Goal: Task Accomplishment & Management: Complete application form

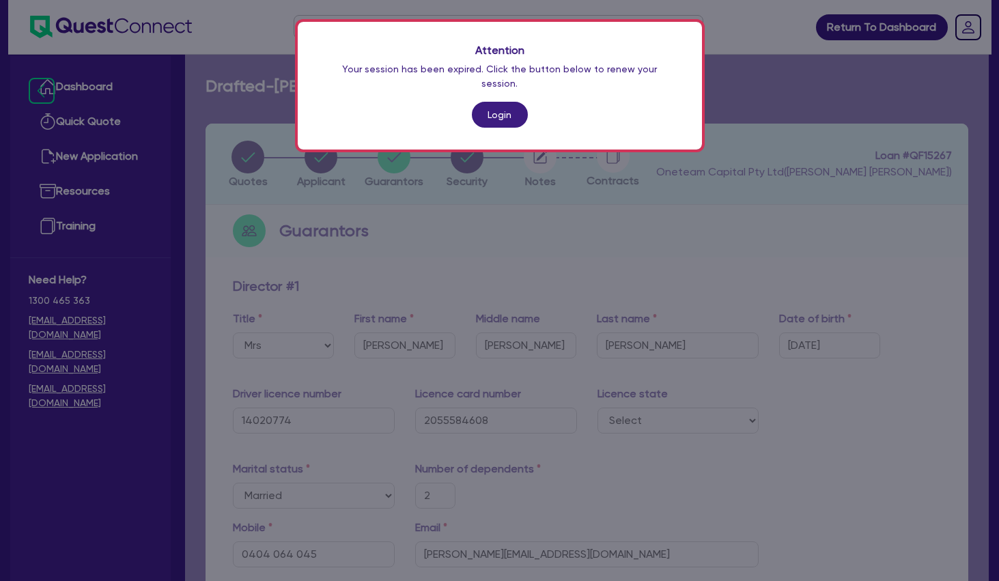
select select "MRS"
select select "[GEOGRAPHIC_DATA]"
select select "MARRIED"
select select "CASH"
select select "VEHICLE"
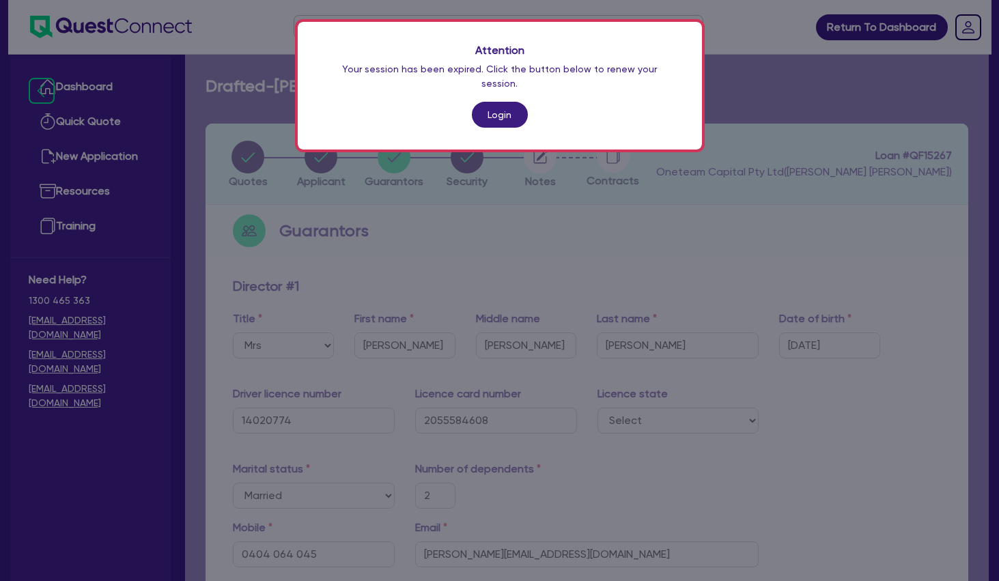
select select "HOUSEHOLD_PERSONAL"
select select "OTHER"
select select "EQUIPMENT"
select select "OTHER"
select select "EQUIPMENT_LOAN"
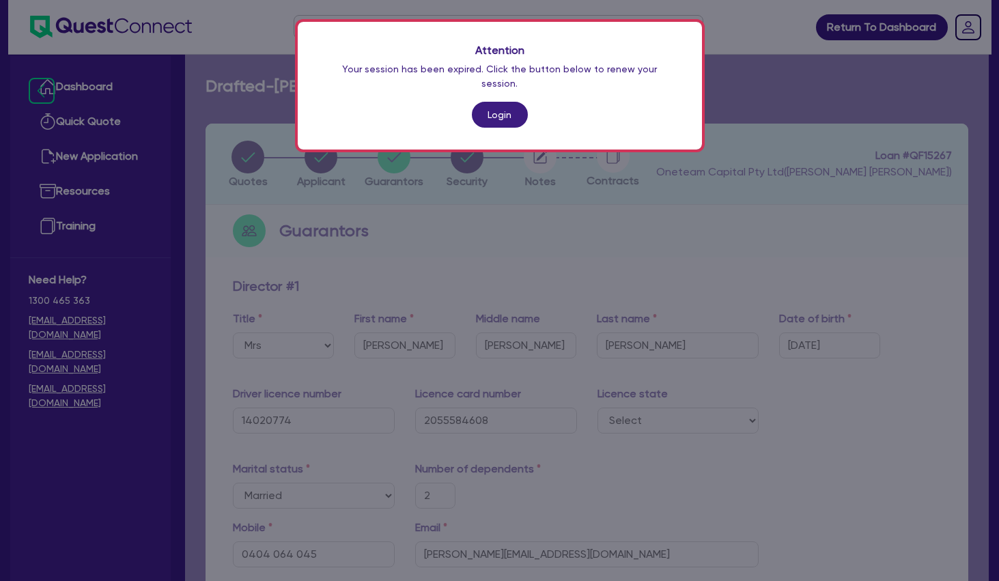
select select "EQUIPMENT_LOAN"
click at [494, 102] on link "Login" at bounding box center [500, 115] width 56 height 26
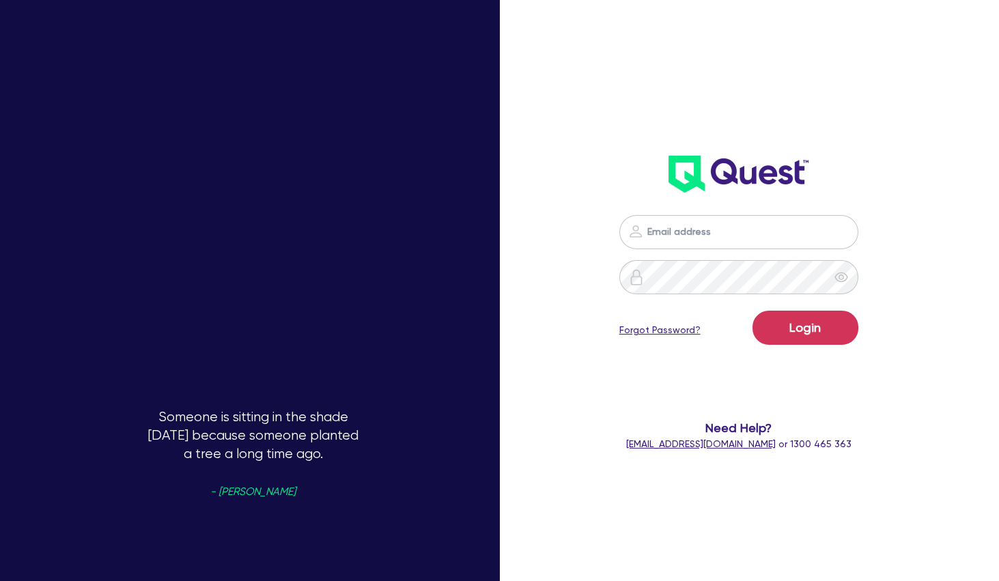
type input "[PERSON_NAME][EMAIL_ADDRESS][PERSON_NAME][DOMAIN_NAME]"
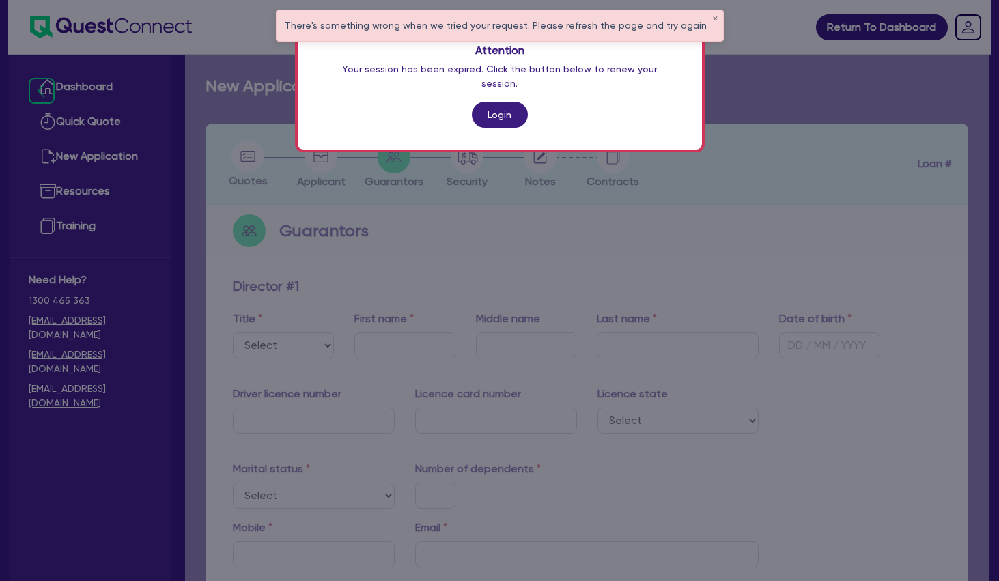
click at [506, 102] on link "Login" at bounding box center [500, 115] width 56 height 26
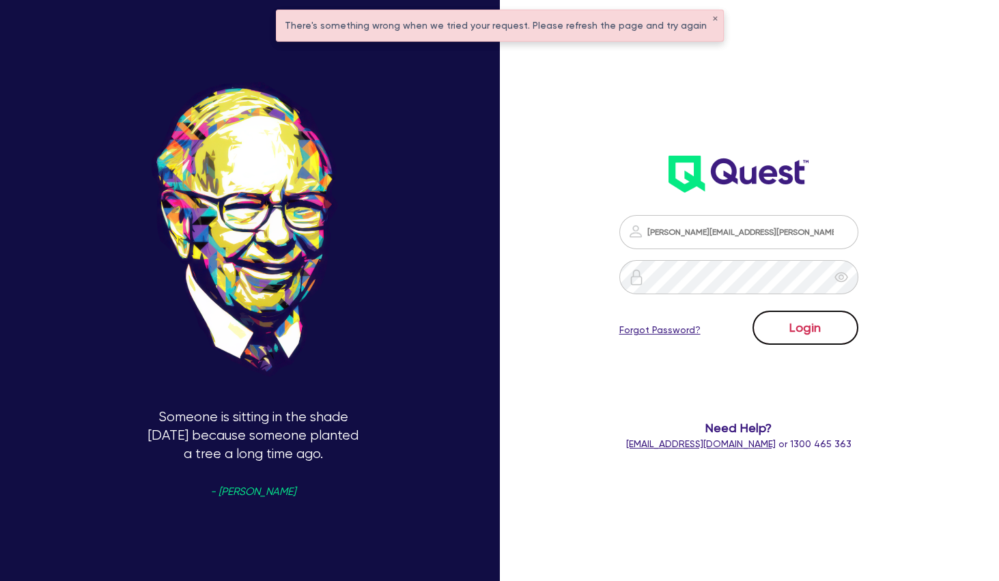
click at [793, 321] on button "Login" at bounding box center [805, 328] width 106 height 34
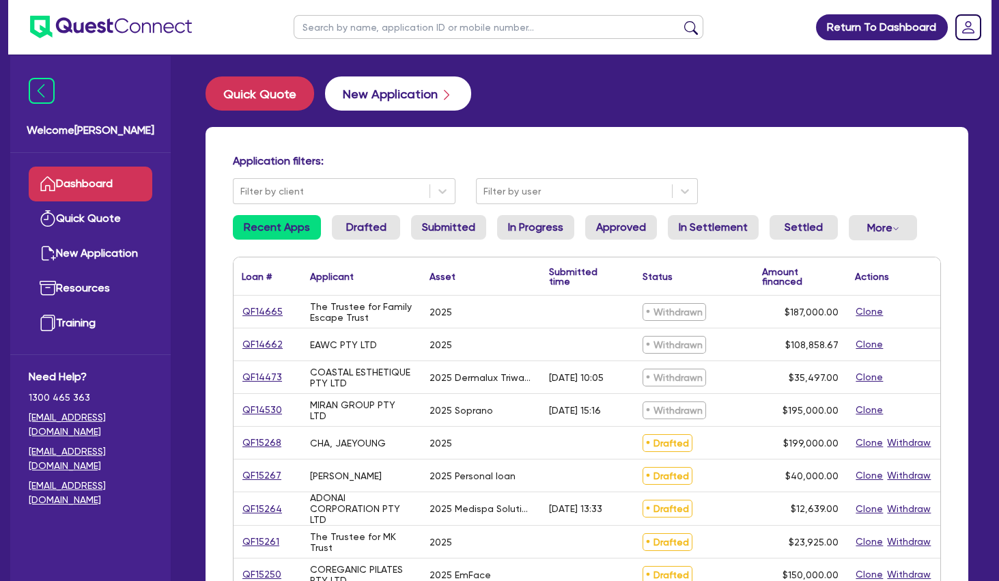
click at [405, 92] on button "New Application" at bounding box center [398, 93] width 146 height 34
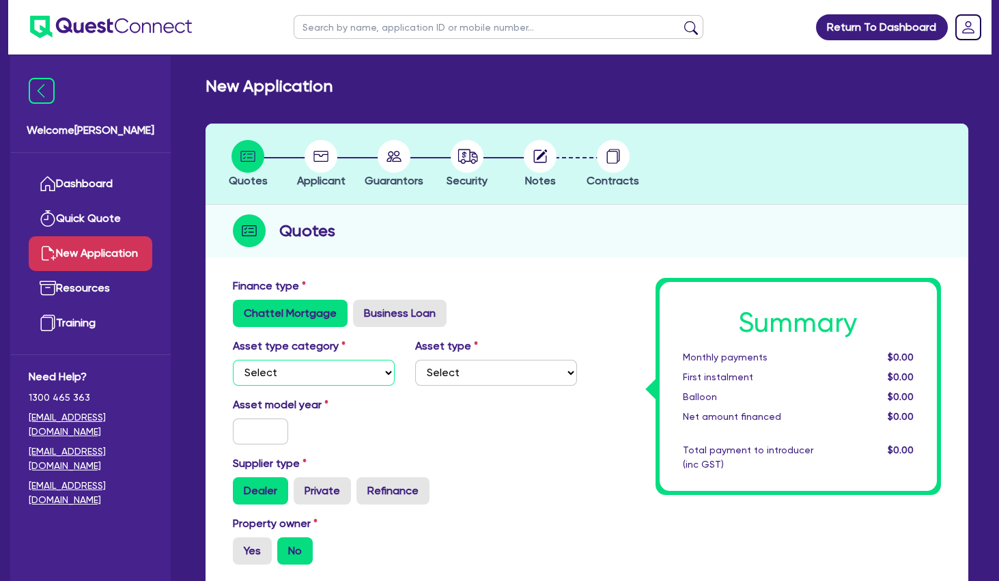
click at [233, 360] on select "Select Cars and light trucks Primary assets Secondary assets Tertiary assets" at bounding box center [314, 373] width 162 height 26
click at [405, 315] on label "Business Loan" at bounding box center [400, 313] width 94 height 27
click at [362, 309] on input "Business Loan" at bounding box center [357, 304] width 9 height 9
radio input "true"
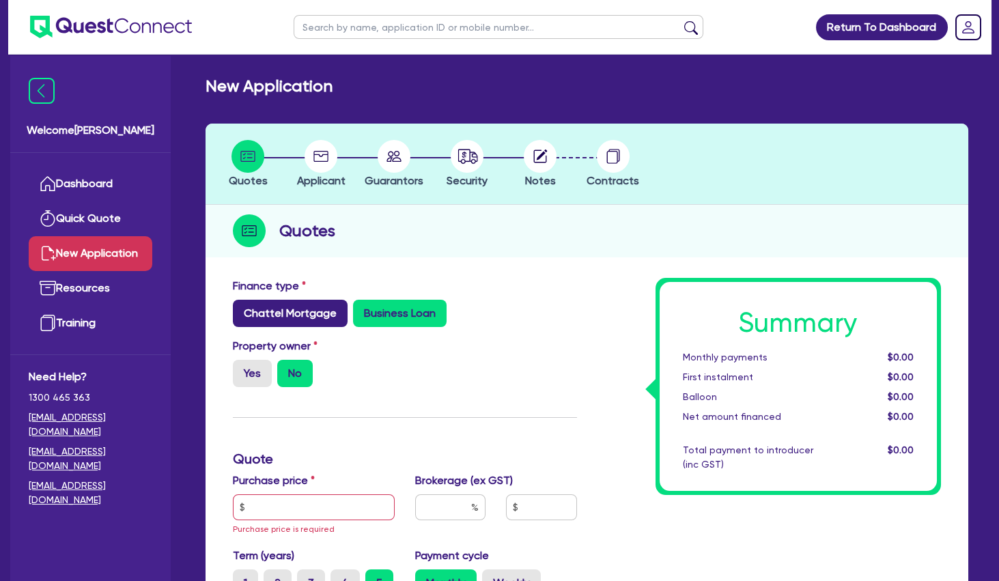
click at [283, 326] on label "Chattel Mortgage" at bounding box center [290, 313] width 115 height 27
click at [242, 309] on input "Chattel Mortgage" at bounding box center [237, 304] width 9 height 9
radio input "true"
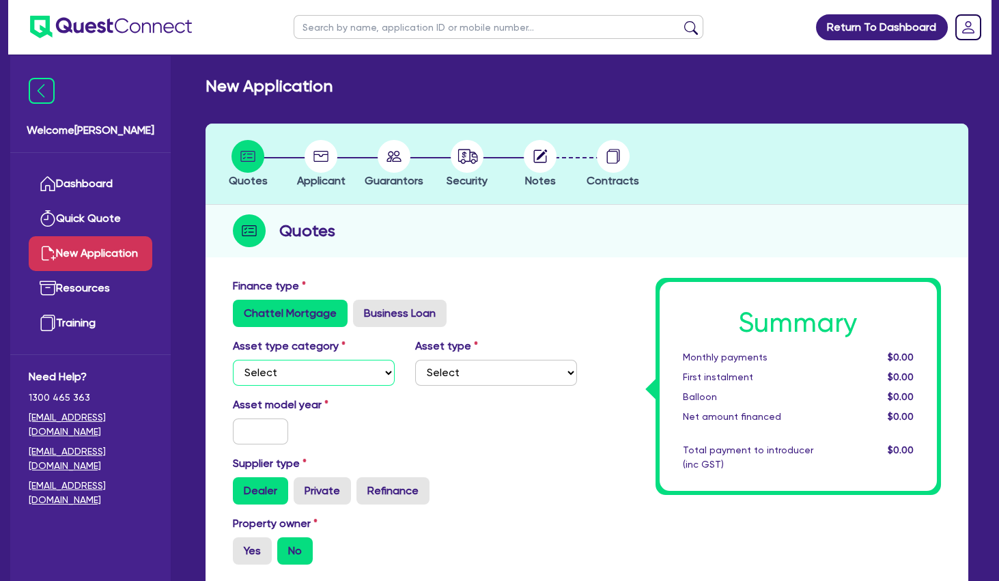
click at [233, 360] on select "Select Cars and light trucks Primary assets Secondary assets Tertiary assets" at bounding box center [314, 373] width 162 height 26
click option "Primary assets" at bounding box center [0, 0] width 0 height 0
click at [415, 360] on select "Select Heavy trucks over 4.5 tonne Trailers Bus and coaches Yellow goods and ex…" at bounding box center [496, 373] width 162 height 26
click at [233, 360] on select "Select Cars and light trucks Primary assets Secondary assets Tertiary assets" at bounding box center [314, 373] width 162 height 26
select select "TERTIARY_ASSETS"
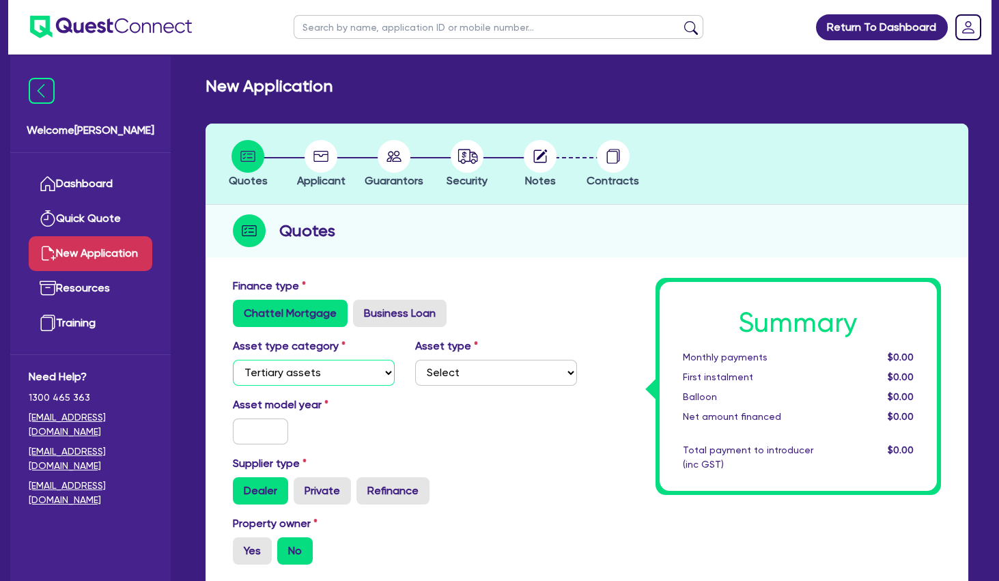
click option "Tertiary assets" at bounding box center [0, 0] width 0 height 0
click at [272, 430] on input "text" at bounding box center [260, 431] width 55 height 26
type input "2025"
click at [414, 314] on label "Business Loan" at bounding box center [400, 313] width 94 height 27
click at [362, 309] on input "Business Loan" at bounding box center [357, 304] width 9 height 9
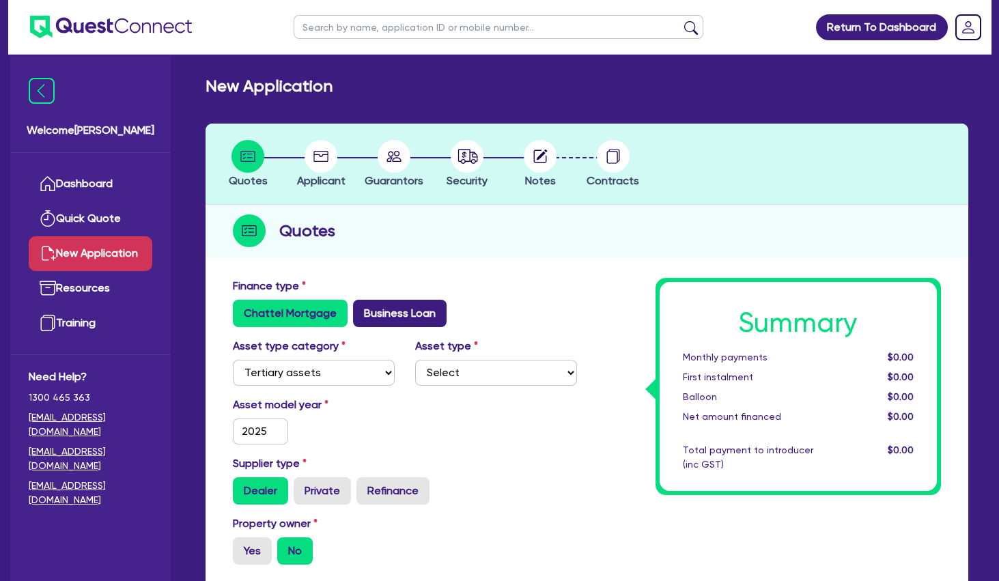
radio input "true"
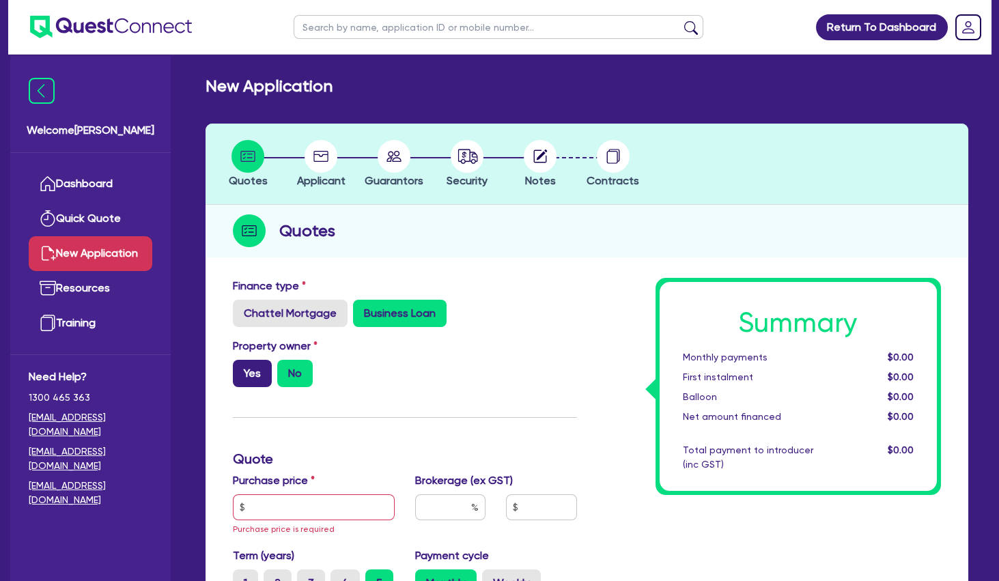
click at [244, 371] on label "Yes" at bounding box center [252, 373] width 39 height 27
click at [242, 369] on input "Yes" at bounding box center [237, 364] width 9 height 9
radio input "true"
click at [315, 506] on input "text" at bounding box center [314, 507] width 162 height 26
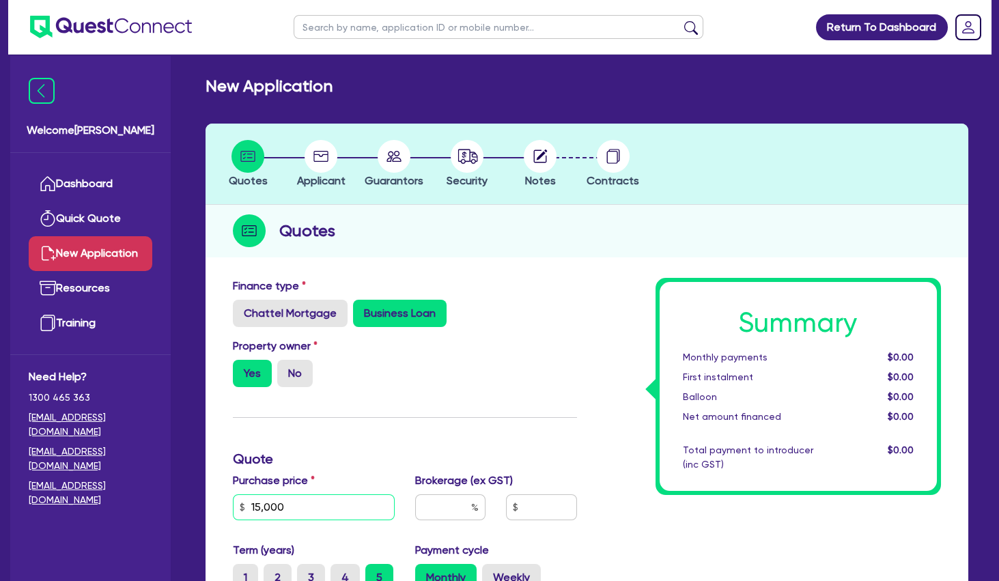
type input "15,000"
click at [411, 362] on div "Property owner Yes No" at bounding box center [405, 368] width 365 height 60
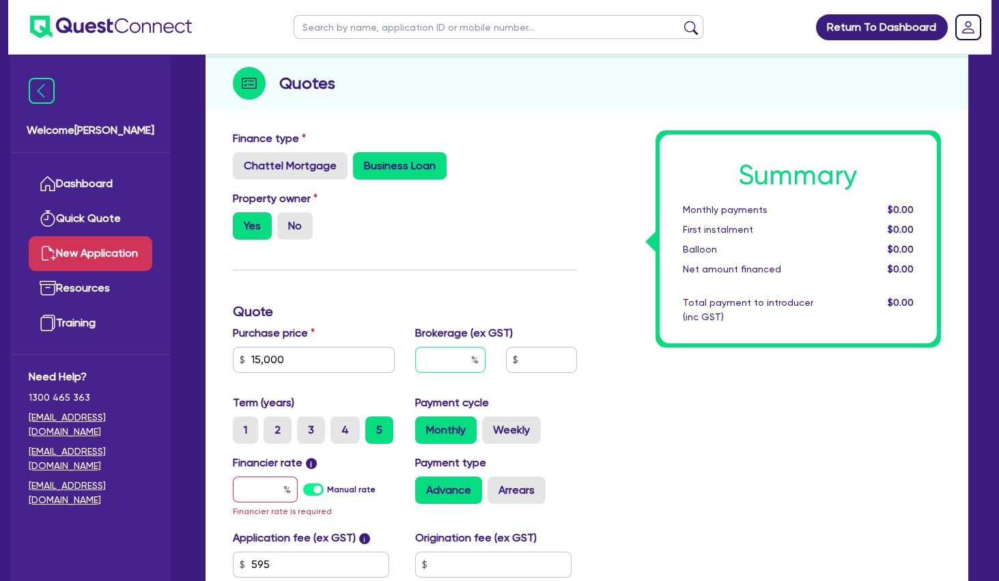
click at [462, 354] on input "text" at bounding box center [450, 360] width 70 height 26
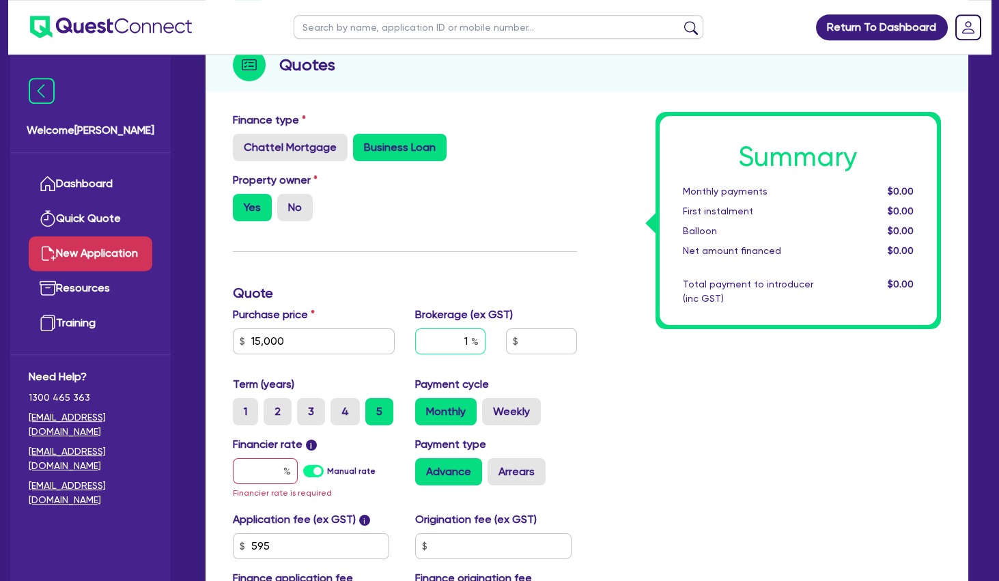
scroll to position [221, 0]
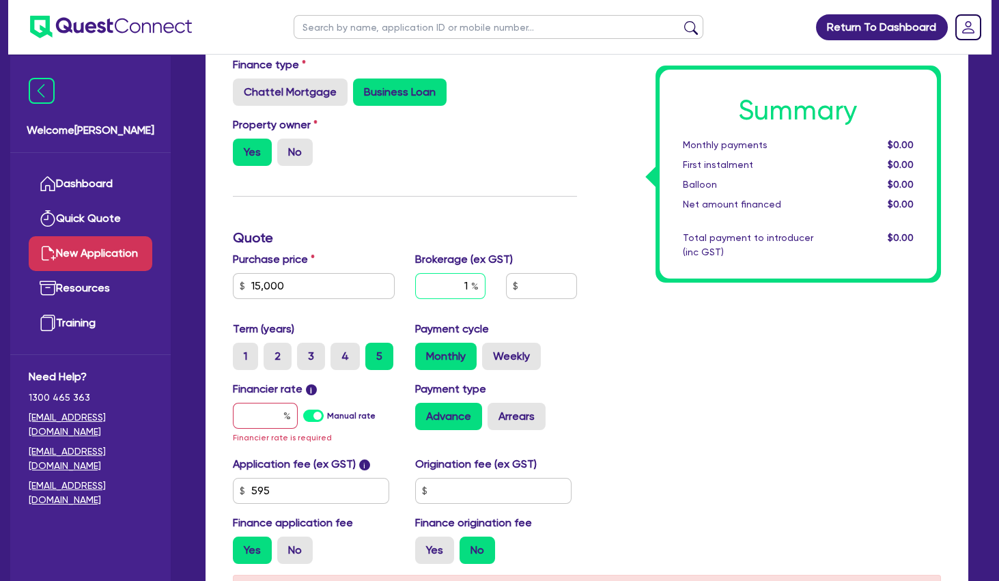
type input "1"
click at [276, 428] on input "text" at bounding box center [265, 416] width 65 height 26
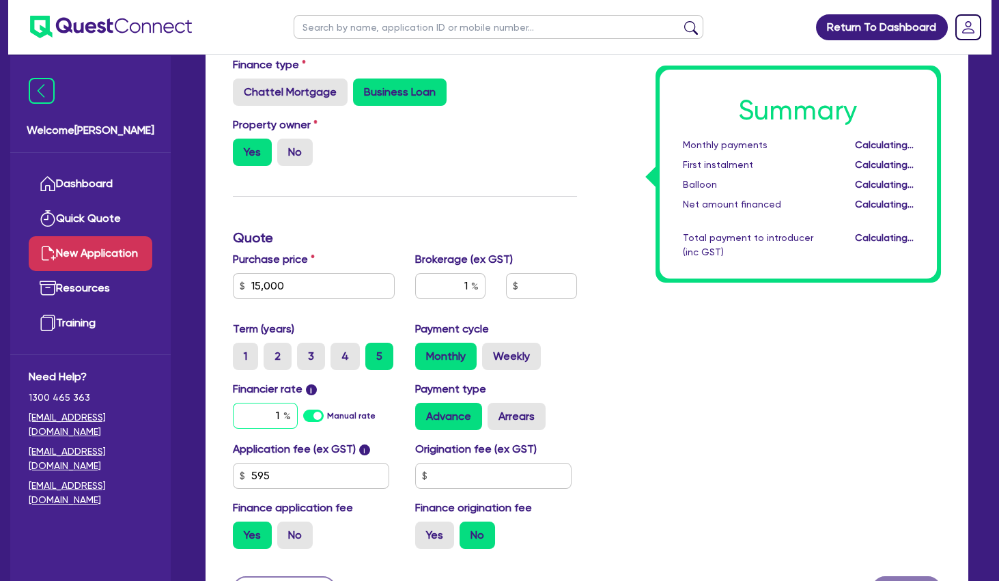
type input "10"
type input "156.54"
type input "1"
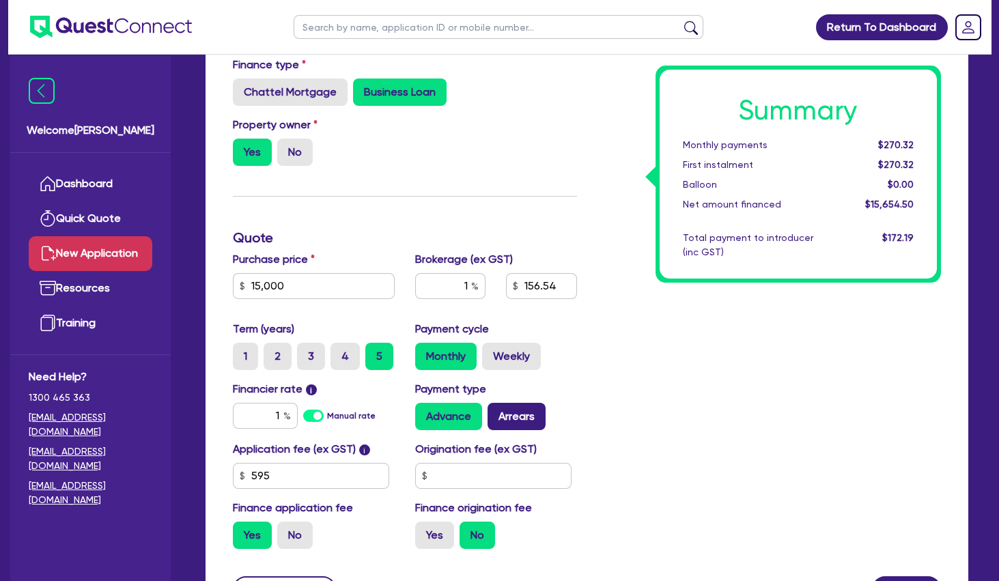
click at [530, 412] on label "Arrears" at bounding box center [516, 416] width 58 height 27
click at [496, 412] on input "Arrears" at bounding box center [491, 407] width 9 height 9
radio input "true"
click at [309, 532] on label "No" at bounding box center [294, 535] width 35 height 27
click at [286, 530] on input "No" at bounding box center [281, 526] width 9 height 9
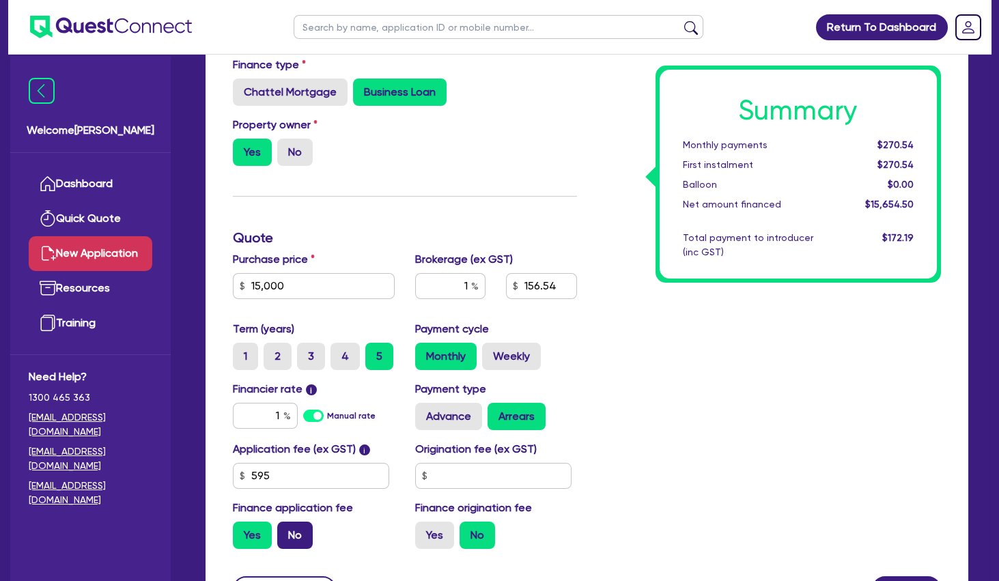
radio input "true"
type input "150"
click at [481, 477] on input "text" at bounding box center [493, 476] width 156 height 26
type input "9"
type input "495"
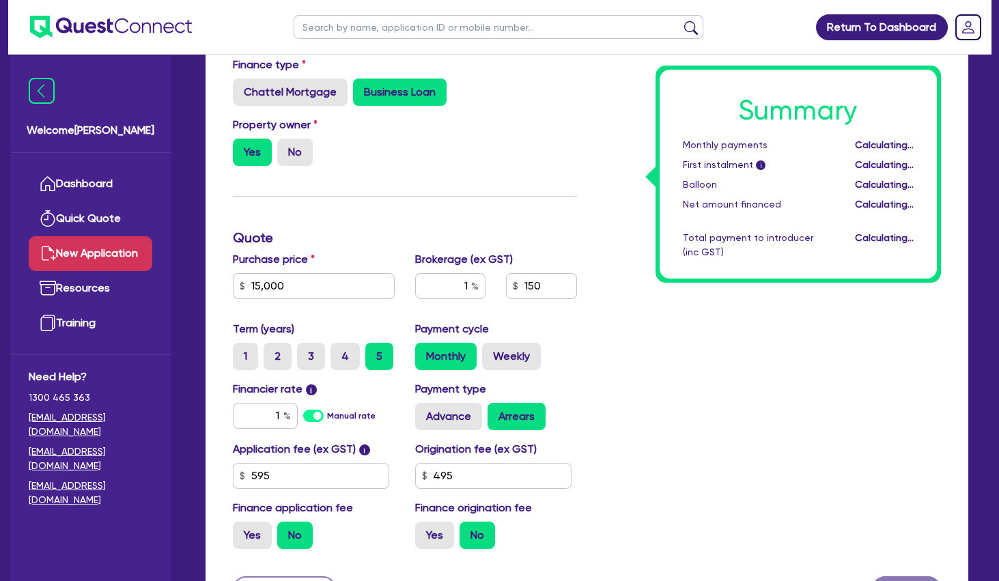
click at [776, 429] on div "Summary Monthly payments Calculating... First instalment i Calculating... Ballo…" at bounding box center [769, 308] width 365 height 503
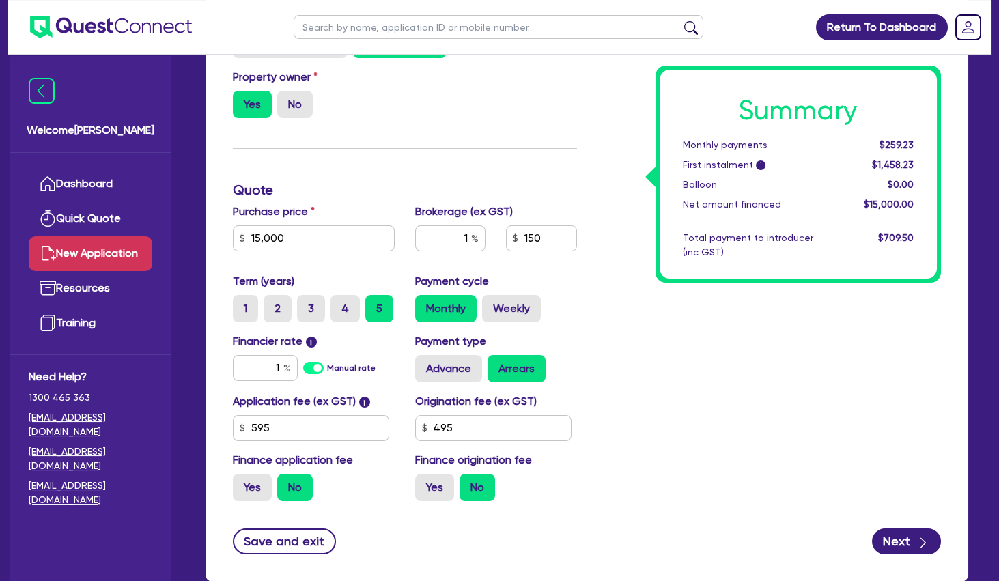
scroll to position [352, 0]
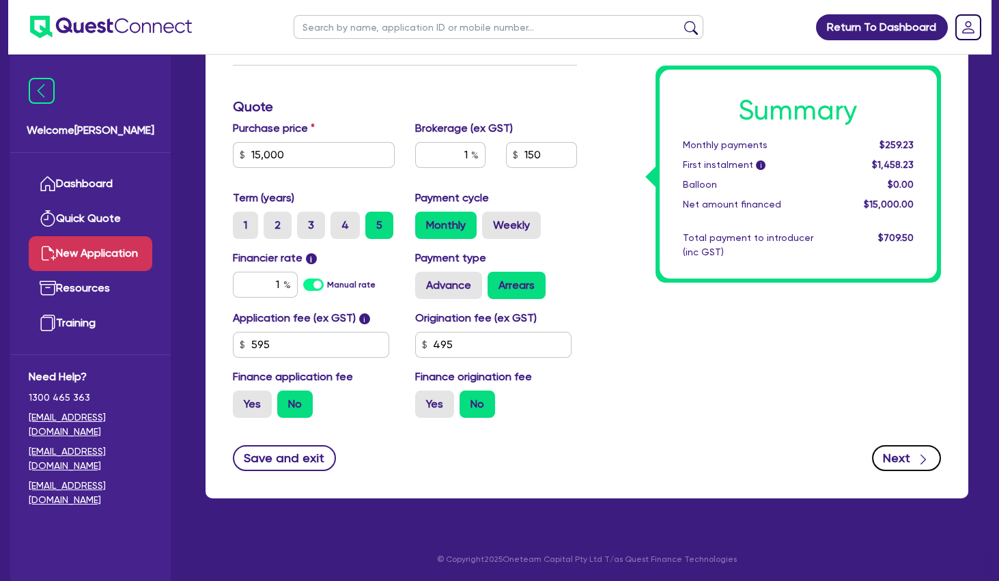
click at [889, 452] on button "Next" at bounding box center [906, 458] width 69 height 26
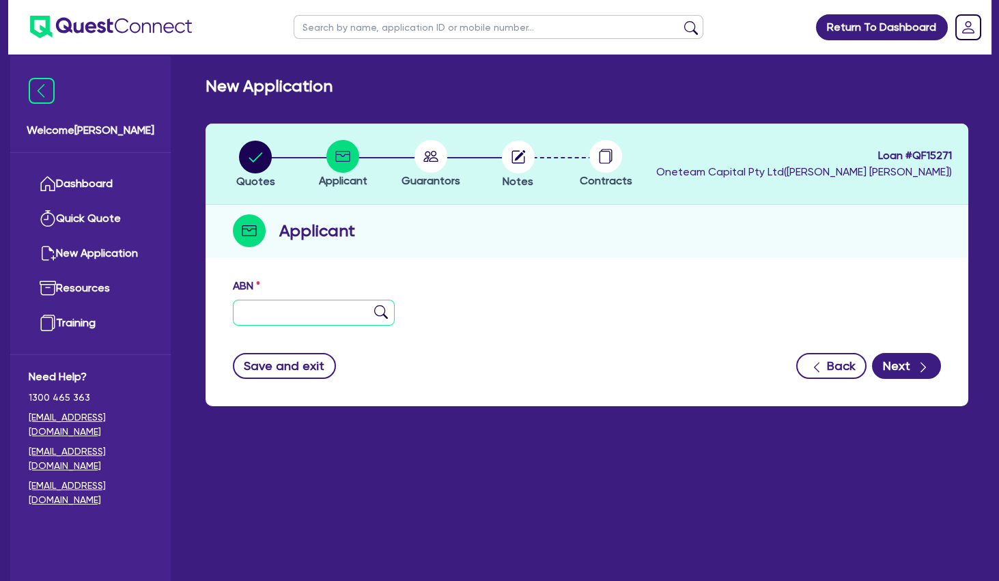
click at [276, 304] on input "text" at bounding box center [314, 313] width 162 height 26
paste input "85 151 894 015"
type input "85 151 894 015"
click at [376, 311] on img at bounding box center [381, 312] width 14 height 14
type input "[PERSON_NAME], [PERSON_NAME]"
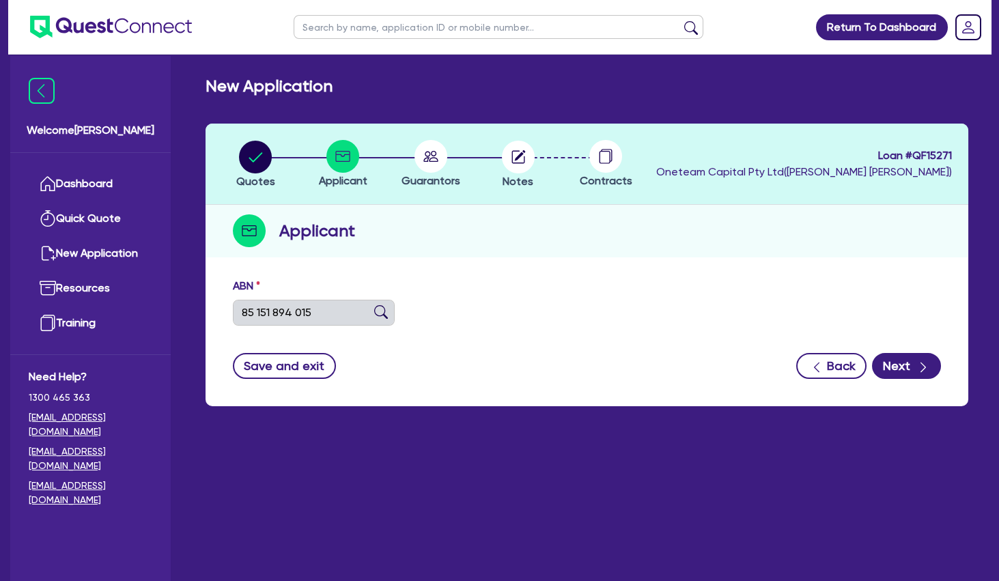
type input "REMEDI. SKIN AESTHETICS"
select select "SOLE_TRADER"
type input "[DATE]"
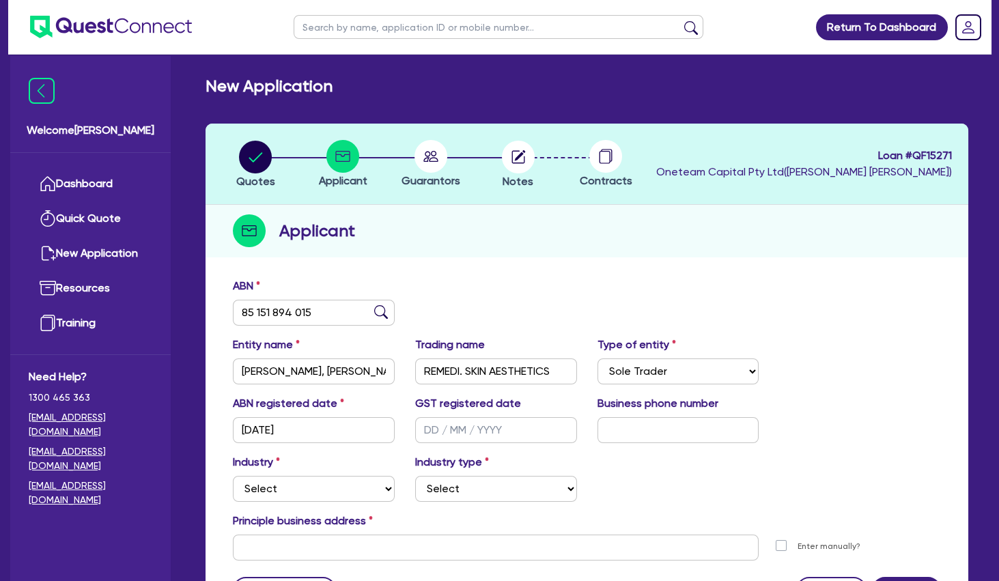
scroll to position [74, 0]
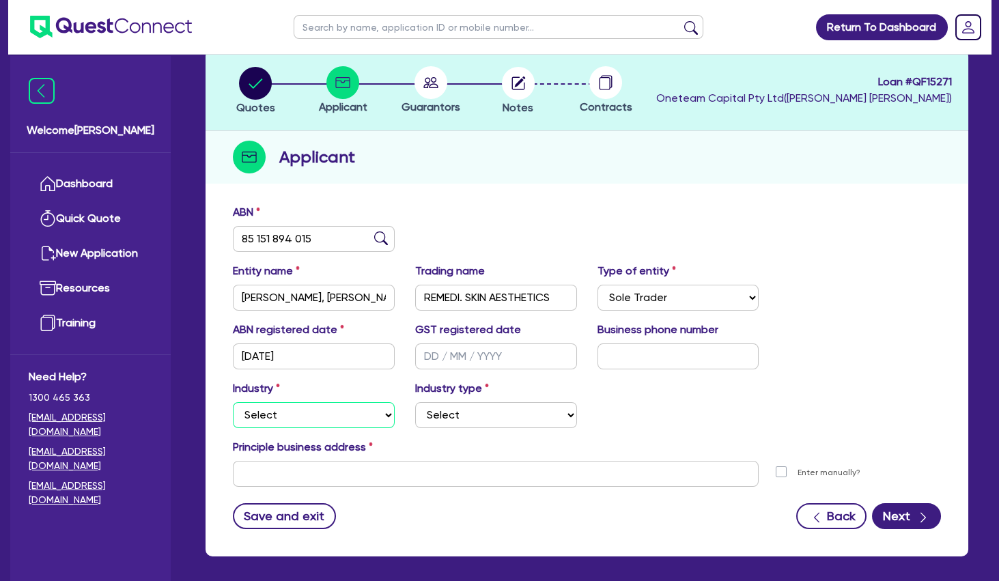
select select "HEALTH_BEAUTY"
click option "Health & Beauty" at bounding box center [0, 0] width 0 height 0
click at [415, 402] on select "Select [MEDICAL_DATA], [MEDICAL_DATA] Services Cosmetics Supplies Day Spas, Hea…" at bounding box center [496, 415] width 162 height 26
select select "HAIR_BEAUTY_SALONS"
click option "Hair, Beauty Salons" at bounding box center [0, 0] width 0 height 0
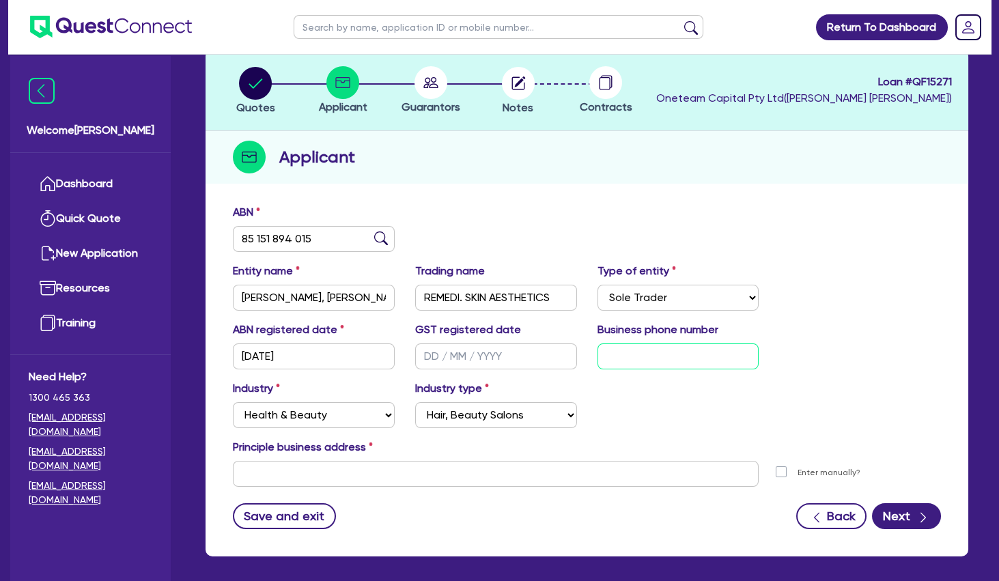
click at [621, 354] on input "text" at bounding box center [678, 356] width 162 height 26
click at [670, 362] on input "text" at bounding box center [678, 356] width 162 height 26
paste input "4 3218 0664"
type input "04 3218 0664"
click at [713, 394] on div "Industry Select Accomodation & Food Services Administrative & Support Services …" at bounding box center [587, 409] width 728 height 59
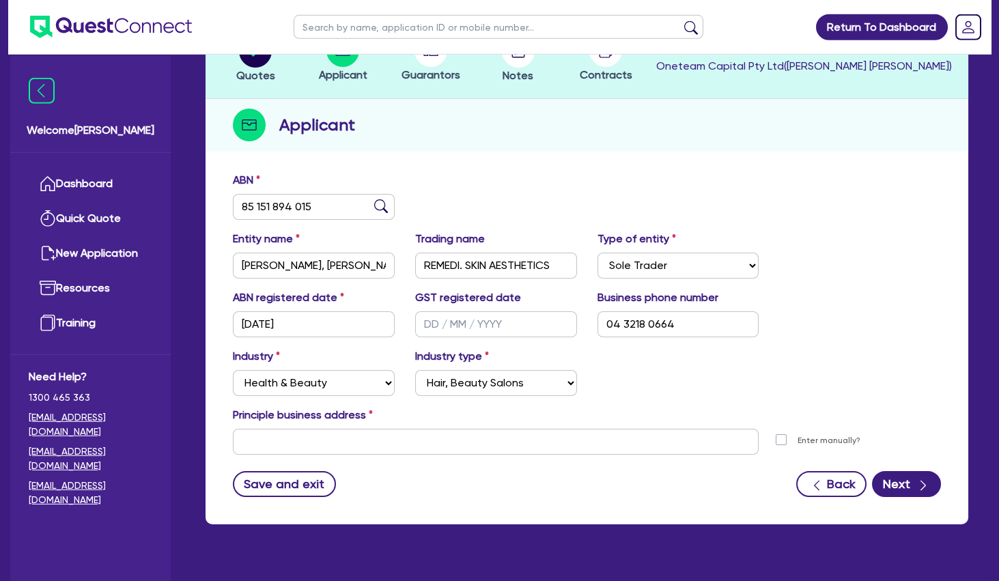
scroll to position [132, 0]
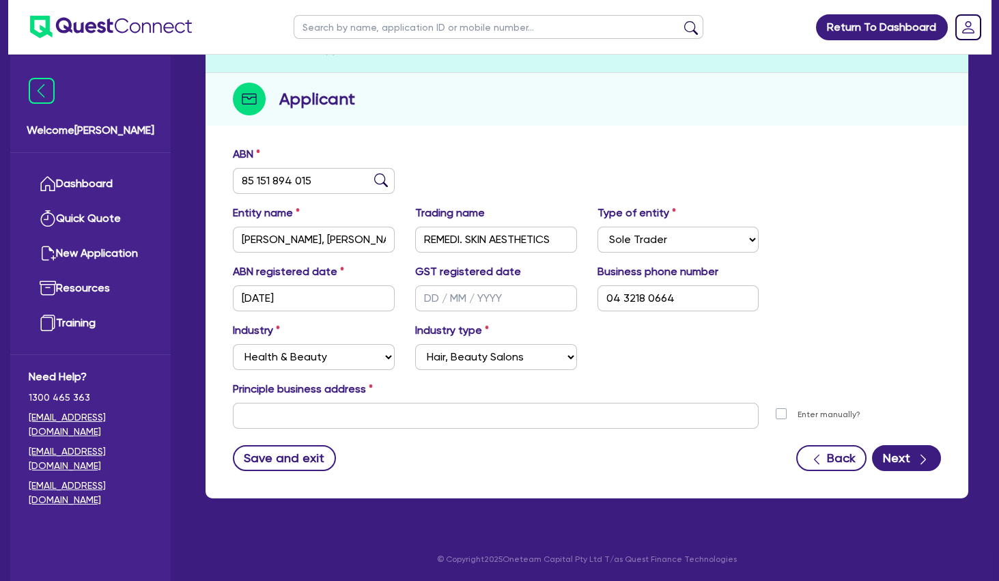
click at [714, 373] on div "Industry Select Accomodation & Food Services Administrative & Support Services …" at bounding box center [587, 351] width 728 height 59
click at [504, 170] on div "ABN 85 151 894 015" at bounding box center [587, 175] width 728 height 59
click at [618, 146] on div "ABN 85 151 894 015" at bounding box center [587, 175] width 728 height 59
click at [387, 415] on input "text" at bounding box center [496, 416] width 526 height 26
click at [526, 418] on input "text" at bounding box center [496, 416] width 526 height 26
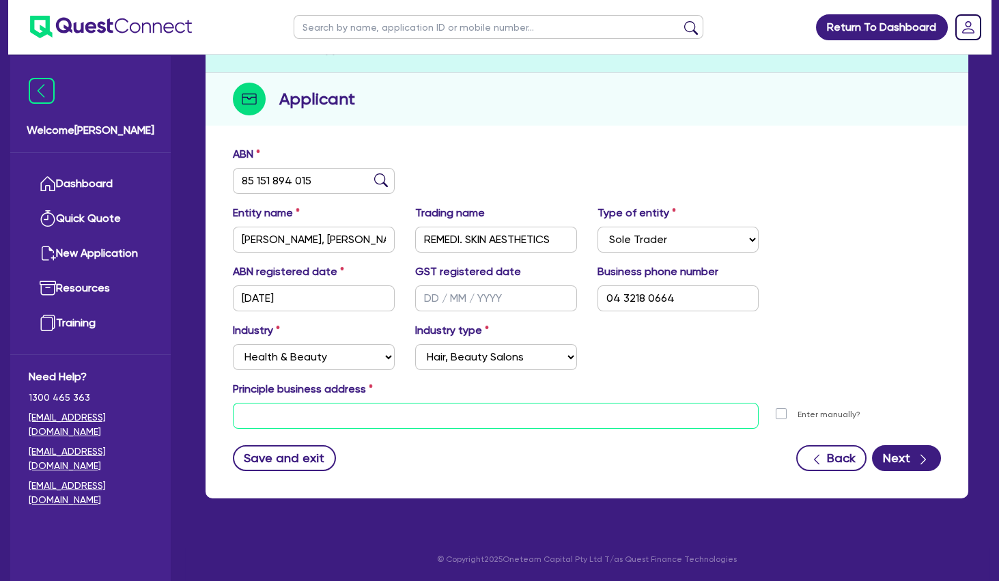
paste input "[STREET_ADDRESS][PERSON_NAME]"
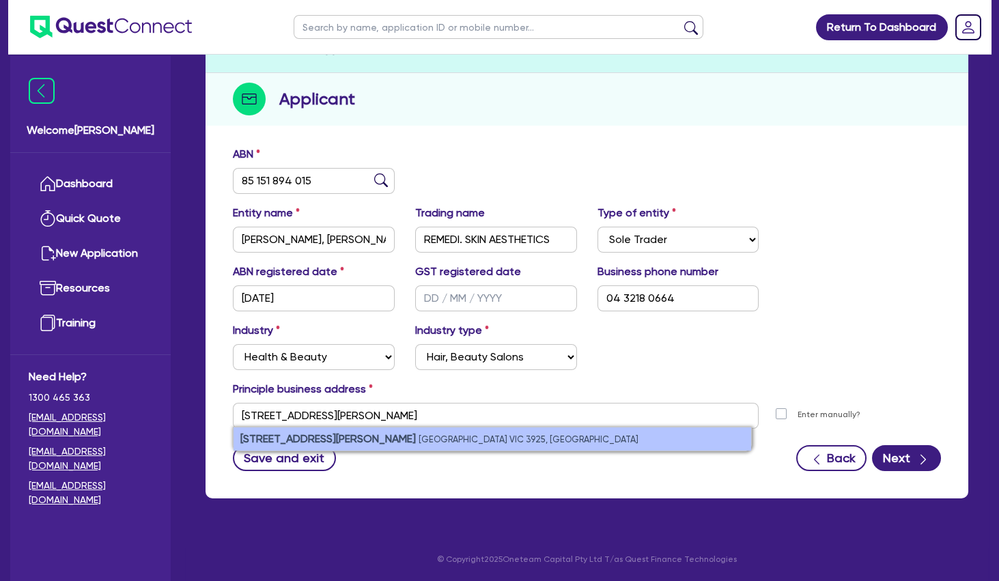
click at [418, 436] on small "[GEOGRAPHIC_DATA] VIC 3925, [GEOGRAPHIC_DATA]" at bounding box center [528, 439] width 220 height 10
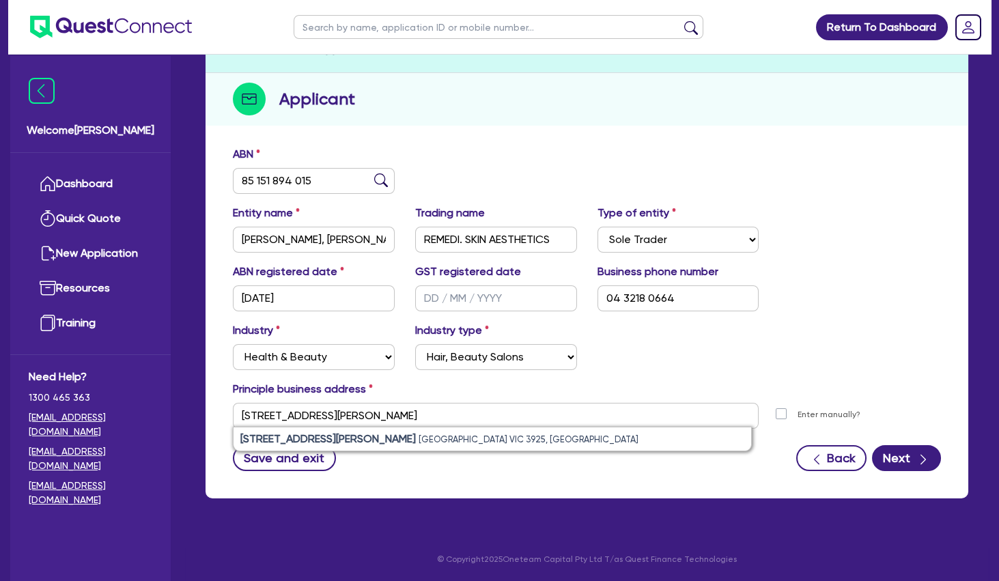
type input "[STREET_ADDRESS][PERSON_NAME]"
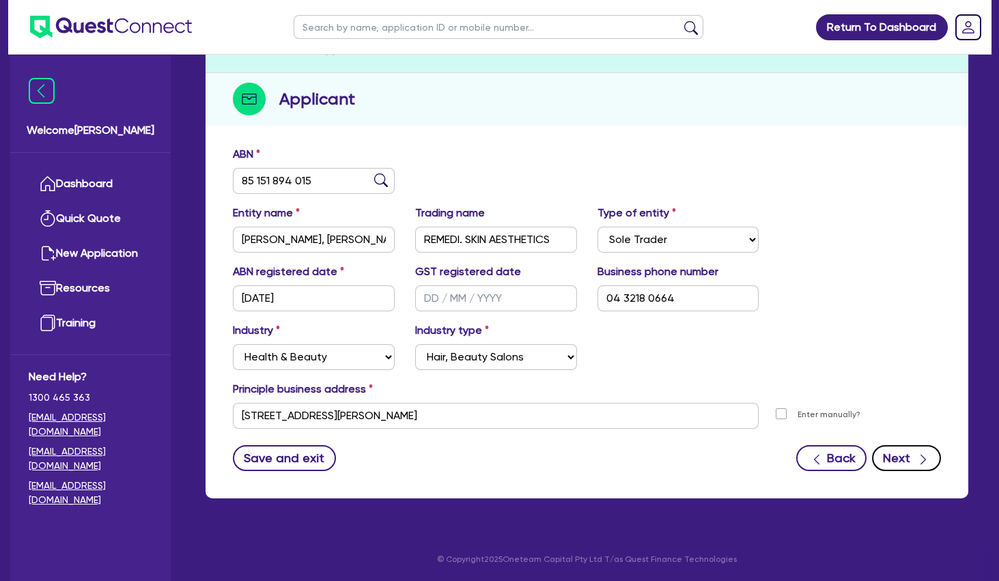
click at [907, 457] on button "Next" at bounding box center [906, 458] width 69 height 26
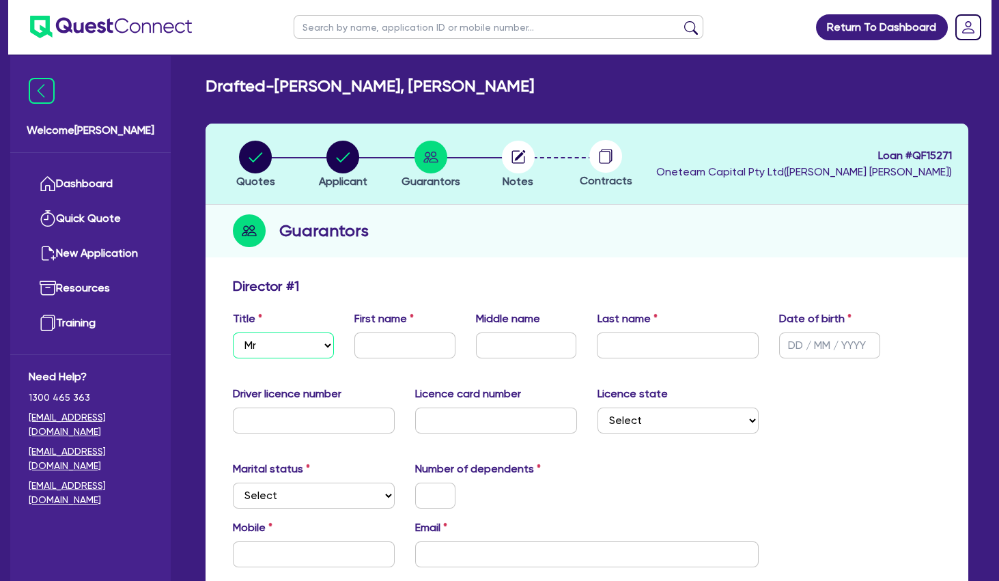
click option "Mr" at bounding box center [0, 0] width 0 height 0
click at [233, 332] on select "Select Mr Mrs Ms Miss Dr" at bounding box center [283, 345] width 101 height 26
select select "MRS"
click option "Mrs" at bounding box center [0, 0] width 0 height 0
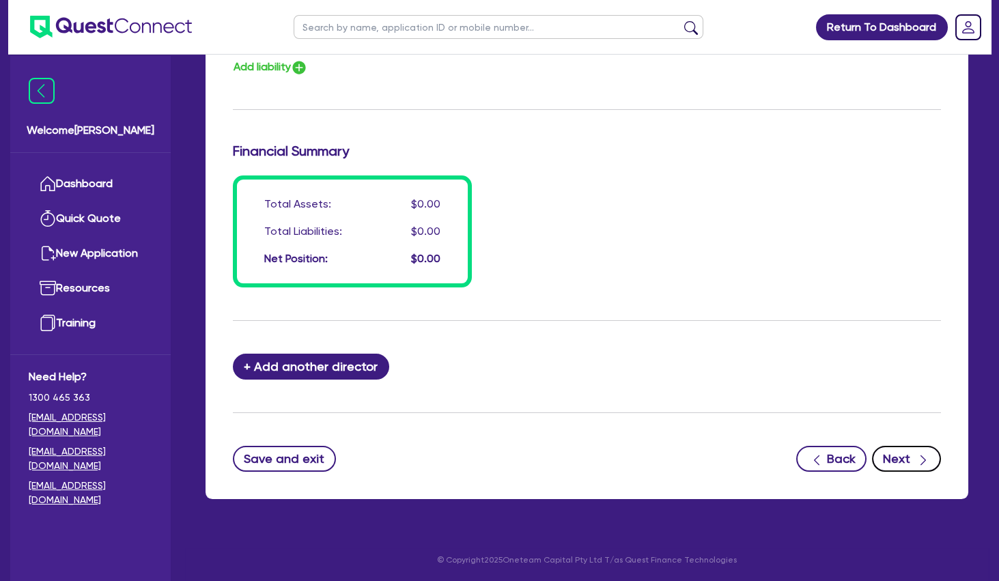
click at [904, 451] on button "Next" at bounding box center [906, 459] width 69 height 26
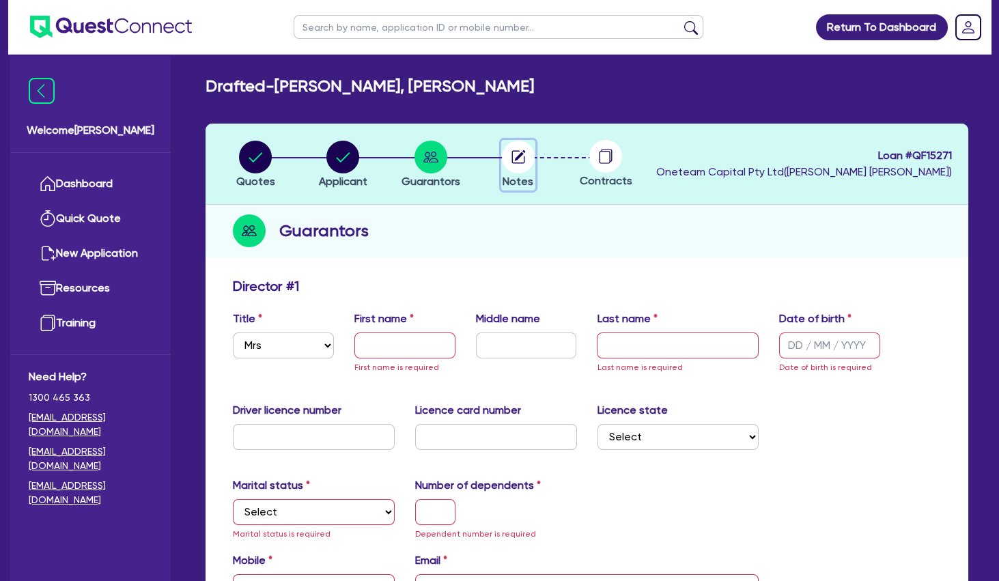
click at [515, 158] on icon "button" at bounding box center [520, 155] width 11 height 11
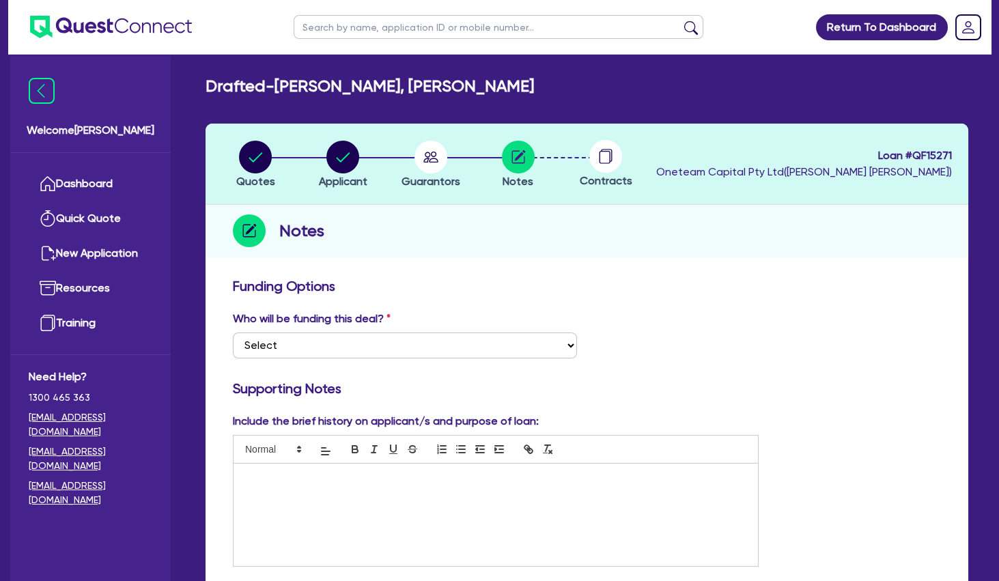
click at [400, 483] on p at bounding box center [496, 478] width 504 height 12
click at [370, 468] on div "[STREET_ADDRESS][PERSON_NAME]" at bounding box center [495, 515] width 524 height 102
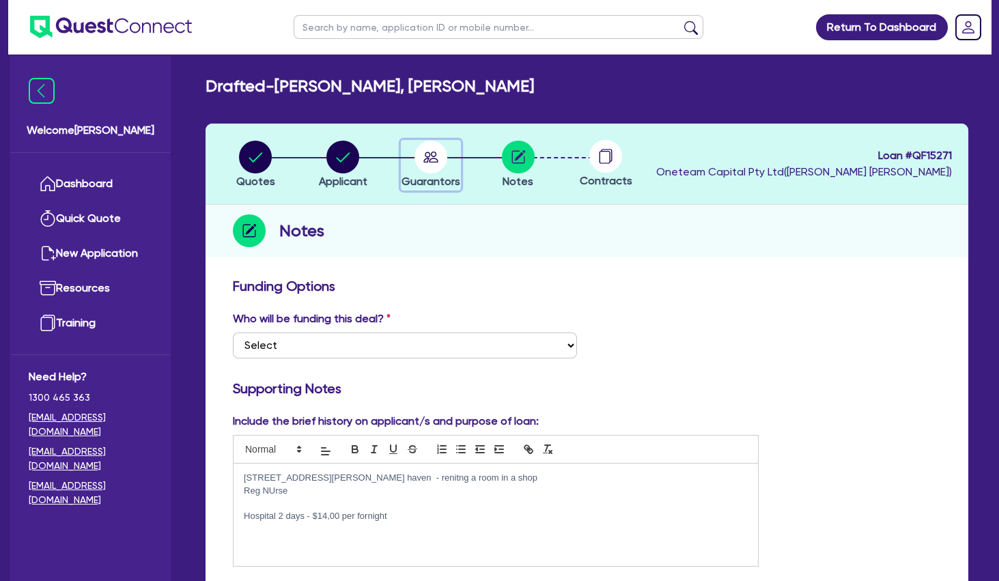
click at [425, 166] on circle "button" at bounding box center [430, 157] width 33 height 33
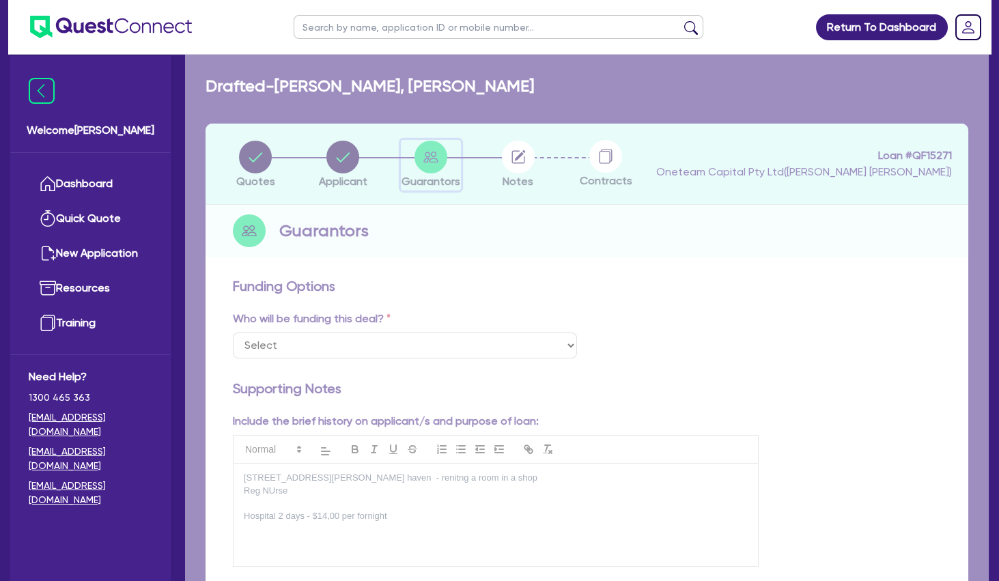
select select "MRS"
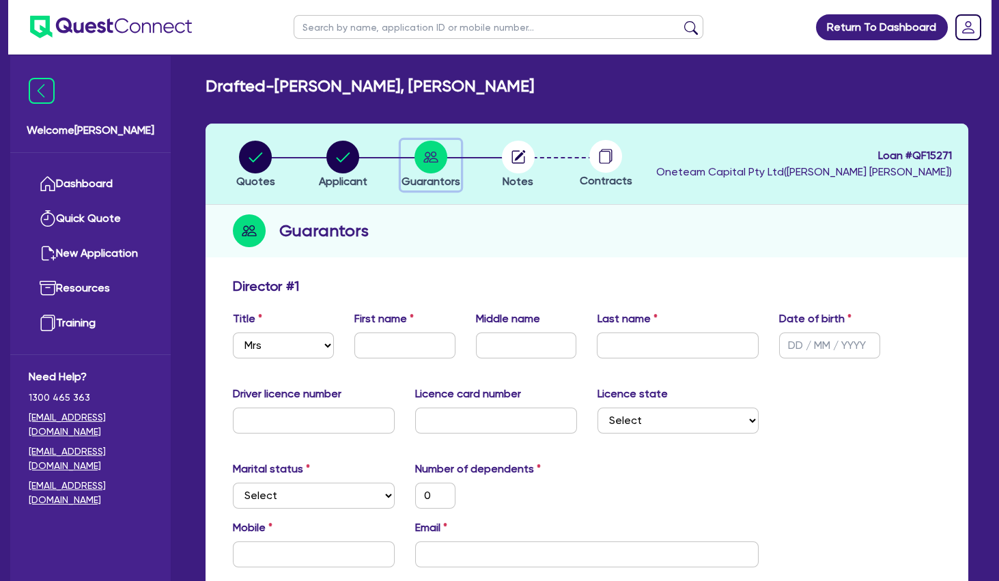
scroll to position [147, 0]
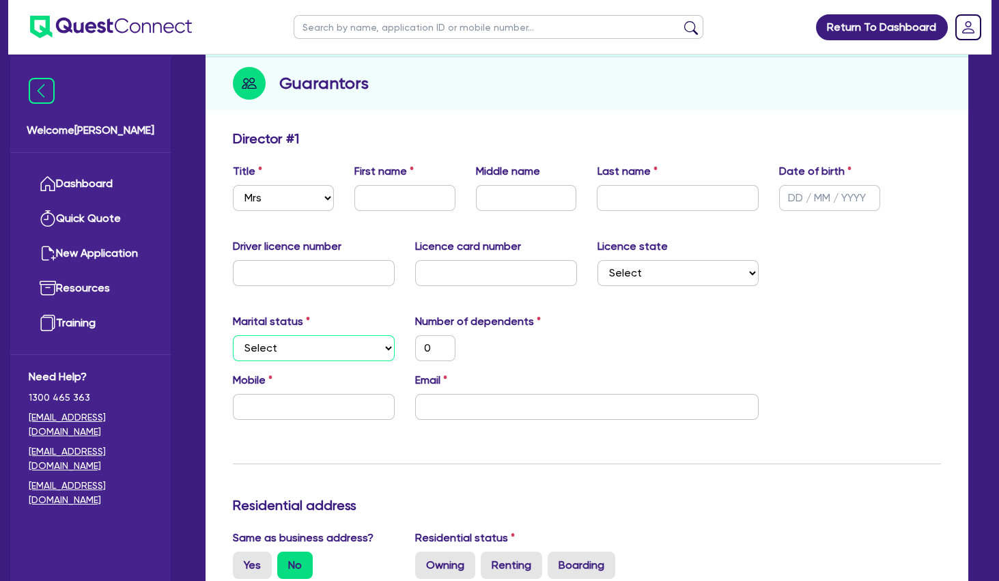
click at [233, 335] on select "Select Single Married De Facto / Partner" at bounding box center [314, 348] width 162 height 26
select select "MARRIED"
click option "Married" at bounding box center [0, 0] width 0 height 0
drag, startPoint x: 439, startPoint y: 345, endPoint x: 373, endPoint y: 343, distance: 65.5
click at [415, 343] on input "0" at bounding box center [435, 348] width 40 height 26
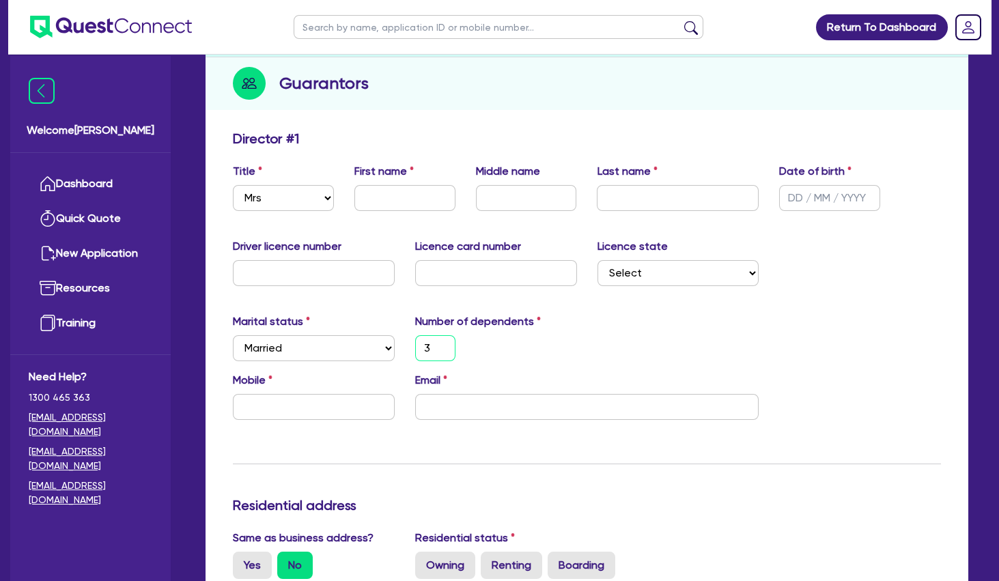
type input "3"
click at [554, 329] on div "Number of dependents 3" at bounding box center [496, 337] width 182 height 48
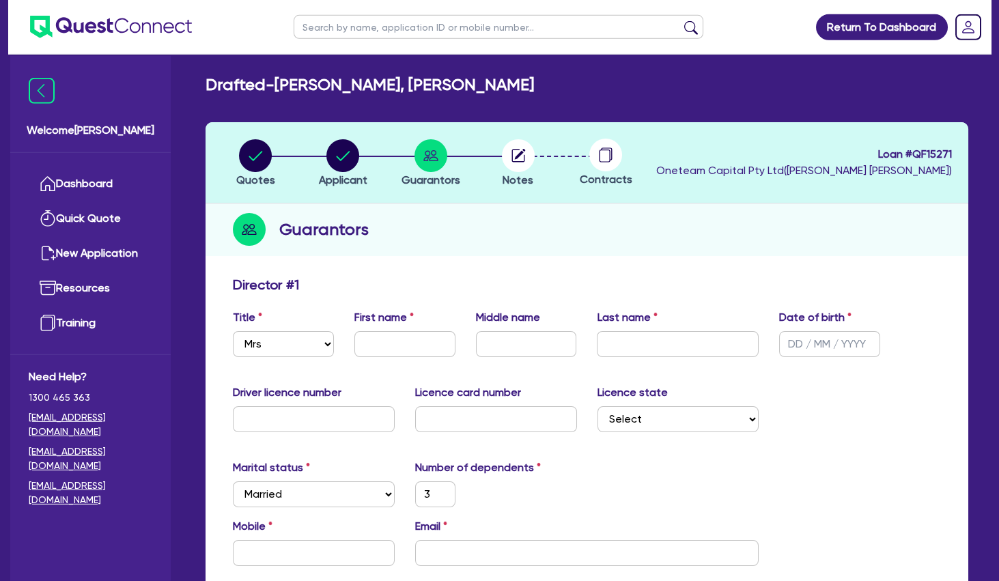
scroll to position [0, 0]
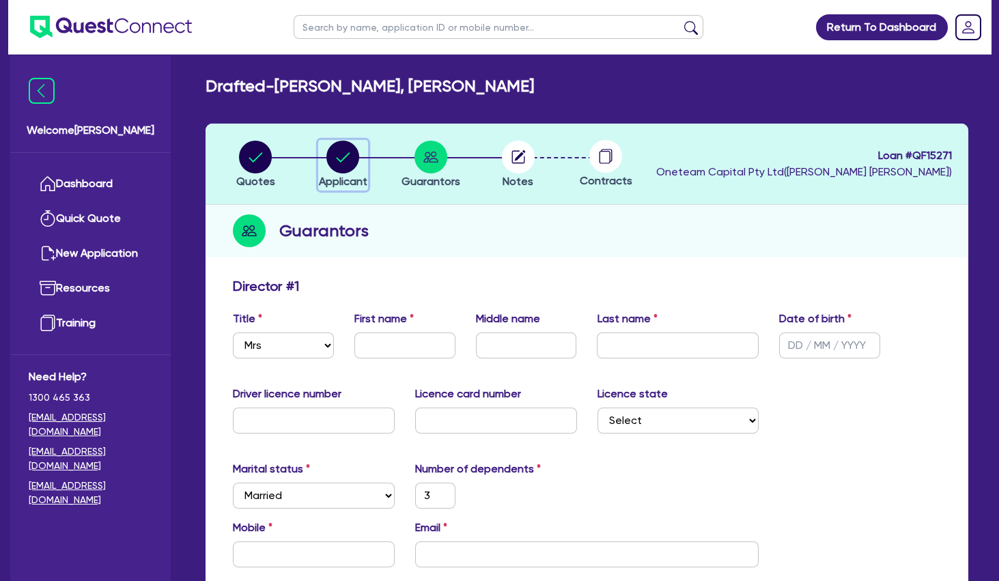
click at [358, 153] on circle "button" at bounding box center [342, 157] width 33 height 33
select select "SOLE_TRADER"
select select "HEALTH_BEAUTY"
select select "HAIR_BEAUTY_SALONS"
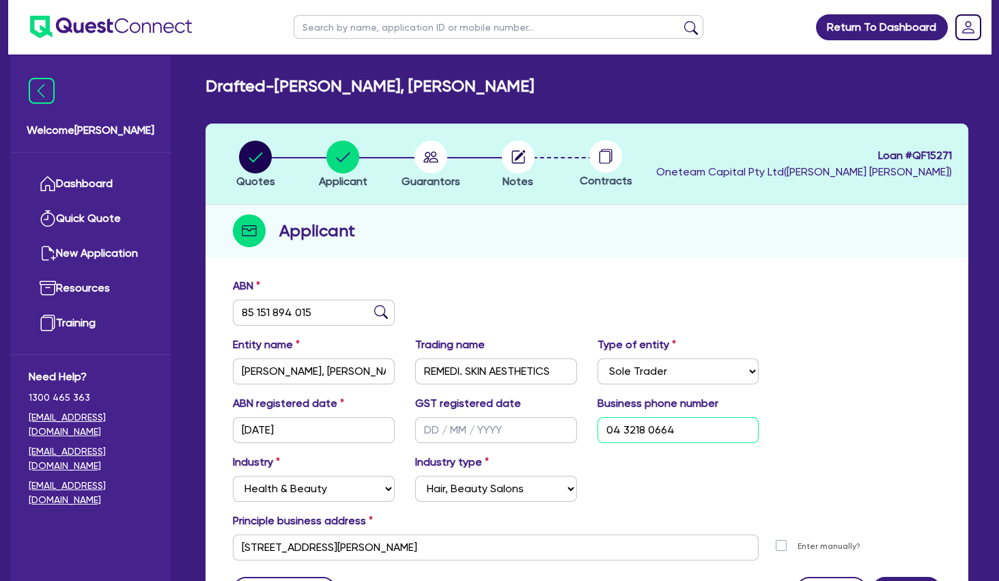
click at [664, 436] on input "04 3218 0664" at bounding box center [678, 430] width 162 height 26
click at [427, 152] on icon "button" at bounding box center [430, 157] width 33 height 33
select select "MRS"
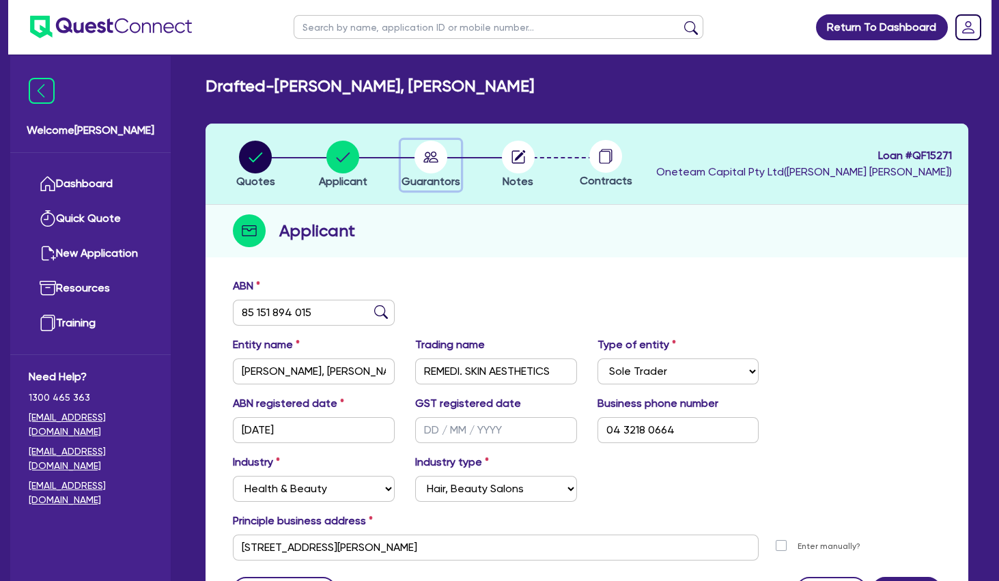
select select "MARRIED"
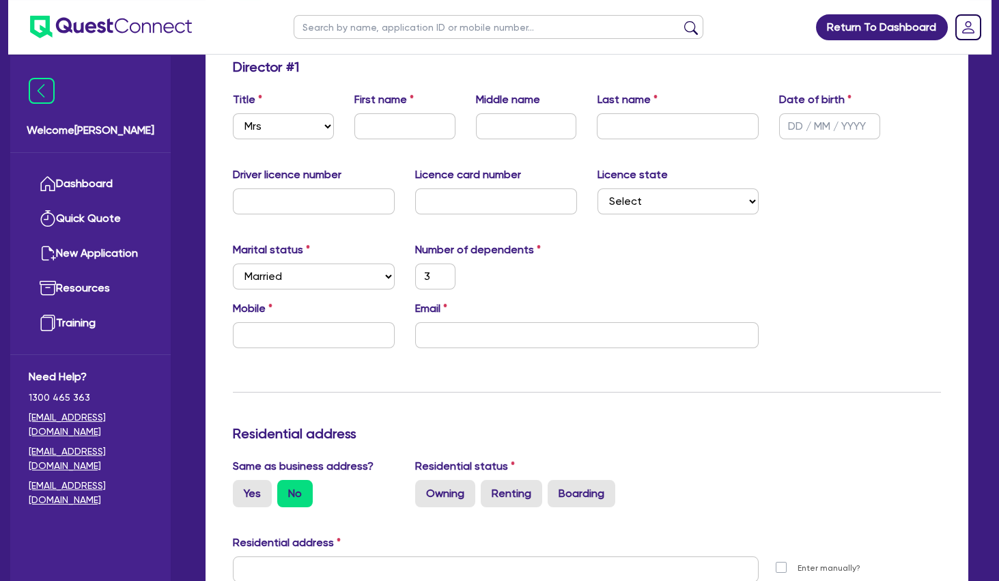
scroll to position [221, 0]
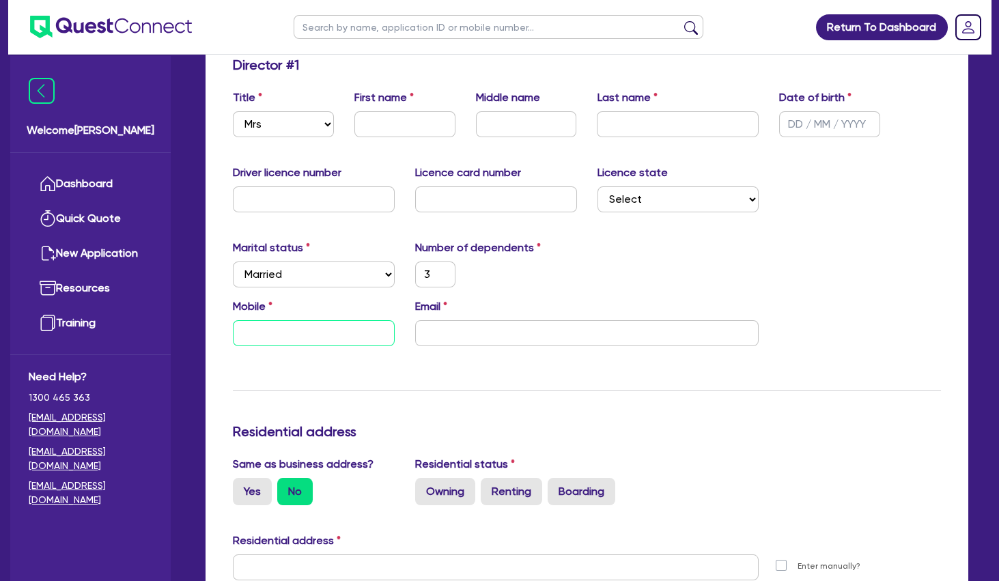
click at [316, 324] on input "text" at bounding box center [314, 333] width 162 height 26
paste input "0432 180 664"
type input "3"
type input "0432 180 664"
drag, startPoint x: 457, startPoint y: 323, endPoint x: 496, endPoint y: 329, distance: 38.7
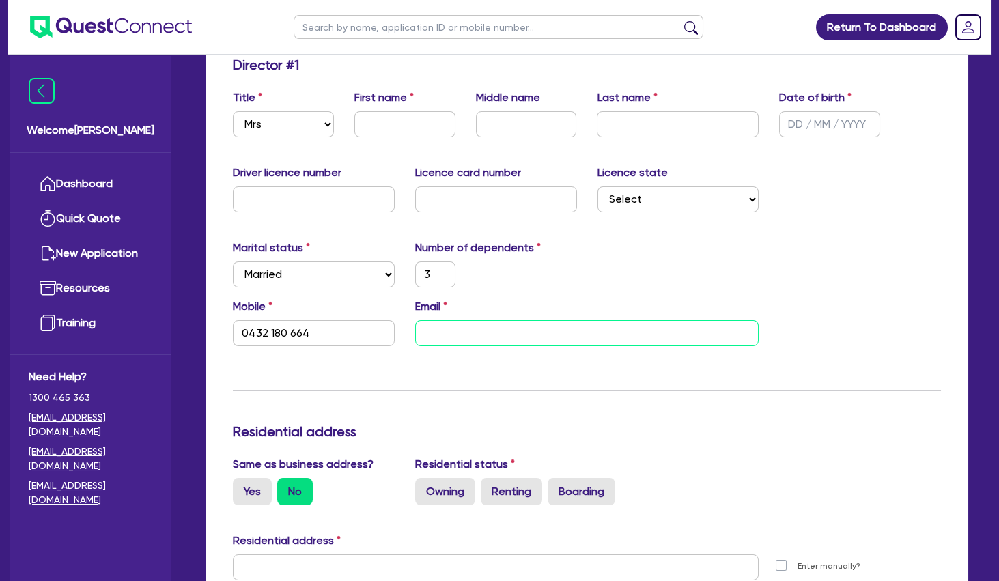
click at [457, 323] on input "email" at bounding box center [587, 333] width 344 height 26
paste input "[EMAIL_ADDRESS][DOMAIN_NAME]"
click at [475, 345] on input "[EMAIL_ADDRESS][DOMAIN_NAME]" at bounding box center [587, 333] width 344 height 26
paste input "[EMAIL_ADDRESS][DOMAIN_NAME]"
type input "[EMAIL_ADDRESS]@[DOMAIN_NAME]"
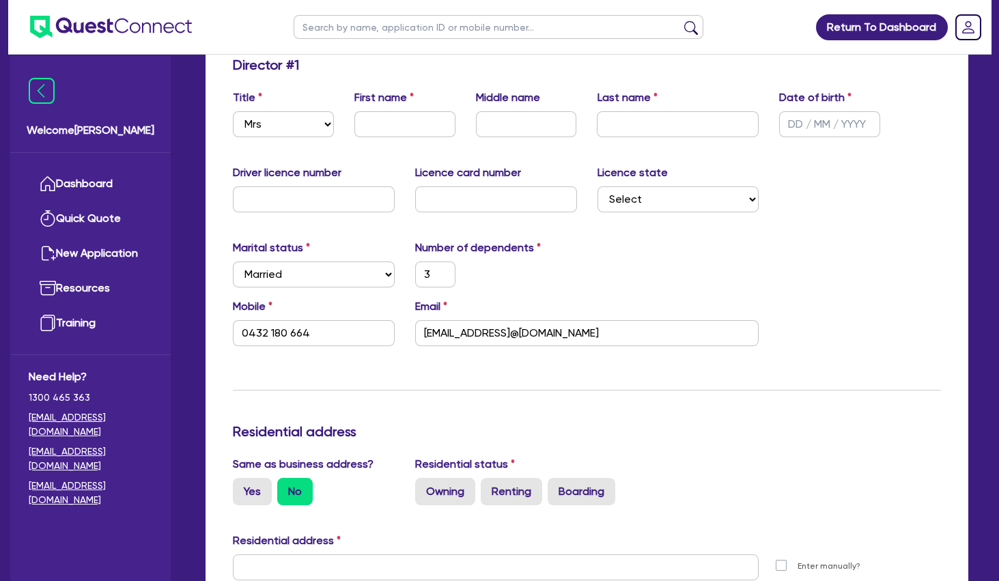
click at [481, 181] on label "Licence card number" at bounding box center [468, 173] width 106 height 16
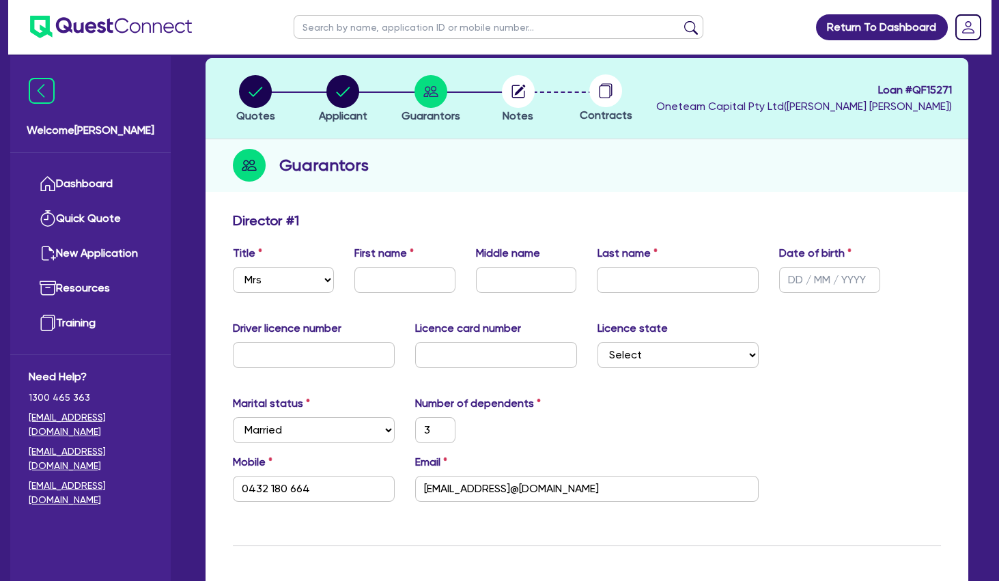
type input "3"
type input "0432 180 664"
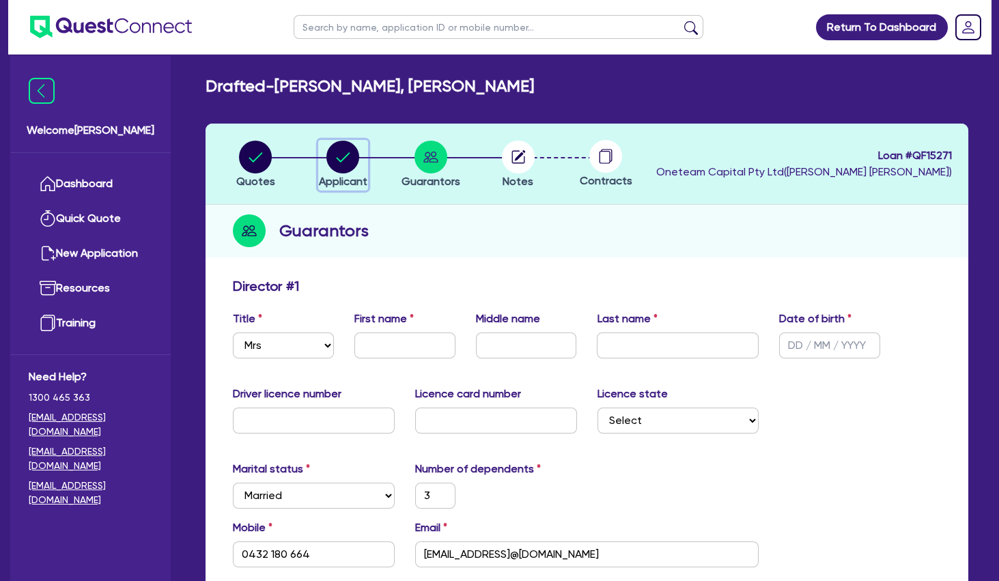
click at [339, 161] on circle "button" at bounding box center [342, 157] width 33 height 33
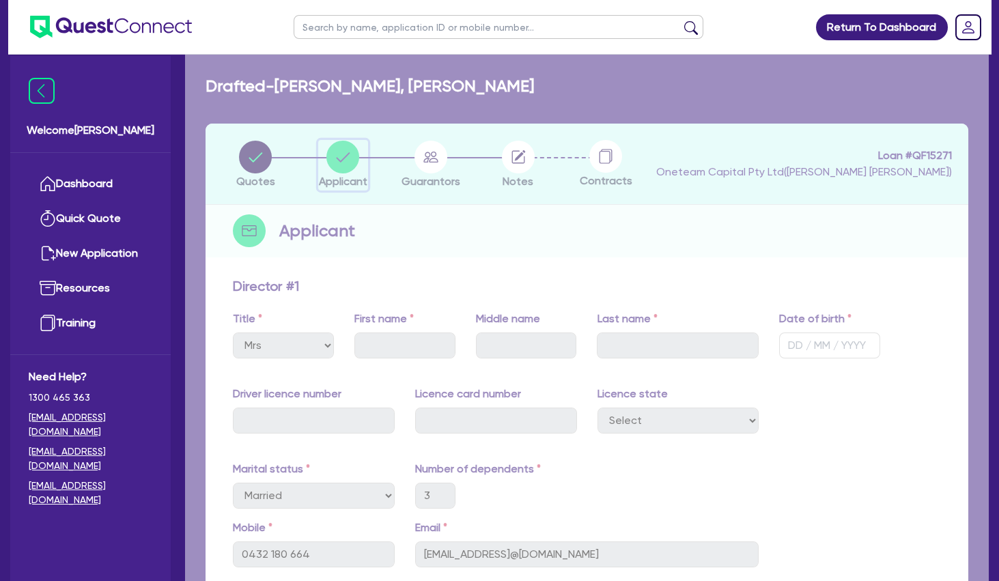
select select "SOLE_TRADER"
select select "HEALTH_BEAUTY"
select select "HAIR_BEAUTY_SALONS"
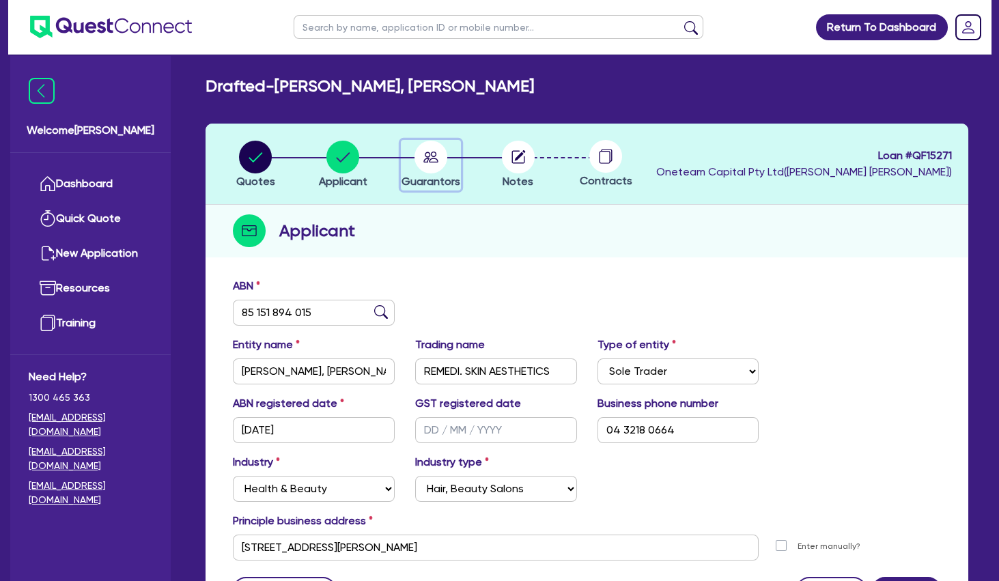
click at [422, 147] on circle "button" at bounding box center [430, 157] width 33 height 33
click at [431, 162] on icon "button" at bounding box center [430, 157] width 15 height 11
select select "MRS"
select select "MARRIED"
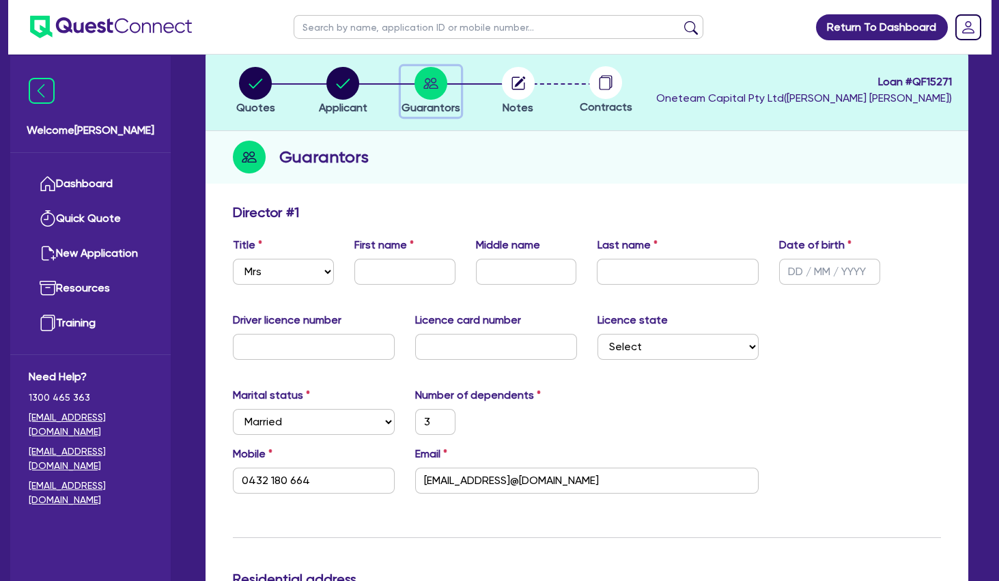
scroll to position [147, 0]
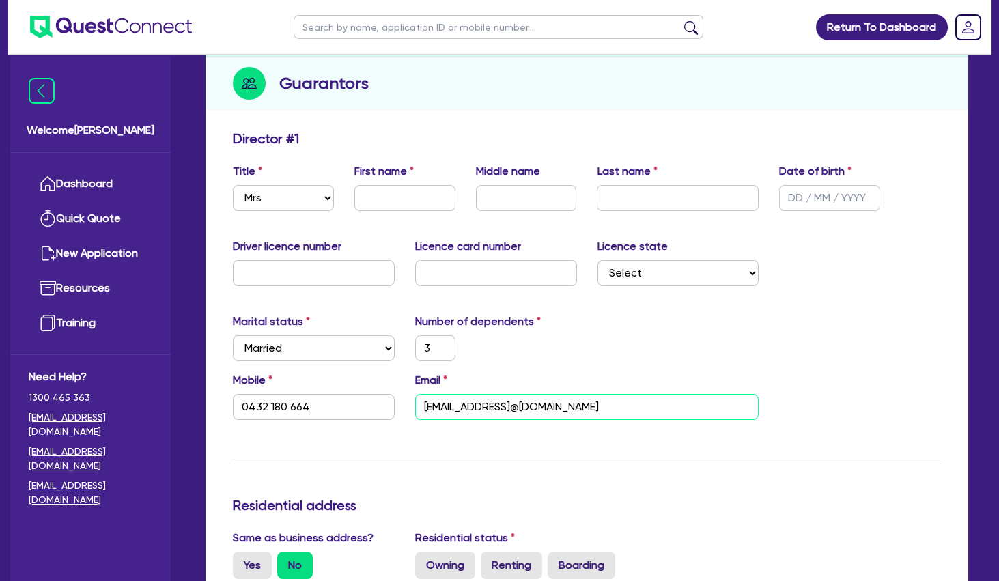
click at [530, 403] on input "[EMAIL_ADDRESS]@[DOMAIN_NAME]" at bounding box center [587, 407] width 344 height 26
type input "3"
type input "0432 180 664"
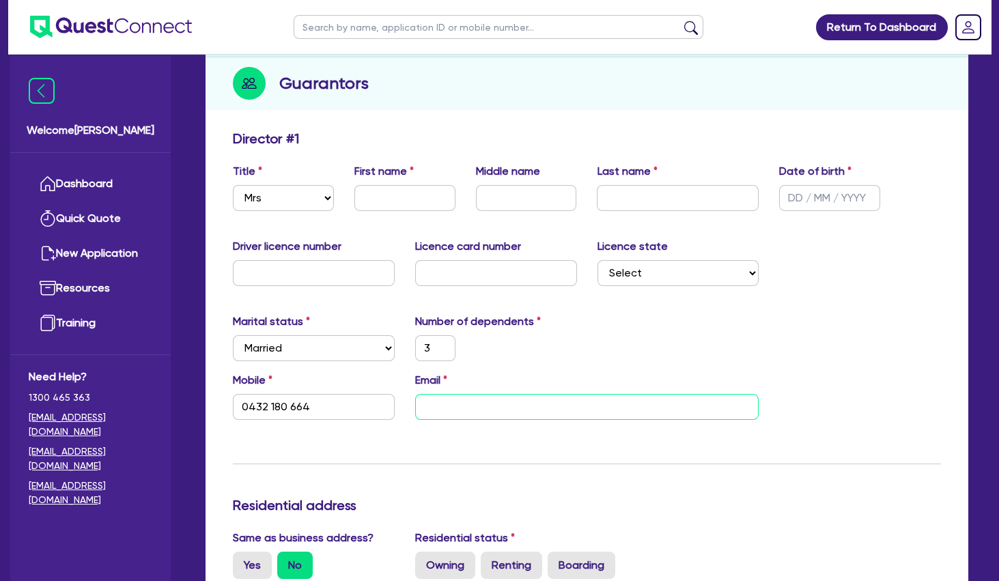
paste input "[EMAIL_ADDRESS][DOMAIN_NAME]"
type input "3"
type input "0432 180 664"
type input "[EMAIL_ADDRESS][DOMAIN_NAME]"
click at [553, 352] on div "3" at bounding box center [496, 348] width 182 height 26
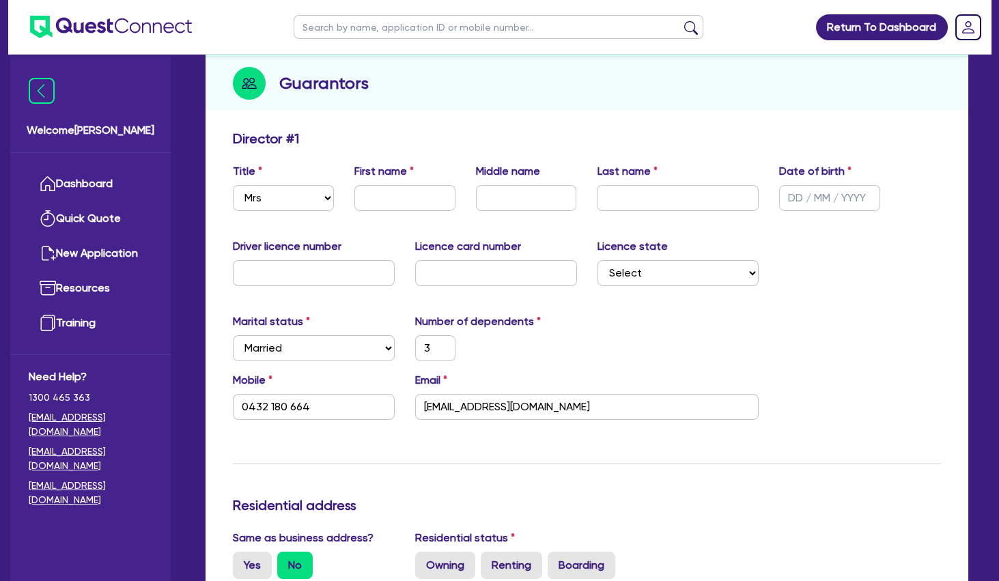
scroll to position [295, 0]
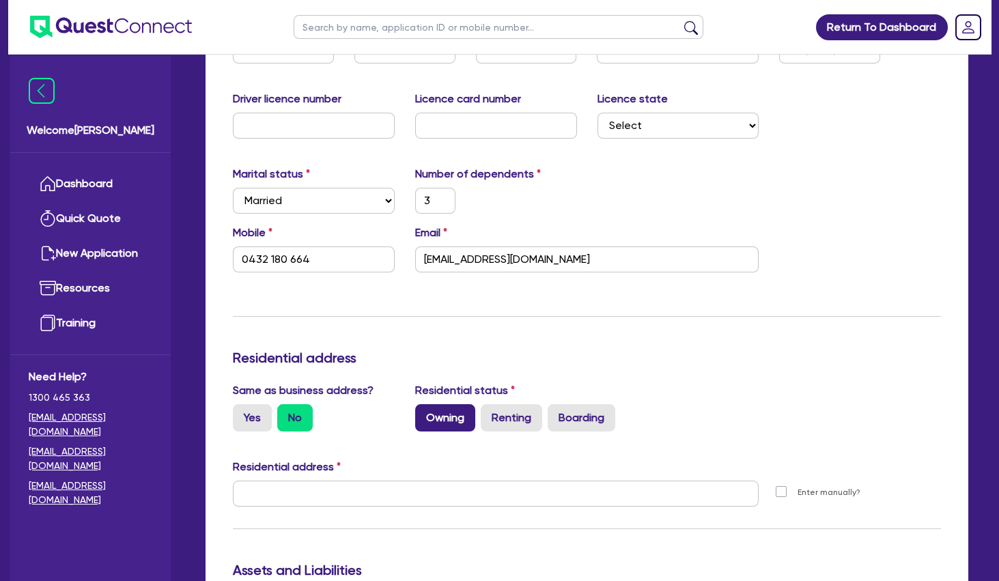
click at [444, 428] on label "Owning" at bounding box center [445, 417] width 60 height 27
click at [424, 413] on input "Owning" at bounding box center [419, 408] width 9 height 9
radio input "true"
type input "3"
type input "0432 180 664"
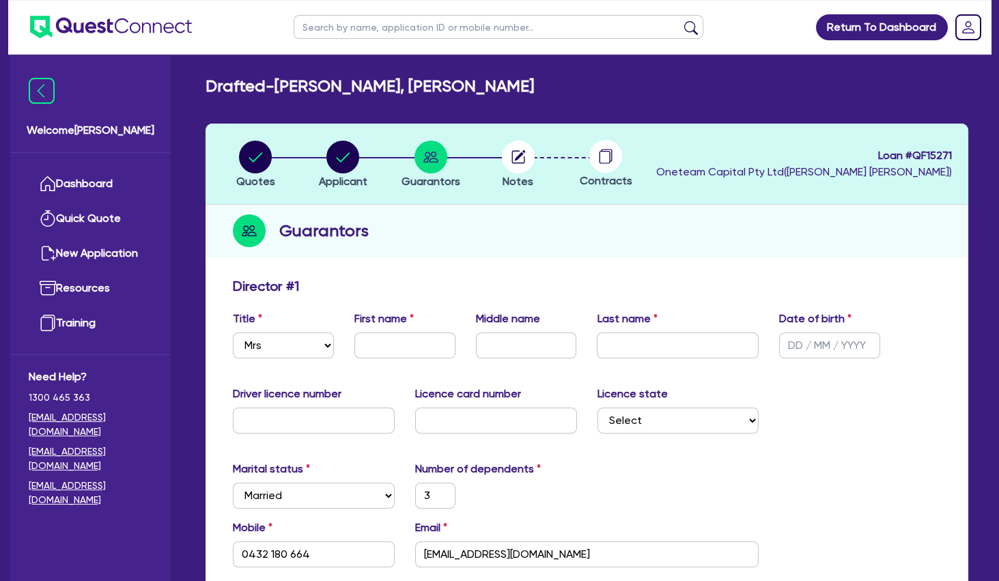
scroll to position [0, 0]
click at [353, 161] on circle "button" at bounding box center [342, 157] width 33 height 33
select select "SOLE_TRADER"
select select "HEALTH_BEAUTY"
select select "HAIR_BEAUTY_SALONS"
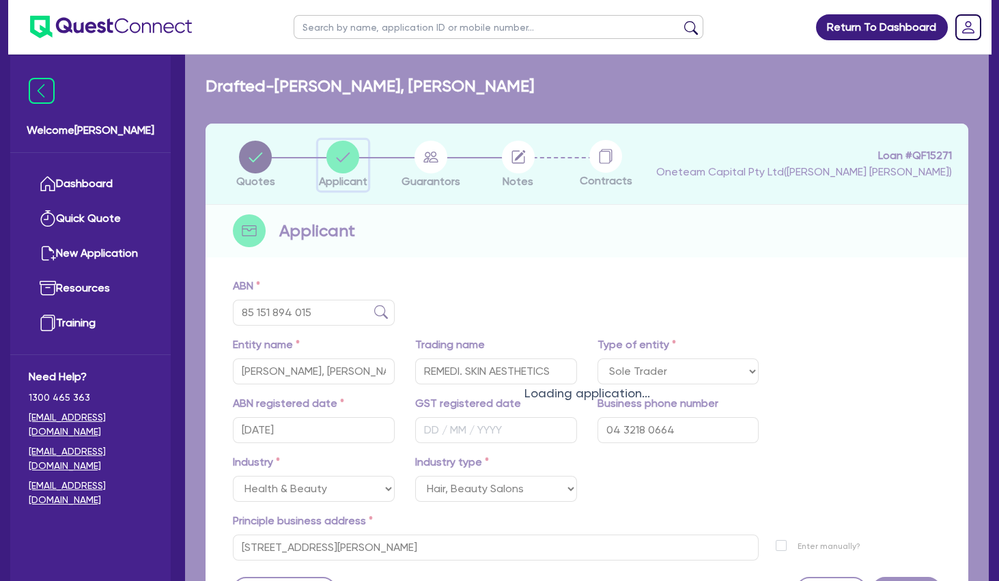
scroll to position [132, 0]
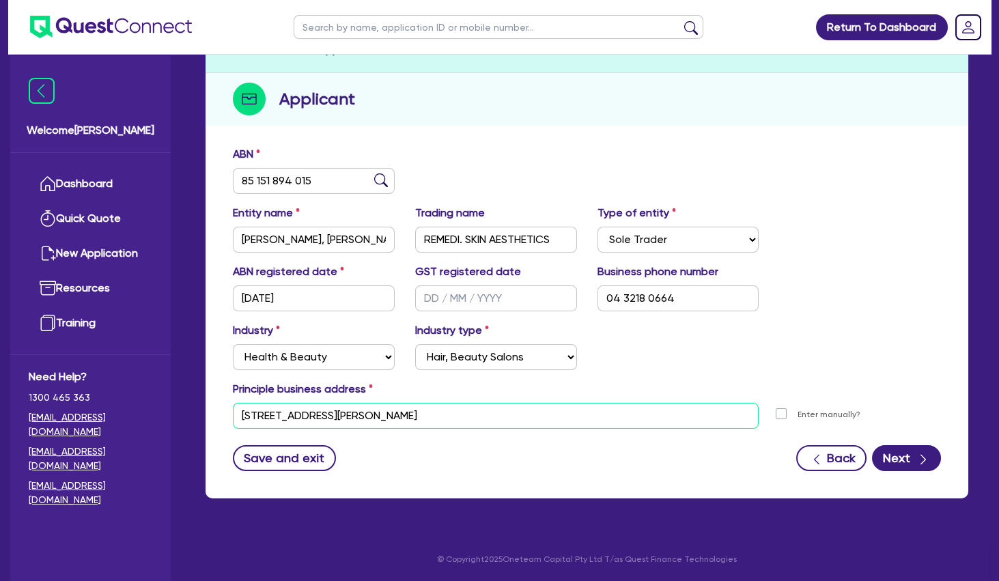
click at [333, 421] on input "[STREET_ADDRESS][PERSON_NAME]" at bounding box center [496, 416] width 526 height 26
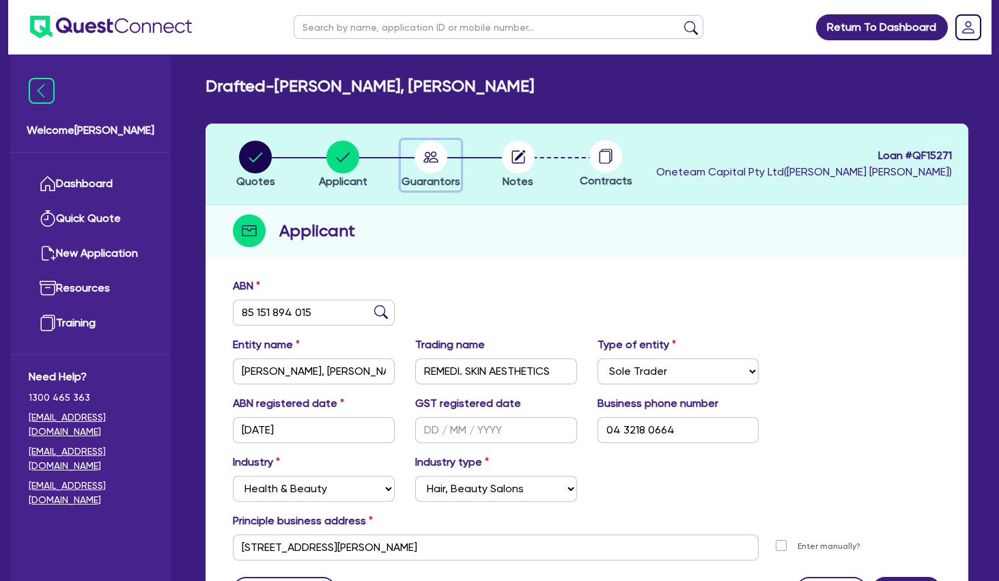
click at [431, 165] on circle "button" at bounding box center [430, 157] width 33 height 33
select select "MRS"
select select "MARRIED"
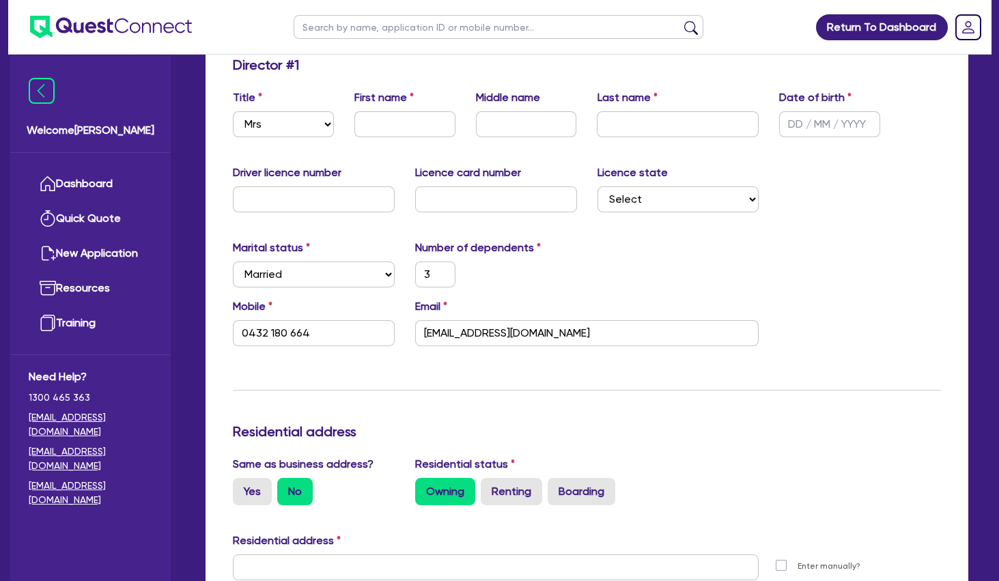
scroll to position [442, 0]
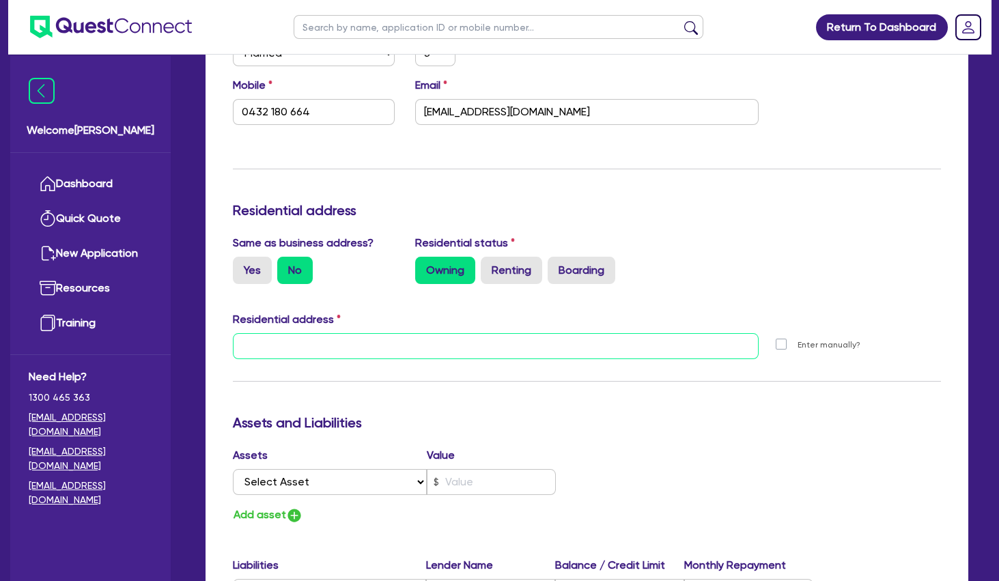
click at [427, 351] on input "text" at bounding box center [496, 346] width 526 height 26
paste input "[STREET_ADDRESS][PERSON_NAME]"
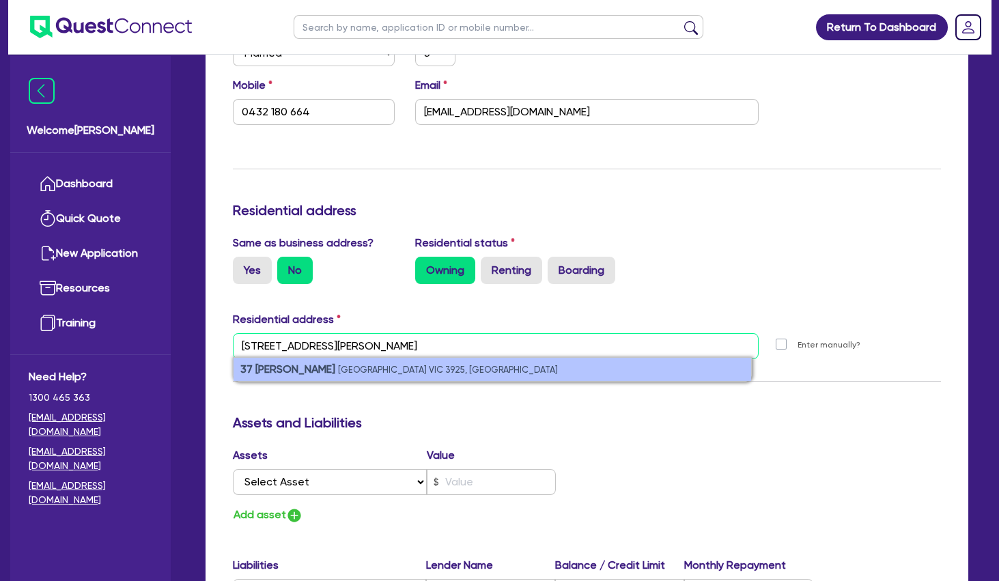
type input "[STREET_ADDRESS][PERSON_NAME]"
click at [397, 368] on small "[GEOGRAPHIC_DATA] VIC 3925, [GEOGRAPHIC_DATA]" at bounding box center [448, 370] width 220 height 10
type input "3"
type input "0432 180 664"
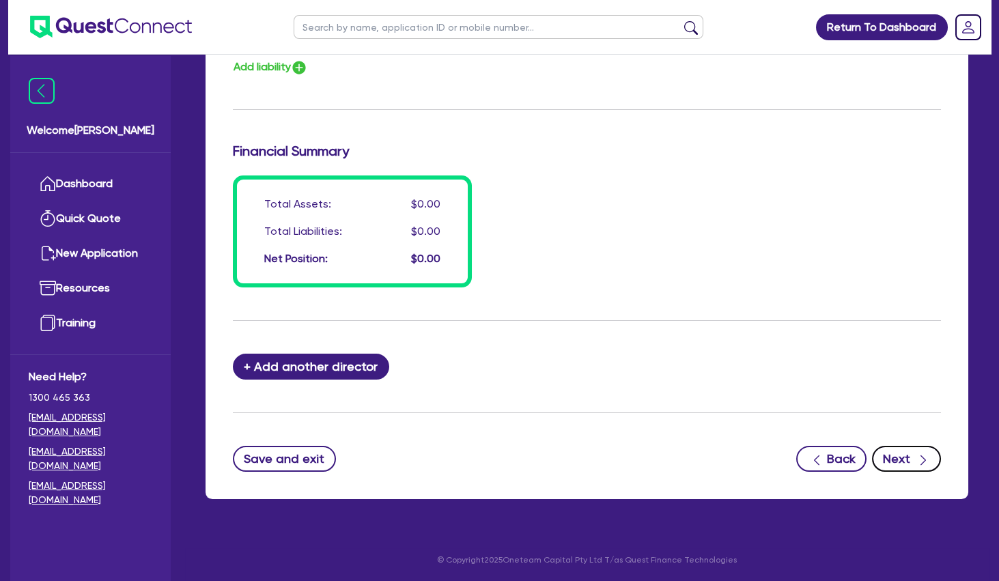
click at [900, 453] on button "Next" at bounding box center [906, 459] width 69 height 26
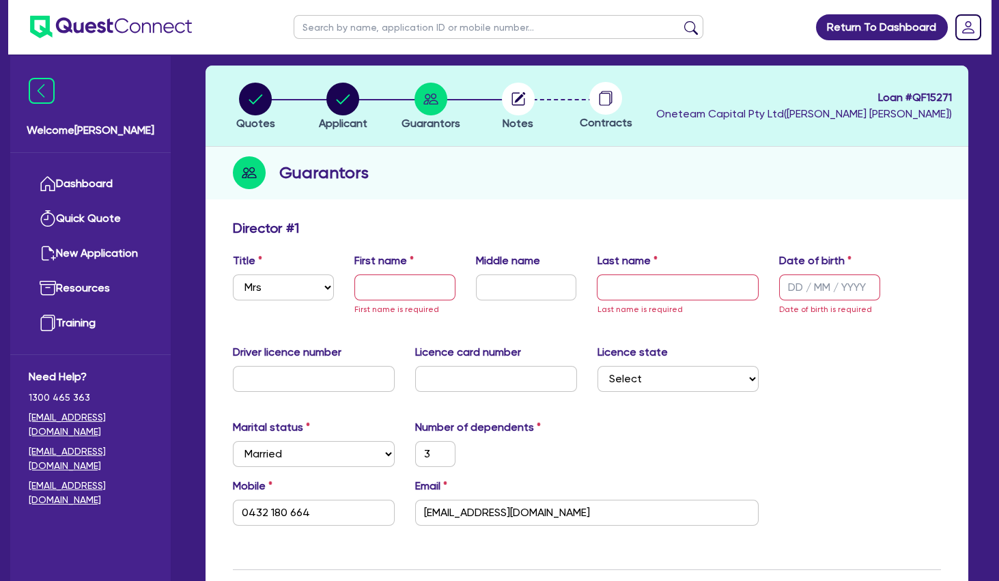
scroll to position [0, 0]
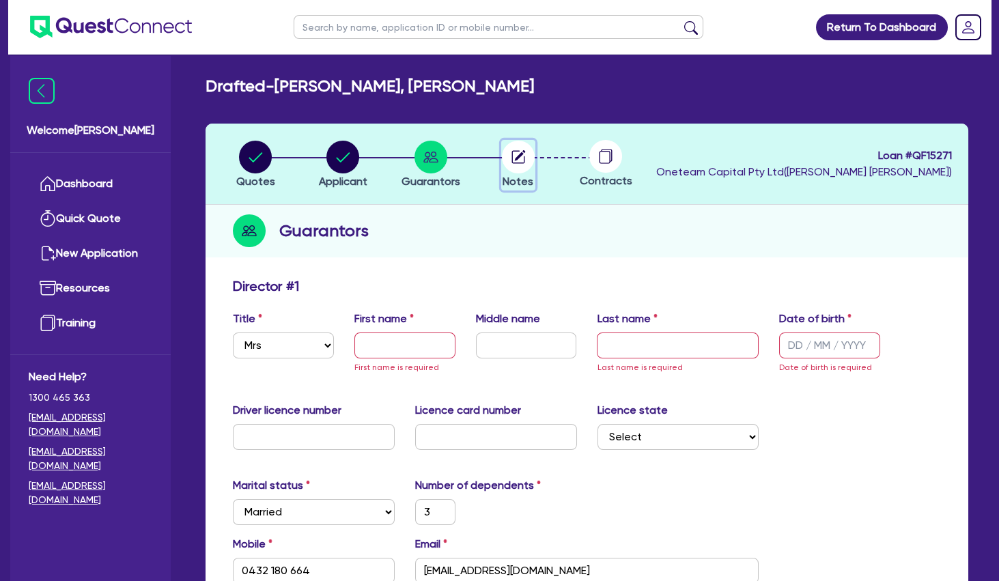
click at [518, 156] on icon "button" at bounding box center [520, 155] width 11 height 11
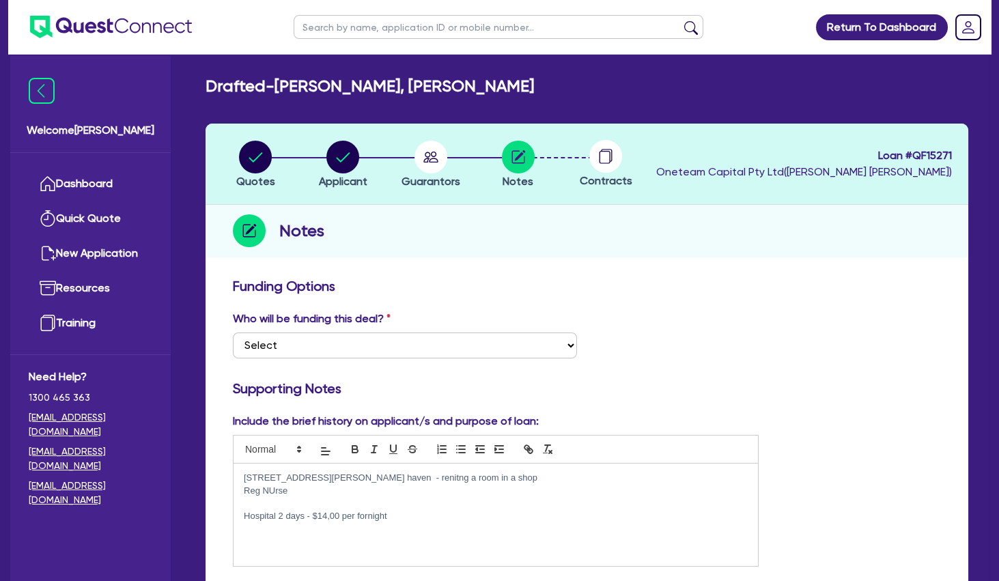
click at [411, 514] on p "Hospital 2 days - $14,00 per fornight" at bounding box center [496, 516] width 504 height 12
click at [431, 156] on icon "button" at bounding box center [430, 157] width 15 height 11
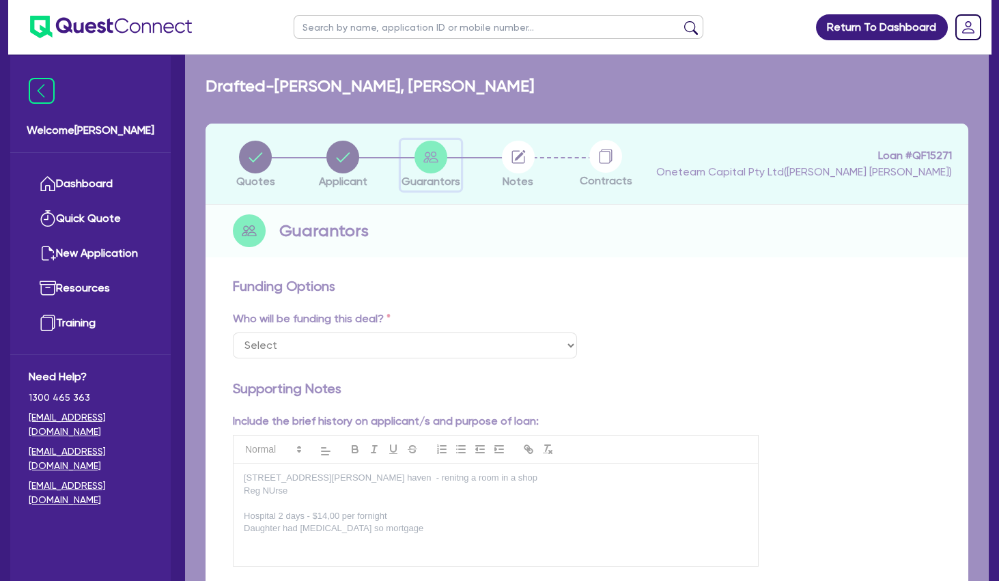
select select "MRS"
select select "MARRIED"
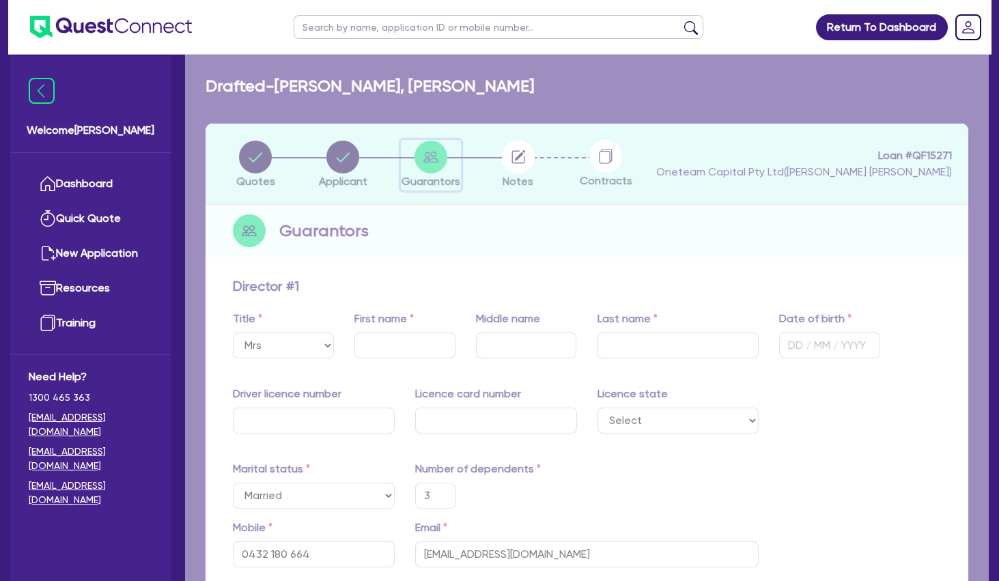
type input "3"
type input "0432 180 664"
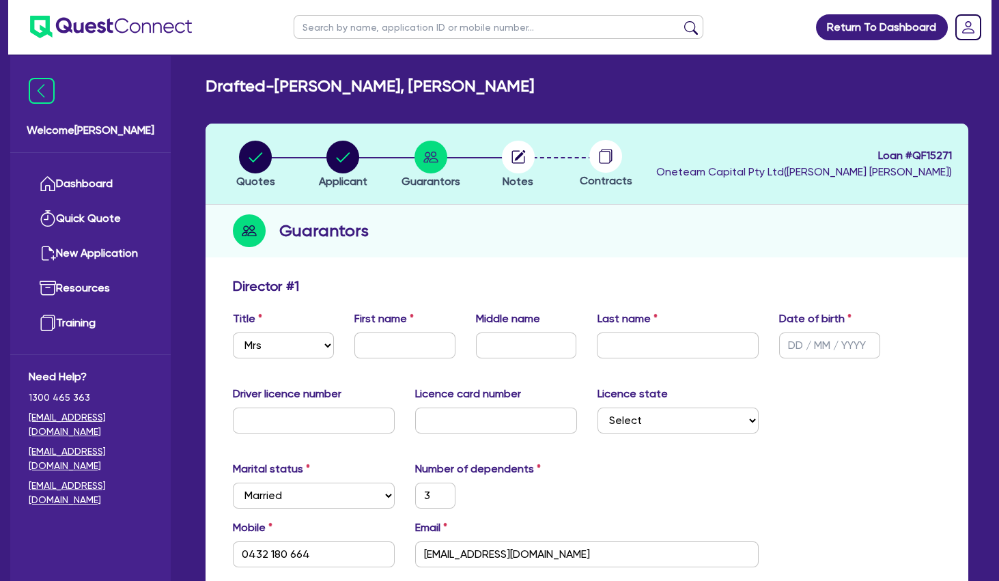
click at [565, 242] on div "Guarantors" at bounding box center [586, 231] width 763 height 53
drag, startPoint x: 621, startPoint y: 237, endPoint x: 505, endPoint y: 264, distance: 119.1
click at [621, 237] on div "Guarantors" at bounding box center [586, 231] width 763 height 53
click at [415, 330] on div "First name" at bounding box center [405, 335] width 122 height 48
click at [415, 346] on input "text" at bounding box center [404, 345] width 101 height 26
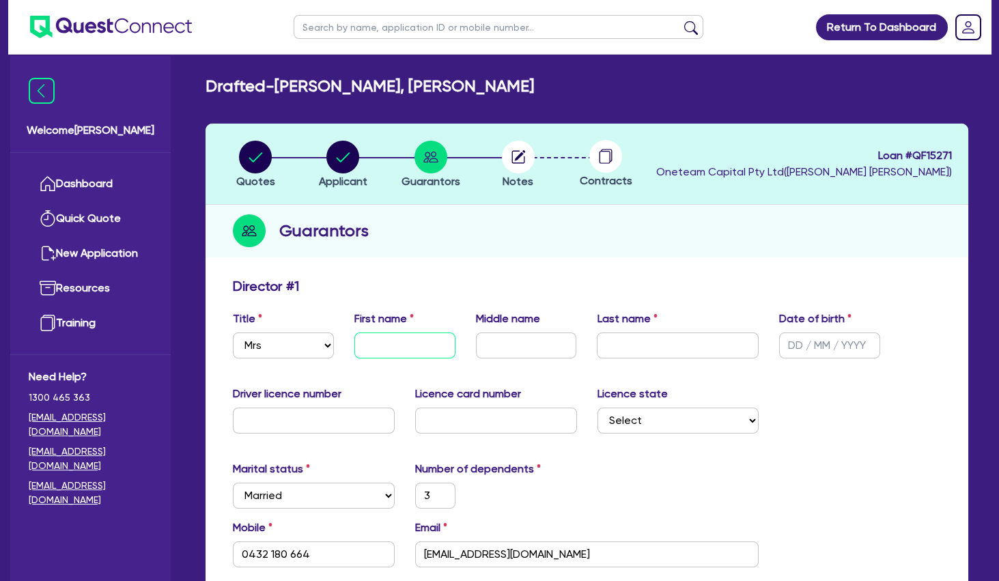
paste input "[PERSON_NAME]"
type input "[PERSON_NAME]"
type input "3"
type input "0432 180 664"
drag, startPoint x: 446, startPoint y: 347, endPoint x: 397, endPoint y: 347, distance: 49.2
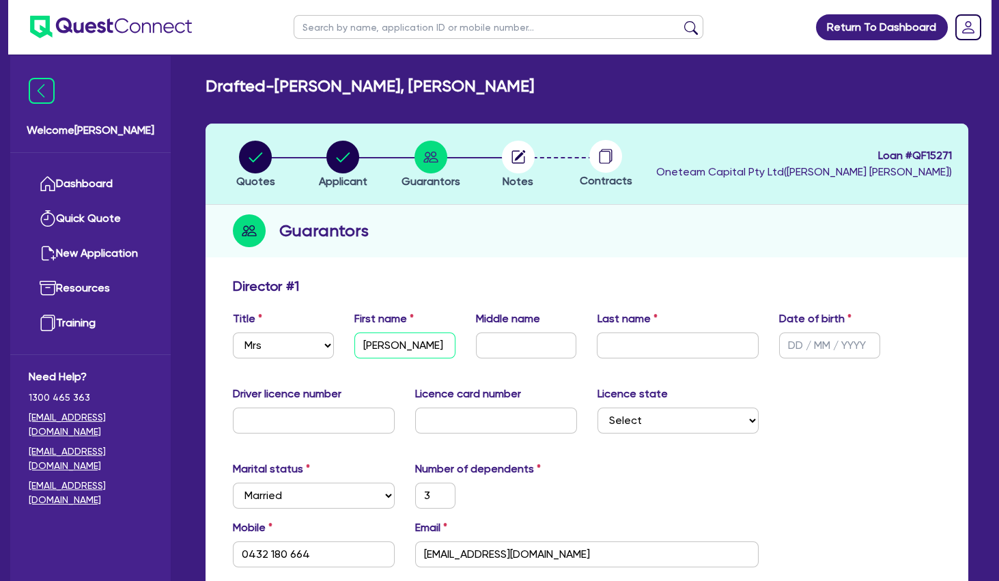
click at [397, 347] on input "[PERSON_NAME]" at bounding box center [404, 345] width 101 height 26
type input "[PERSON_NAME]"
type input "3"
type input "0432 180 664"
type input "[PERSON_NAME]"
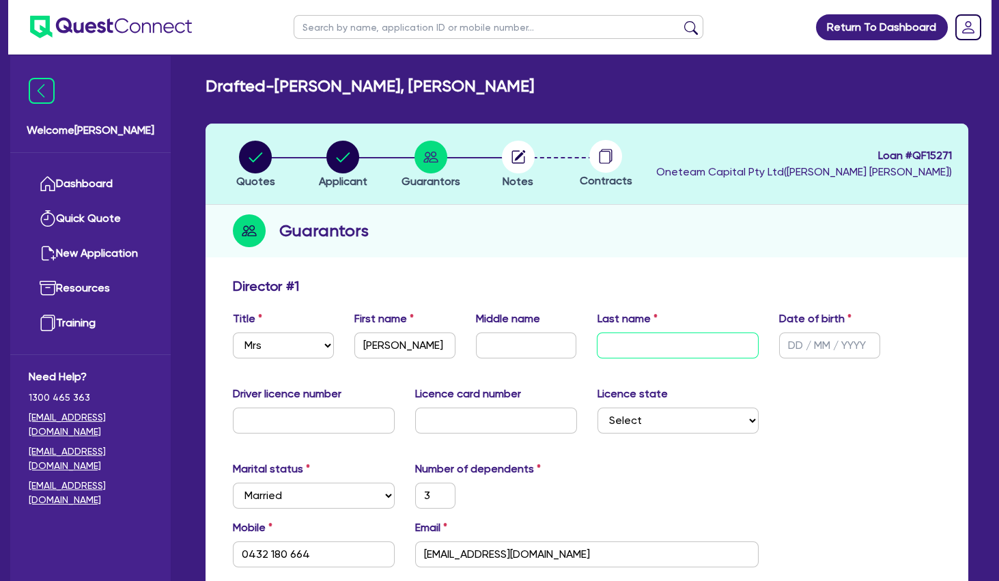
click at [661, 350] on input "text" at bounding box center [678, 345] width 162 height 26
paste input "[PERSON_NAME]"
type input "[PERSON_NAME]"
type input "3"
type input "0432 180 664"
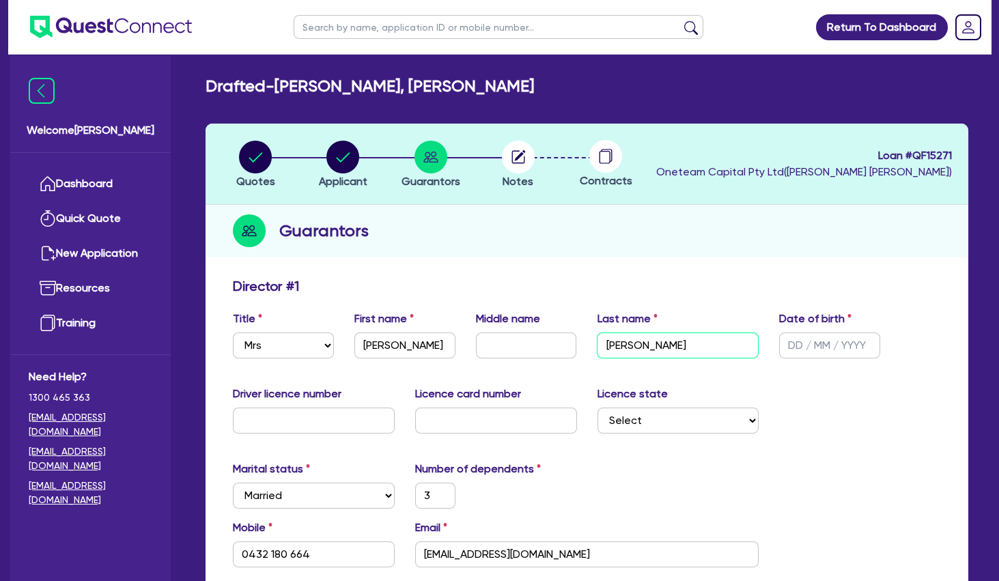
type input "[PERSON_NAME]"
click at [693, 290] on div "Director # 1" at bounding box center [587, 289] width 728 height 22
click at [584, 225] on div "Guarantors" at bounding box center [586, 231] width 763 height 53
click at [597, 408] on select "Select [GEOGRAPHIC_DATA] [GEOGRAPHIC_DATA] [GEOGRAPHIC_DATA] [GEOGRAPHIC_DATA] …" at bounding box center [678, 421] width 162 height 26
select select "[GEOGRAPHIC_DATA]"
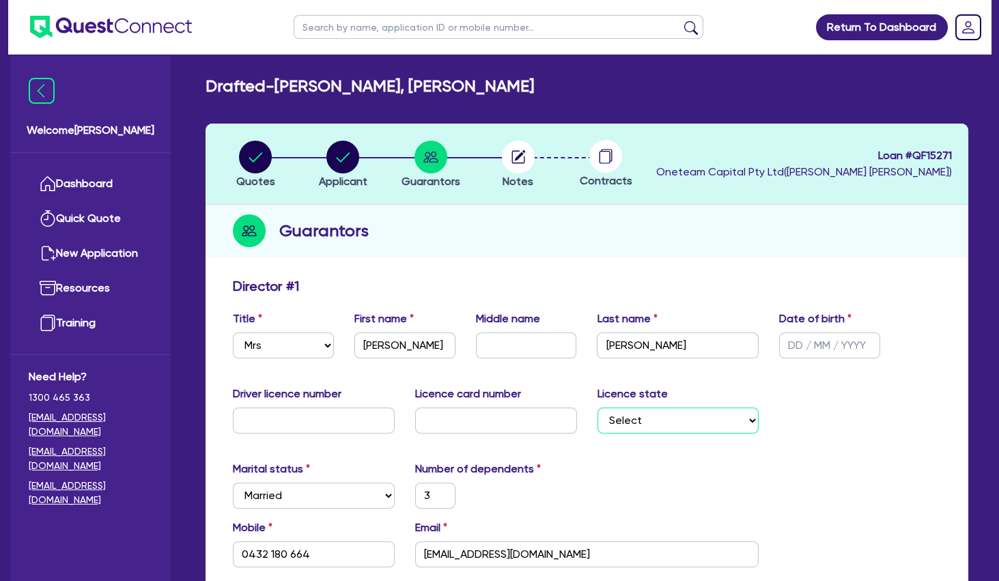
click option "[GEOGRAPHIC_DATA]" at bounding box center [0, 0] width 0 height 0
type input "3"
type input "0432 180 664"
click at [522, 152] on icon "button" at bounding box center [520, 155] width 11 height 11
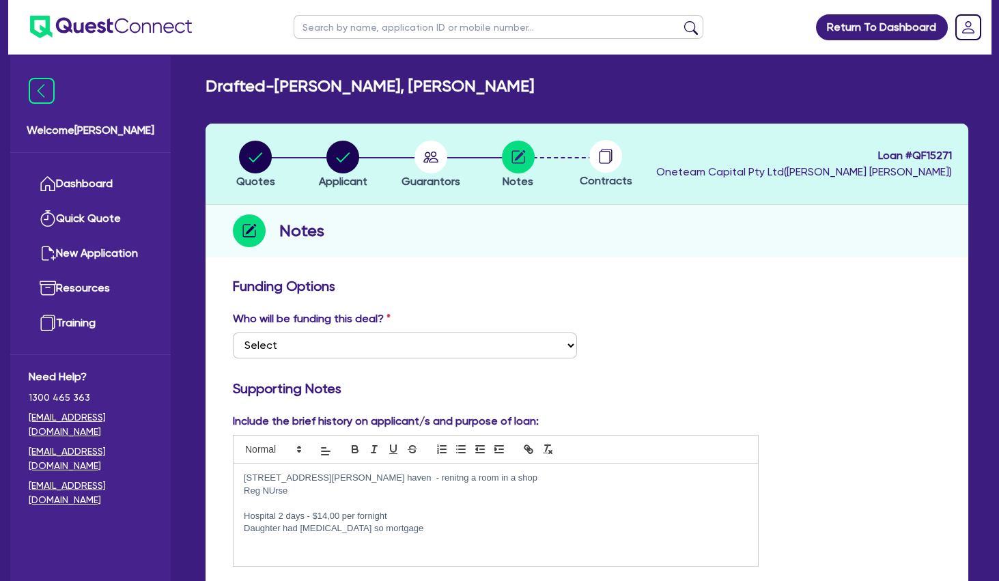
click at [313, 504] on p at bounding box center [496, 503] width 504 height 12
click at [315, 503] on p "Kids - 11, 8 ,7 ." at bounding box center [496, 503] width 504 height 12
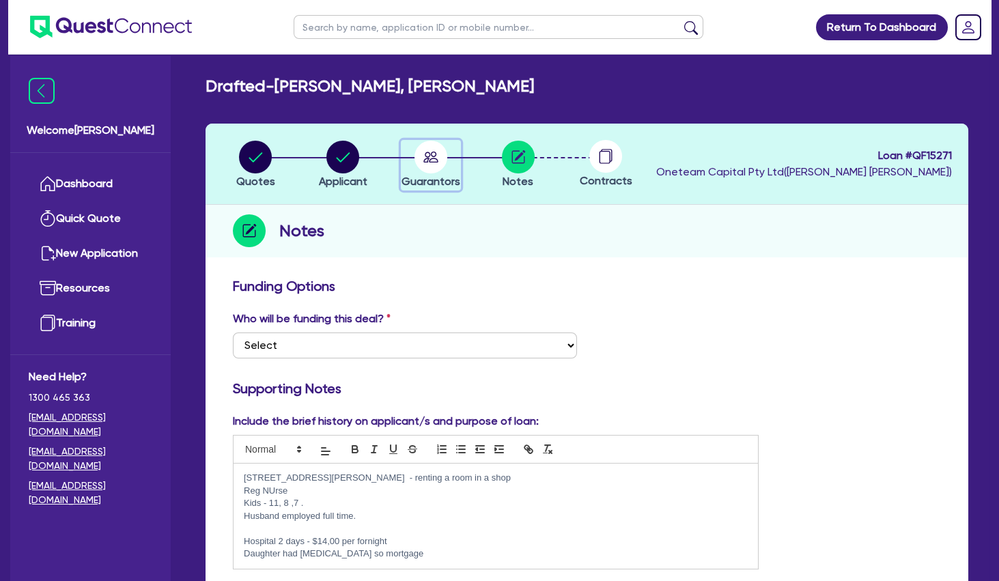
click at [438, 154] on circle "button" at bounding box center [430, 157] width 33 height 33
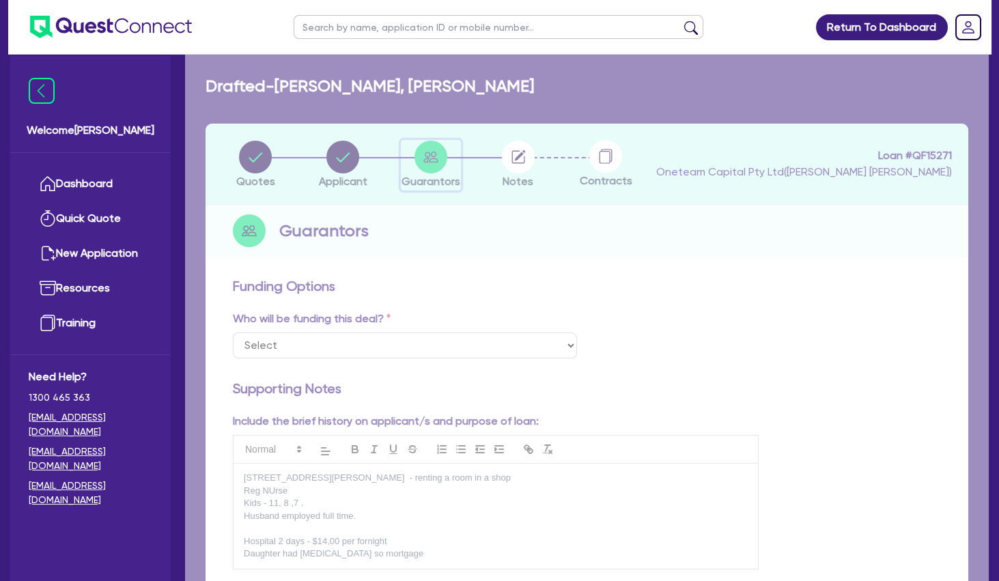
select select "MRS"
select select "[GEOGRAPHIC_DATA]"
select select "MARRIED"
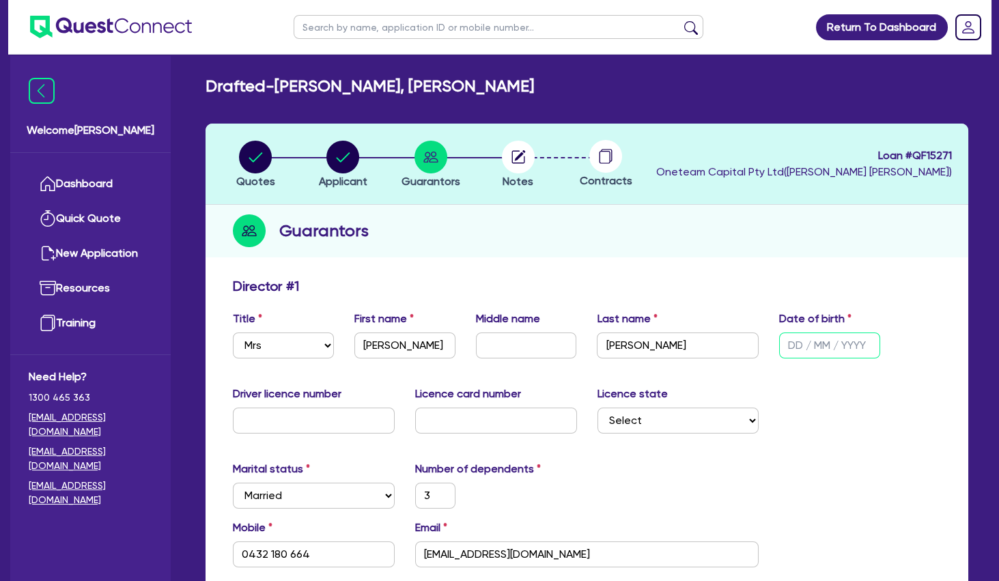
click at [794, 347] on input "text" at bounding box center [829, 345] width 101 height 26
type input "0 / /"
type input "3"
type input "0432 180 664"
type input "01/ /"
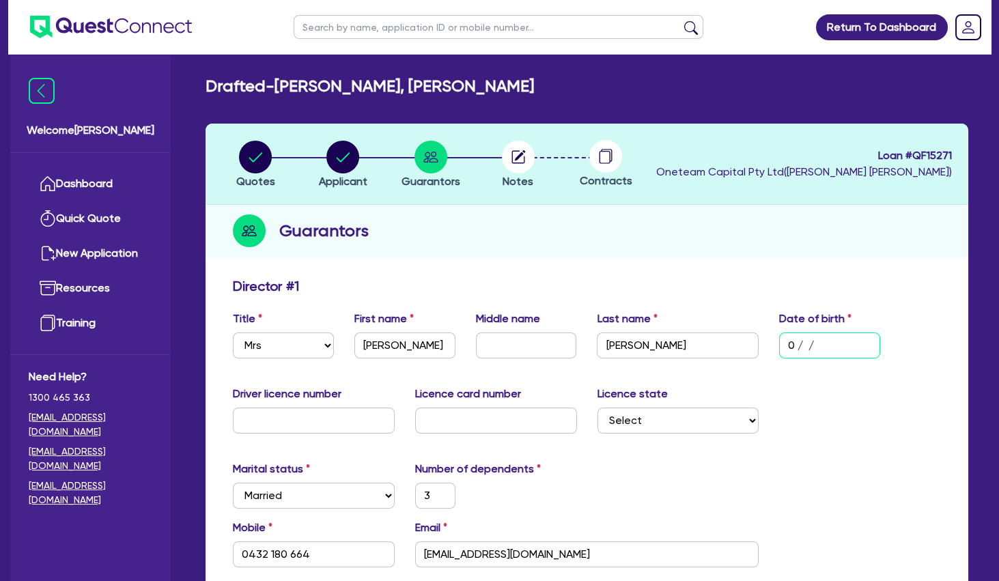
type input "3"
type input "0432 180 664"
type input "01/0 /"
type input "3"
type input "0432 180 664"
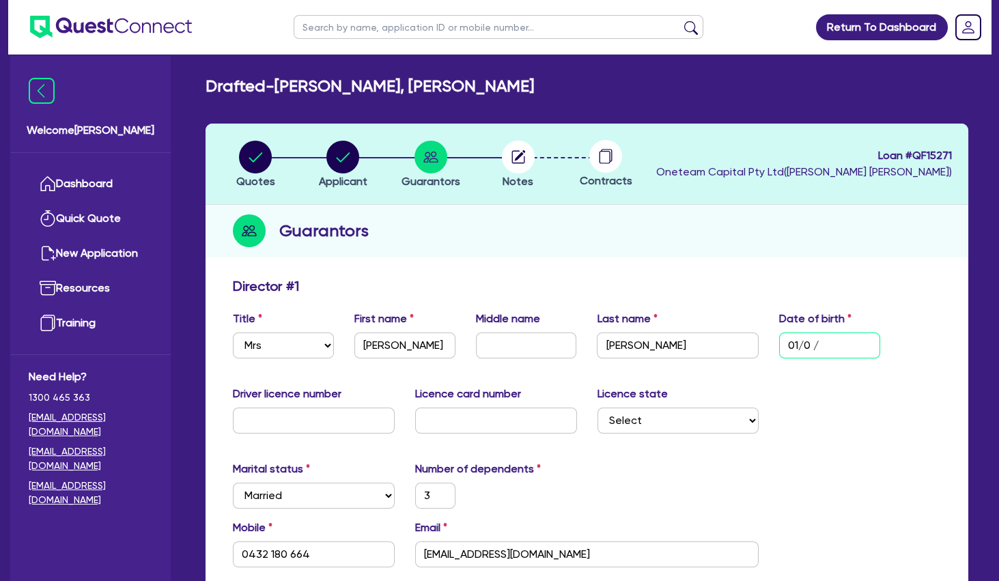
type input "01/01/"
type input "3"
type input "0432 180 664"
type input "01/01/2"
type input "3"
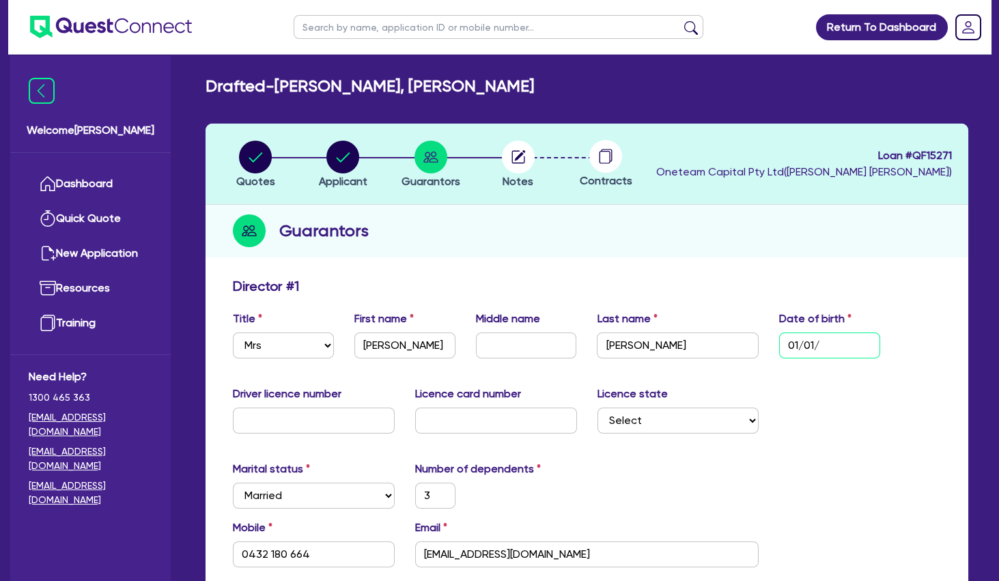
type input "0432 180 664"
type input "[DATE]"
type input "3"
type input "0432 180 664"
type input "01/01/200"
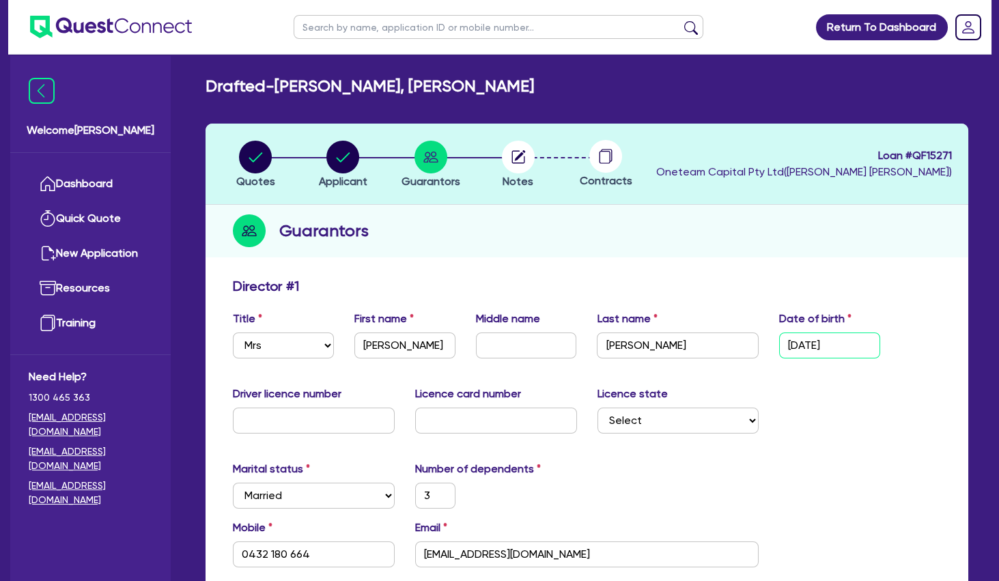
type input "3"
type input "0432 180 664"
type input "[DATE]"
type input "3"
type input "0432 180 664"
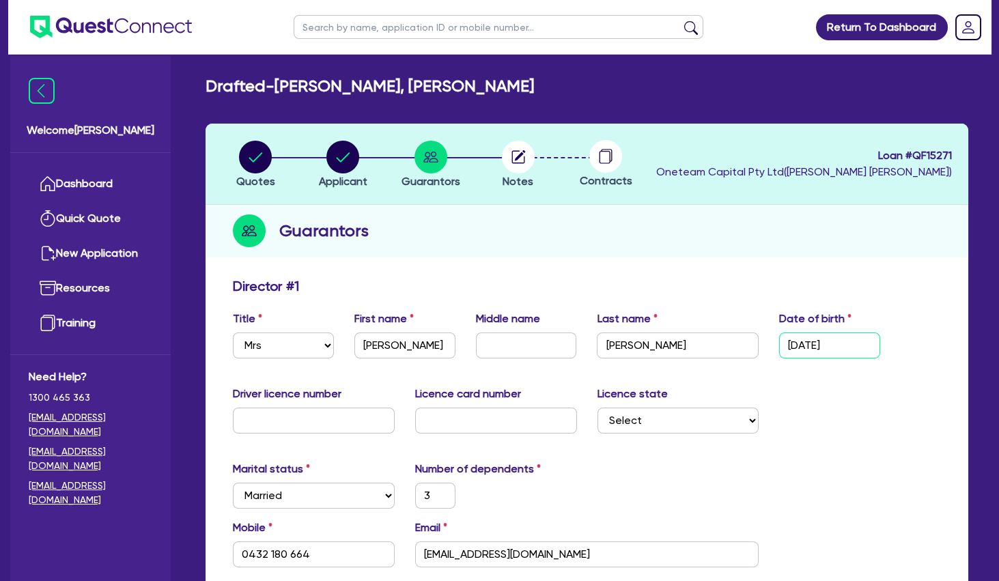
type input "[DATE]"
click at [817, 461] on div "Marital status Select [DEMOGRAPHIC_DATA] Married De Facto / Partner Number of d…" at bounding box center [587, 490] width 728 height 59
click at [597, 408] on select "Select [GEOGRAPHIC_DATA] [GEOGRAPHIC_DATA] [GEOGRAPHIC_DATA] [GEOGRAPHIC_DATA] …" at bounding box center [678, 421] width 162 height 26
select select "VIC"
click option "VIC" at bounding box center [0, 0] width 0 height 0
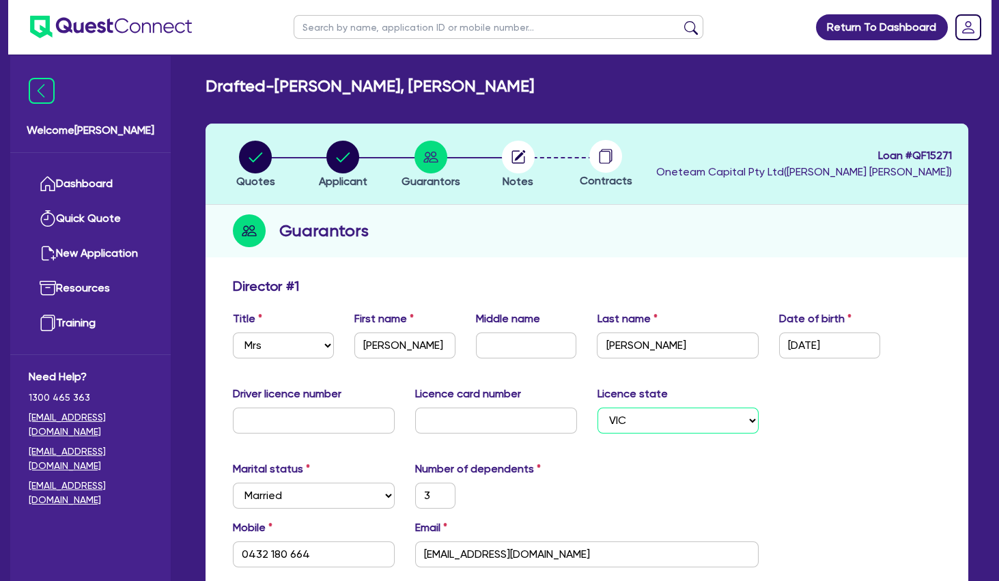
type input "3"
type input "0432 180 664"
click at [849, 432] on div "Driver licence number Licence card number Licence state Select [GEOGRAPHIC_DATA…" at bounding box center [587, 415] width 728 height 59
click at [517, 157] on icon "button" at bounding box center [520, 155] width 11 height 11
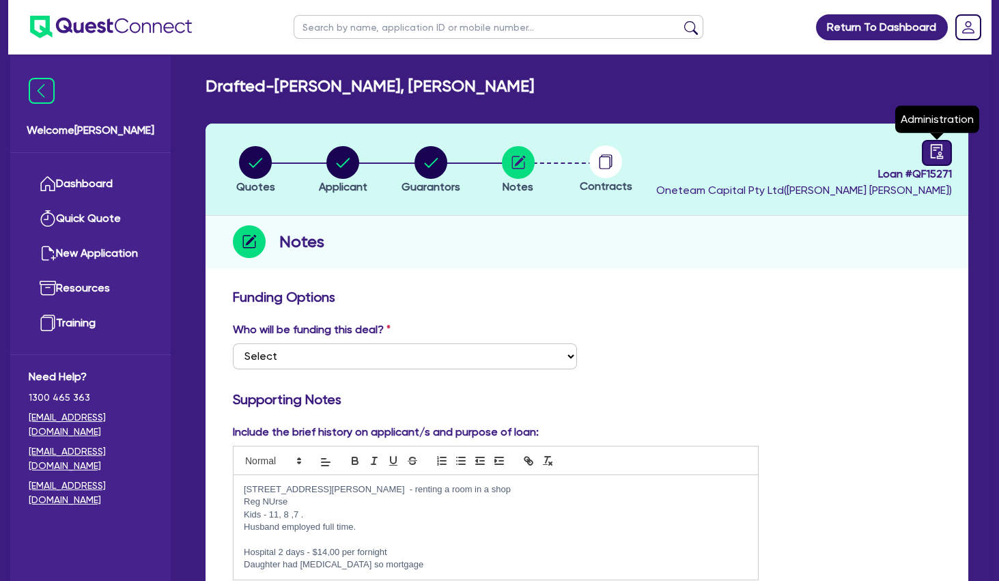
click at [929, 158] on icon "audit" at bounding box center [936, 151] width 15 height 15
select select "DRAFTED_NEW"
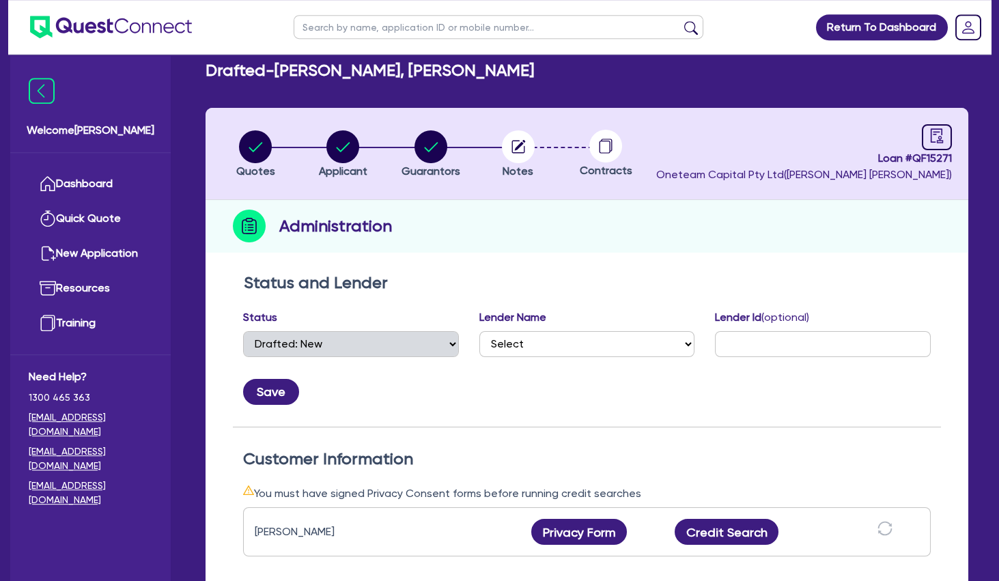
scroll to position [221, 0]
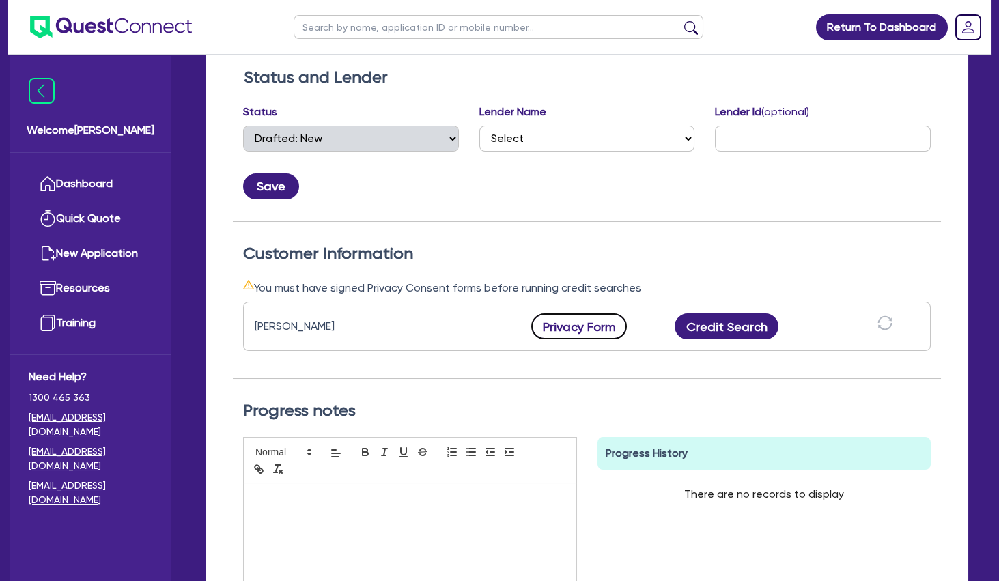
click at [587, 326] on button "Privacy Form" at bounding box center [579, 326] width 96 height 26
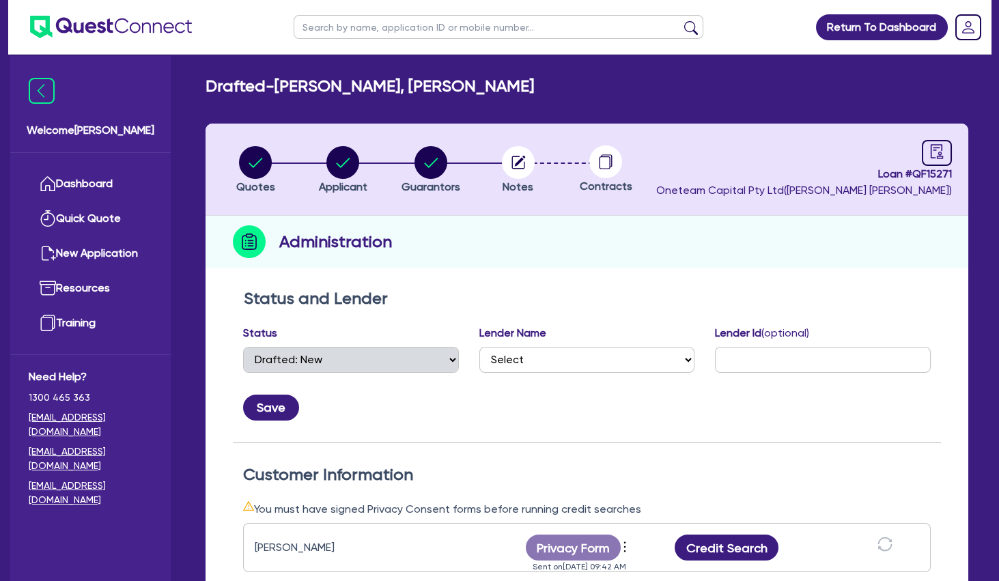
click at [430, 158] on circle "button" at bounding box center [430, 162] width 33 height 33
select select "MRS"
select select "VIC"
select select "MARRIED"
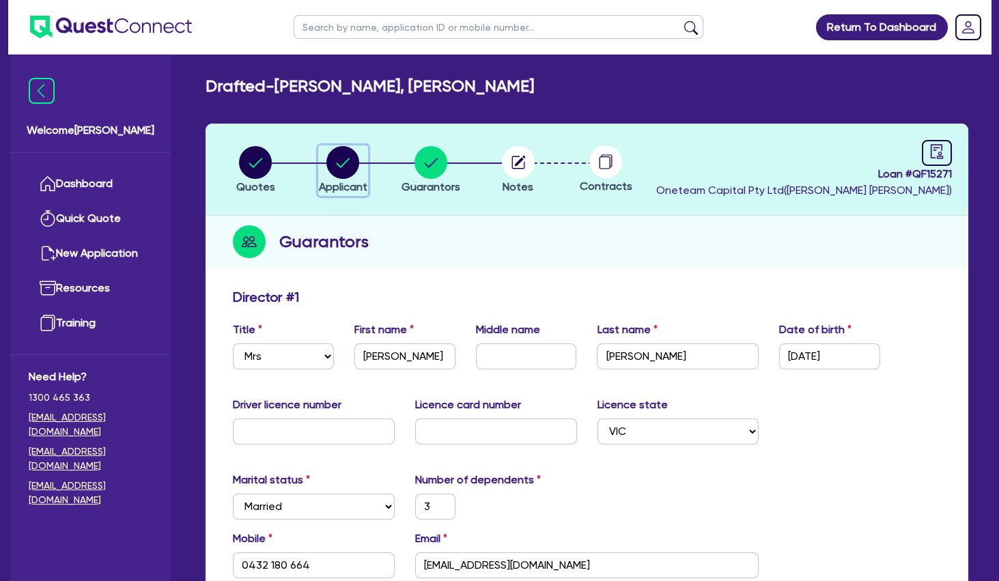
click at [342, 151] on circle "button" at bounding box center [342, 162] width 33 height 33
select select "SOLE_TRADER"
select select "HEALTH_BEAUTY"
select select "HAIR_BEAUTY_SALONS"
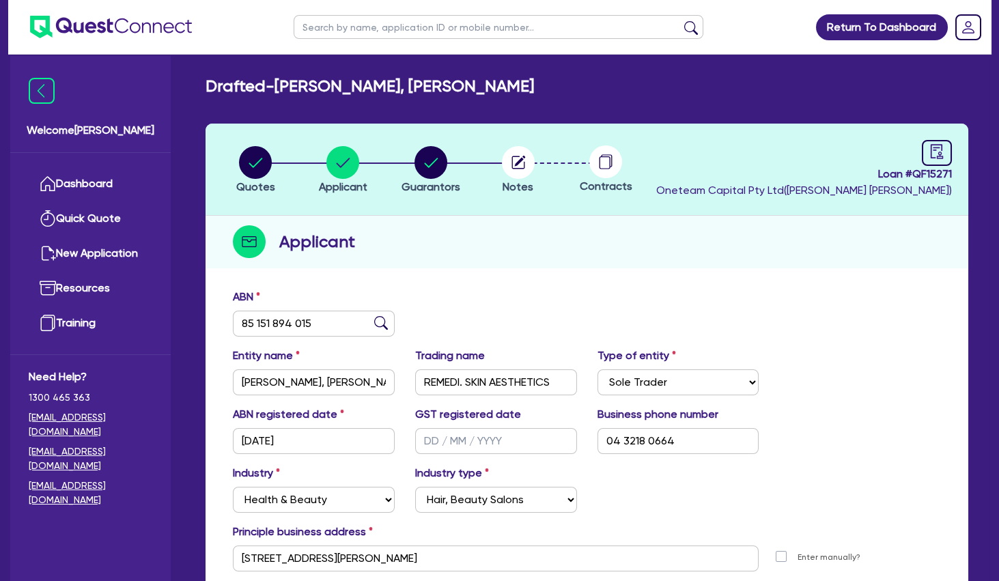
click at [382, 32] on input "text" at bounding box center [499, 27] width 410 height 24
type input "ninos"
click button "submit" at bounding box center [691, 29] width 22 height 19
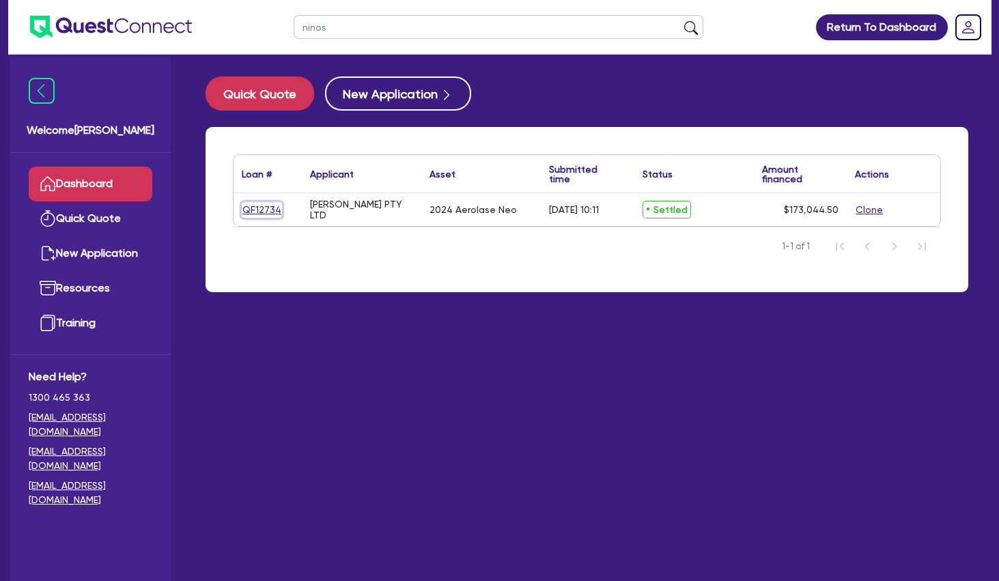
click at [265, 206] on link "QF12734" at bounding box center [262, 210] width 40 height 16
select select "SECONDARY_ASSETS"
select select "MEDICAL_DENTAL_LABORATORY_EQUIPMENT"
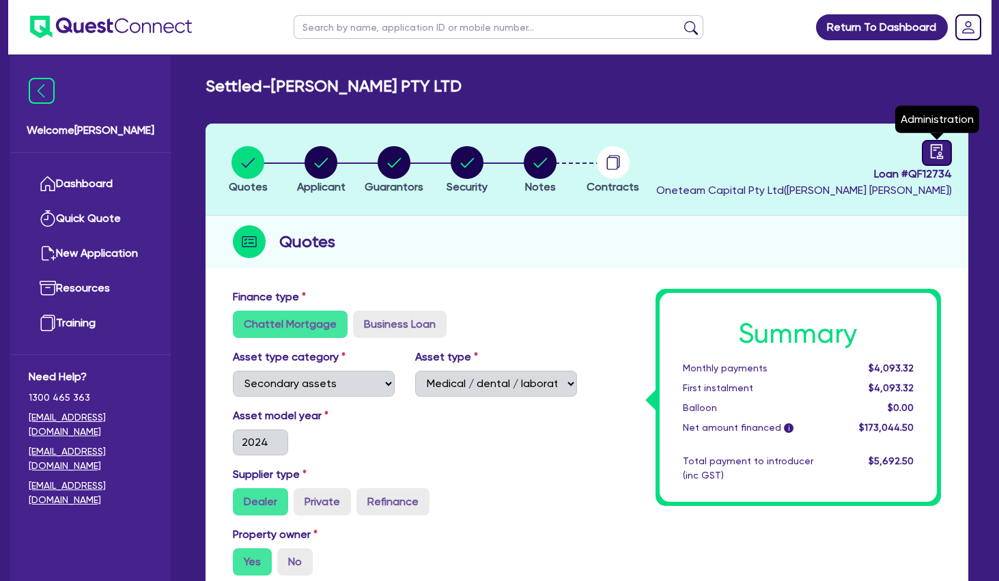
click at [944, 154] on icon "audit" at bounding box center [936, 151] width 15 height 15
select select "SETTLED"
select select "Flexicommercial"
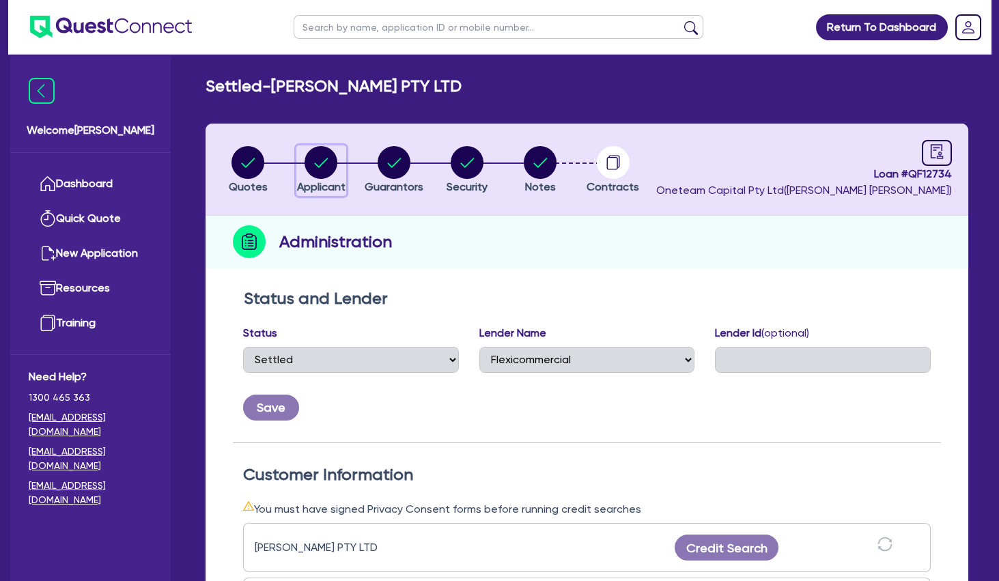
click at [330, 166] on circle "button" at bounding box center [320, 162] width 33 height 33
select select "COMPANY"
select select "HEALTH_BEAUTY"
select select "HAIR_BEAUTY_SALONS"
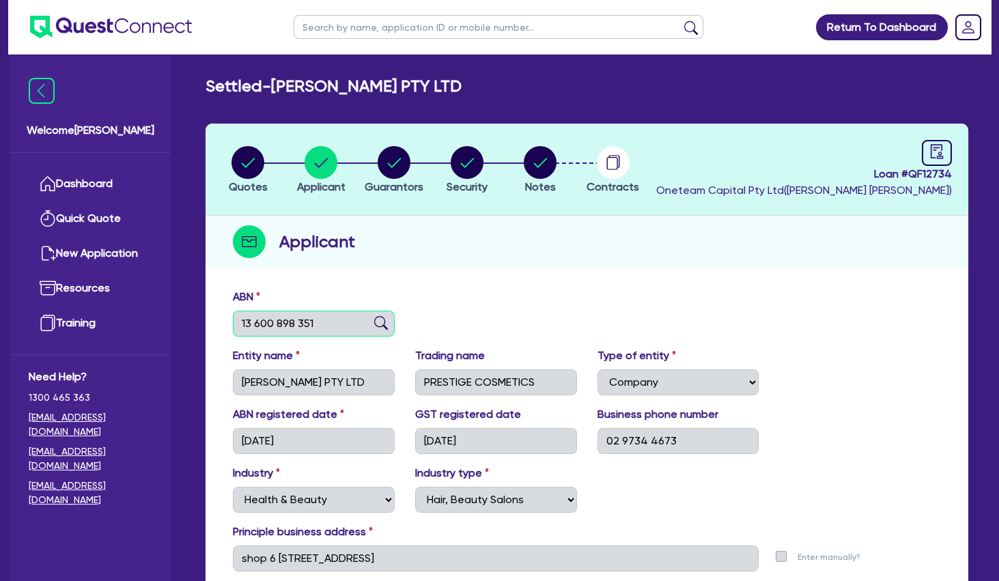
click at [294, 332] on input "13 600 898 351" at bounding box center [314, 324] width 162 height 26
click at [386, 167] on circle "button" at bounding box center [394, 162] width 33 height 33
select select "DR"
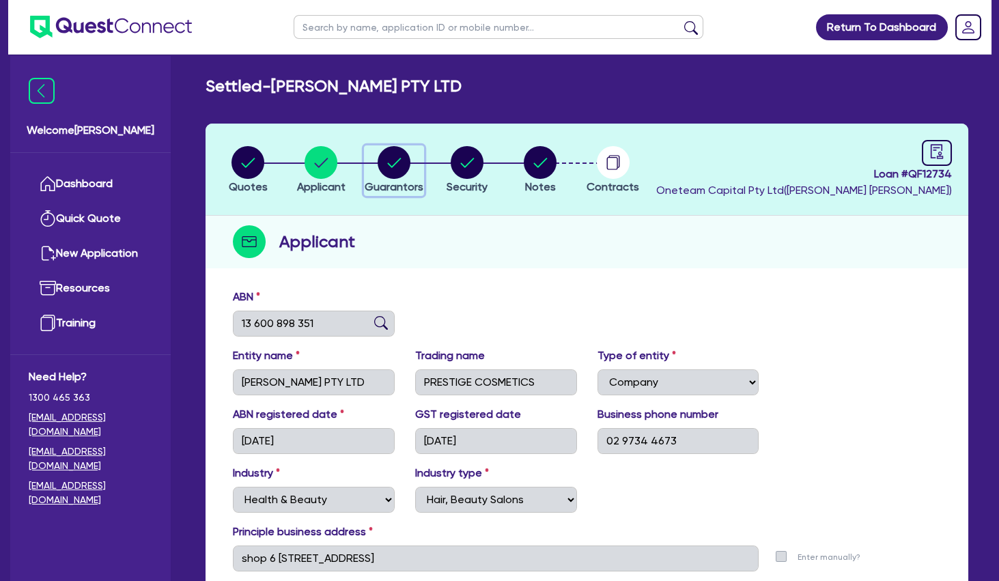
select select "[GEOGRAPHIC_DATA]"
select select "MARRIED"
select select "PROPERTY"
select select "VEHICLE"
select select "CASH"
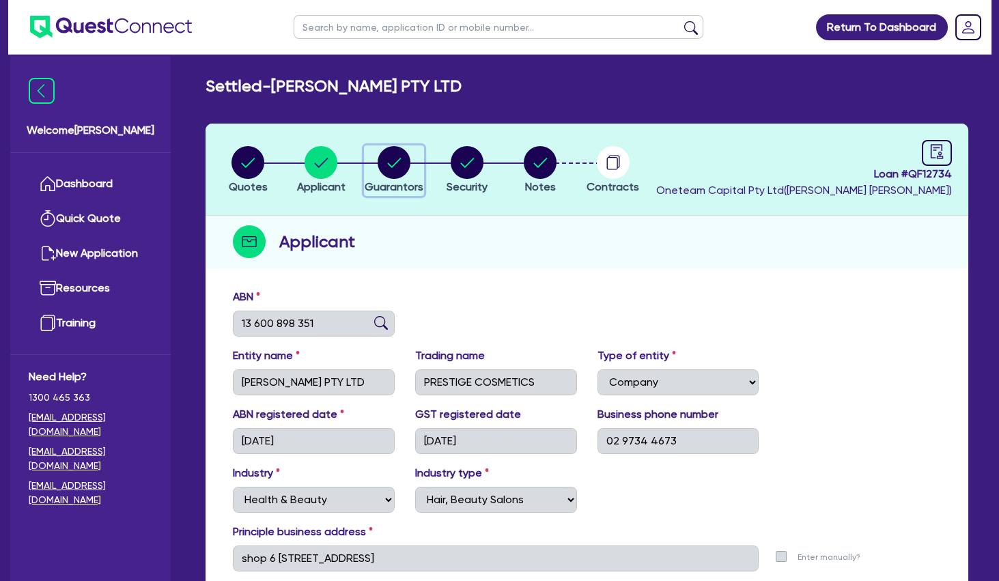
select select "VEHICLE"
select select "OTHER"
select select "INVESTMENT_PROPERTY"
select select "MORTGAGE"
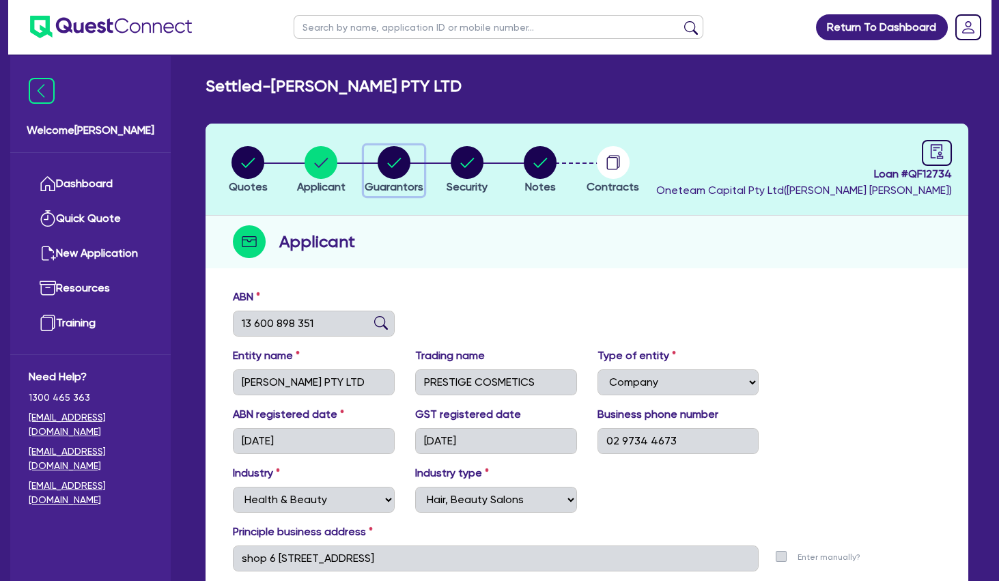
select select "VEHICLE_LOAN"
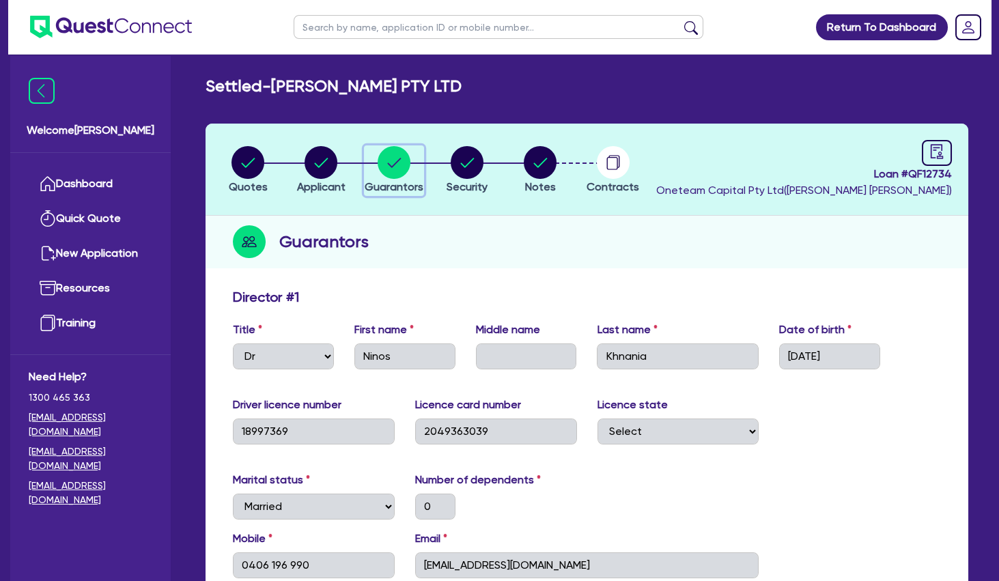
scroll to position [147, 0]
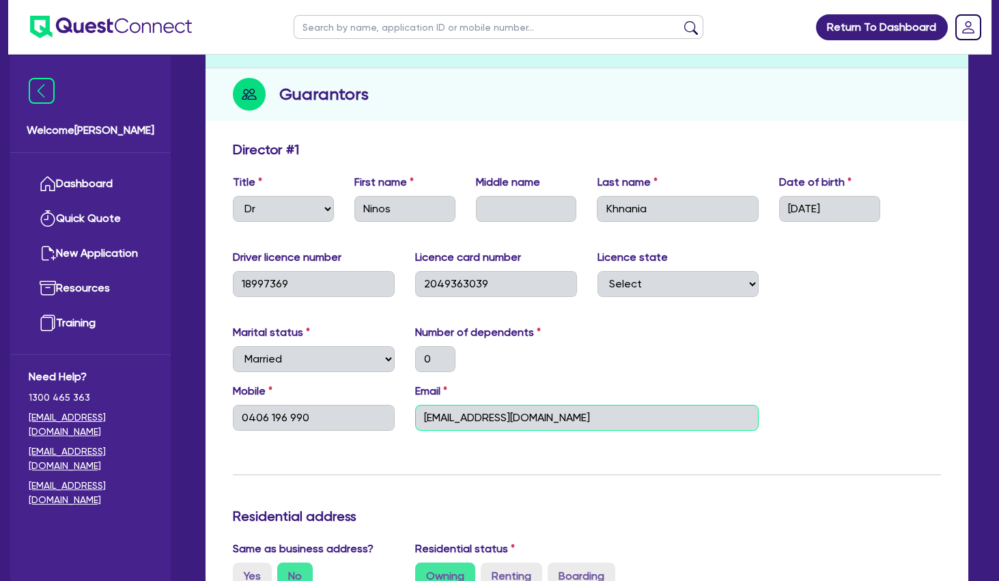
click at [487, 417] on input "[EMAIL_ADDRESS][DOMAIN_NAME]" at bounding box center [587, 418] width 344 height 26
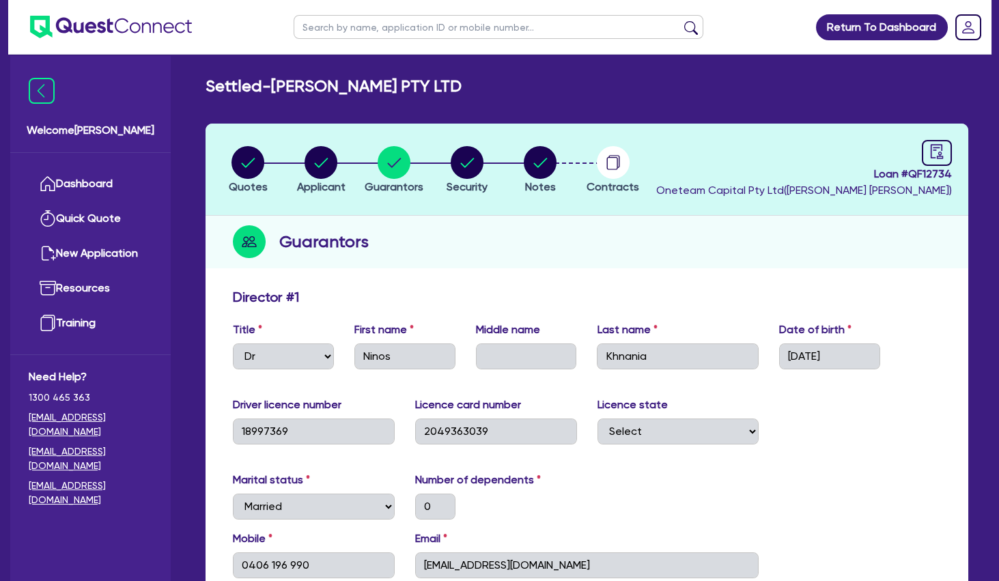
click at [115, 177] on link "Dashboard" at bounding box center [91, 184] width 124 height 35
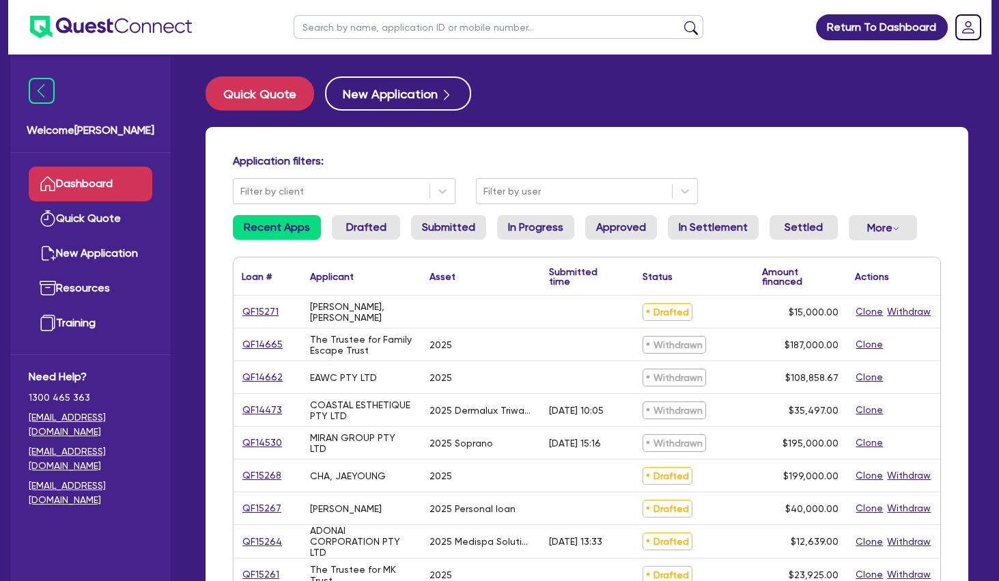
click at [347, 343] on div "The Trustee for Family Escape Trust" at bounding box center [361, 345] width 103 height 22
click at [63, 226] on link "Quick Quote" at bounding box center [91, 218] width 124 height 35
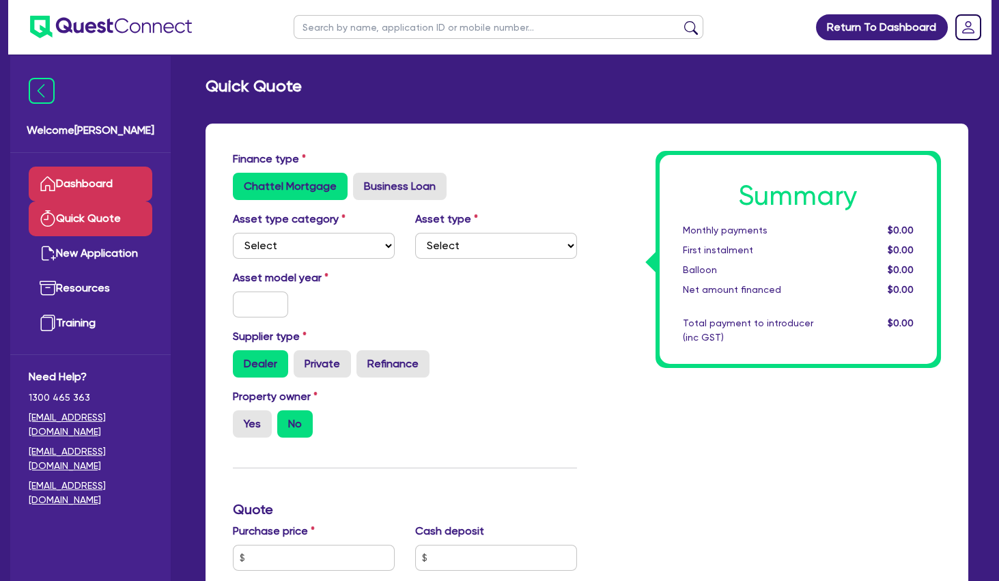
click at [89, 182] on link "Dashboard" at bounding box center [91, 184] width 124 height 35
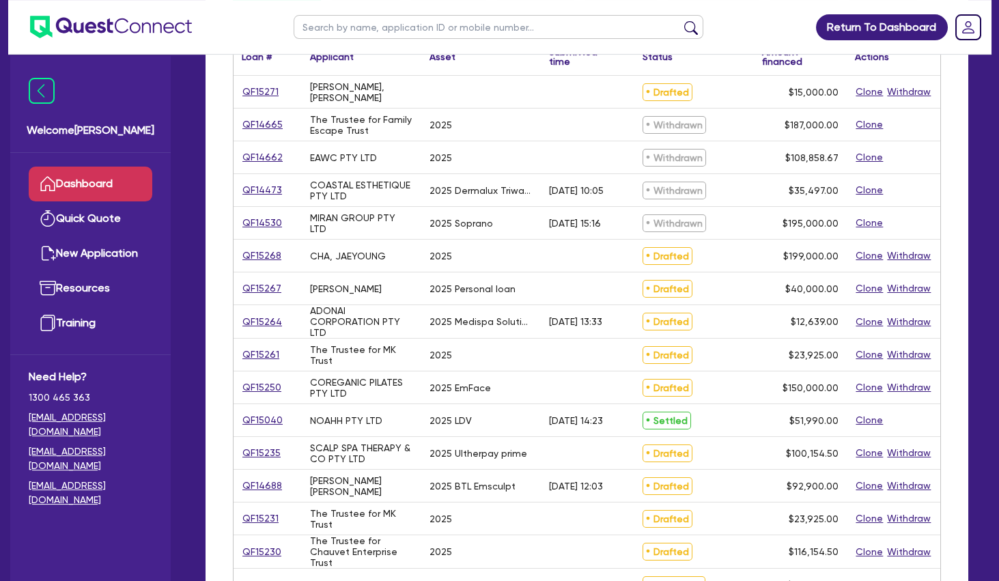
scroll to position [221, 0]
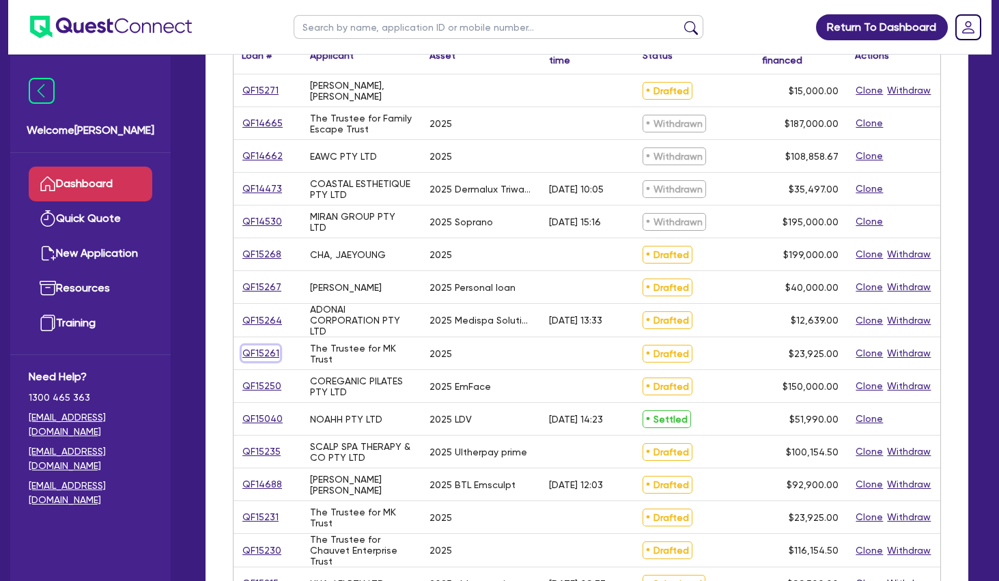
click at [260, 356] on link "QF15261" at bounding box center [261, 353] width 38 height 16
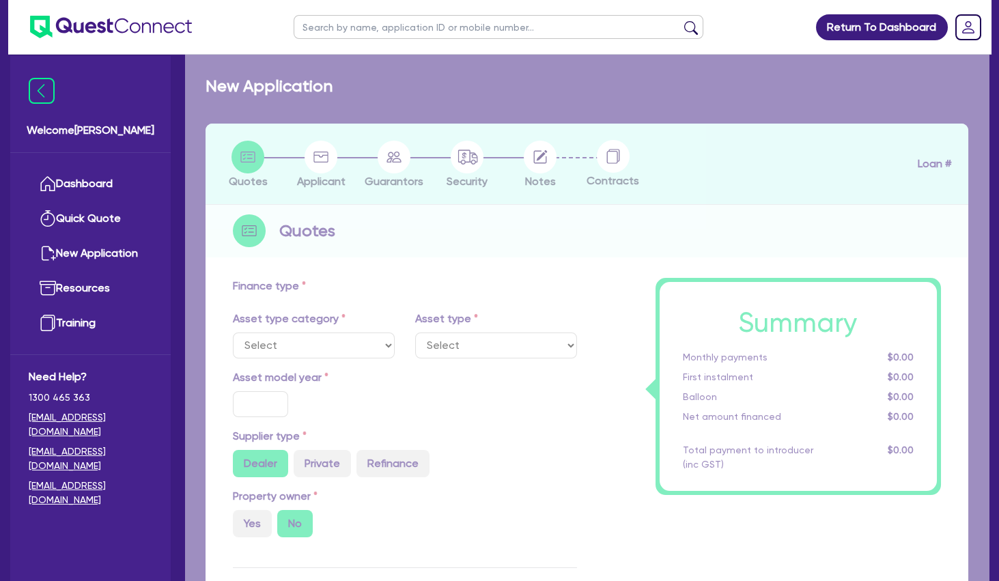
select select "SECONDARY_ASSETS"
type input "2025"
radio input "true"
type input "23,925"
type input "4"
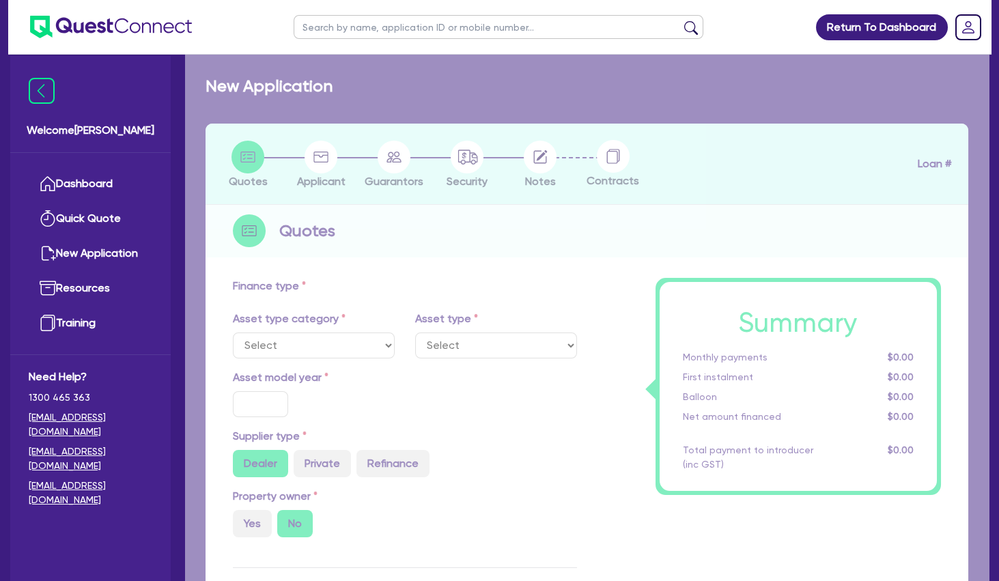
type input "957"
type input "10.5"
select select "MEDICAL_DENTAL_LABORATORY_EQUIPMENT"
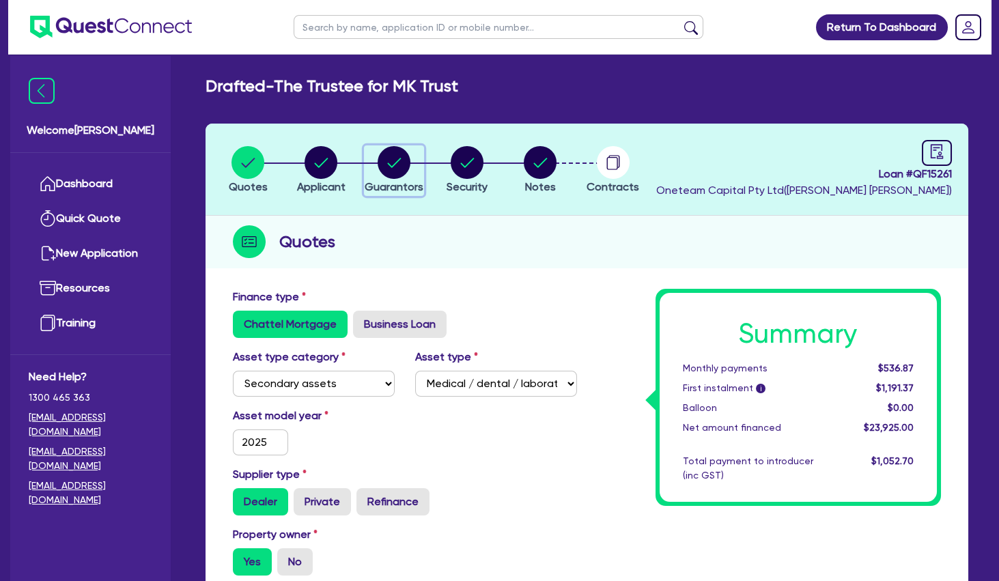
click at [390, 166] on circle "button" at bounding box center [394, 162] width 33 height 33
select select "MR"
select select "QLD"
select select "MARRIED"
select select "INVESTMENT_PROPERTY"
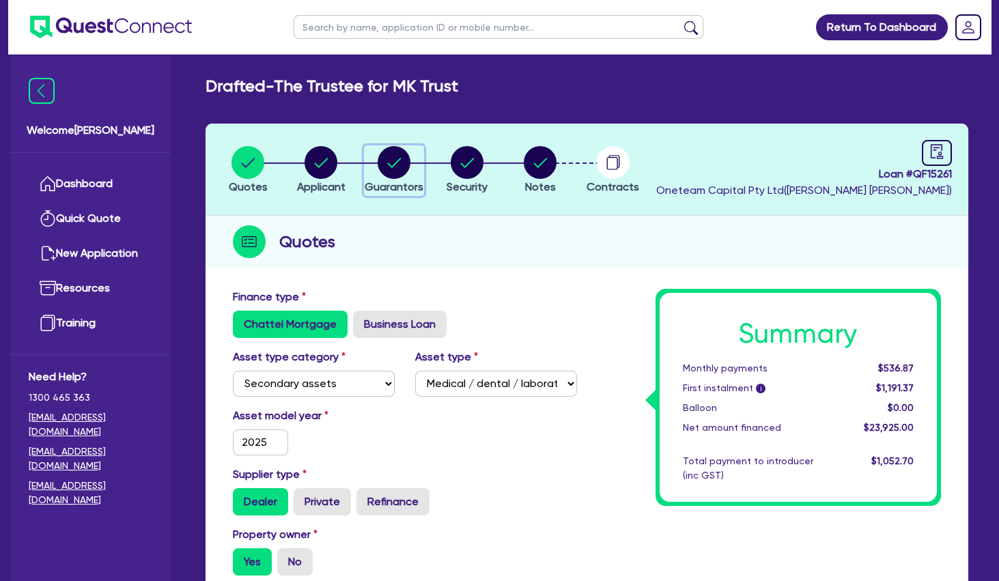
select select "CASH"
select select "VEHICLE"
select select "HOUSEHOLD_PERSONAL"
select select "OTHER"
select select "MORTGAGE"
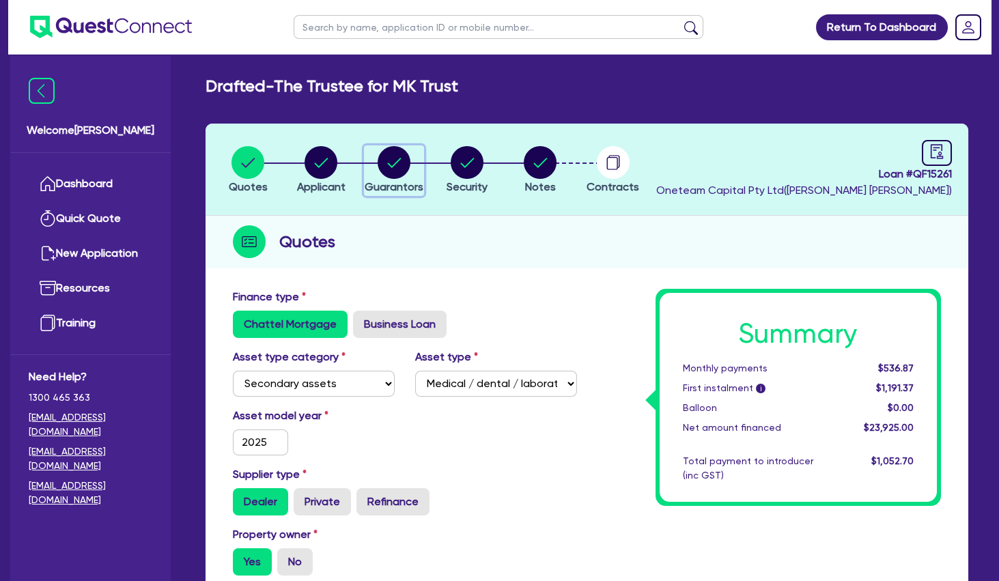
select select "VEHICLE_LOAN"
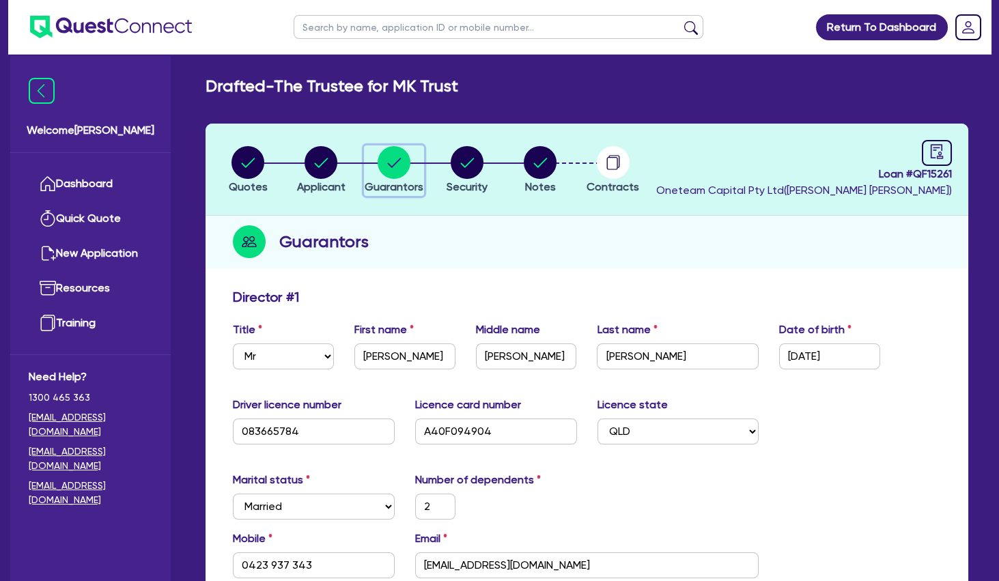
click at [393, 163] on circle "button" at bounding box center [394, 162] width 33 height 33
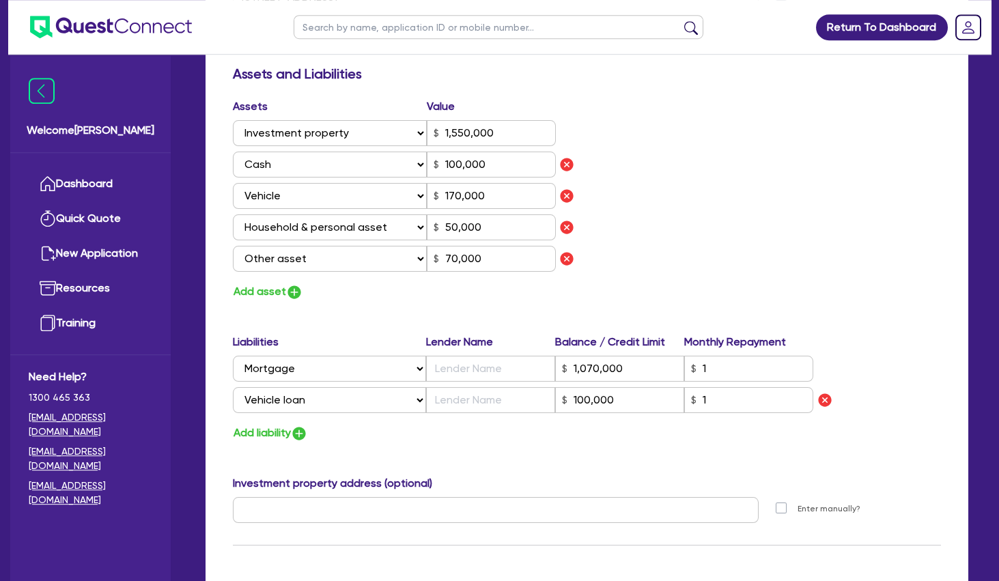
scroll to position [885, 0]
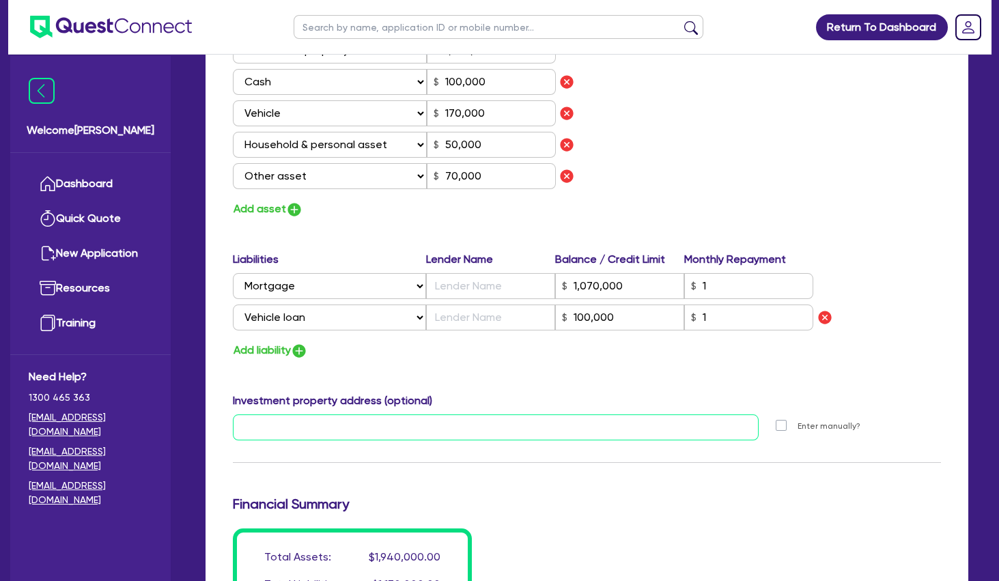
click at [399, 418] on input "text" at bounding box center [496, 427] width 526 height 26
paste input "4 Skandia Court Newport"
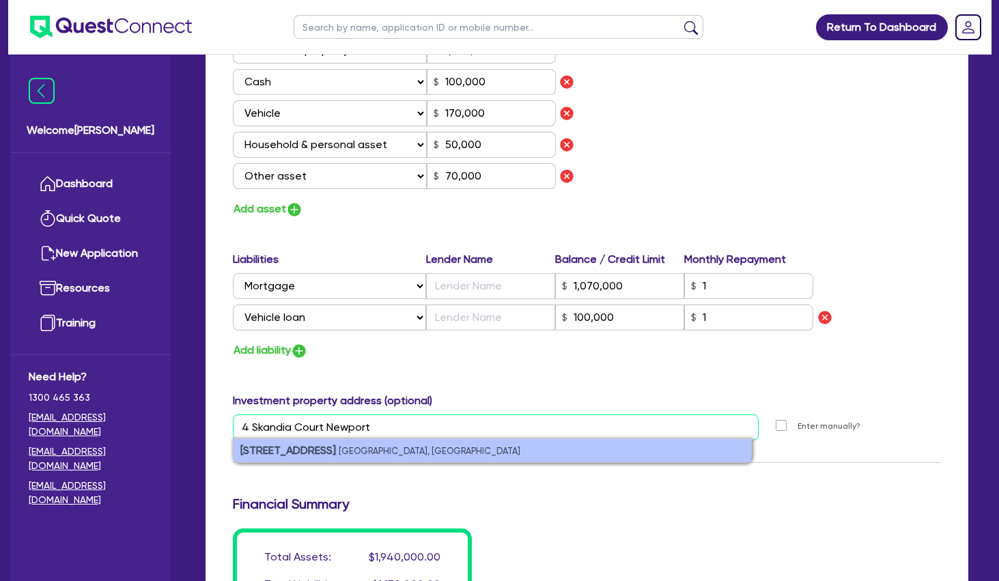
type input "4 Skandia Court Newport"
click at [375, 449] on small "[GEOGRAPHIC_DATA], [GEOGRAPHIC_DATA]" at bounding box center [430, 451] width 182 height 10
type input "2"
type input "0423 937 343"
type input "1,550,000"
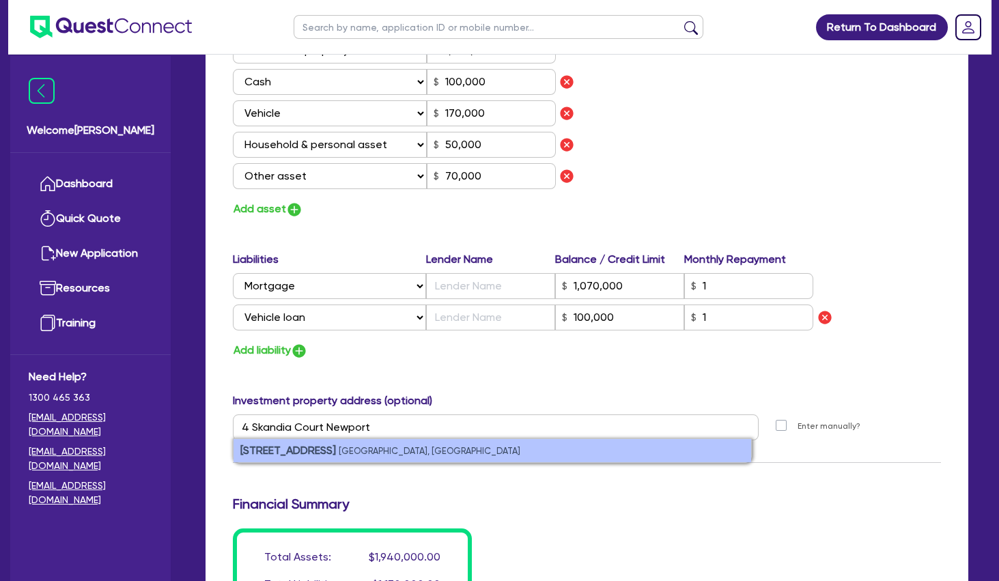
type input "100,000"
type input "170,000"
type input "50,000"
type input "70,000"
type input "1,070,000"
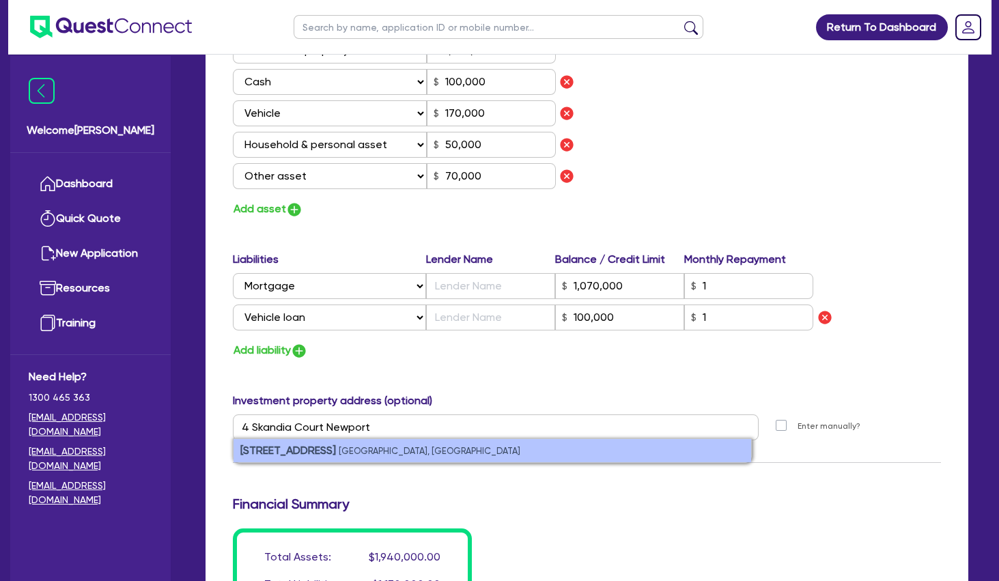
type input "100,000"
type input "[STREET_ADDRESS]"
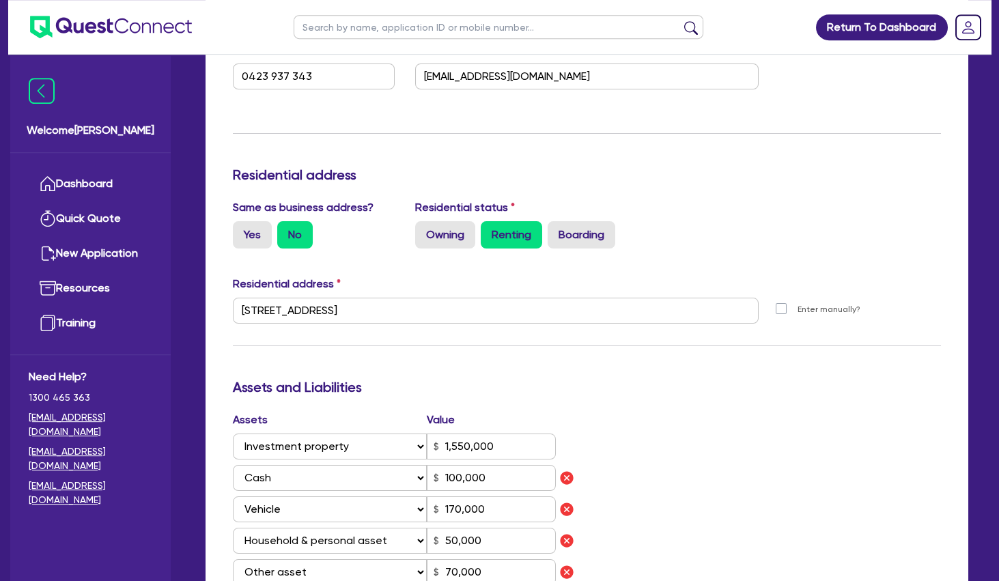
scroll to position [427, 0]
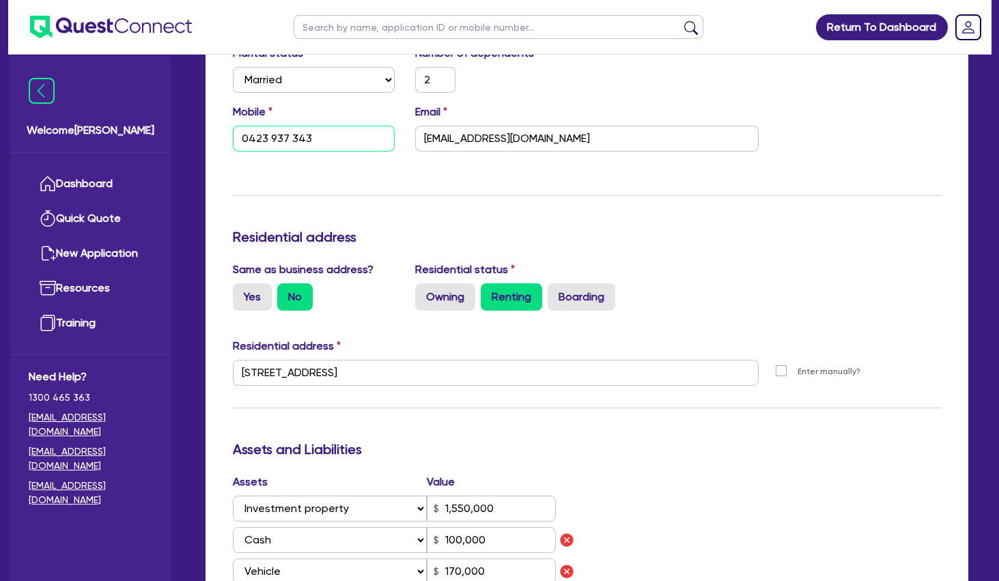
drag, startPoint x: 327, startPoint y: 141, endPoint x: 199, endPoint y: 128, distance: 128.3
click at [233, 128] on input "0423 937 343" at bounding box center [314, 139] width 162 height 26
paste input "50 044 255"
type input "2"
type input "0450 044 255"
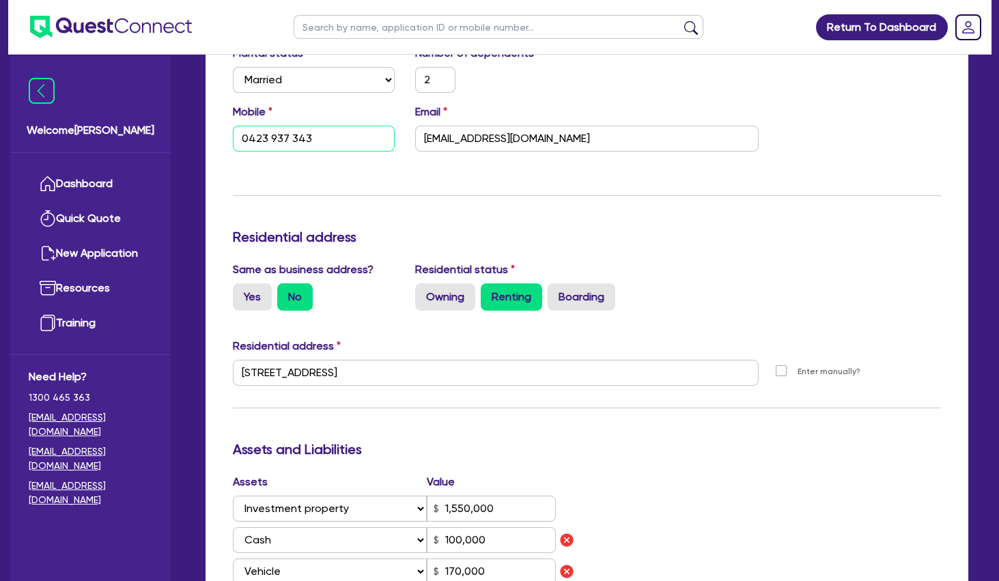
type input "1,550,000"
type input "100,000"
type input "170,000"
type input "50,000"
type input "70,000"
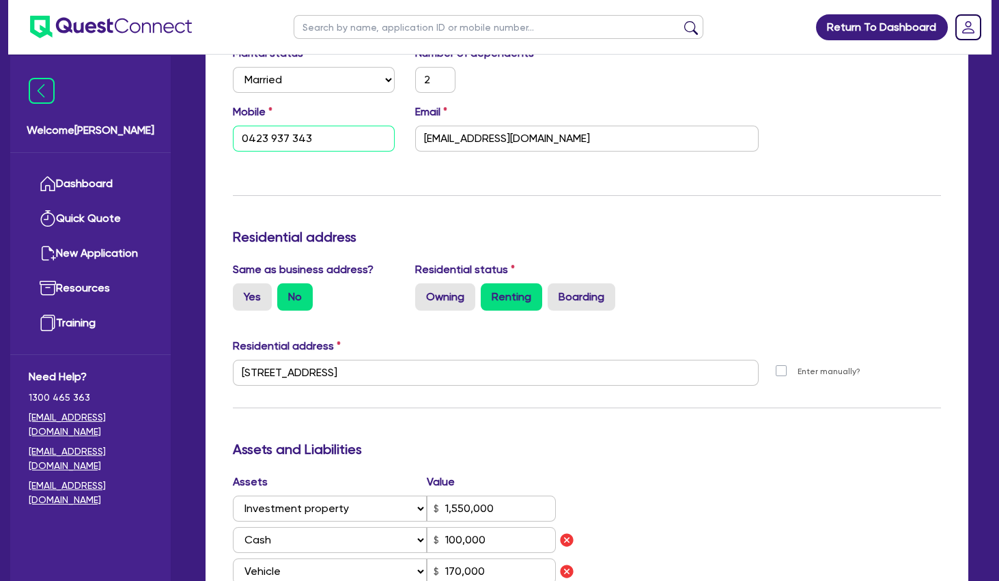
type input "1,070,000"
type input "100,000"
type input "0450 044 255"
click at [317, 176] on div "Update residential status for Director #1 Boarding is only acceptable when the …" at bounding box center [587, 480] width 708 height 1236
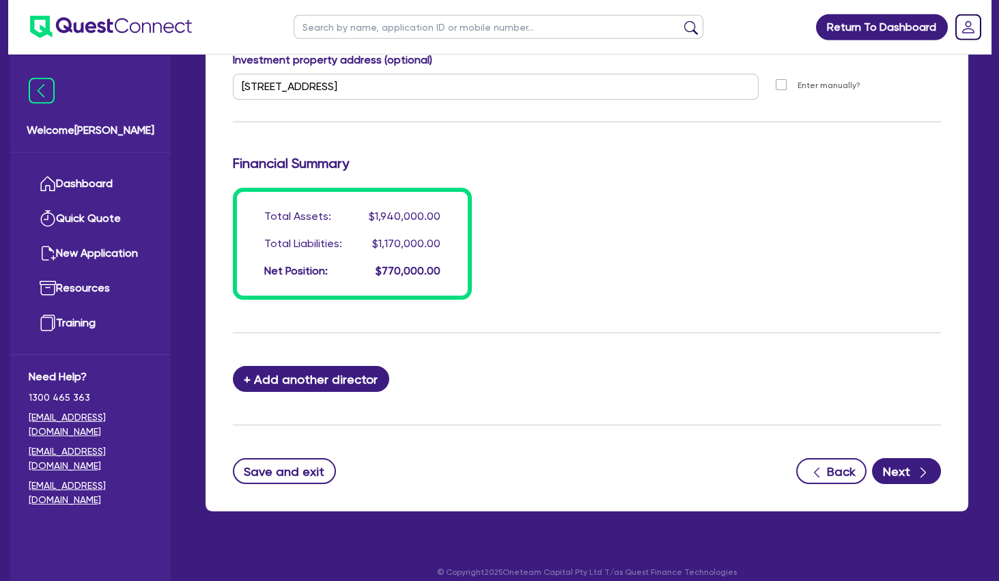
scroll to position [1238, 0]
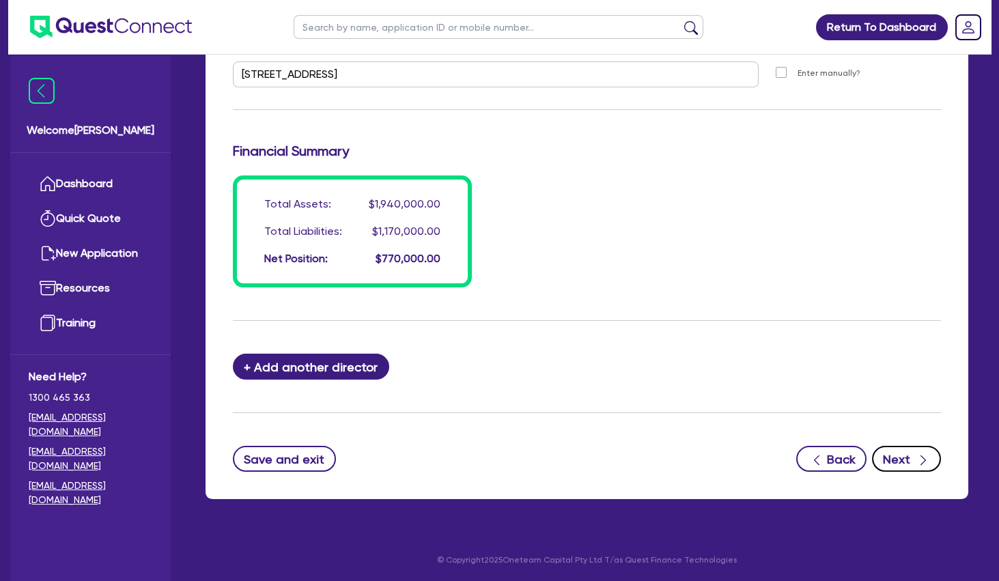
click at [911, 468] on button "Next" at bounding box center [906, 459] width 69 height 26
select select "SECONDARY_ASSETS"
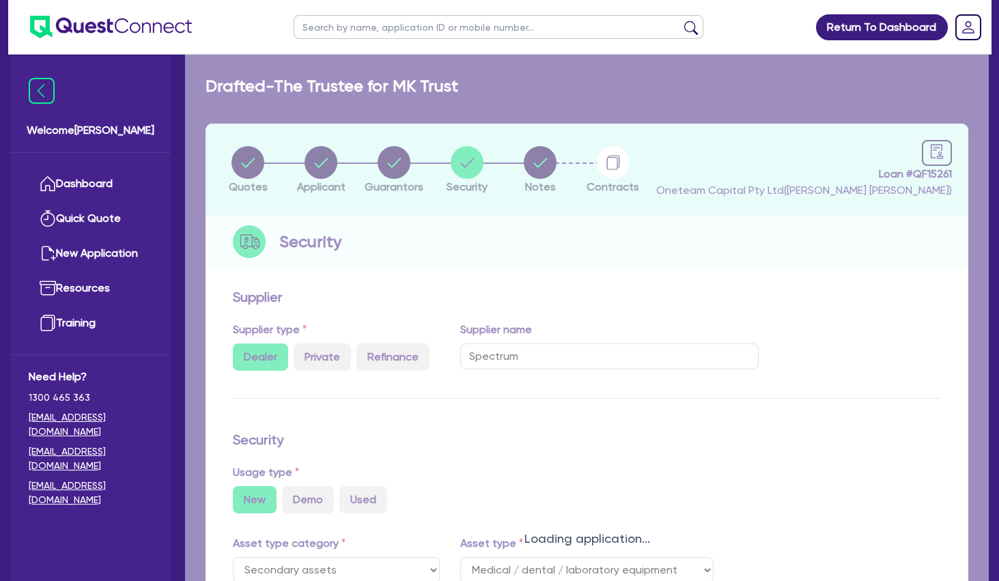
select select "MEDICAL_DENTAL_LABORATORY_EQUIPMENT"
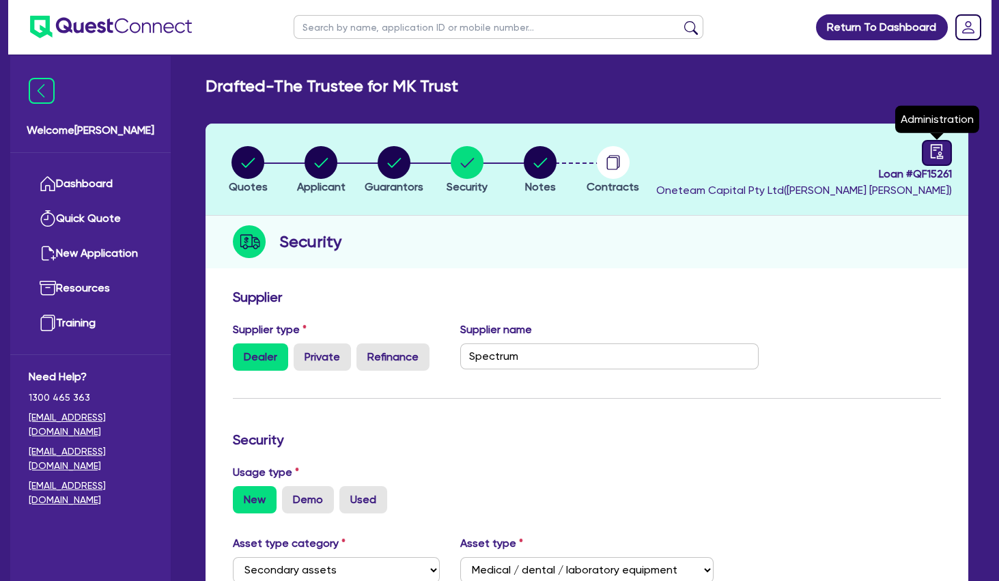
click at [936, 150] on icon "audit" at bounding box center [936, 151] width 12 height 14
select select "DRAFTED_NEW"
select select "Other"
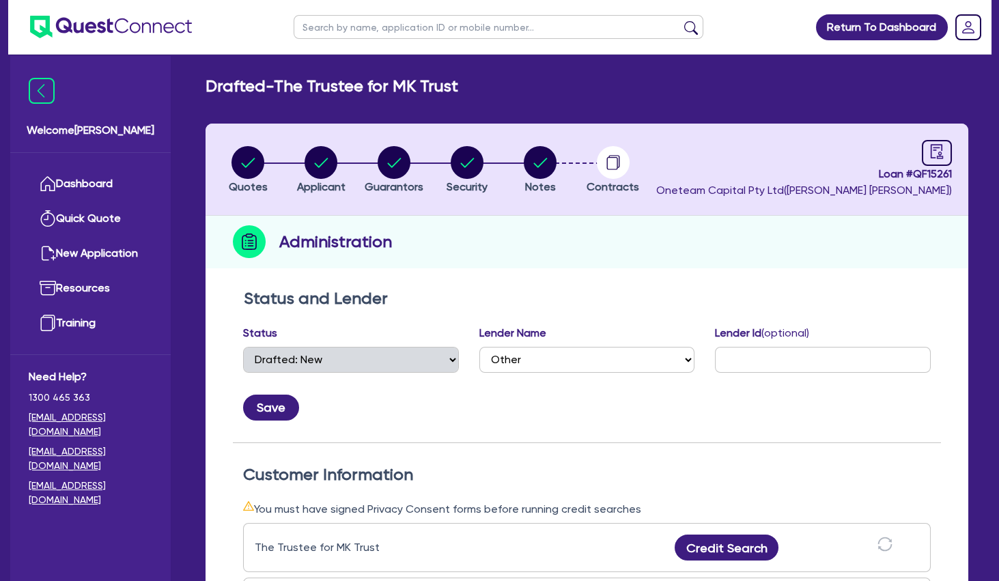
scroll to position [221, 0]
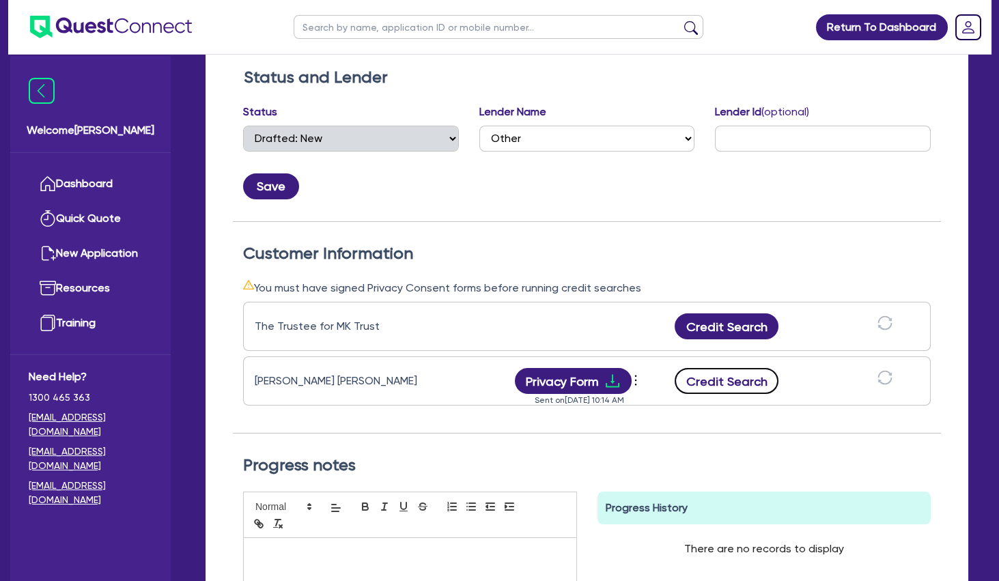
click at [726, 378] on button "Credit Search" at bounding box center [726, 381] width 104 height 26
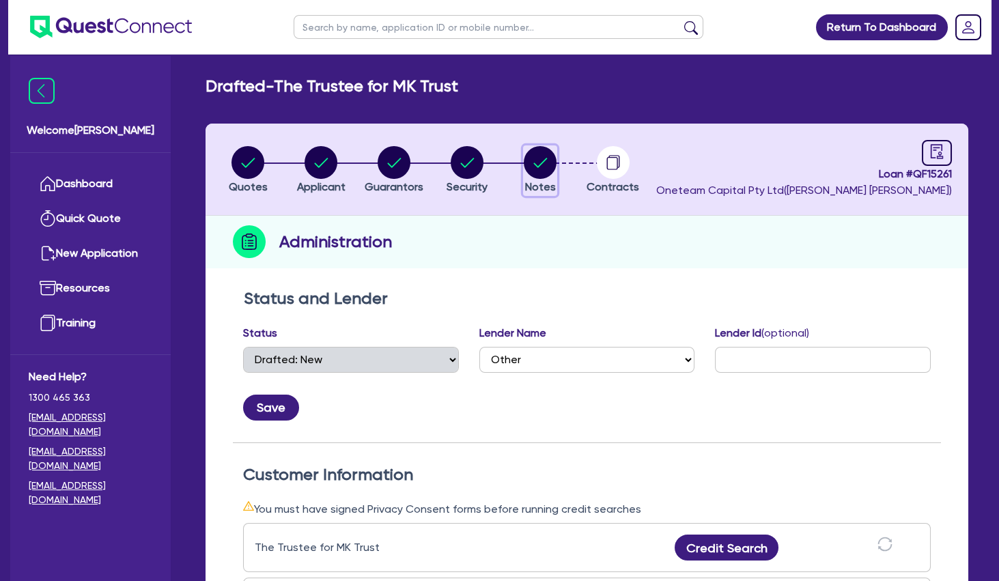
click at [547, 165] on circle "button" at bounding box center [540, 162] width 33 height 33
select select "Other"
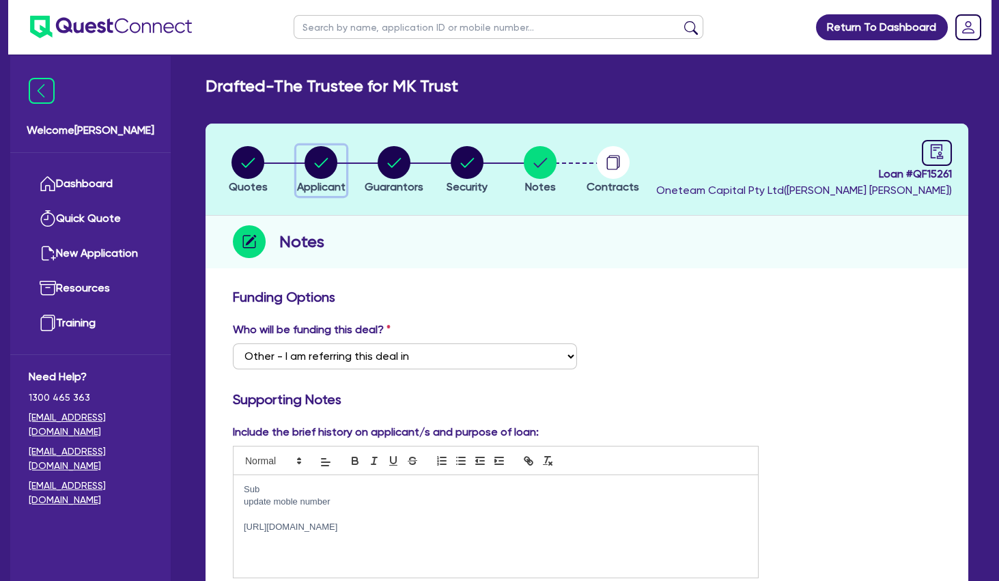
click at [329, 166] on circle "button" at bounding box center [320, 162] width 33 height 33
select select "TRUST"
select select "COMPANY"
select select "HEALTH_BEAUTY"
select select "OTHER_HEALTH_BEAUTY"
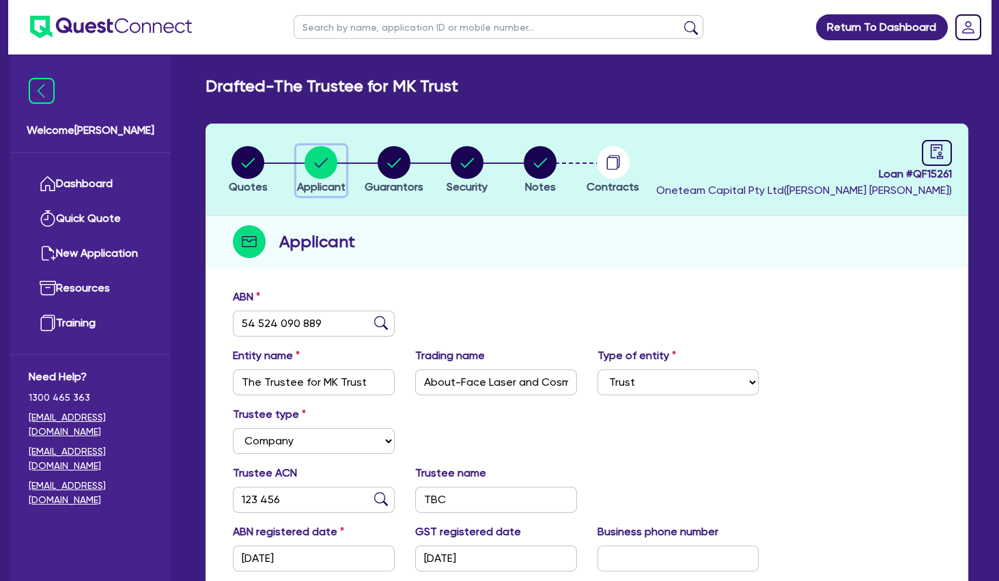
scroll to position [147, 0]
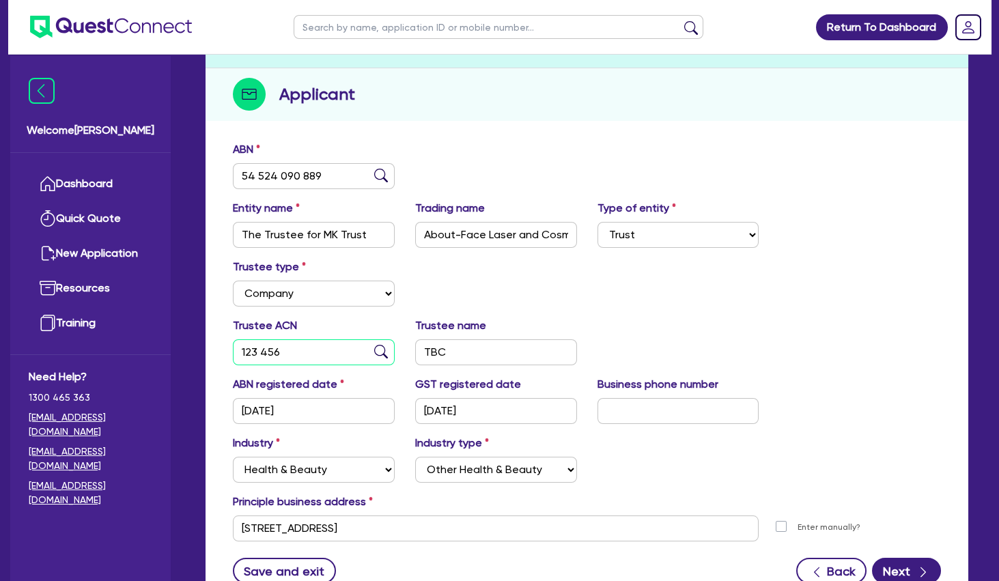
drag, startPoint x: 302, startPoint y: 350, endPoint x: 195, endPoint y: 347, distance: 107.2
click at [233, 347] on input "123 456" at bounding box center [314, 352] width 162 height 26
type input "663 251 661"
drag, startPoint x: 418, startPoint y: 347, endPoint x: 389, endPoint y: 332, distance: 32.4
click at [415, 339] on input "TBC" at bounding box center [496, 352] width 162 height 26
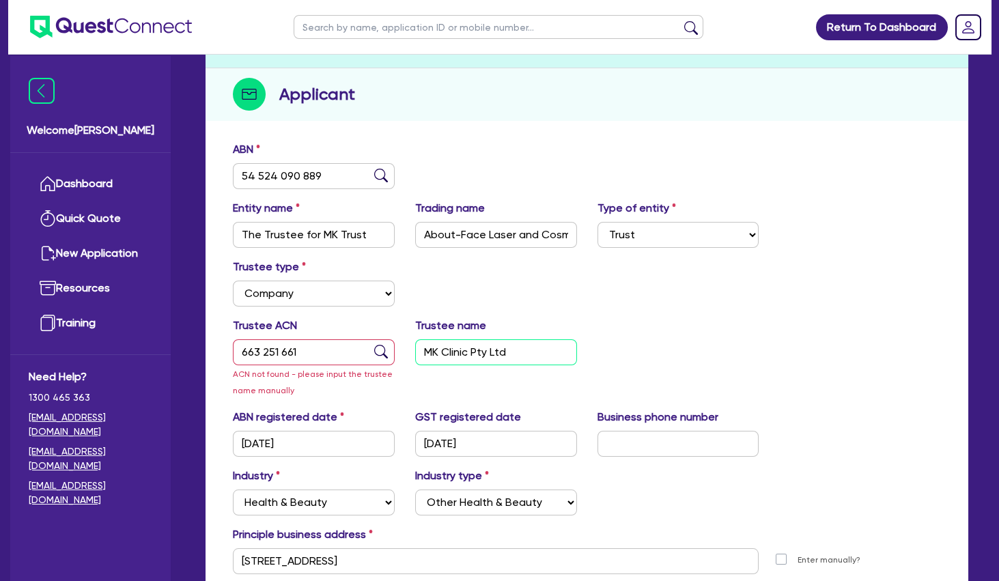
type input "MK Clinic Pty Ltd"
click at [658, 309] on div "Trustee type Select Individual Company" at bounding box center [587, 288] width 728 height 59
click at [704, 314] on div "Trustee type Select Individual Company" at bounding box center [587, 288] width 728 height 59
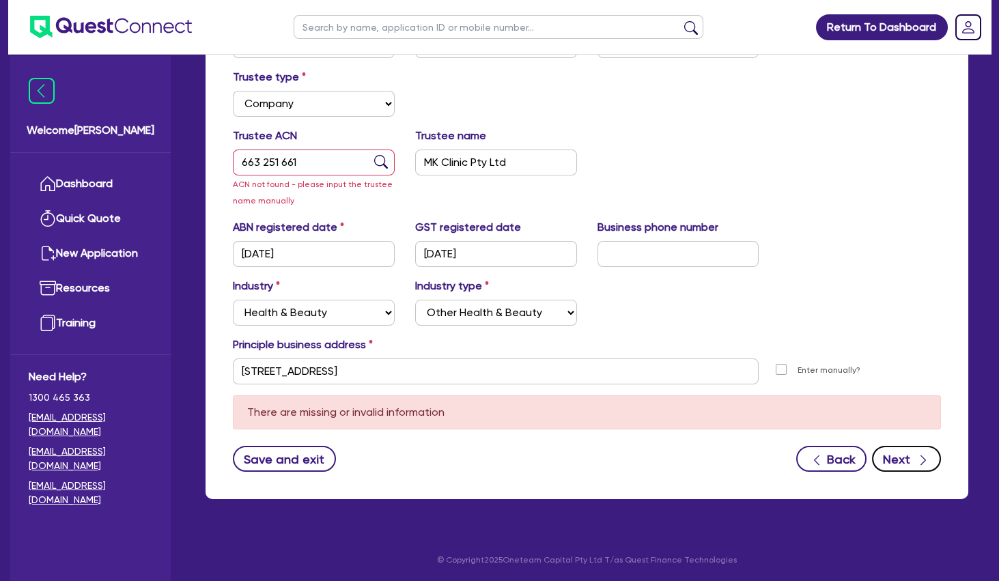
click at [892, 451] on button "Next" at bounding box center [906, 459] width 69 height 26
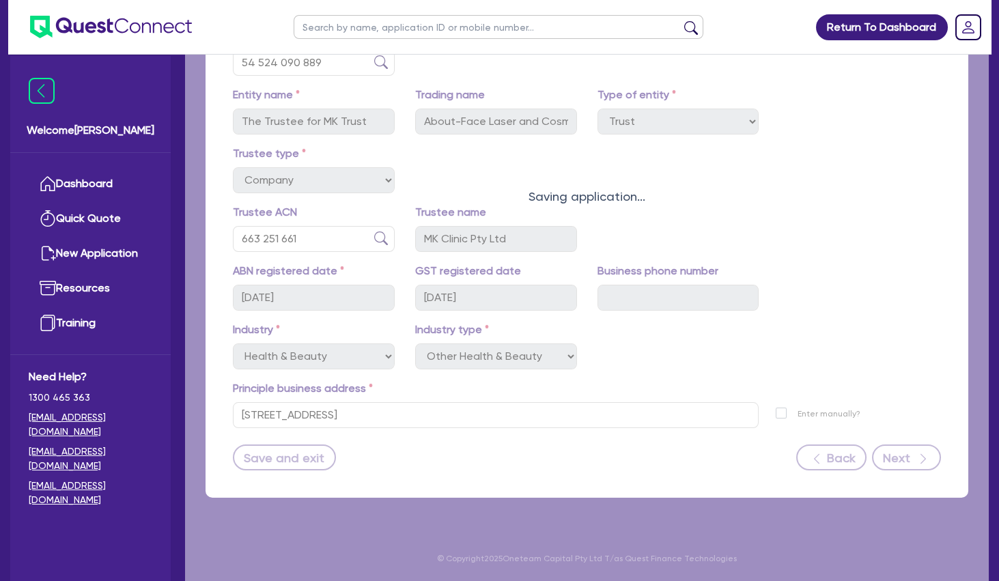
scroll to position [259, 0]
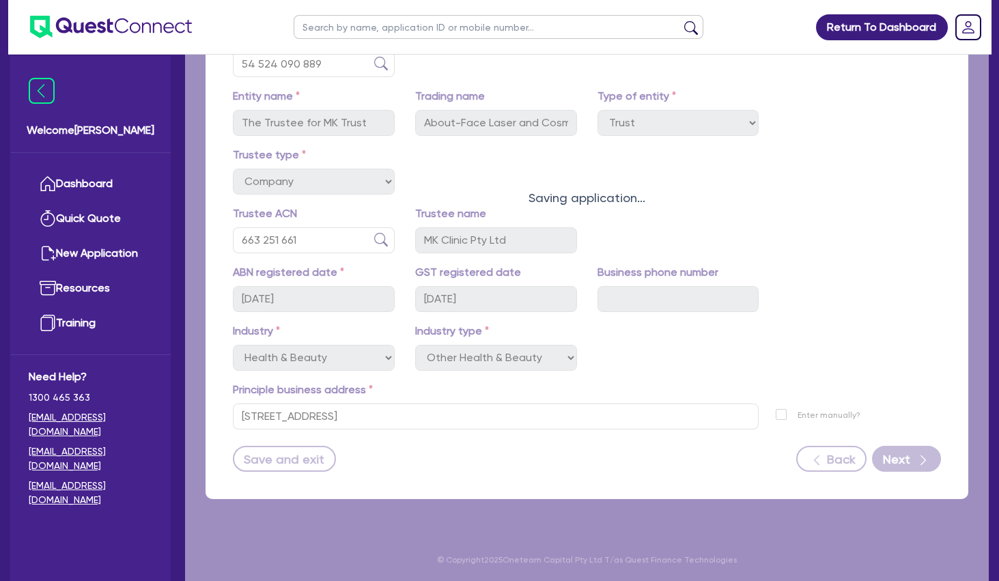
select select "MR"
select select "QLD"
select select "MARRIED"
select select "INVESTMENT_PROPERTY"
select select "CASH"
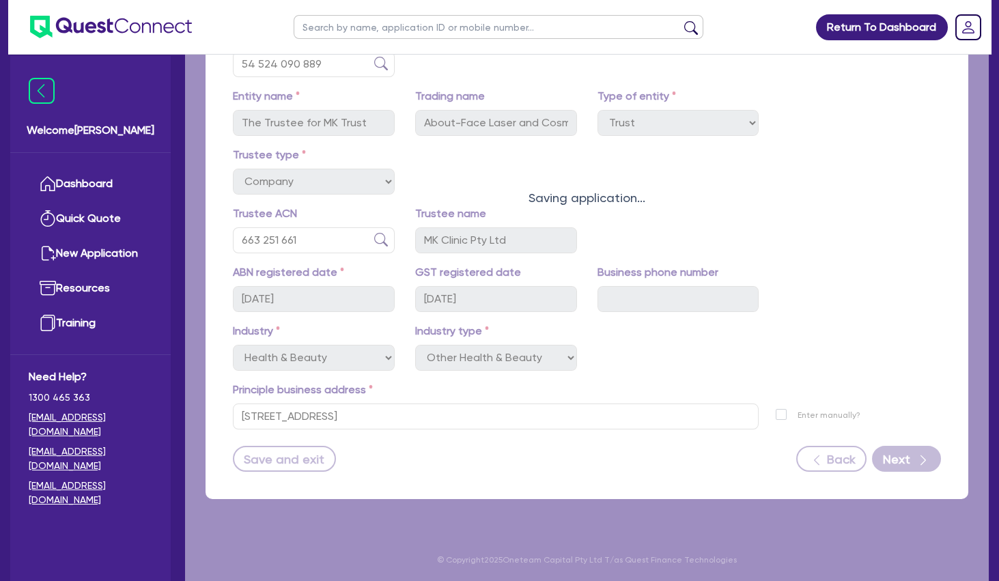
select select "VEHICLE"
select select "HOUSEHOLD_PERSONAL"
select select "OTHER"
select select "MORTGAGE"
select select "VEHICLE_LOAN"
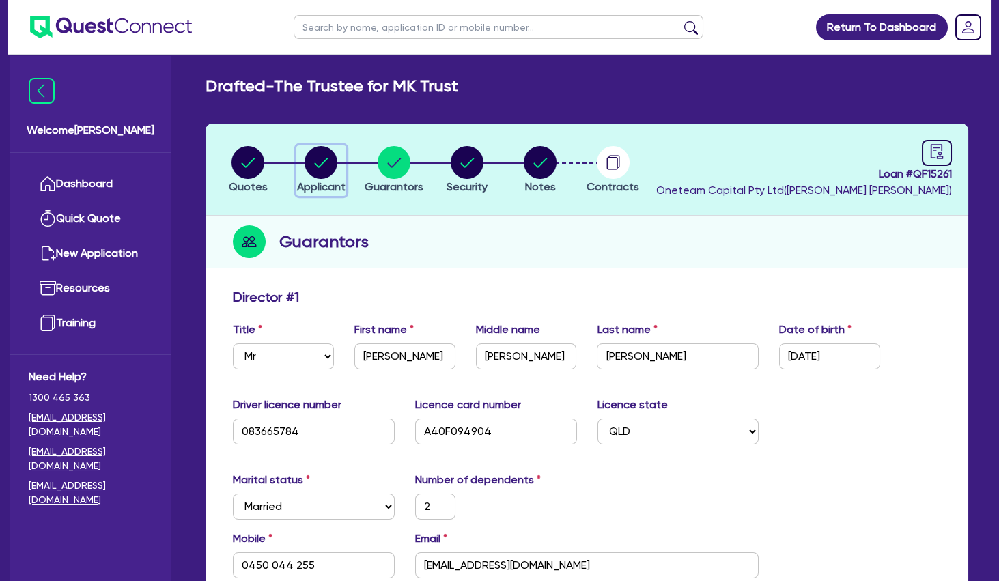
click at [319, 161] on circle "button" at bounding box center [320, 162] width 33 height 33
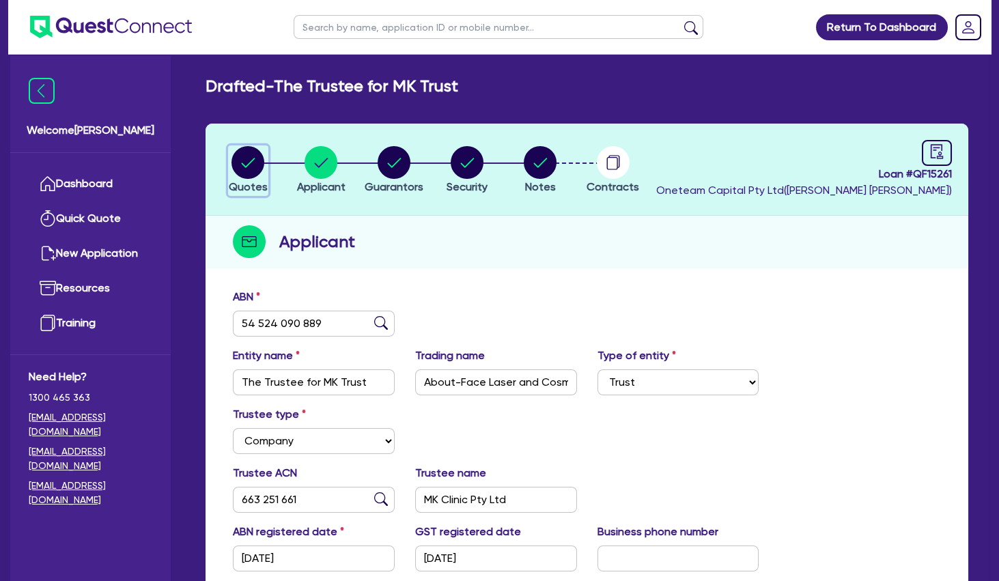
click at [252, 167] on circle "button" at bounding box center [247, 162] width 33 height 33
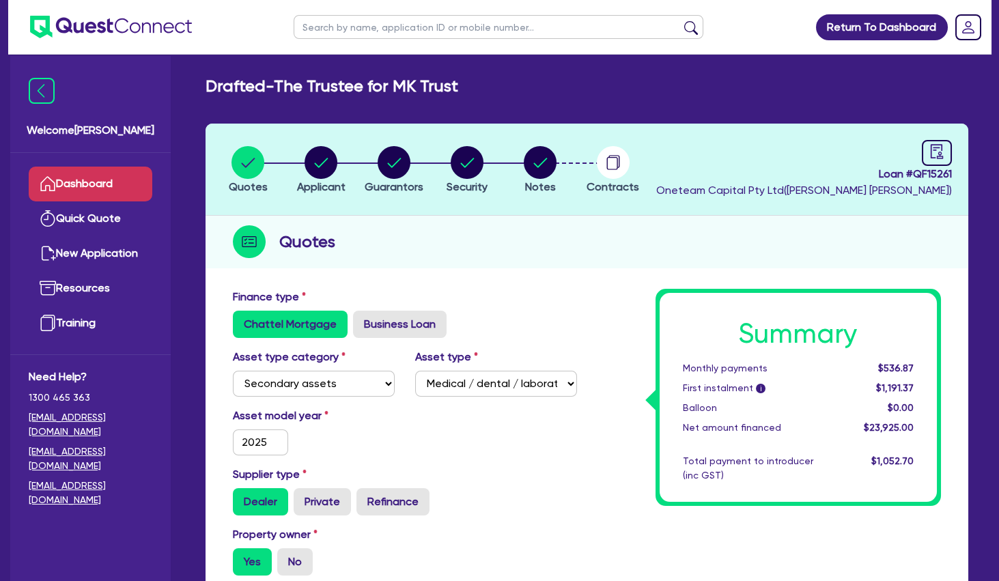
click at [100, 183] on link "Dashboard" at bounding box center [91, 184] width 124 height 35
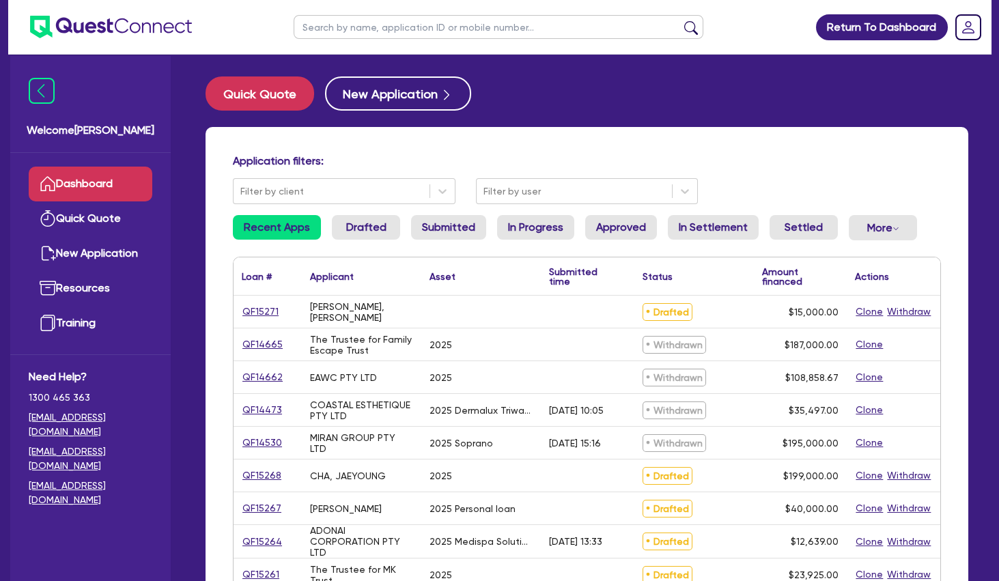
click at [343, 21] on input "text" at bounding box center [499, 27] width 410 height 24
click at [546, 137] on div "Application filters: Filter by client Filter by user Recent Apps Drafted Submit…" at bounding box center [586, 573] width 763 height 892
click at [452, 29] on input "text" at bounding box center [499, 27] width 410 height 24
click at [680, 20] on button "submit" at bounding box center [691, 29] width 22 height 19
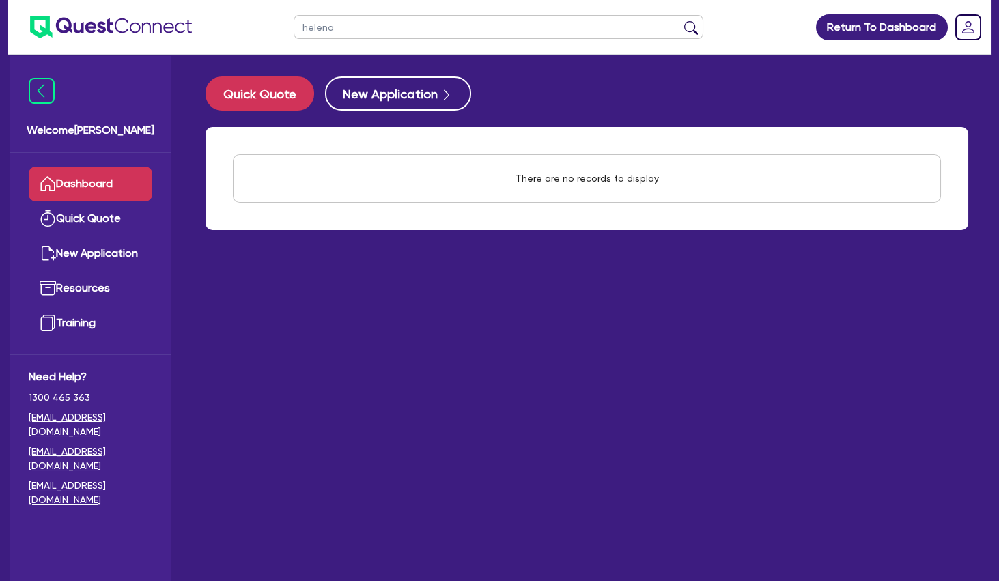
drag, startPoint x: 389, startPoint y: 25, endPoint x: 275, endPoint y: 13, distance: 114.7
click at [294, 15] on input "helena" at bounding box center [499, 27] width 410 height 24
click at [646, 92] on div "Quick Quote New Application" at bounding box center [586, 93] width 763 height 34
click at [376, 101] on button "New Application" at bounding box center [398, 93] width 146 height 34
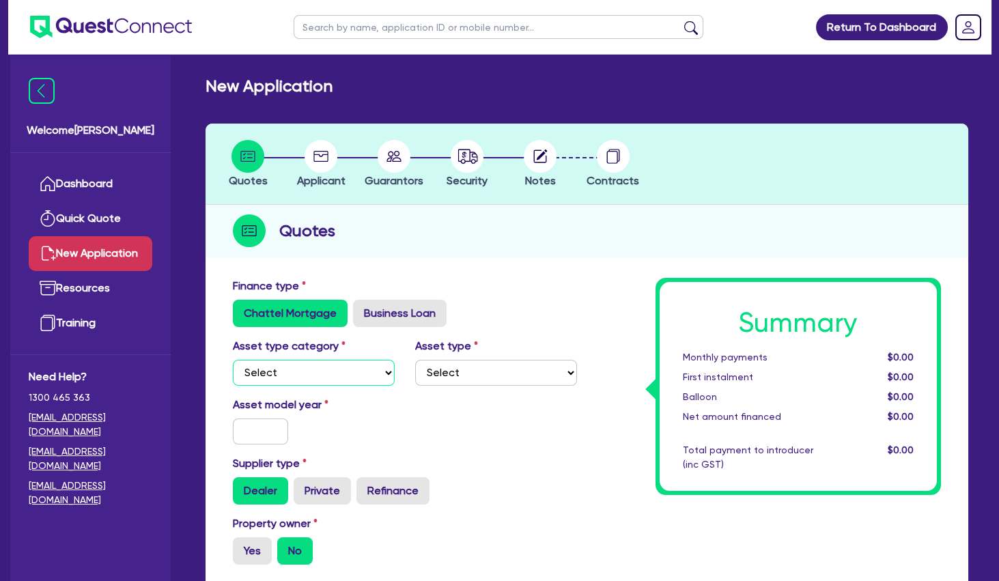
click at [233, 360] on select "Select Cars and light trucks Primary assets Secondary assets Tertiary assets" at bounding box center [314, 373] width 162 height 26
click option "Secondary assets" at bounding box center [0, 0] width 0 height 0
click at [415, 360] on select "Select Generators and compressors Engineering and toolmaking Woodworking and me…" at bounding box center [496, 373] width 162 height 26
click option "Medical / dental / laboratory equipment" at bounding box center [0, 0] width 0 height 0
click at [250, 430] on input "text" at bounding box center [260, 431] width 55 height 26
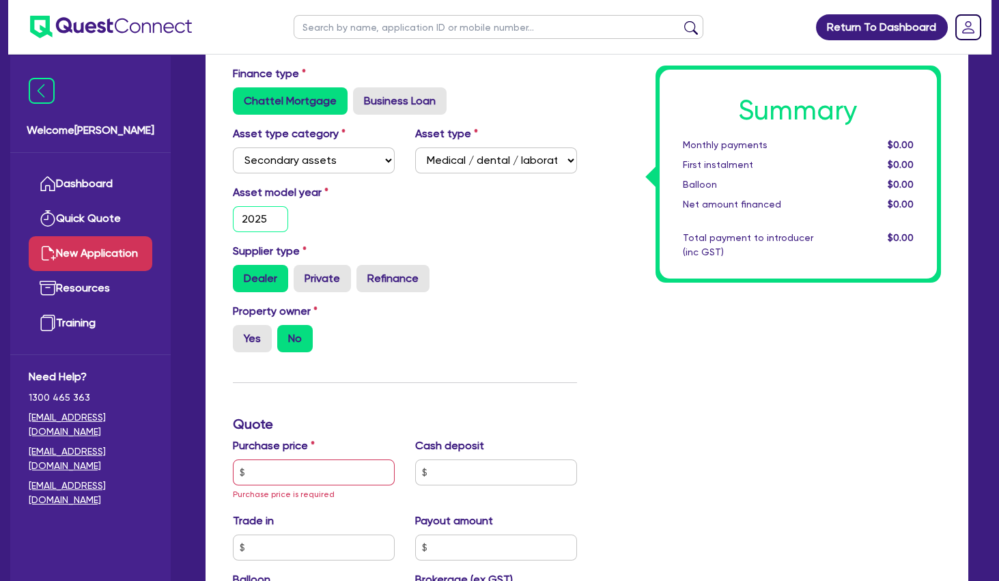
scroll to position [221, 0]
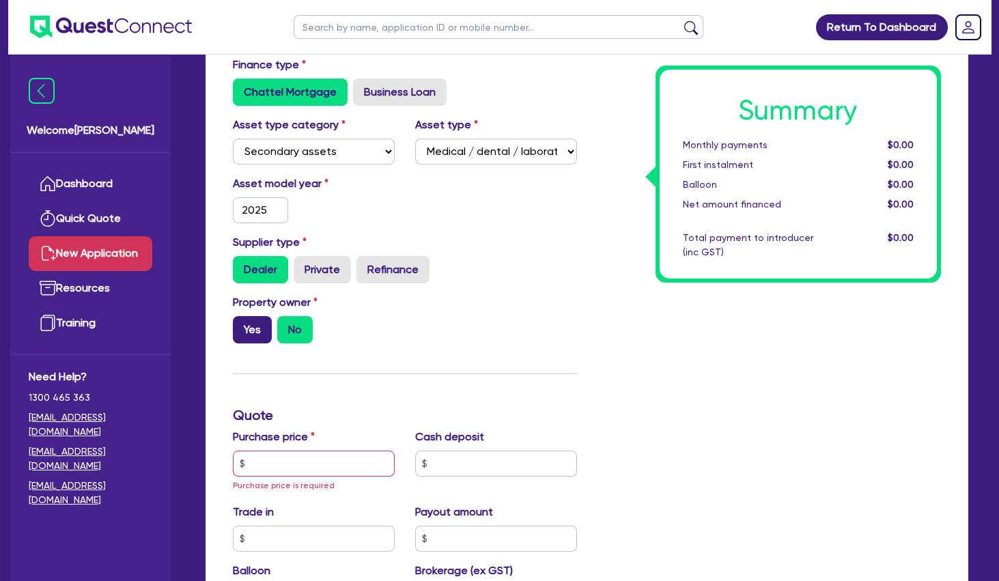
click at [256, 316] on div "Property owner Yes No" at bounding box center [314, 318] width 182 height 49
click at [259, 329] on label "Yes" at bounding box center [252, 329] width 39 height 27
click at [242, 325] on input "Yes" at bounding box center [237, 320] width 9 height 9
click at [504, 341] on div "Property owner Yes No" at bounding box center [405, 324] width 365 height 60
drag, startPoint x: 375, startPoint y: 466, endPoint x: 392, endPoint y: 460, distance: 17.9
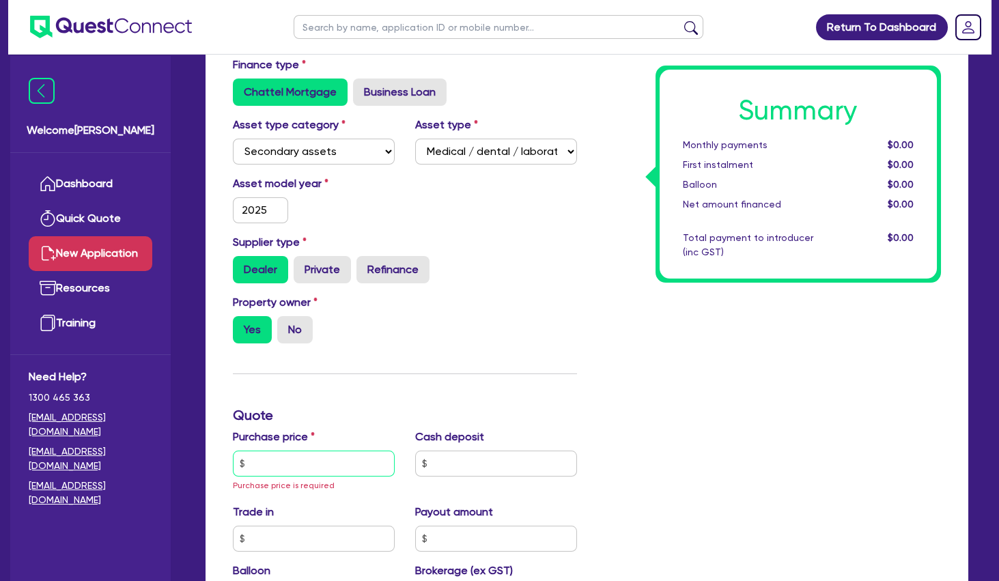
click at [376, 466] on input "text" at bounding box center [314, 464] width 162 height 26
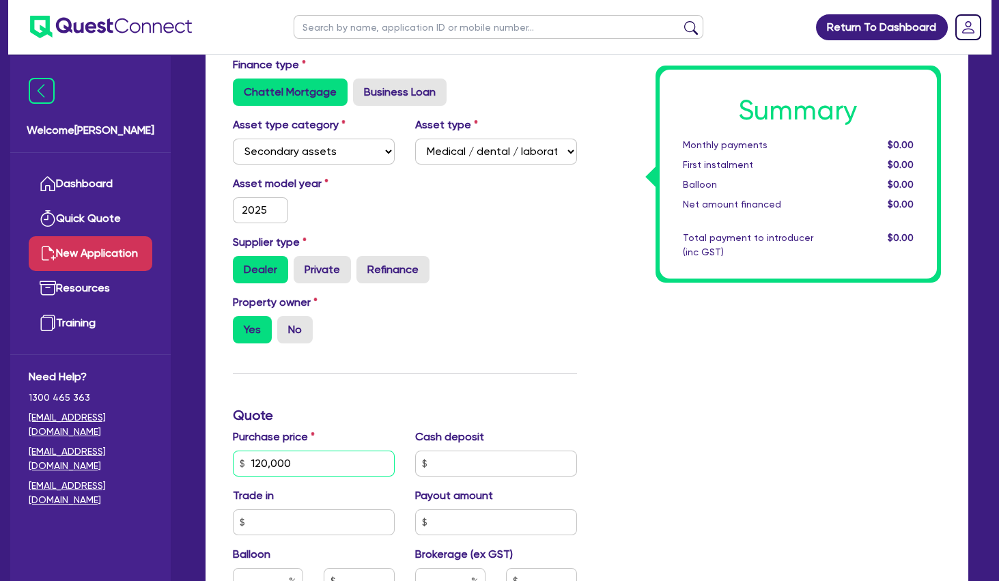
drag, startPoint x: 335, startPoint y: 456, endPoint x: 161, endPoint y: 433, distance: 174.9
click at [233, 451] on input "120,000" at bounding box center [314, 464] width 162 height 26
click at [502, 366] on div "Finance type Chattel Mortgage Business Loan Asset type category Select Cars and…" at bounding box center [405, 463] width 365 height 813
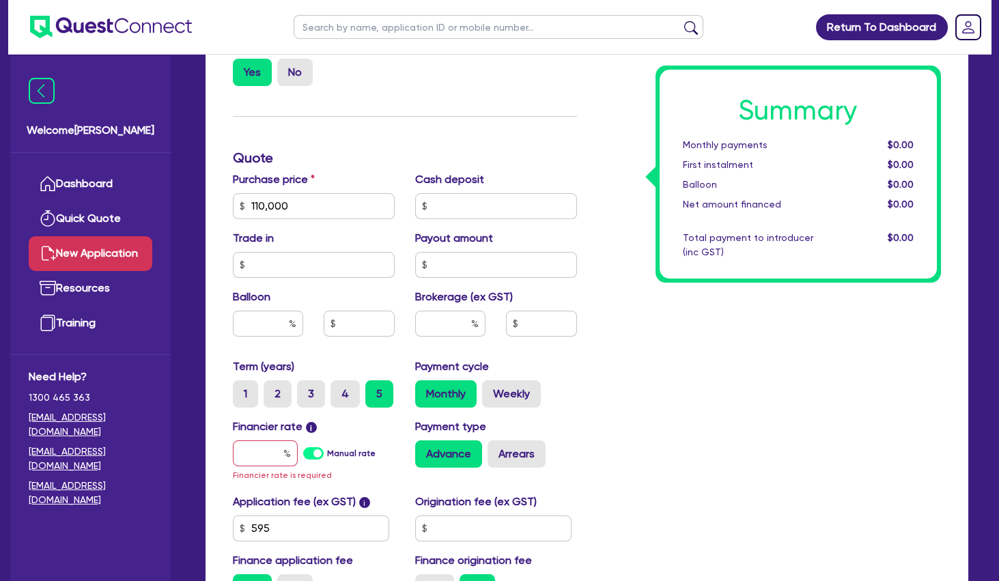
scroll to position [664, 0]
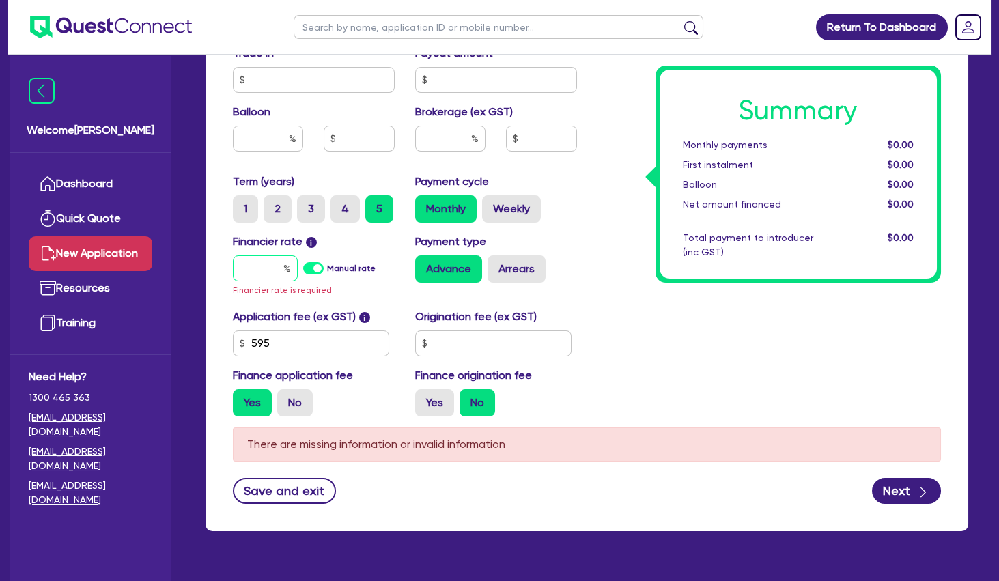
click at [276, 267] on input "text" at bounding box center [265, 268] width 65 height 26
click at [262, 269] on input "text" at bounding box center [265, 268] width 65 height 26
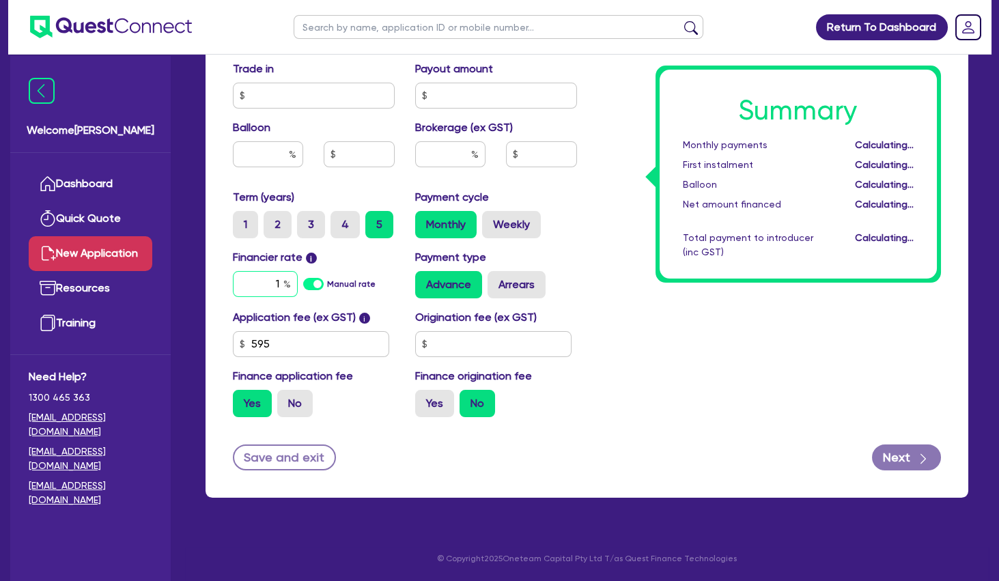
scroll to position [647, 0]
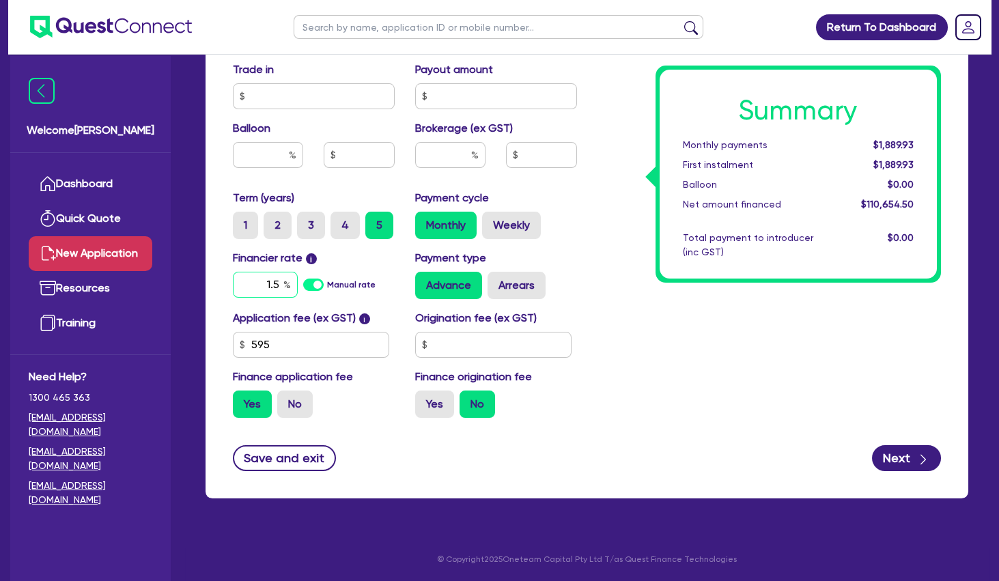
drag, startPoint x: 264, startPoint y: 283, endPoint x: 359, endPoint y: 286, distance: 95.6
click at [298, 286] on input "1.5" at bounding box center [265, 285] width 65 height 26
drag, startPoint x: 694, startPoint y: 322, endPoint x: 646, endPoint y: 309, distance: 49.5
click at [693, 322] on div "Summary Monthly payments $2,357.77 First instalment $2,357.77 Balloon $0.00 Net…" at bounding box center [769, 30] width 365 height 798
click at [887, 461] on button "Next" at bounding box center [906, 458] width 69 height 26
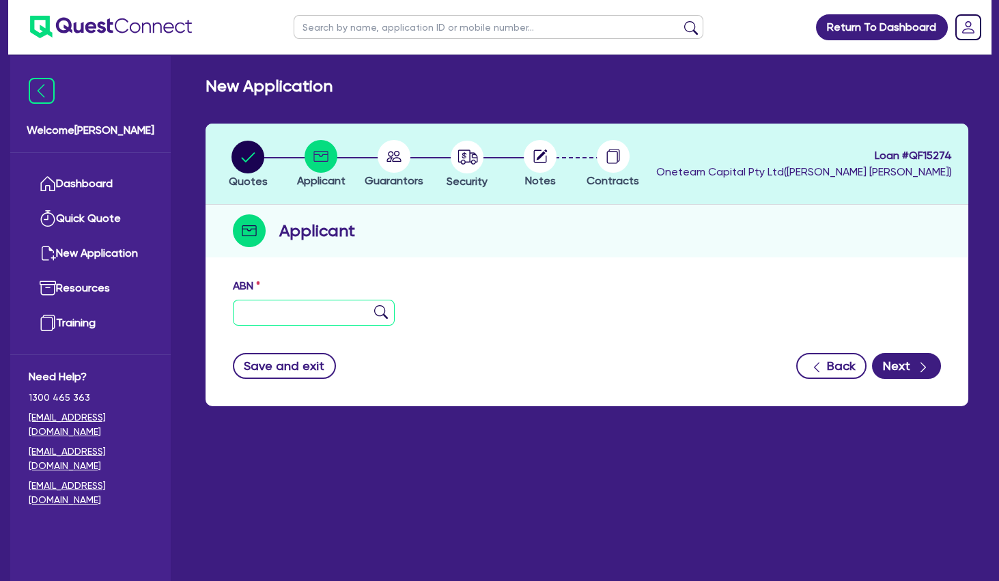
click at [257, 305] on input "text" at bounding box center [314, 313] width 162 height 26
paste input "26 865 229 484"
click at [388, 315] on input "26 865 229 484" at bounding box center [314, 313] width 162 height 26
click at [384, 311] on img at bounding box center [381, 312] width 14 height 14
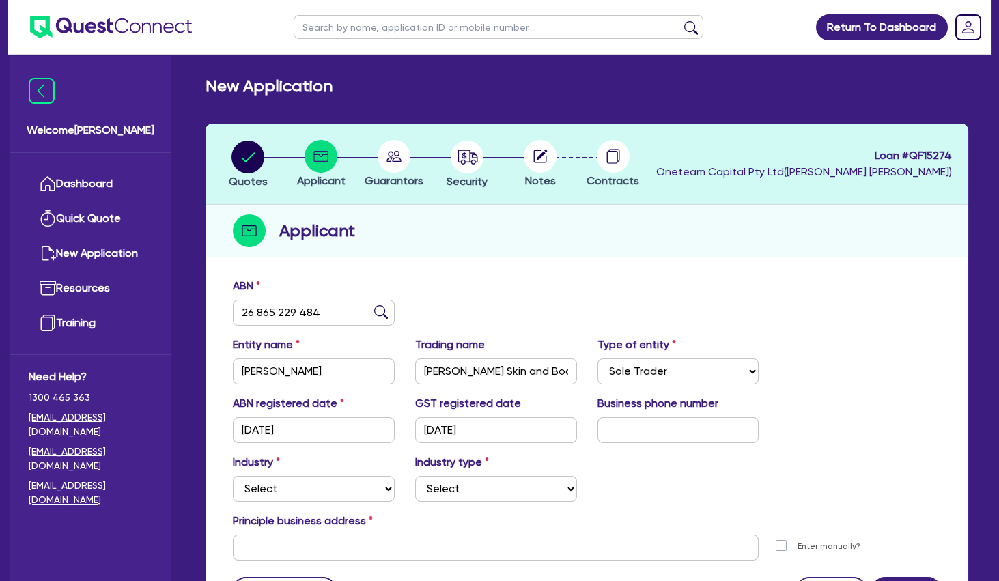
click at [467, 307] on div "ABN 26 865 229 484" at bounding box center [587, 307] width 728 height 59
click at [233, 476] on select "Select Accomodation & Food Services Administrative & Support Services Agricultu…" at bounding box center [314, 489] width 162 height 26
click option "Forestry" at bounding box center [0, 0] width 0 height 0
click at [233, 476] on select "Select Accomodation & Food Services Administrative & Support Services Agricultu…" at bounding box center [314, 489] width 162 height 26
click option "Health & Beauty" at bounding box center [0, 0] width 0 height 0
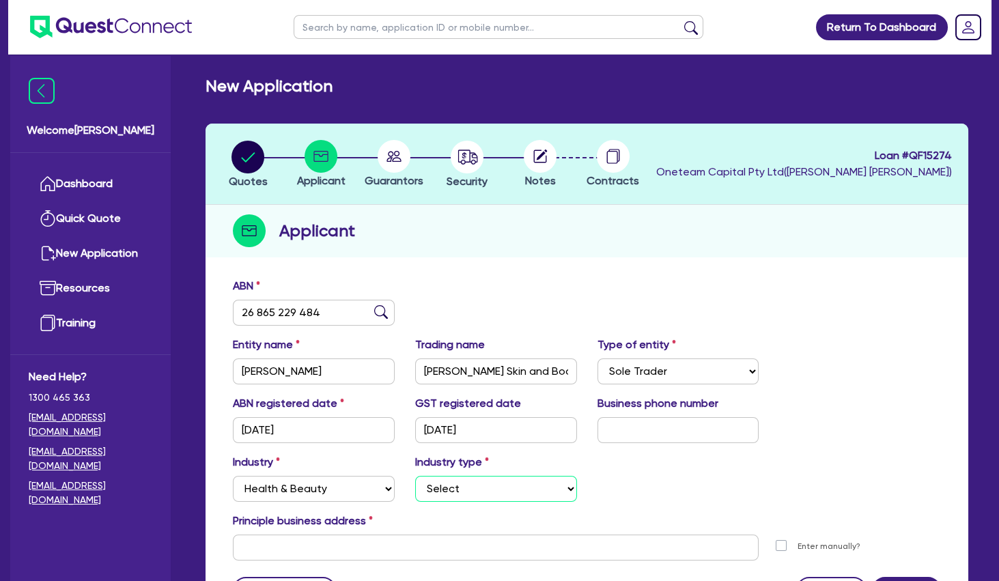
click at [415, 476] on select "Select [MEDICAL_DATA], [MEDICAL_DATA] Services Cosmetics Supplies Day Spas, Hea…" at bounding box center [496, 489] width 162 height 26
click option "Hair, Beauty Salons" at bounding box center [0, 0] width 0 height 0
click at [494, 296] on div "ABN 26 865 229 484" at bounding box center [587, 307] width 728 height 59
click at [496, 362] on input "[PERSON_NAME] Skin and Body Centre" at bounding box center [496, 371] width 162 height 26
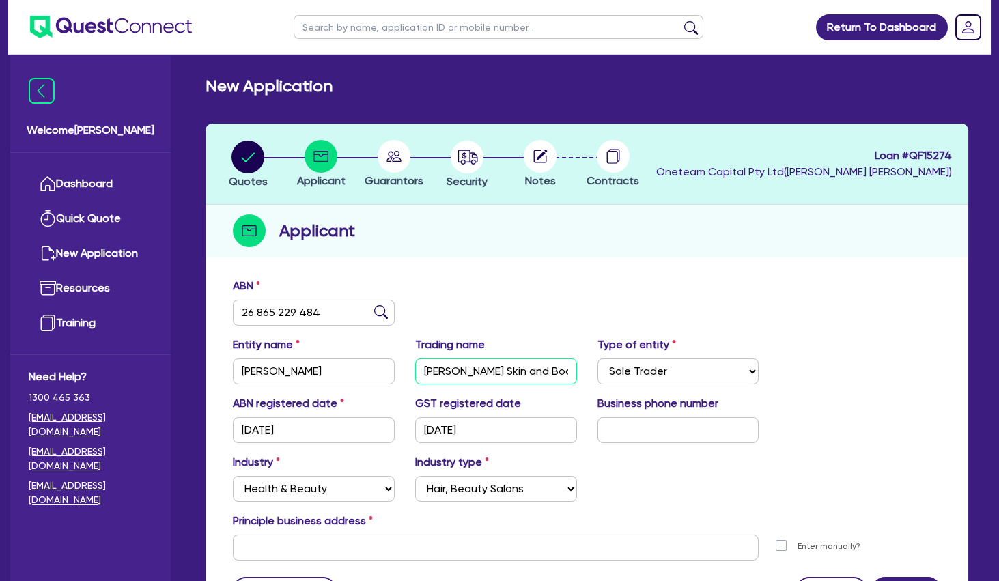
click at [496, 362] on input "[PERSON_NAME] Skin and Body Centre" at bounding box center [496, 371] width 162 height 26
click at [285, 558] on input "text" at bounding box center [496, 548] width 526 height 26
paste input "[STREET_ADDRESS]"
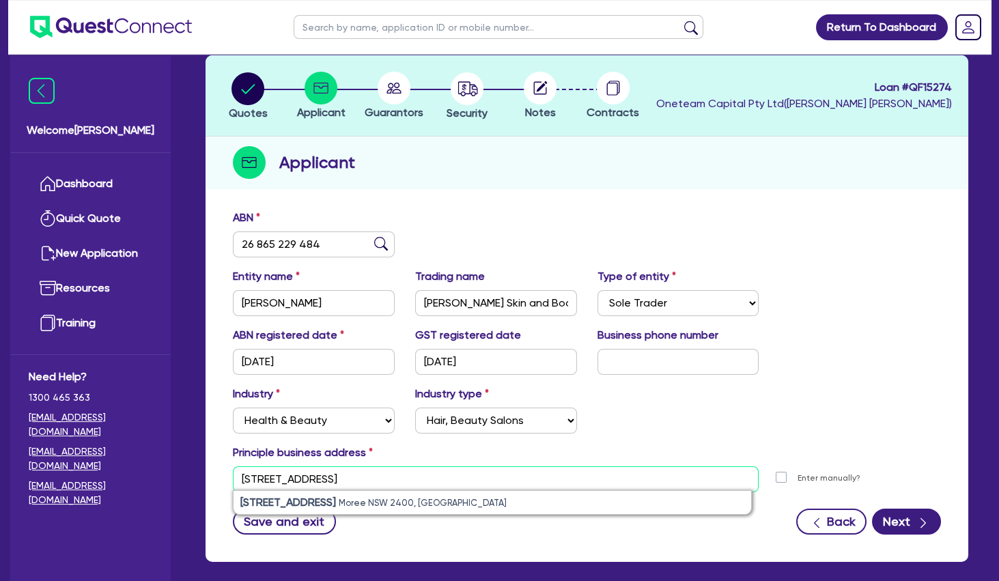
scroll to position [74, 0]
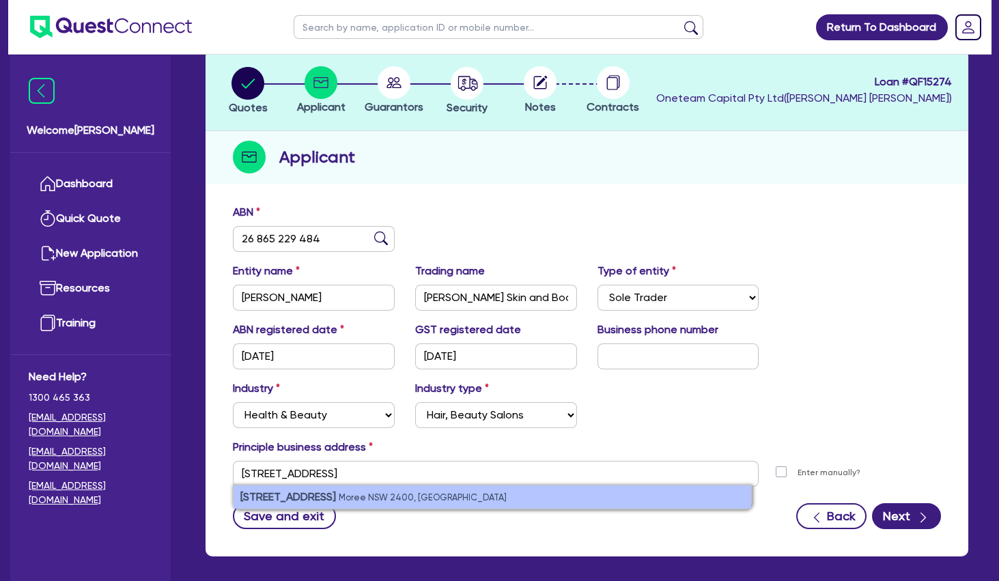
click at [351, 499] on small "Moree NSW 2400, [GEOGRAPHIC_DATA]" at bounding box center [423, 497] width 168 height 10
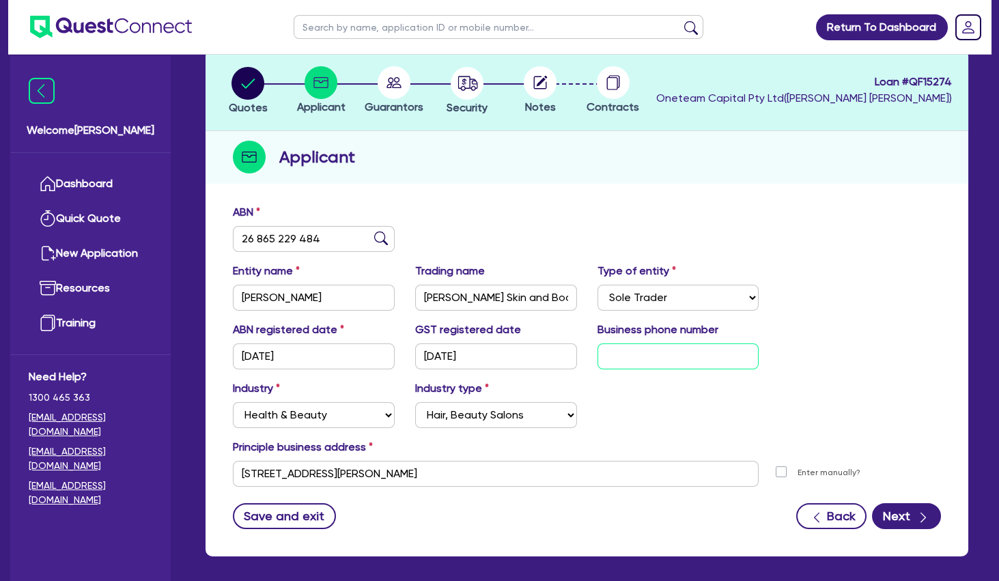
click at [674, 354] on input "text" at bounding box center [678, 356] width 162 height 26
drag, startPoint x: 963, startPoint y: 317, endPoint x: 951, endPoint y: 317, distance: 12.3
click at [959, 317] on div "ABN 26 865 229 484 Entity name [GEOGRAPHIC_DATA][PERSON_NAME][GEOGRAPHIC_DATA] …" at bounding box center [586, 376] width 763 height 359
click at [909, 317] on div "Entity name [PERSON_NAME] Trading name [PERSON_NAME] Skin and Body Centre Type …" at bounding box center [587, 292] width 728 height 59
click at [902, 523] on button "Next" at bounding box center [906, 516] width 69 height 26
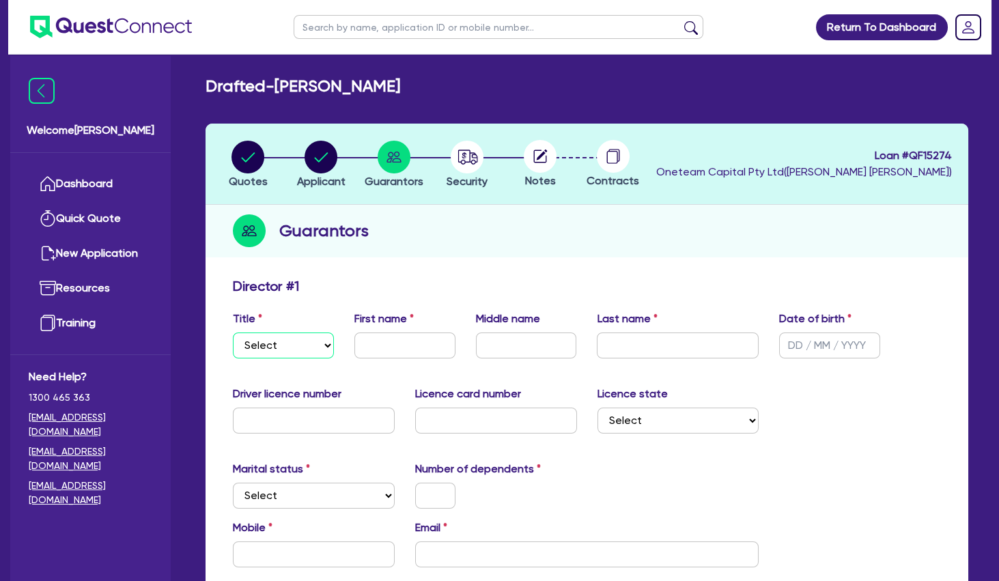
click at [233, 332] on select "Select Mr Mrs Ms Miss Dr" at bounding box center [283, 345] width 101 height 26
click option "Mr" at bounding box center [0, 0] width 0 height 0
click at [411, 342] on input "text" at bounding box center [404, 345] width 101 height 26
paste input "HELENA"
click at [524, 347] on input "text" at bounding box center [526, 345] width 101 height 26
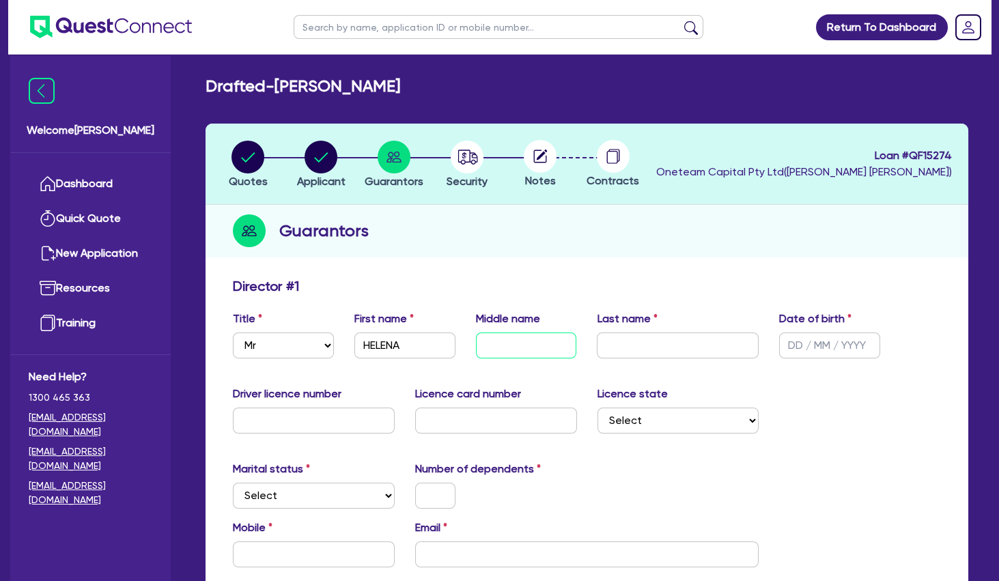
paste input "[PERSON_NAME]"
click at [636, 347] on input "text" at bounding box center [678, 345] width 162 height 26
paste input "[PERSON_NAME]"
click at [834, 369] on div "Title Select Mr Mrs Ms Miss Dr First name [PERSON_NAME] Middle name [PERSON_NAM…" at bounding box center [587, 340] width 728 height 59
click option "Select" at bounding box center [0, 0] width 0 height 0
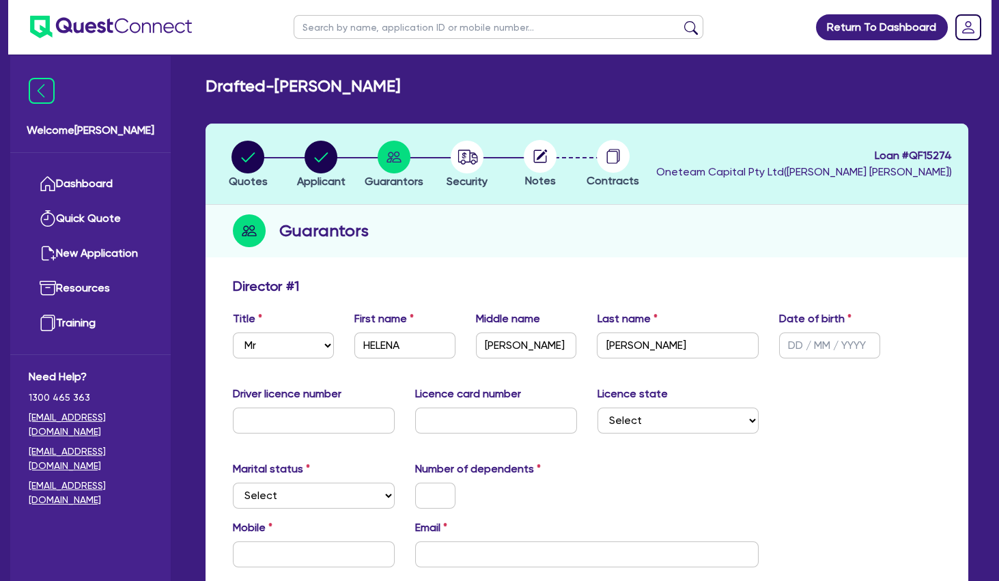
click at [623, 235] on div "Guarantors" at bounding box center [586, 231] width 763 height 53
click at [597, 408] on select "Select [GEOGRAPHIC_DATA] [GEOGRAPHIC_DATA] [GEOGRAPHIC_DATA] [GEOGRAPHIC_DATA] …" at bounding box center [678, 421] width 162 height 26
click option "[GEOGRAPHIC_DATA]" at bounding box center [0, 0] width 0 height 0
click at [593, 283] on div "Director # 1" at bounding box center [587, 289] width 728 height 22
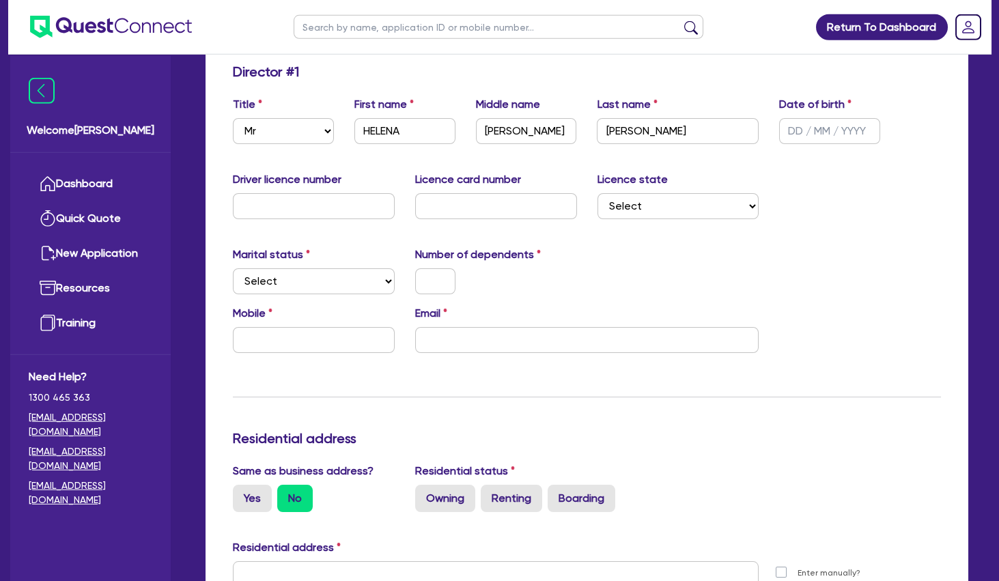
scroll to position [221, 0]
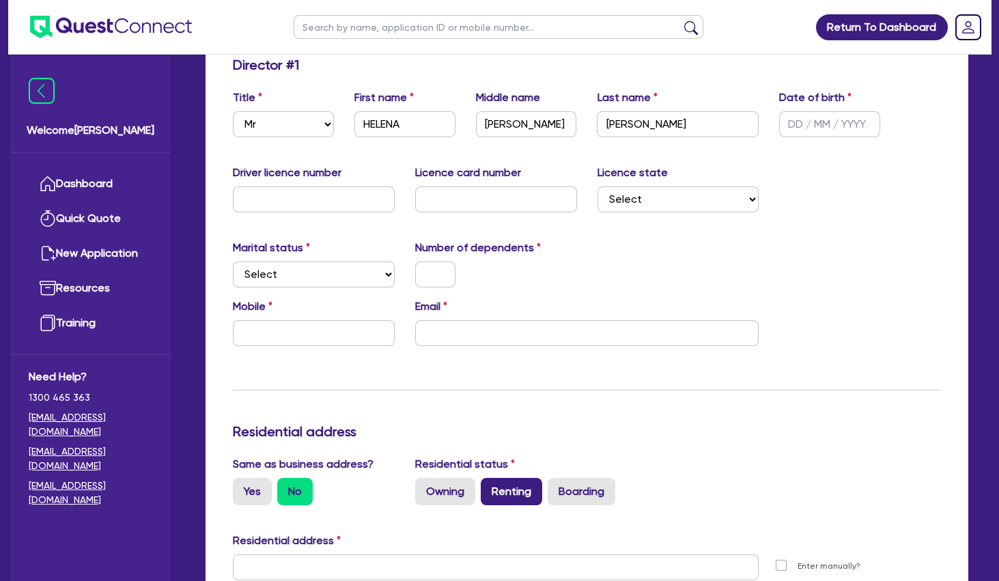
click at [504, 489] on label "Renting" at bounding box center [511, 491] width 61 height 27
click at [489, 487] on input "Renting" at bounding box center [485, 482] width 9 height 9
click at [640, 375] on div "Update residential status for Director #1 Boarding is only acceptable when the …" at bounding box center [587, 562] width 708 height 1010
click at [233, 261] on select "Select Single Married De Facto / Partner" at bounding box center [314, 274] width 162 height 26
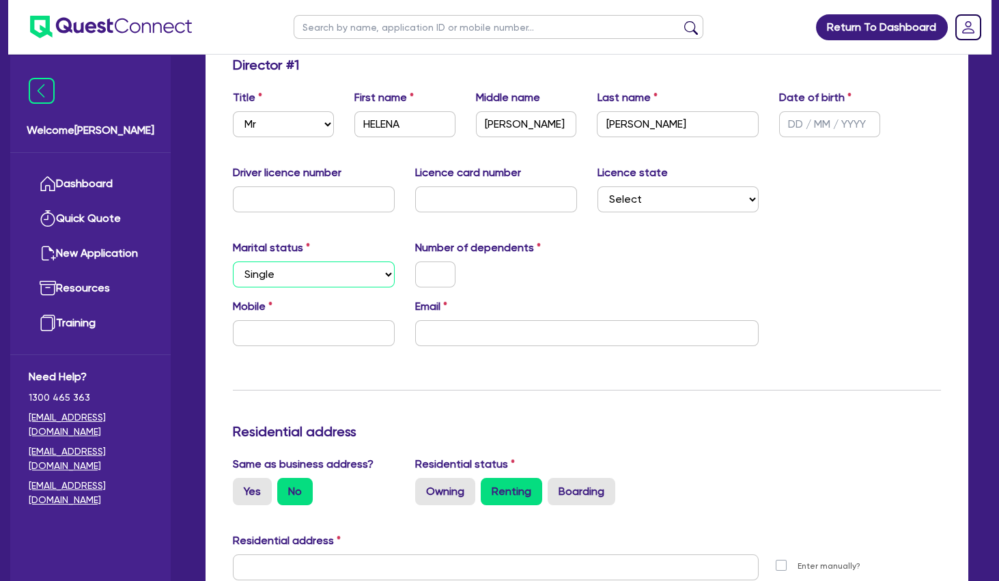
click option "Single" at bounding box center [0, 0] width 0 height 0
click at [451, 318] on div "Email" at bounding box center [587, 322] width 365 height 48
click at [455, 322] on input "email" at bounding box center [587, 333] width 344 height 26
paste input "[EMAIL_ADDRESS][DOMAIN_NAME]>"
click at [516, 302] on div "Email [EMAIL_ADDRESS][DOMAIN_NAME]" at bounding box center [587, 322] width 365 height 48
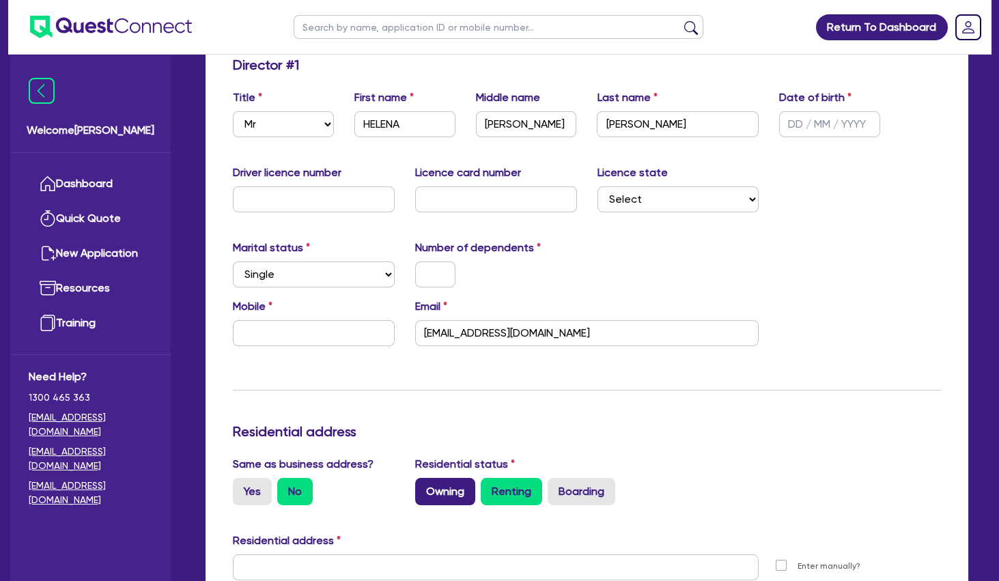
click at [457, 483] on label "Owning" at bounding box center [445, 491] width 60 height 27
click at [424, 483] on input "Owning" at bounding box center [419, 482] width 9 height 9
click at [541, 399] on div "Update residential status for Director #1 Boarding is only acceptable when the …" at bounding box center [587, 562] width 708 height 1010
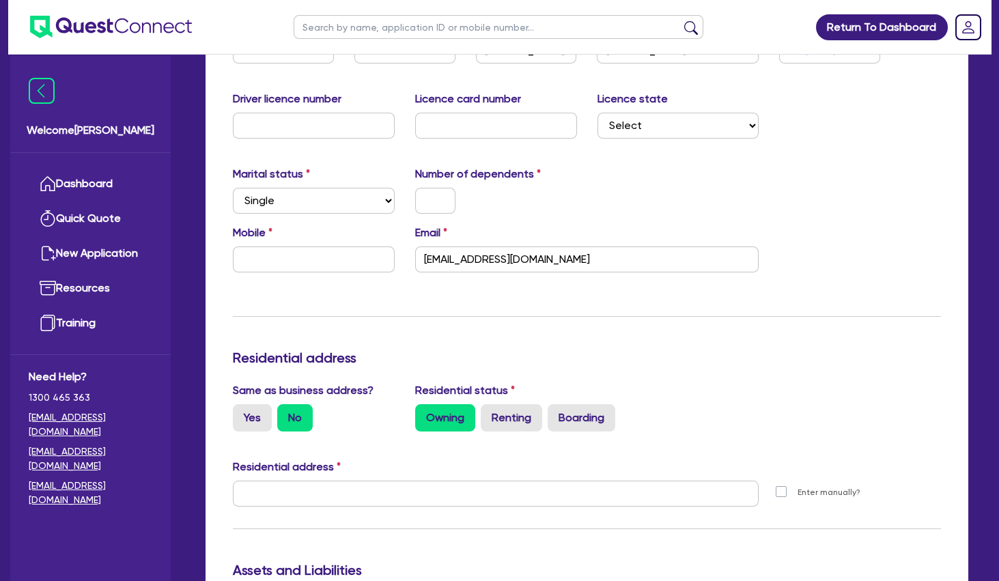
click at [526, 313] on div "Update residential status for Director #1 Boarding is only acceptable when the …" at bounding box center [587, 488] width 708 height 1010
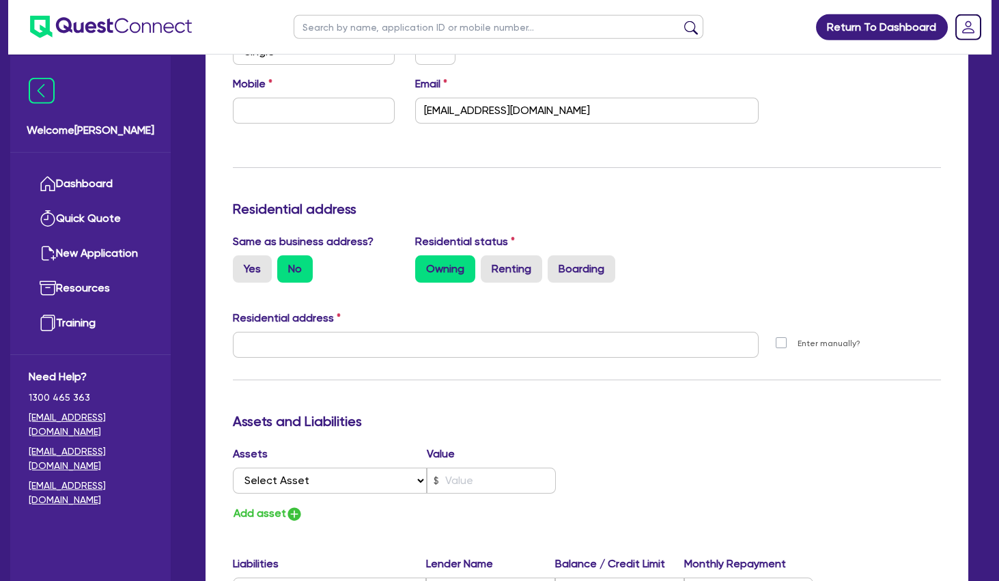
scroll to position [516, 0]
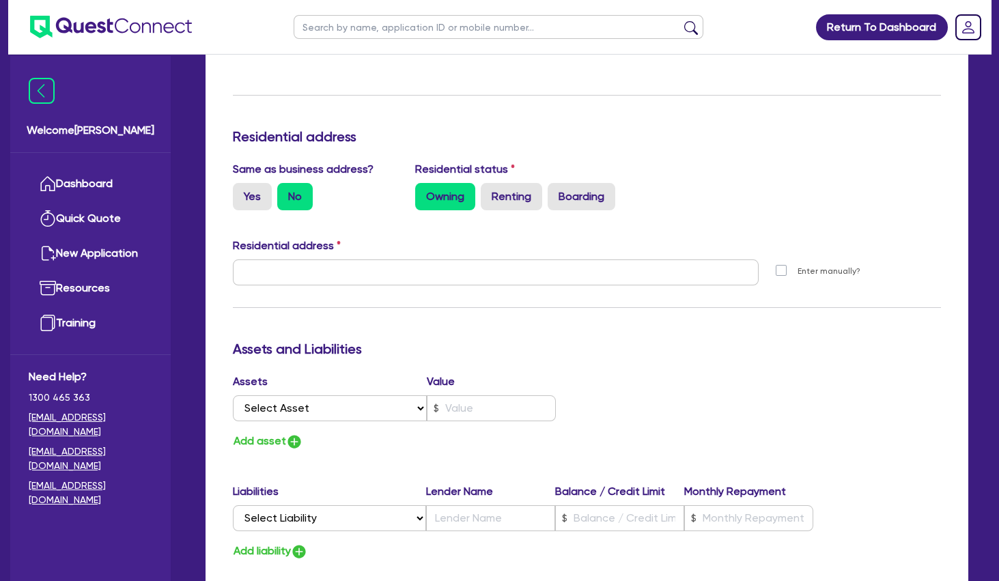
click at [350, 346] on h3 "Assets and Liabilities" at bounding box center [587, 349] width 708 height 16
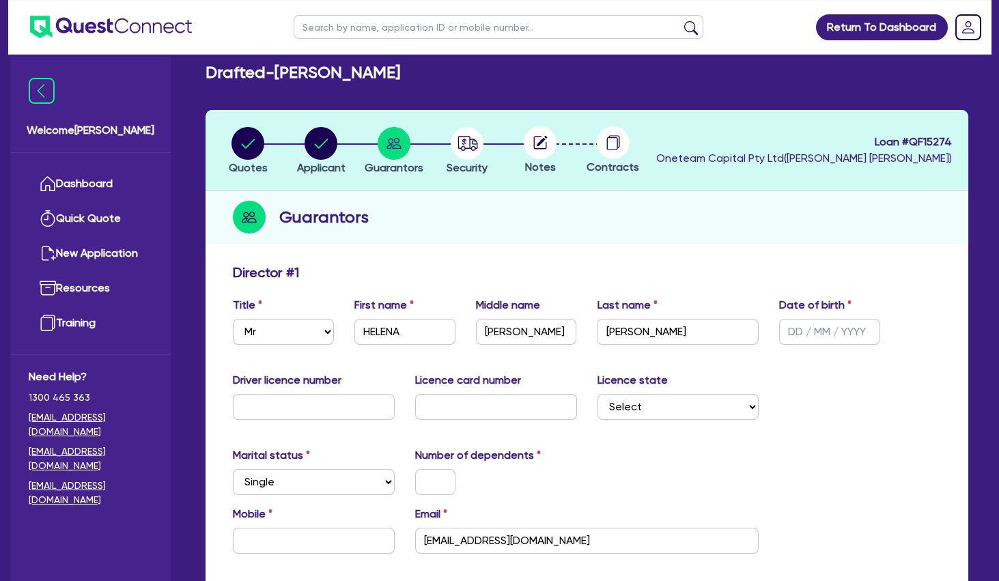
scroll to position [0, 0]
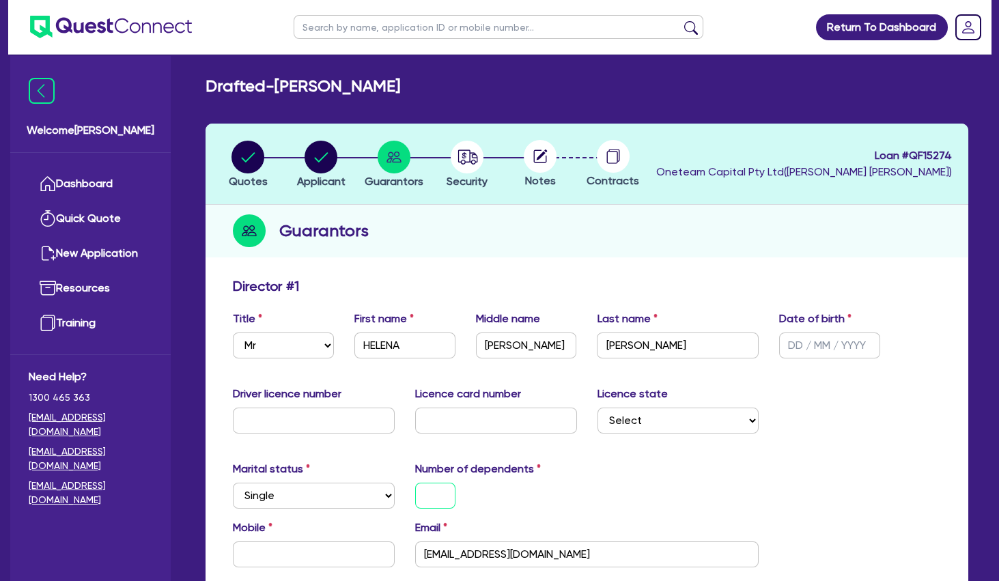
click at [442, 496] on input "text" at bounding box center [435, 496] width 40 height 26
click at [308, 556] on input "text" at bounding box center [314, 554] width 162 height 26
click at [675, 474] on div "Marital status Select [DEMOGRAPHIC_DATA] Married De Facto / Partner Number of d…" at bounding box center [587, 490] width 728 height 59
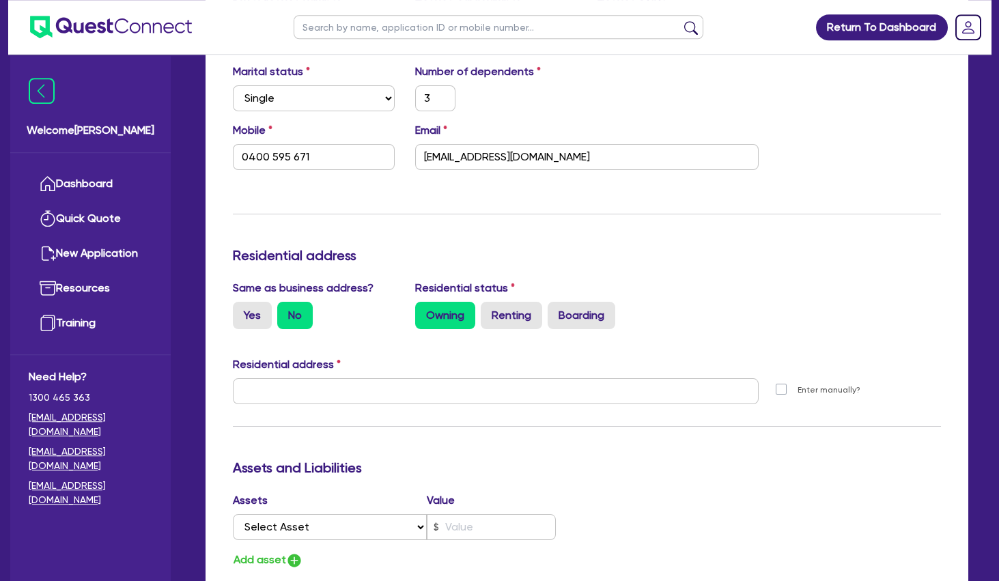
scroll to position [442, 0]
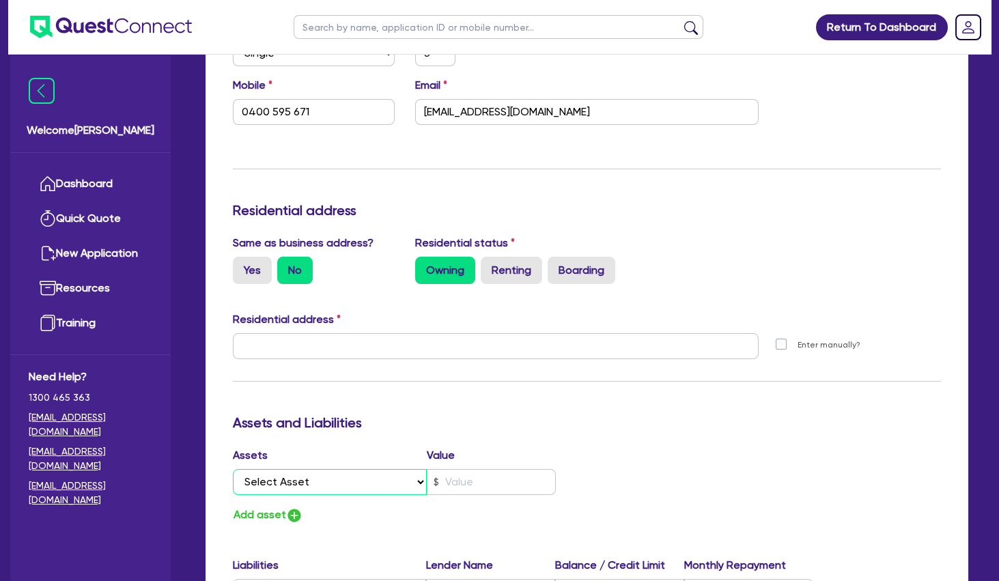
click at [233, 469] on select "Select Asset Cash Property Investment property Vehicle Truck Trailer Equipment …" at bounding box center [330, 482] width 194 height 26
click option "Property" at bounding box center [0, 0] width 0 height 0
click at [492, 489] on input "text" at bounding box center [491, 482] width 129 height 26
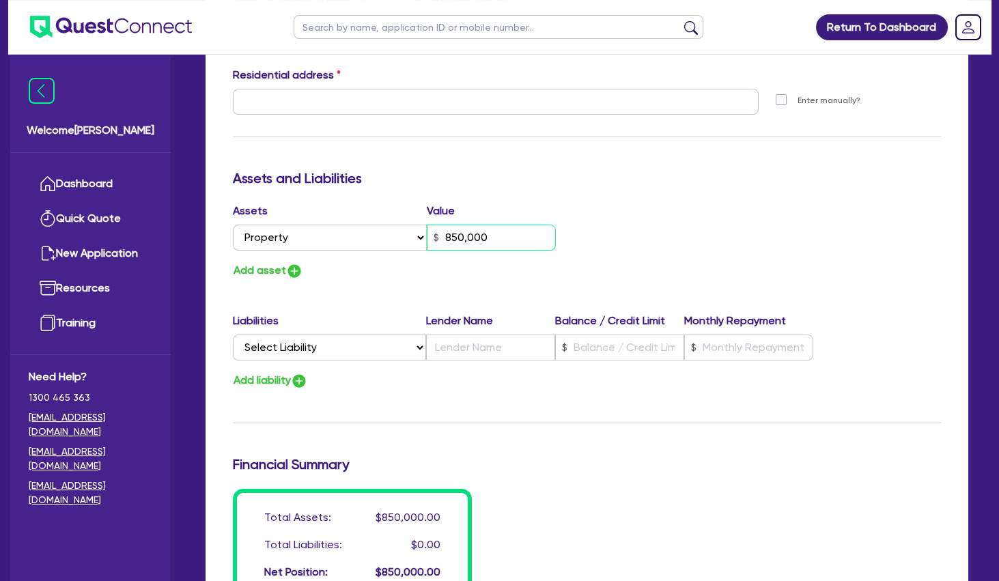
scroll to position [737, 0]
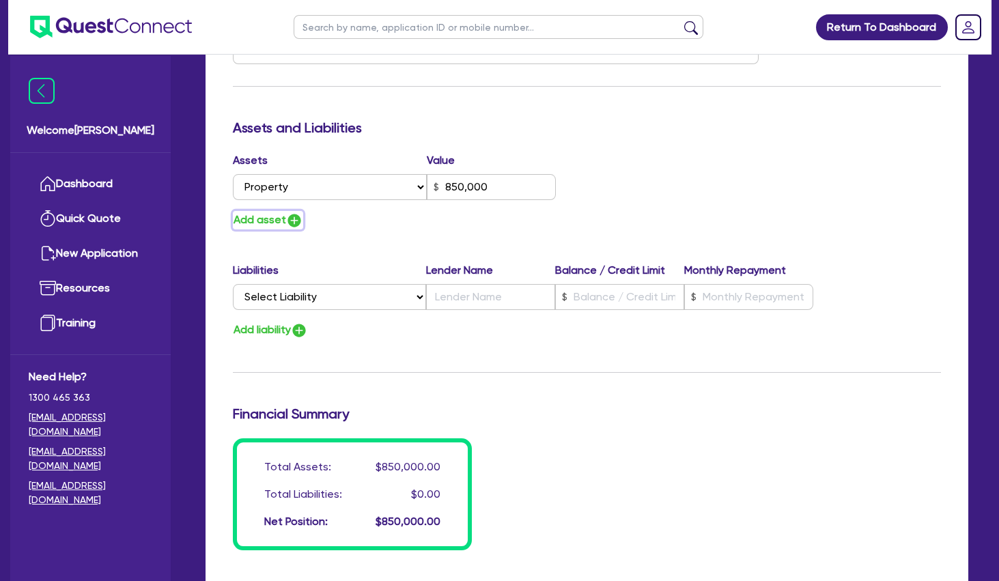
click at [267, 214] on button "Add asset" at bounding box center [268, 220] width 70 height 18
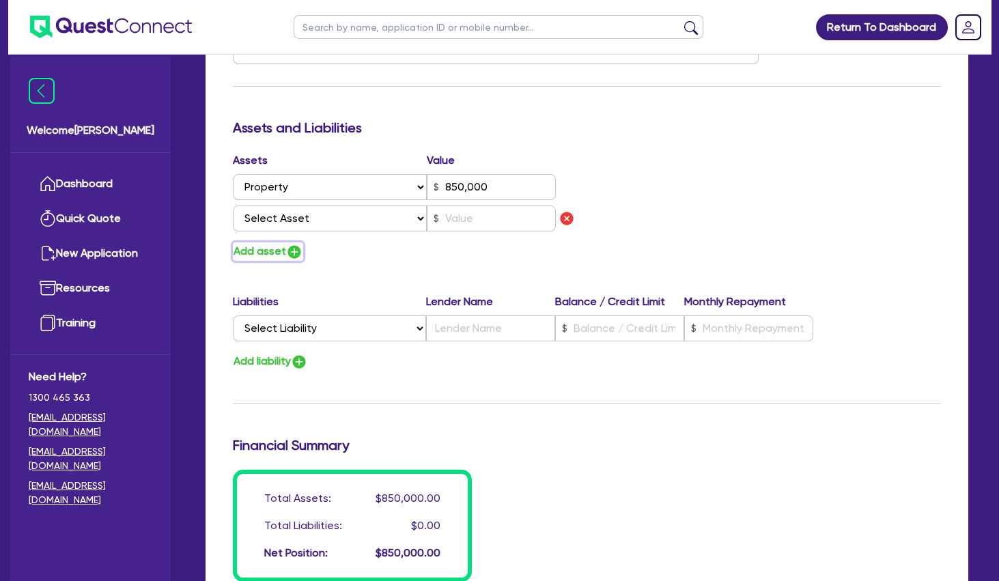
click at [268, 254] on button "Add asset" at bounding box center [268, 251] width 70 height 18
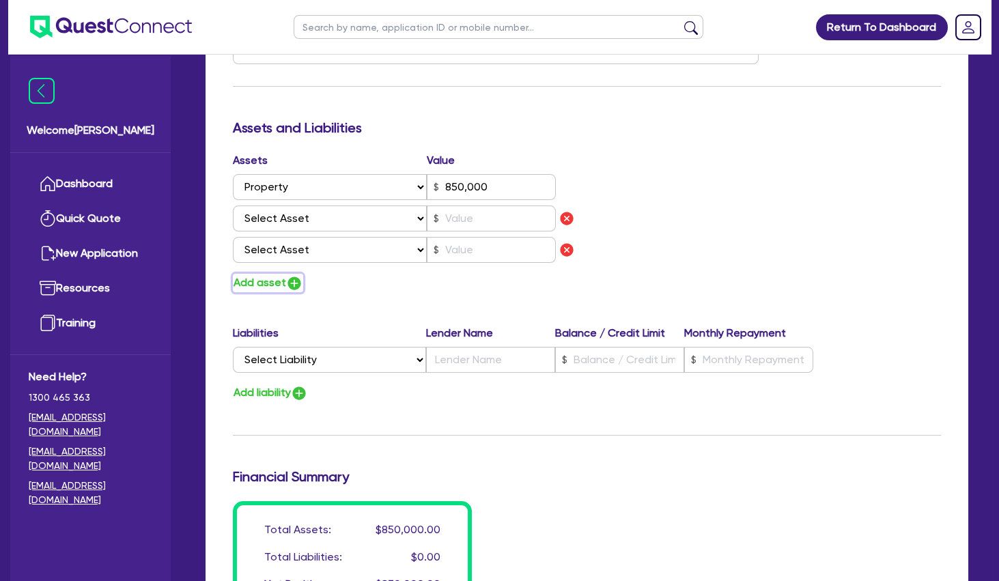
click at [269, 275] on button "Add asset" at bounding box center [268, 283] width 70 height 18
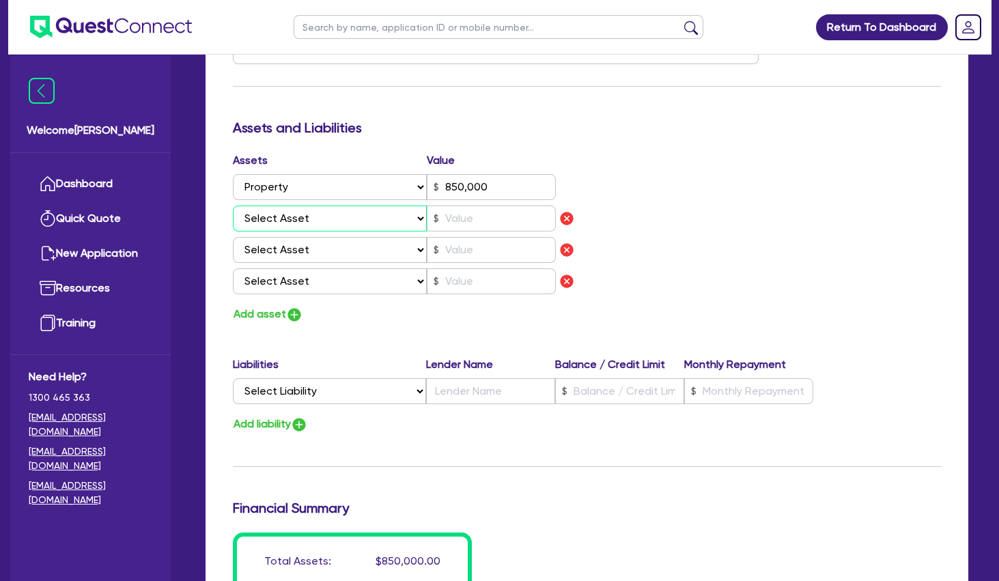
click at [233, 205] on select "Select Asset Cash Property Investment property Vehicle Truck Trailer Equipment …" at bounding box center [330, 218] width 194 height 26
click option "Cash" at bounding box center [0, 0] width 0 height 0
click at [233, 237] on select "Select Asset Cash Property Investment property Vehicle Truck Trailer Equipment …" at bounding box center [330, 250] width 194 height 26
click option "Vehicle" at bounding box center [0, 0] width 0 height 0
click at [459, 217] on input "text" at bounding box center [491, 218] width 129 height 26
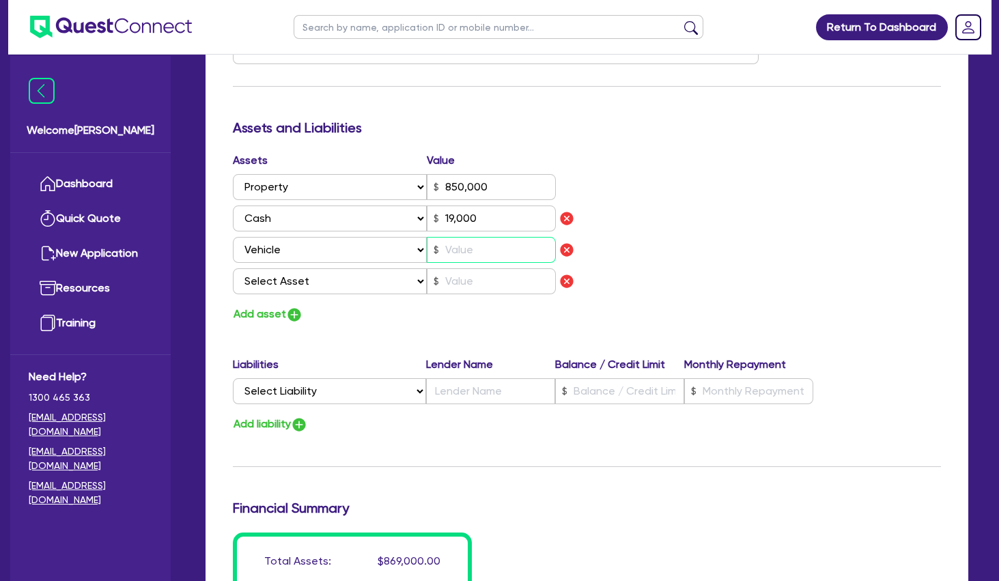
click at [482, 243] on input "text" at bounding box center [491, 250] width 129 height 26
click at [674, 233] on div "Assets Value Select Asset Cash Property Investment property Vehicle Truck Trail…" at bounding box center [587, 237] width 728 height 171
click at [233, 268] on select "Select Asset Cash Property Investment property Vehicle Truck Trailer Equipment …" at bounding box center [330, 281] width 194 height 26
click option "Household & personal asset" at bounding box center [0, 0] width 0 height 0
click at [262, 304] on div "Assets Value Select Asset Cash Property Investment property Vehicle Truck Trail…" at bounding box center [405, 237] width 365 height 171
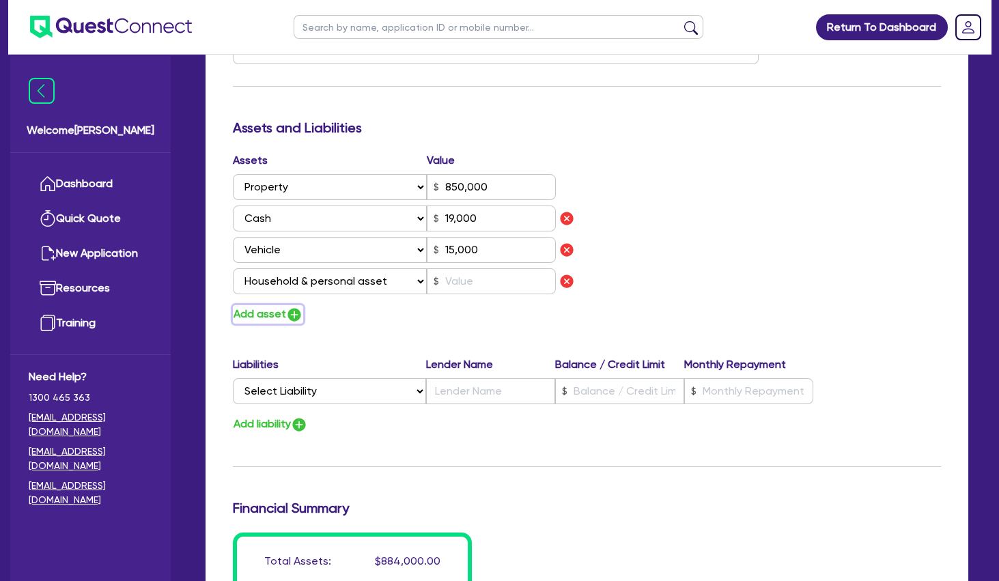
click at [264, 314] on button "Add asset" at bounding box center [268, 314] width 70 height 18
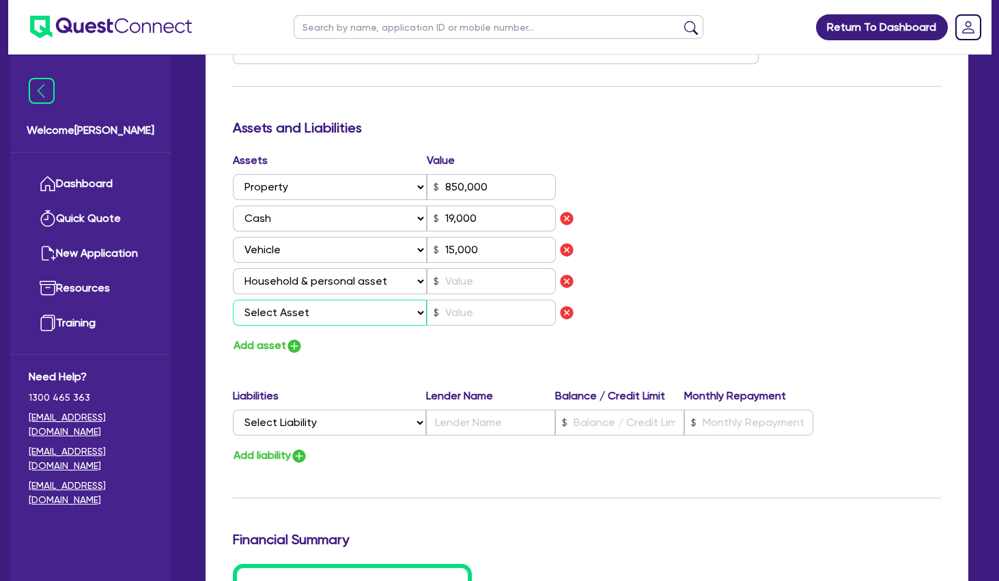
click at [233, 300] on select "Select Asset Cash Property Investment property Vehicle Truck Trailer Equipment …" at bounding box center [330, 313] width 194 height 26
click option "Other asset" at bounding box center [0, 0] width 0 height 0
click at [476, 281] on input "text" at bounding box center [491, 281] width 129 height 26
click at [488, 305] on input "text" at bounding box center [491, 313] width 129 height 26
drag, startPoint x: 493, startPoint y: 286, endPoint x: 435, endPoint y: 276, distance: 58.8
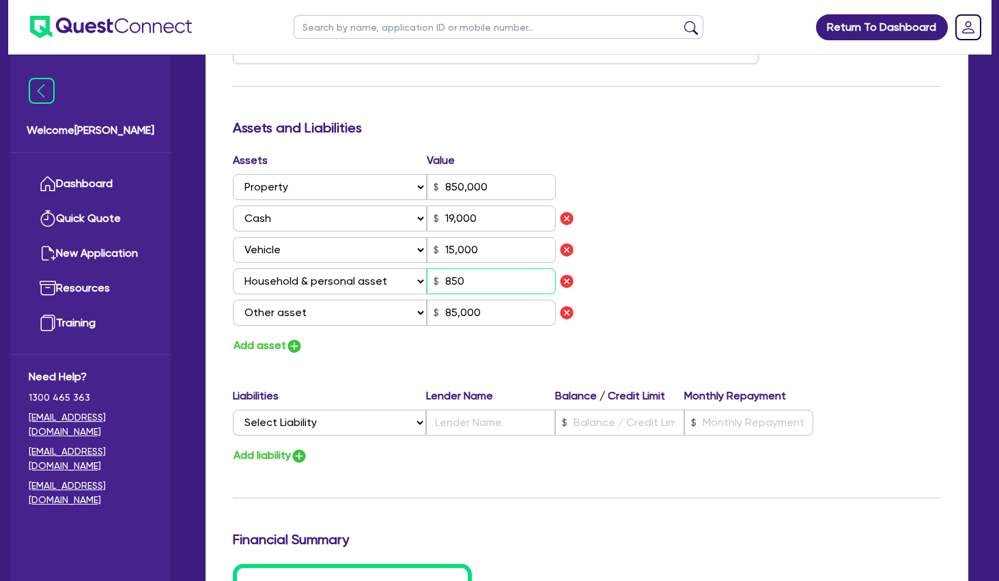
click at [435, 276] on input "850" at bounding box center [491, 281] width 129 height 26
click at [627, 279] on div "Assets Value Select Asset Cash Property Investment property Vehicle Truck Trail…" at bounding box center [587, 253] width 728 height 203
click at [233, 410] on select "Select Liability Credit card Mortgage Investment property loan Vehicle loan Tru…" at bounding box center [329, 423] width 193 height 26
click option "Equipment loan" at bounding box center [0, 0] width 0 height 0
click at [593, 421] on input "text" at bounding box center [619, 423] width 129 height 26
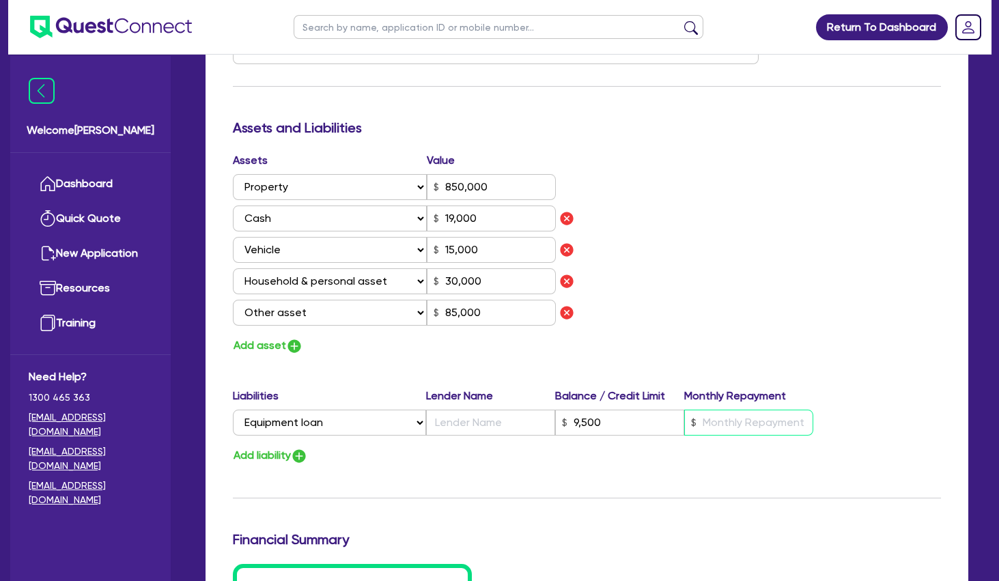
click at [754, 427] on input "text" at bounding box center [748, 423] width 129 height 26
click at [498, 426] on input "text" at bounding box center [490, 423] width 129 height 26
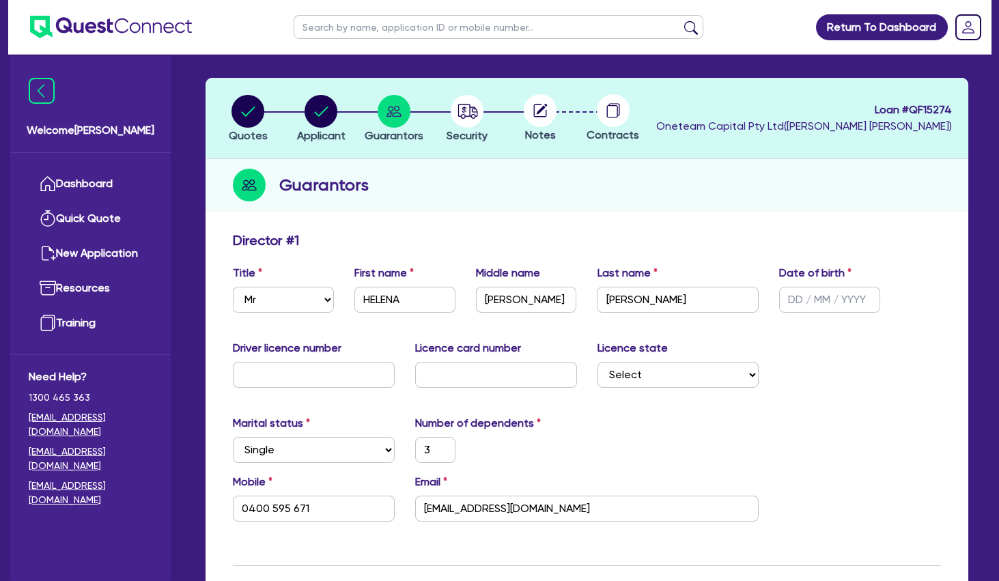
scroll to position [0, 0]
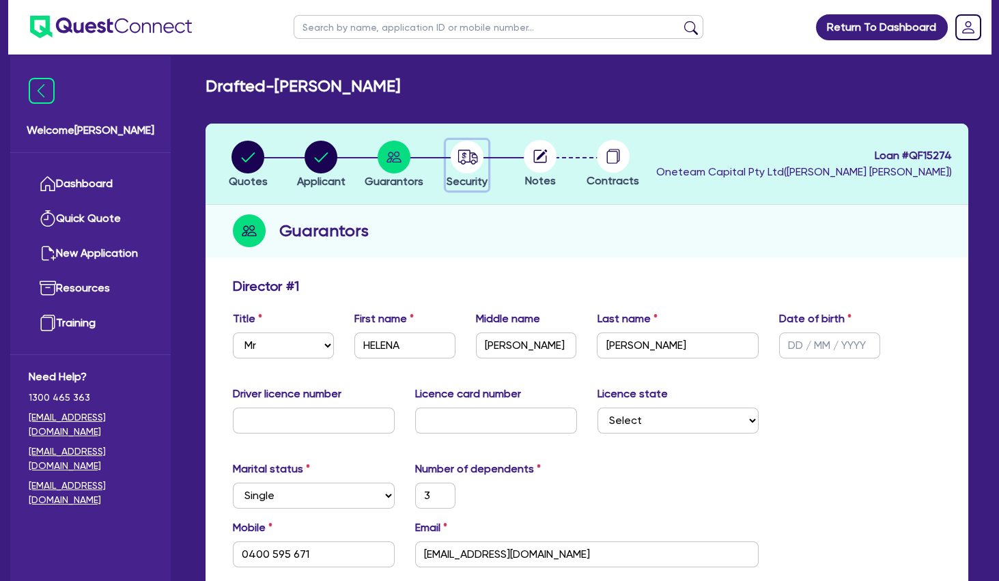
click at [466, 163] on circle "button" at bounding box center [467, 157] width 33 height 33
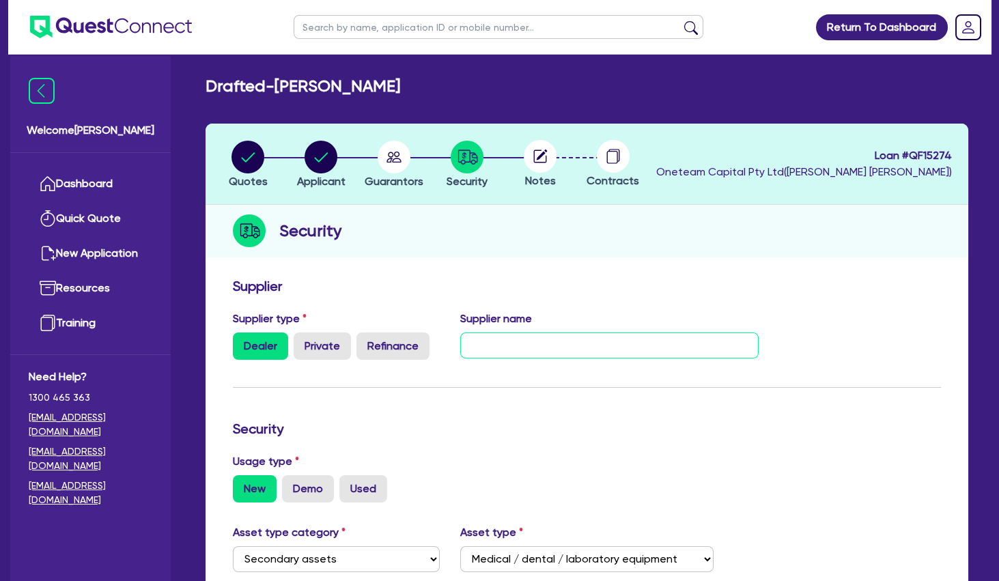
click at [517, 350] on input "text" at bounding box center [609, 345] width 298 height 26
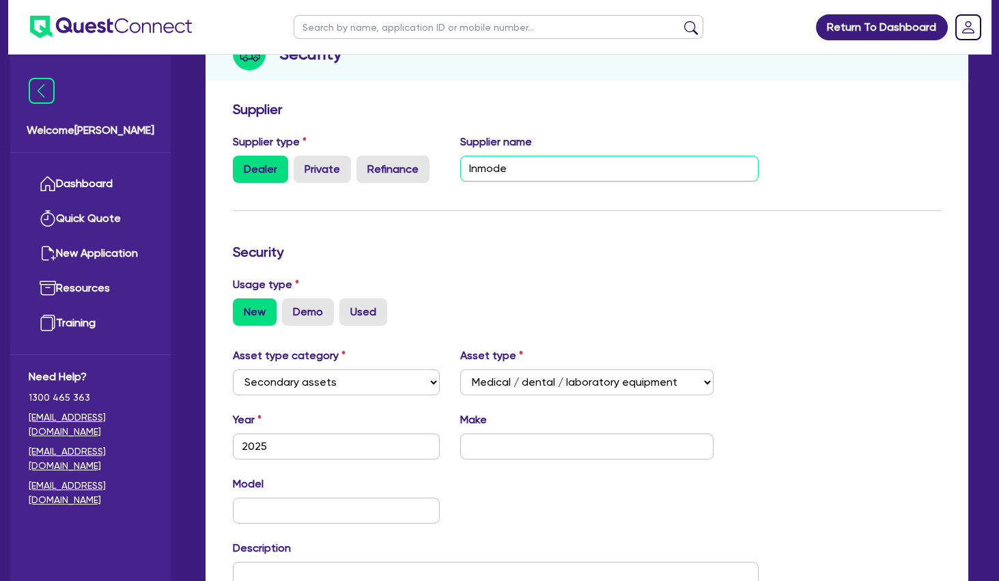
scroll to position [221, 0]
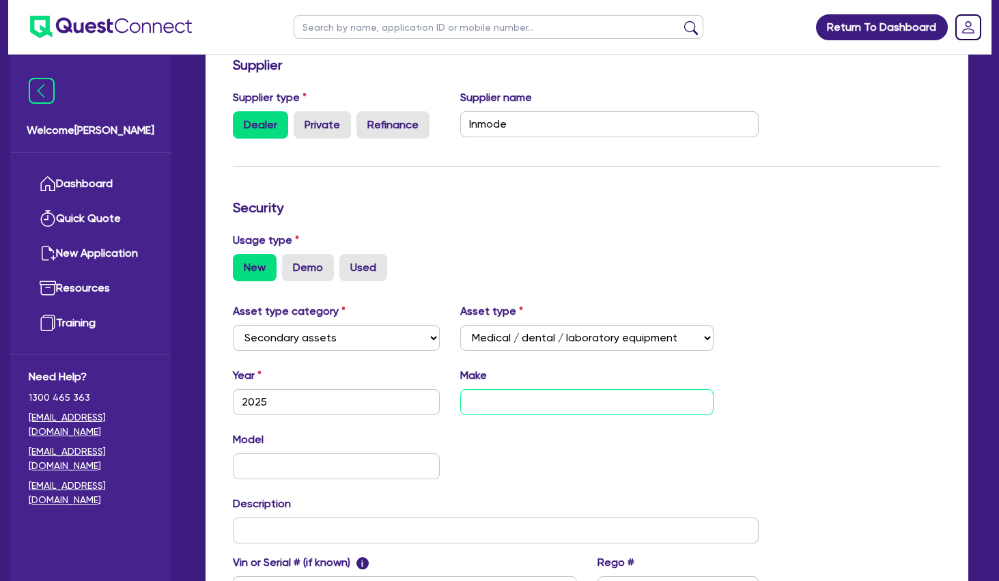
click at [519, 399] on input "text" at bounding box center [586, 402] width 253 height 26
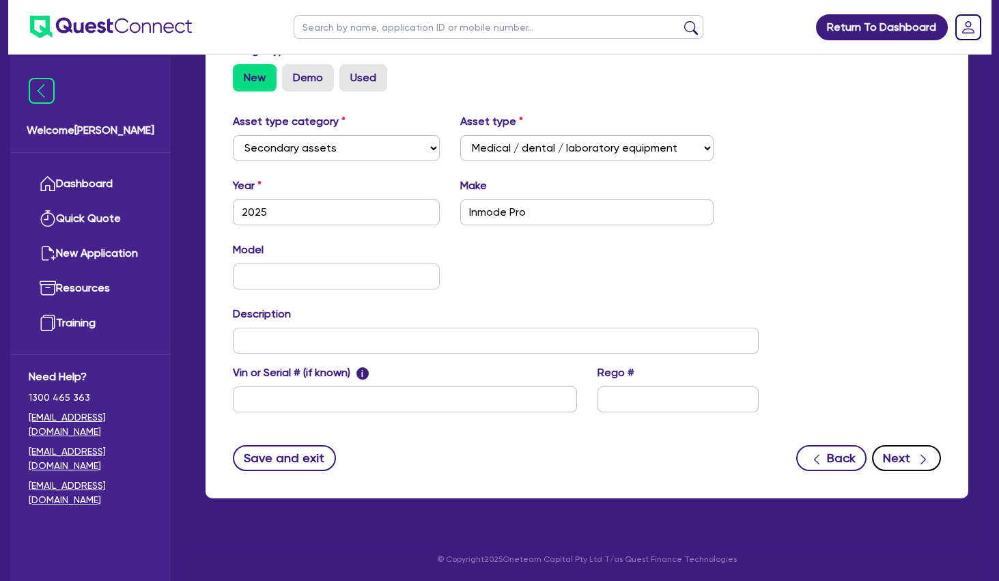
click at [905, 457] on button "Next" at bounding box center [906, 458] width 69 height 26
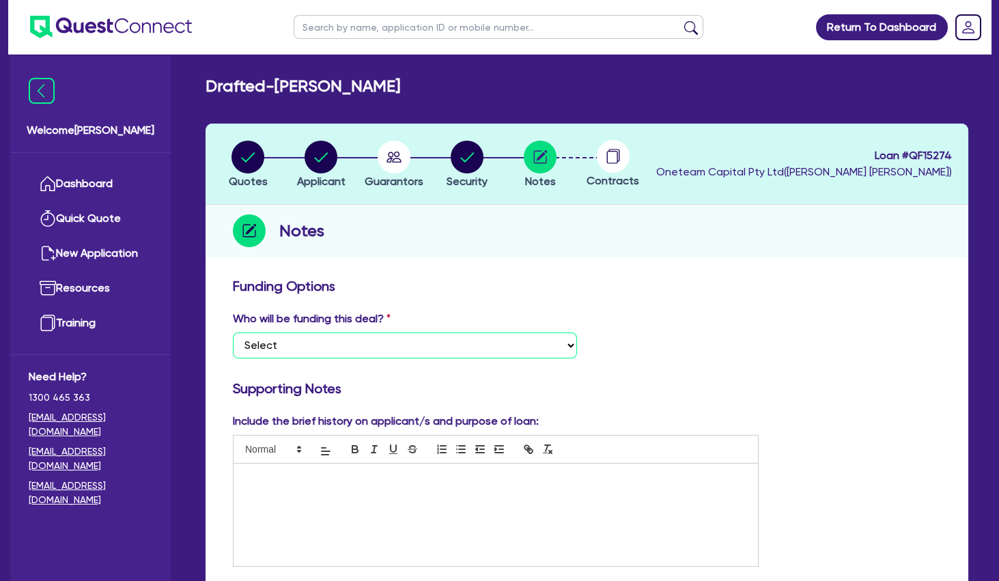
click at [233, 332] on select "Select I want Quest to fund 100% I will fund 100% I will co-fund with Quest Oth…" at bounding box center [405, 345] width 344 height 26
click option "Other - I am referring this deal in" at bounding box center [0, 0] width 0 height 0
click at [334, 476] on p at bounding box center [496, 478] width 504 height 12
click at [665, 367] on div "Who will be funding this deal? Select I want Quest to fund 100% I will fund 100…" at bounding box center [587, 340] width 728 height 59
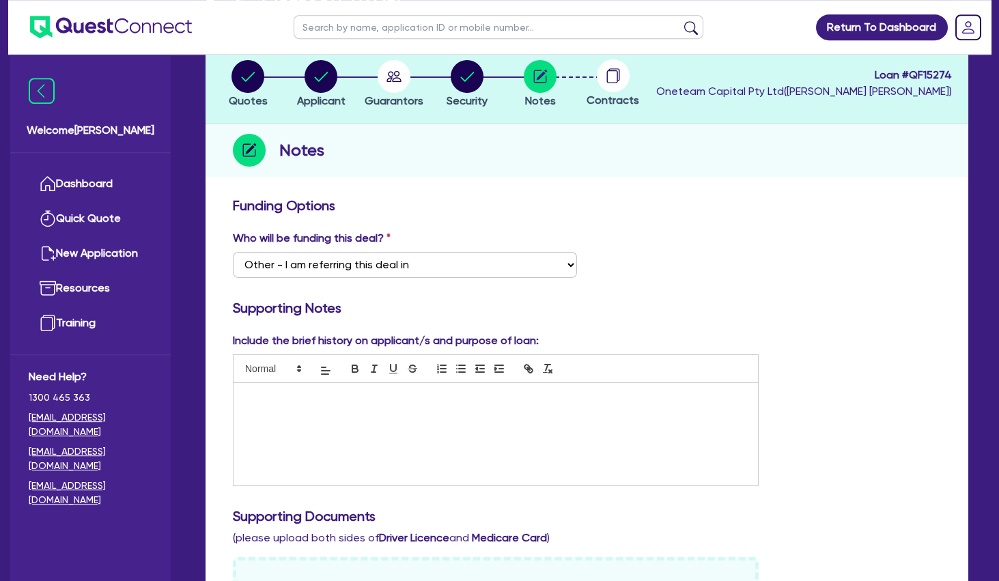
scroll to position [147, 0]
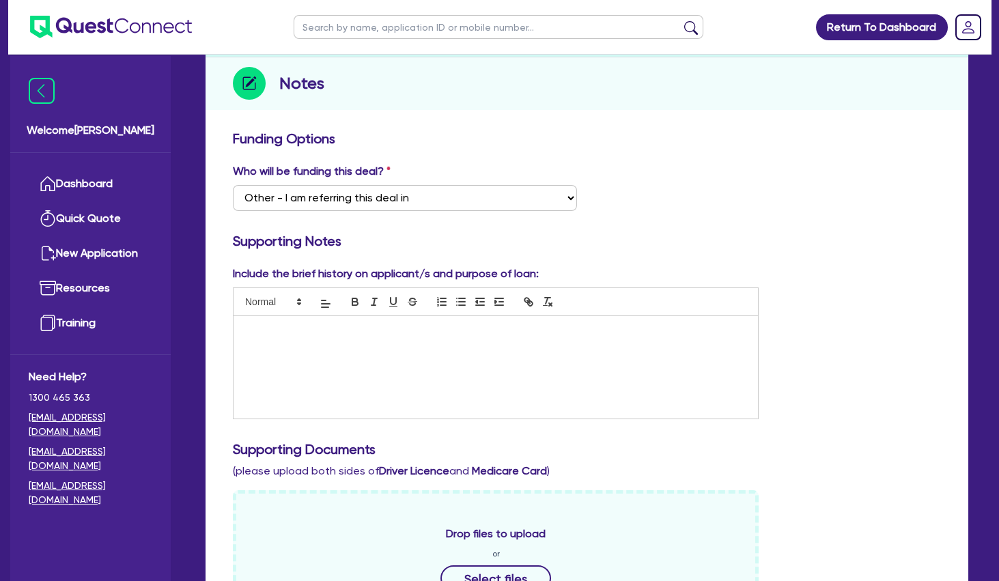
click at [332, 357] on p at bounding box center [496, 356] width 504 height 12
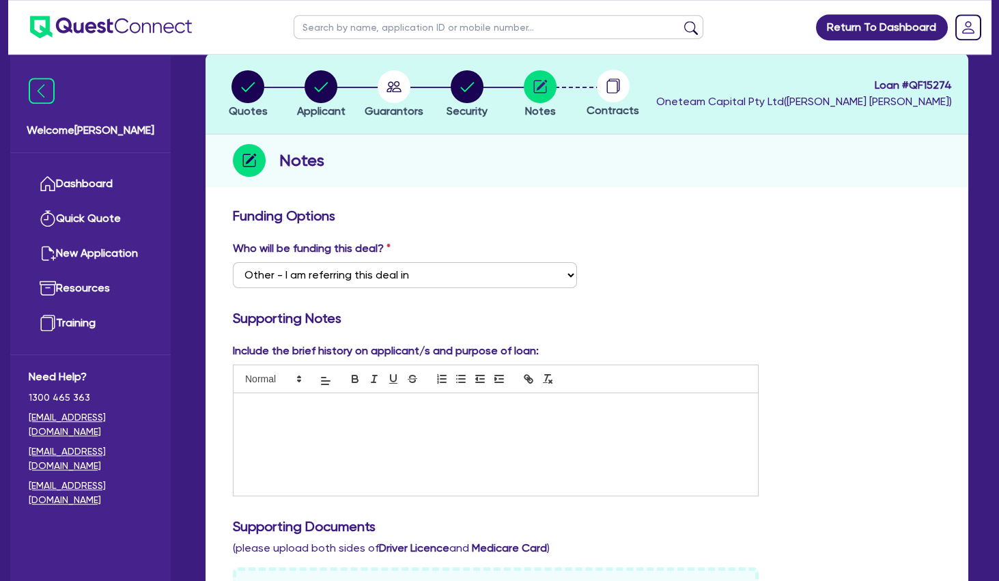
scroll to position [0, 0]
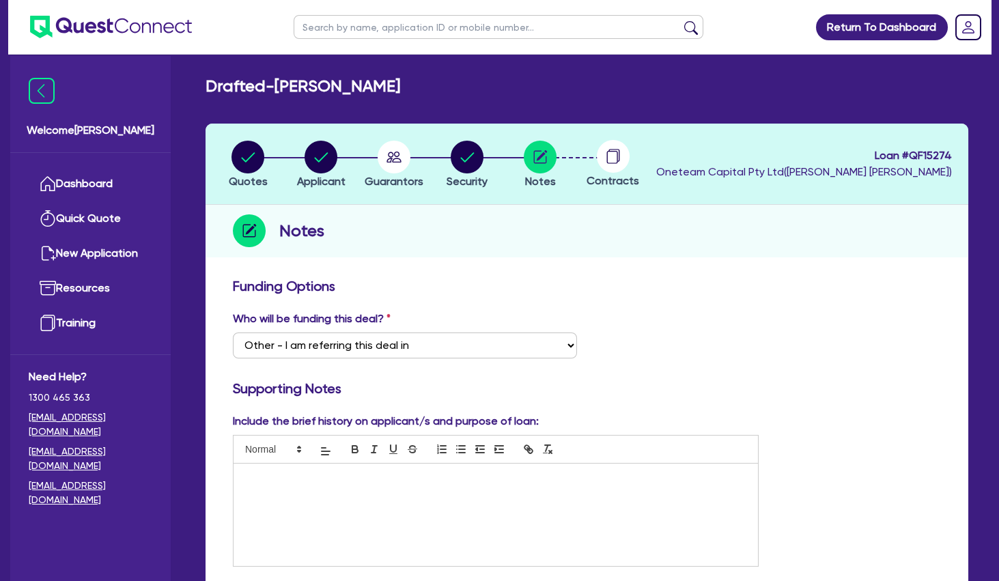
click at [304, 484] on p at bounding box center [496, 478] width 504 height 12
click at [306, 468] on div "Revenue - Parents on mortgage" at bounding box center [495, 515] width 524 height 102
click at [304, 476] on p "Revenue - $20,-30k" at bounding box center [496, 478] width 504 height 12
click at [301, 490] on p at bounding box center [496, 491] width 504 height 12
click at [372, 473] on p "Revenue - $20-30k" at bounding box center [496, 478] width 504 height 12
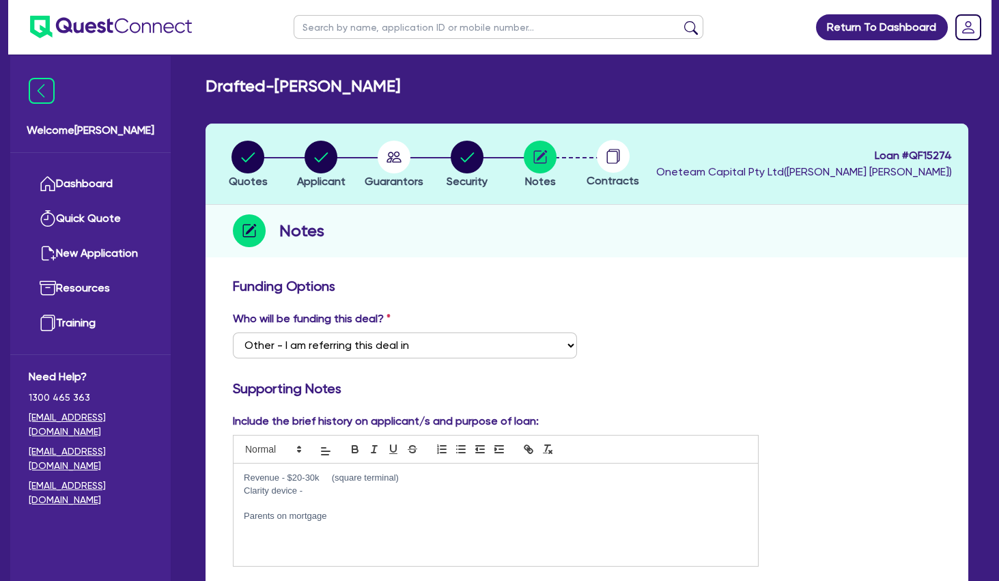
click at [361, 493] on p "Clarity device -" at bounding box center [496, 491] width 504 height 12
click at [329, 156] on circle "button" at bounding box center [320, 157] width 33 height 33
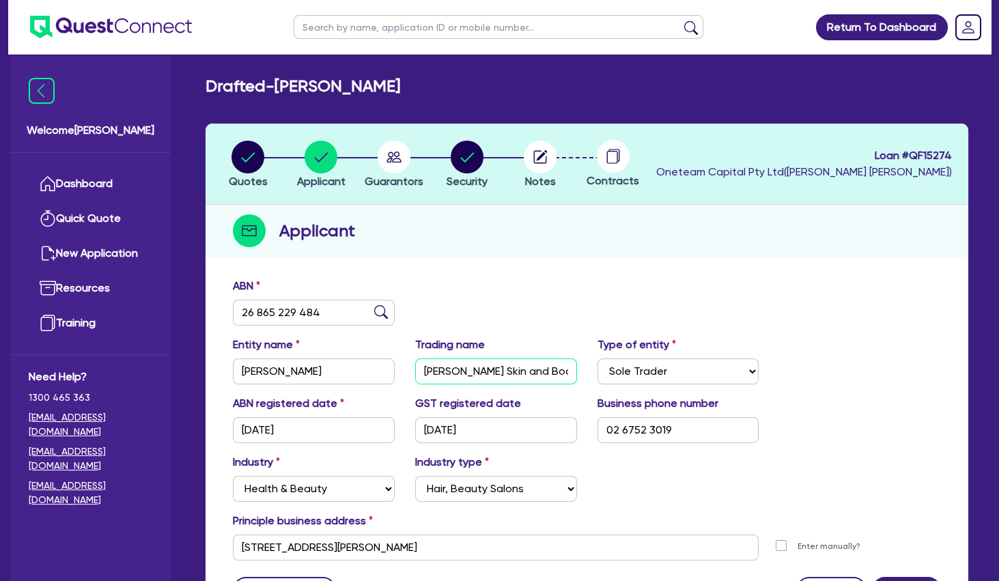
click at [457, 367] on input "[PERSON_NAME] Skin and Body Centre" at bounding box center [496, 371] width 162 height 26
click at [496, 243] on div "Applicant" at bounding box center [586, 231] width 763 height 53
click at [514, 236] on div "Applicant" at bounding box center [586, 231] width 763 height 53
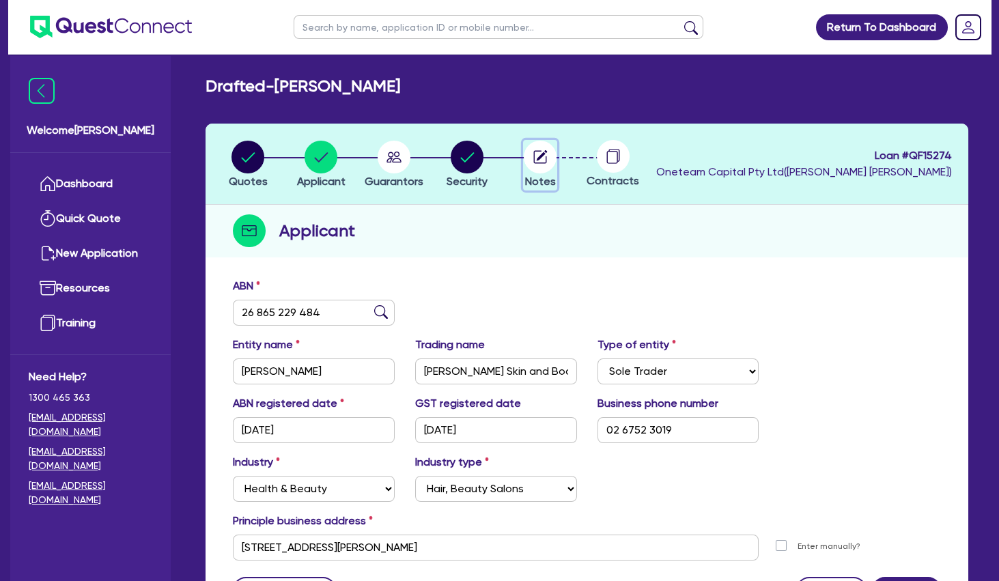
click at [544, 165] on circle "button" at bounding box center [540, 157] width 33 height 33
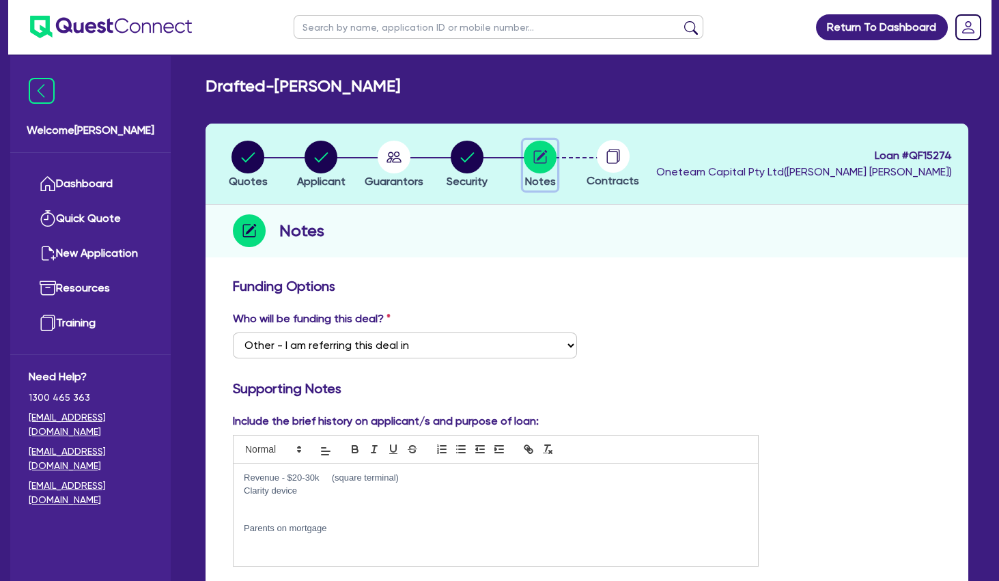
scroll to position [221, 0]
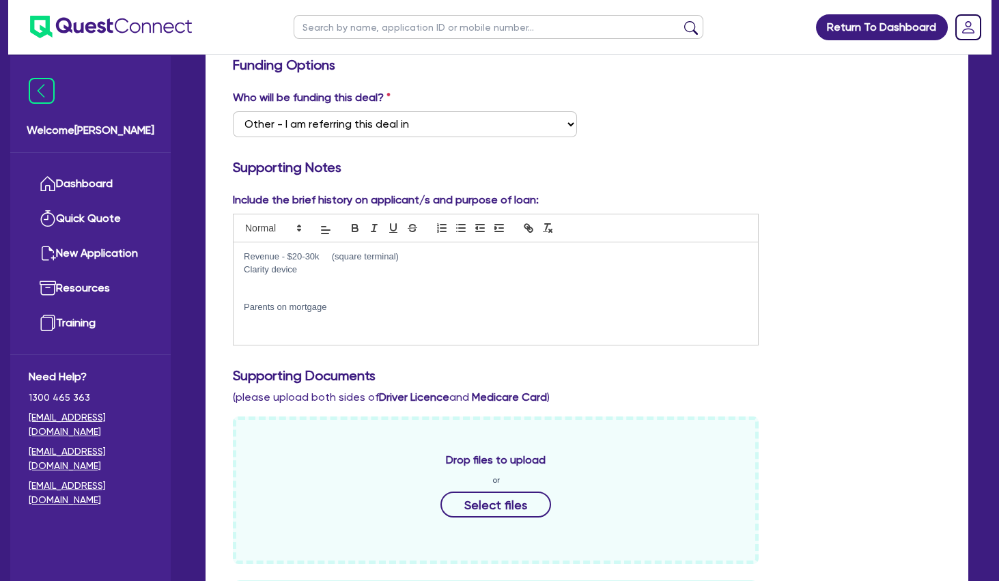
click at [360, 287] on p at bounding box center [496, 282] width 504 height 12
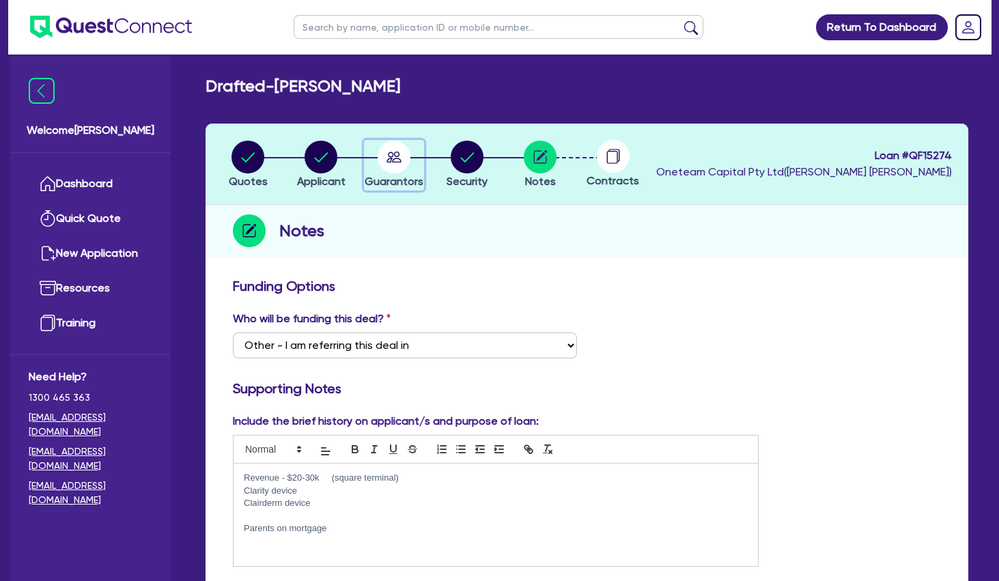
click at [388, 156] on icon "button" at bounding box center [393, 157] width 15 height 11
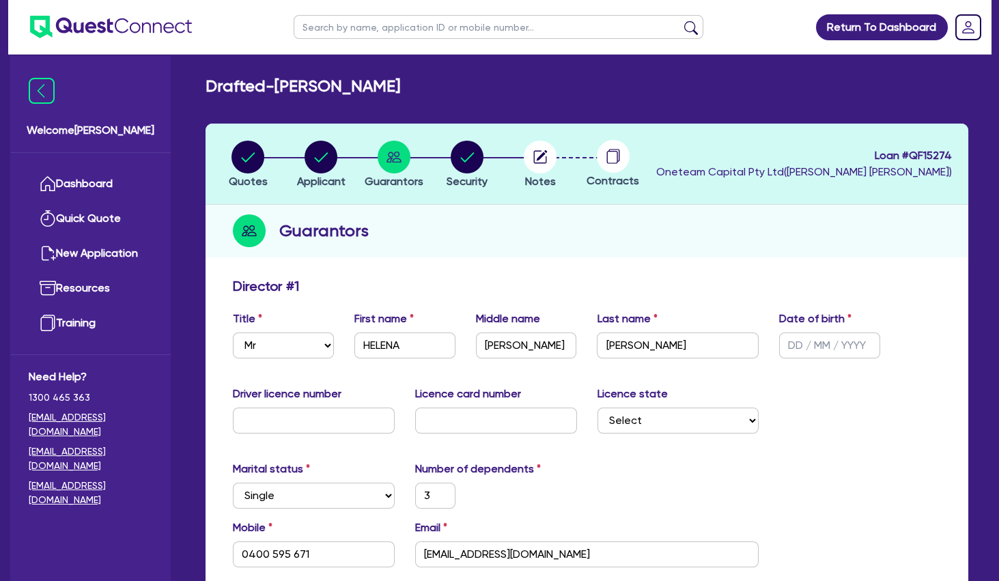
click at [821, 343] on input "text" at bounding box center [829, 345] width 101 height 26
click at [808, 289] on div "Director # 1" at bounding box center [587, 289] width 728 height 22
click at [806, 337] on input "text" at bounding box center [829, 345] width 101 height 26
click at [732, 228] on div "Guarantors" at bounding box center [586, 231] width 763 height 53
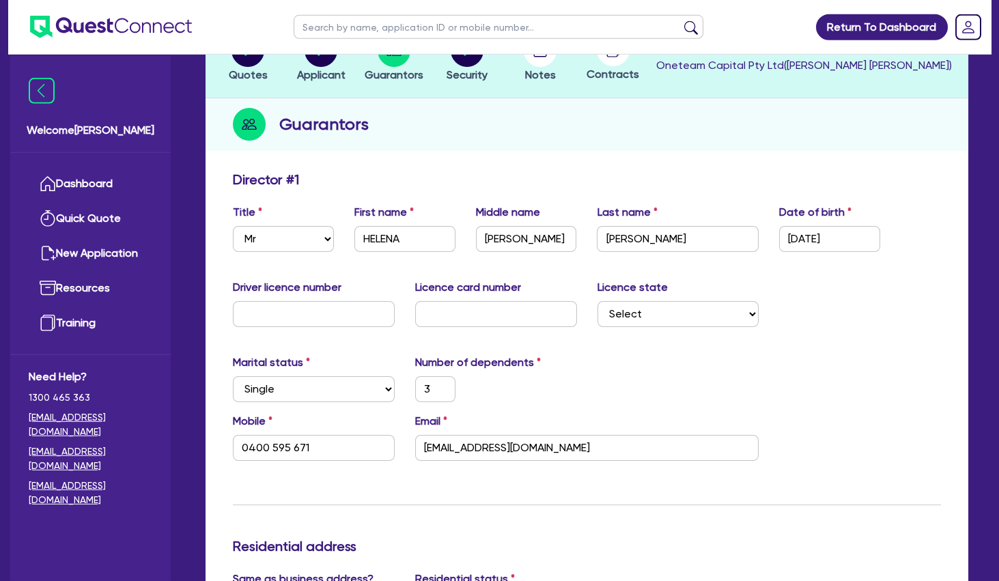
scroll to position [147, 0]
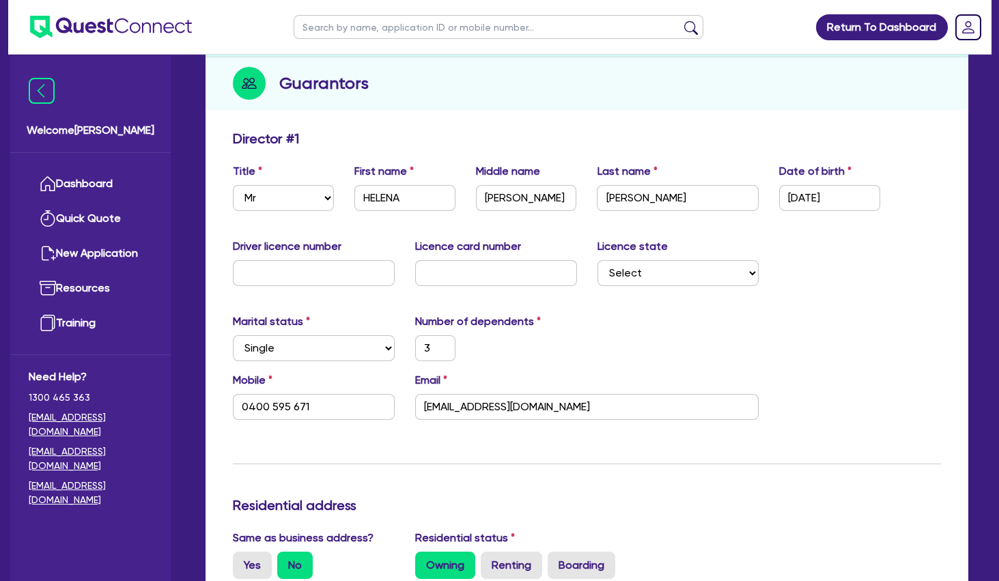
click at [651, 423] on div "Mobile [PHONE_NUMBER] Email [EMAIL_ADDRESS][DOMAIN_NAME]" at bounding box center [587, 401] width 728 height 59
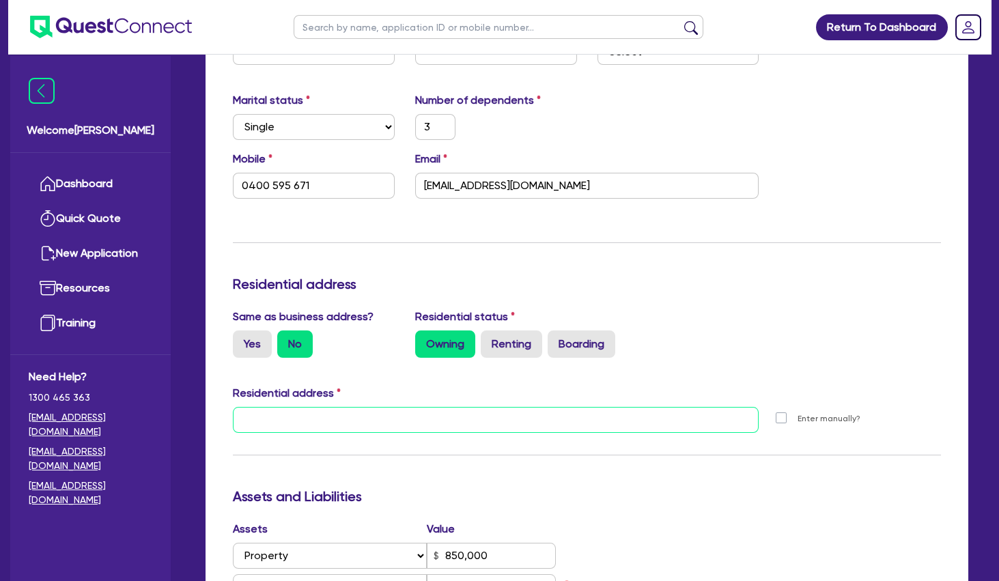
click at [472, 415] on input "text" at bounding box center [496, 420] width 526 height 26
click at [581, 423] on input "text" at bounding box center [496, 420] width 526 height 26
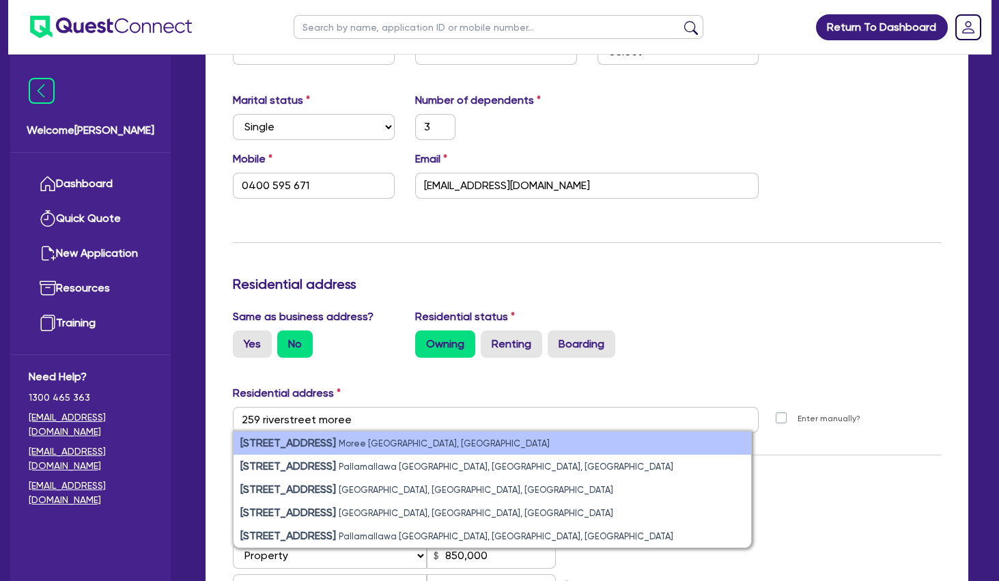
click at [356, 441] on small "Moree [GEOGRAPHIC_DATA], [GEOGRAPHIC_DATA]" at bounding box center [444, 443] width 211 height 10
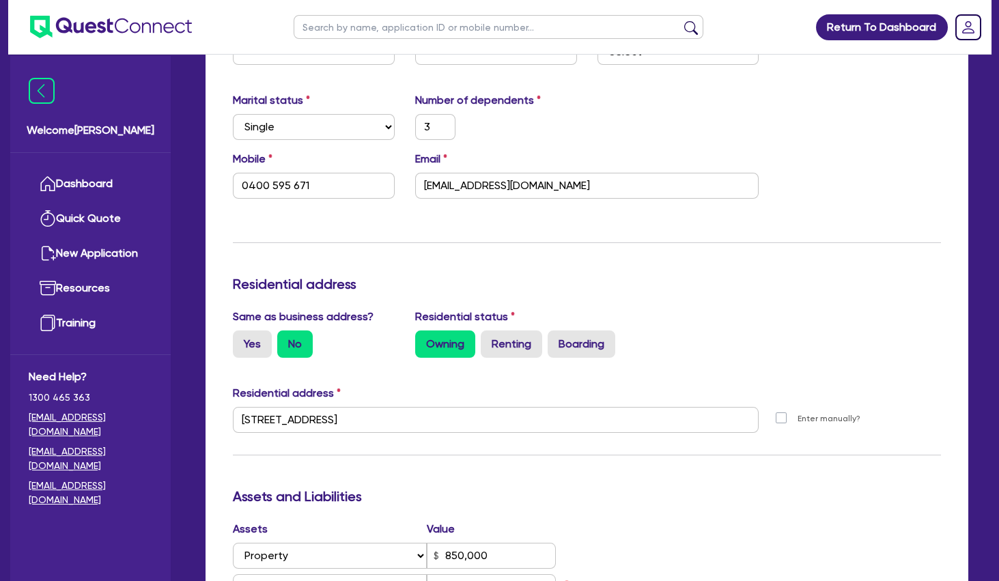
click at [772, 474] on div "Update residential status for Director #1 Boarding is only acceptable when the …" at bounding box center [587, 476] width 708 height 1135
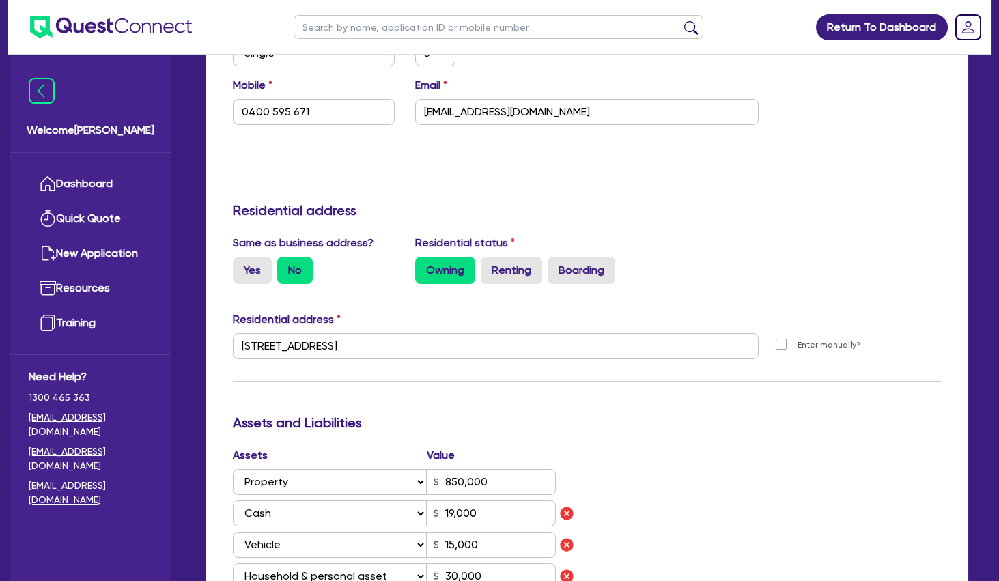
click at [771, 463] on div "Assets Value Select Asset Cash Property Investment property Vehicle Truck Trail…" at bounding box center [587, 548] width 728 height 203
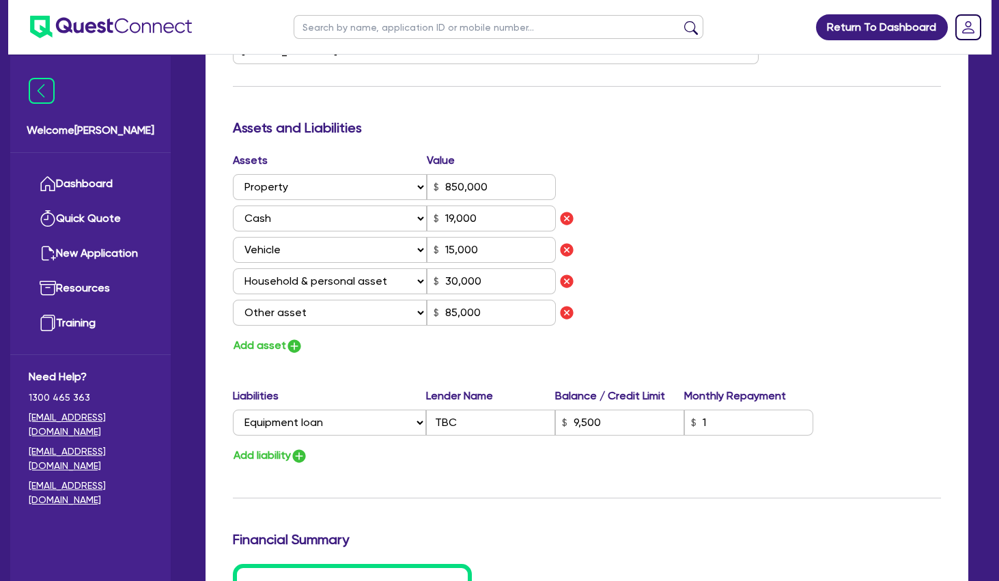
scroll to position [1032, 0]
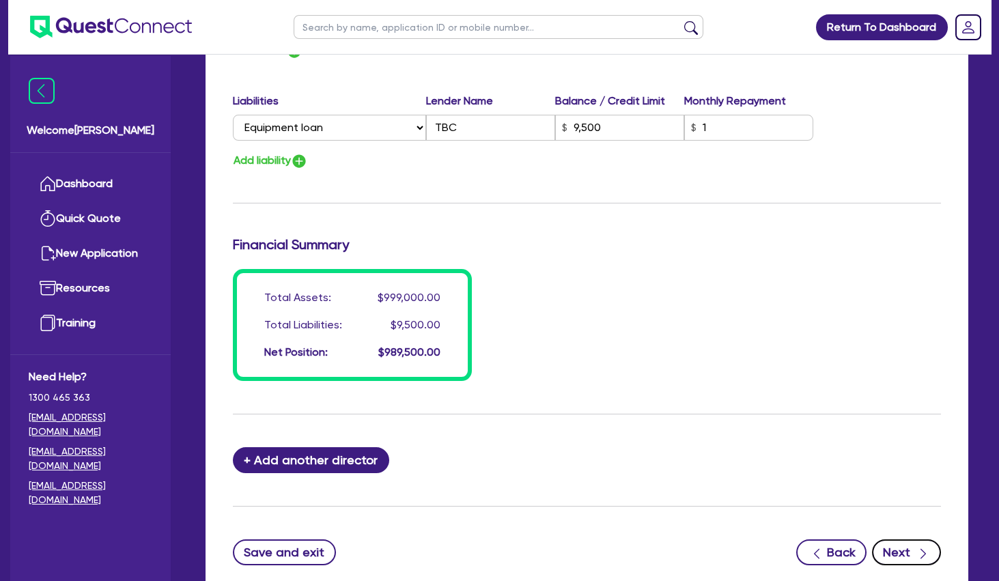
click at [898, 545] on button "Next" at bounding box center [906, 552] width 69 height 26
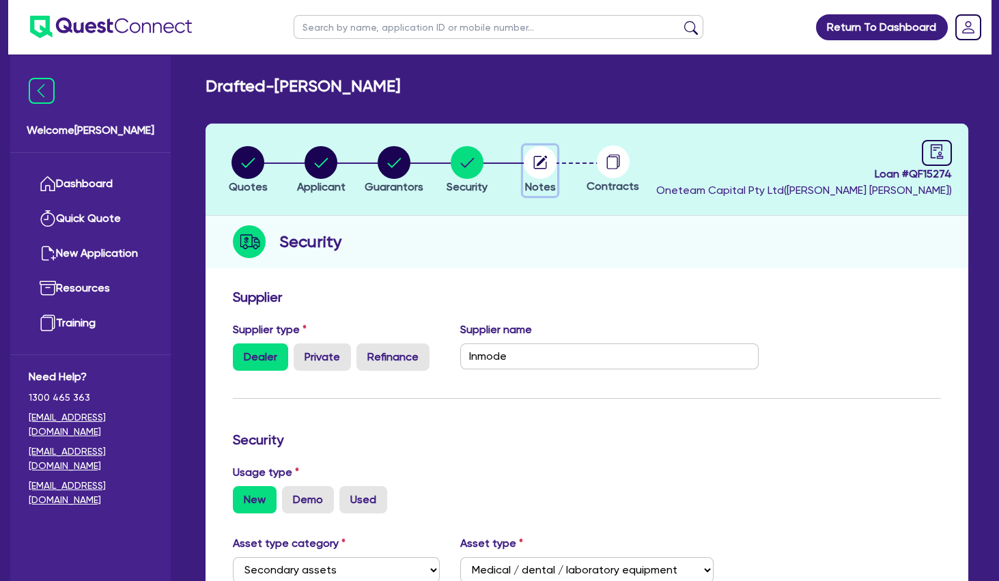
click at [540, 164] on icon "button" at bounding box center [542, 161] width 11 height 11
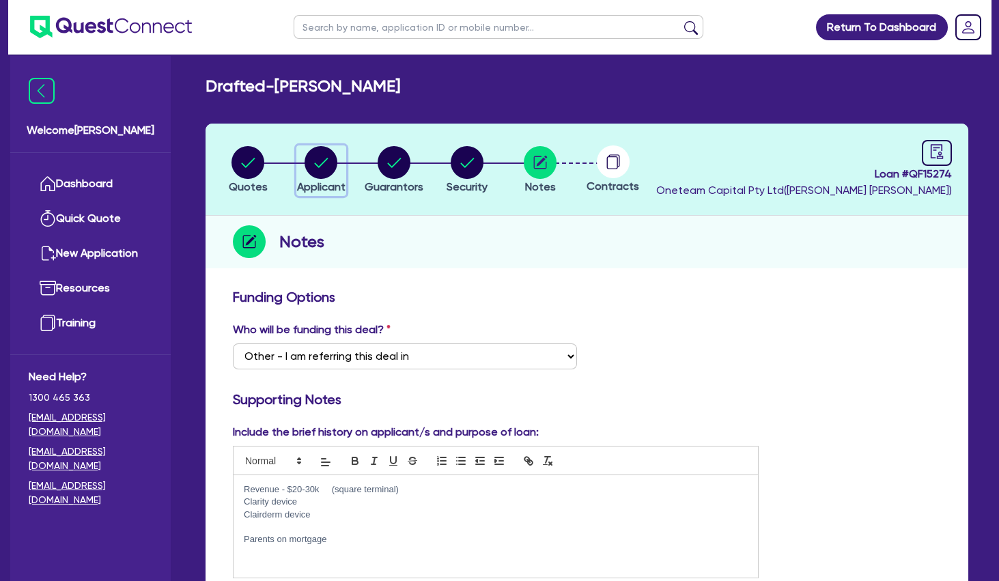
click at [328, 169] on circle "button" at bounding box center [320, 162] width 33 height 33
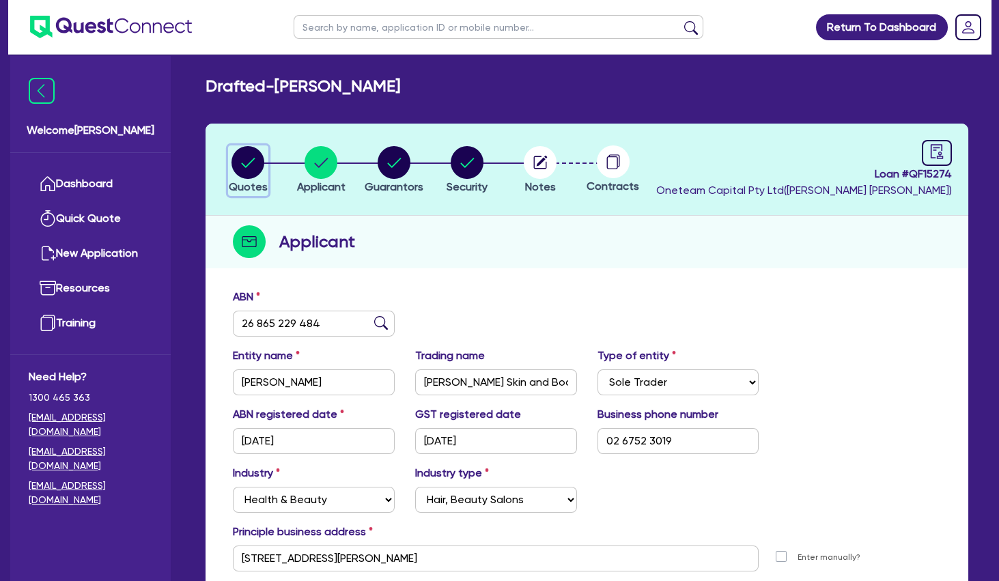
click at [251, 157] on circle "button" at bounding box center [247, 162] width 33 height 33
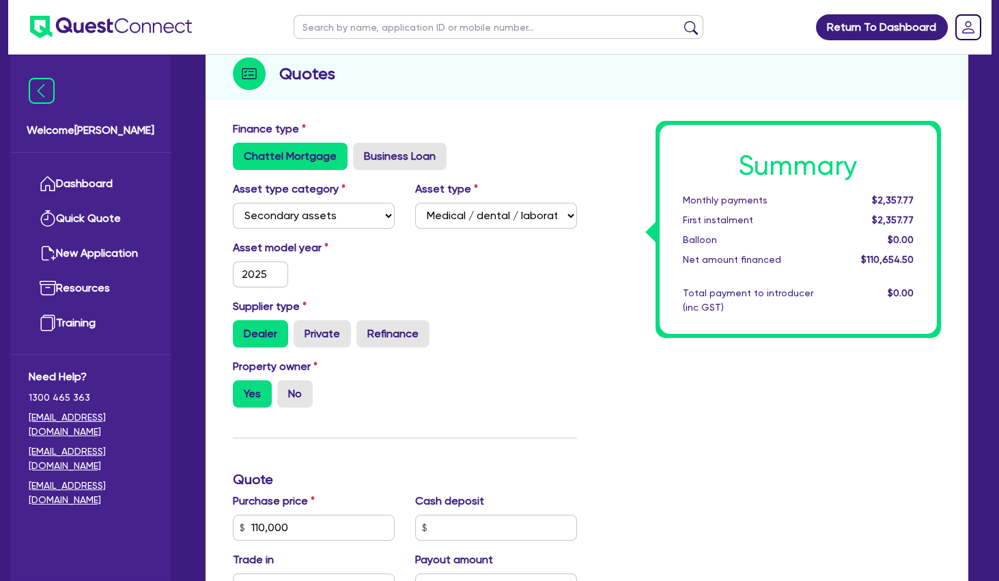
scroll to position [369, 0]
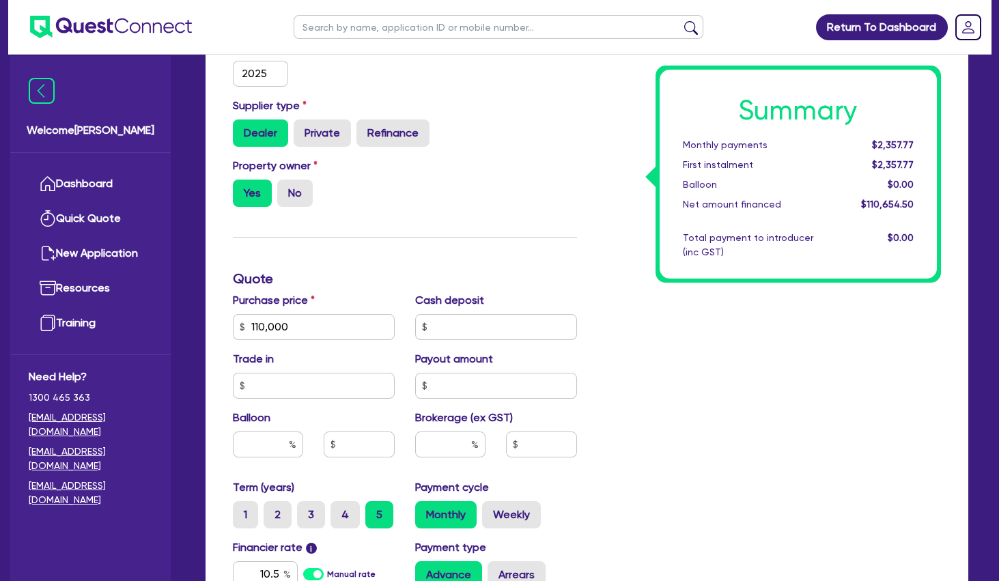
click at [717, 342] on div "Summary Monthly payments $2,357.77 First instalment $2,357.77 Balloon $0.00 Net…" at bounding box center [769, 319] width 365 height 798
click at [666, 416] on div "Summary Monthly payments $2,357.77 First instalment $2,357.77 Balloon $0.00 Net…" at bounding box center [769, 319] width 365 height 798
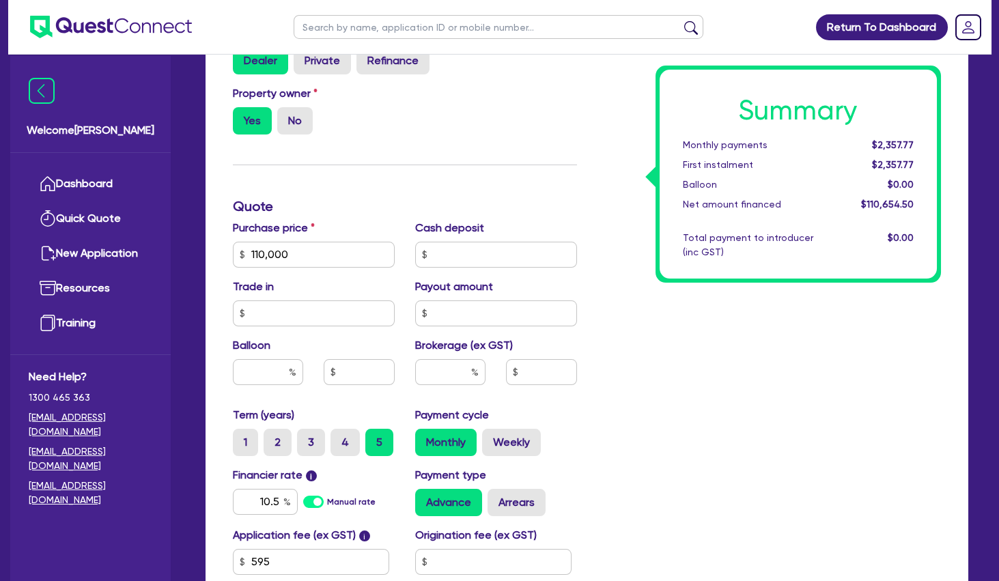
scroll to position [516, 0]
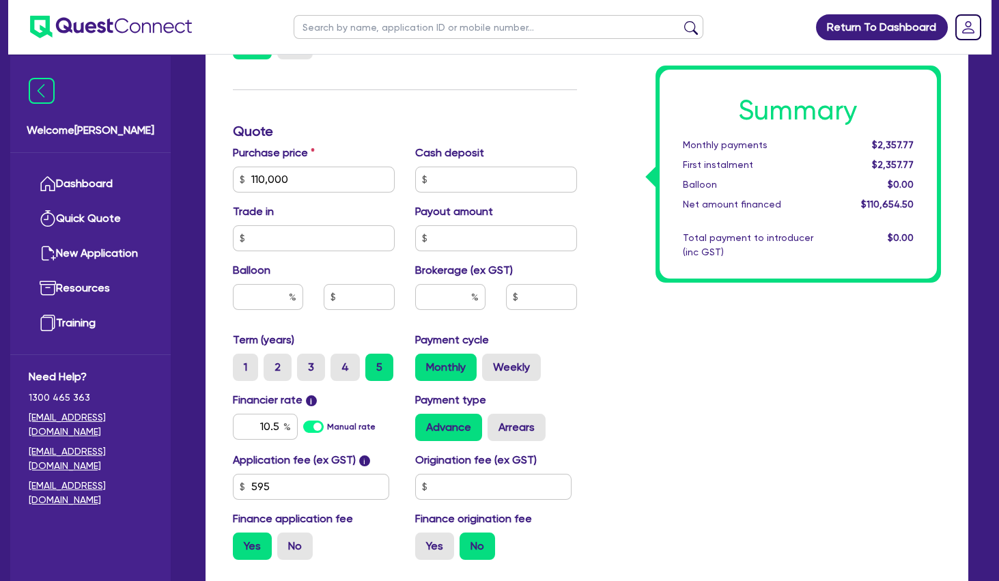
click at [666, 400] on div "Summary Monthly payments $2,357.77 First instalment $2,357.77 Balloon $0.00 Net…" at bounding box center [769, 172] width 365 height 798
click at [628, 412] on div "Summary Monthly payments $2,357.77 First instalment $2,357.77 Balloon $0.00 Net…" at bounding box center [769, 172] width 365 height 798
click at [299, 545] on label "No" at bounding box center [294, 545] width 35 height 27
click at [286, 541] on input "No" at bounding box center [281, 536] width 9 height 9
click at [702, 449] on div "Summary Monthly payments $2,343.83 First instalment i $2,998.33 Balloon $0.00 N…" at bounding box center [769, 172] width 365 height 798
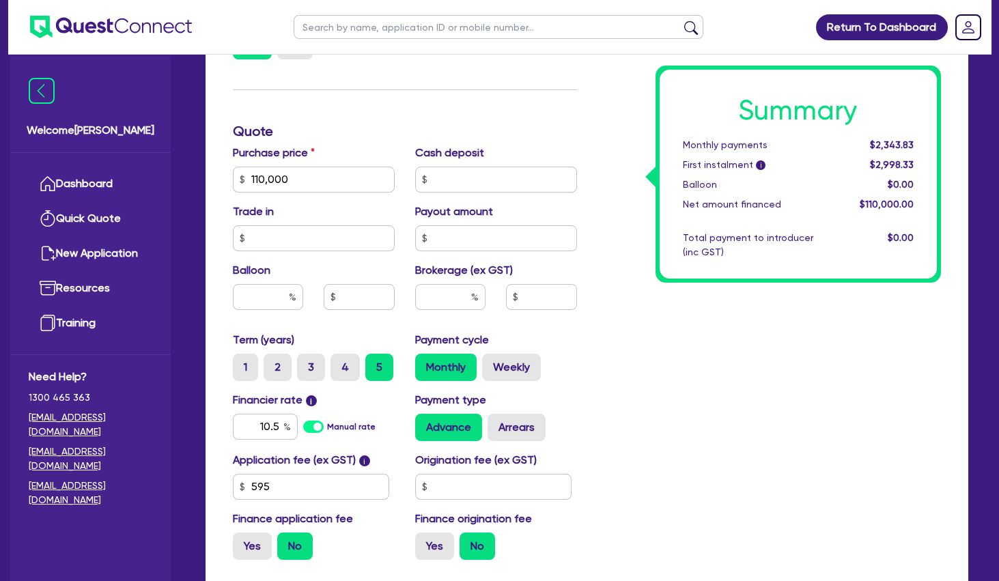
click at [707, 321] on div "Summary Monthly payments $2,343.83 First instalment i $2,998.33 Balloon $0.00 N…" at bounding box center [769, 172] width 365 height 798
click at [457, 298] on input "text" at bounding box center [450, 297] width 70 height 26
click at [630, 326] on div "Summary Monthly payments $2,343.83 First instalment i $2,998.33 Balloon $0.00 N…" at bounding box center [769, 172] width 365 height 798
click at [648, 329] on div "Summary Monthly payments $2,446.95 First instalment i $3,101.45 Balloon $0.00 N…" at bounding box center [769, 172] width 365 height 798
click at [724, 328] on div "Summary Monthly payments $2,446.95 First instalment i $3,101.45 Balloon $0.00 N…" at bounding box center [769, 172] width 365 height 798
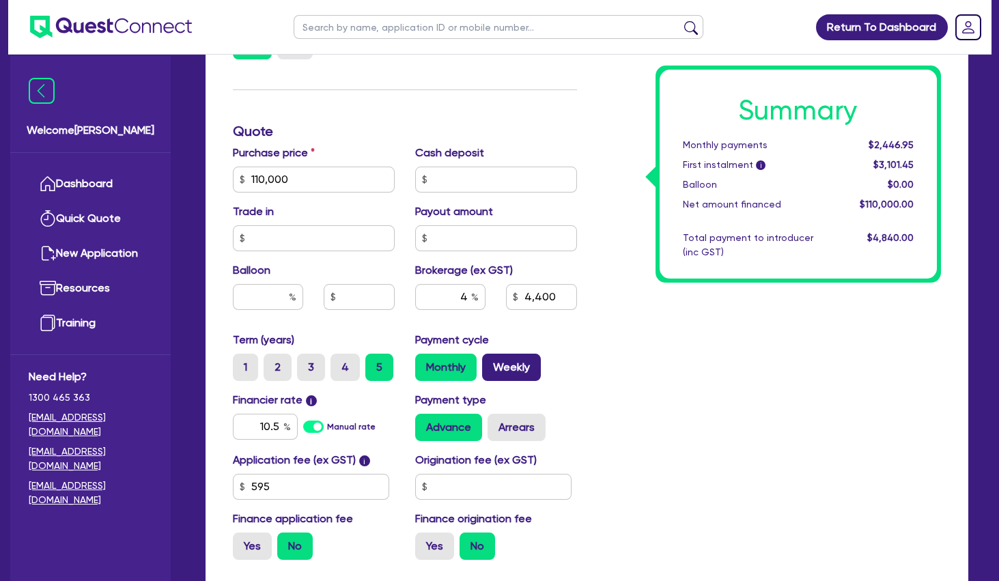
click at [508, 376] on label "Weekly" at bounding box center [511, 367] width 59 height 27
click at [491, 362] on input "Weekly" at bounding box center [486, 358] width 9 height 9
click at [702, 350] on div "Summary Weekly payments $567.03 First instalment i $1,221.53 Balloon $0.00 Net …" at bounding box center [769, 172] width 365 height 798
click at [438, 371] on label "Monthly" at bounding box center [445, 367] width 61 height 27
click at [424, 362] on input "Monthly" at bounding box center [419, 358] width 9 height 9
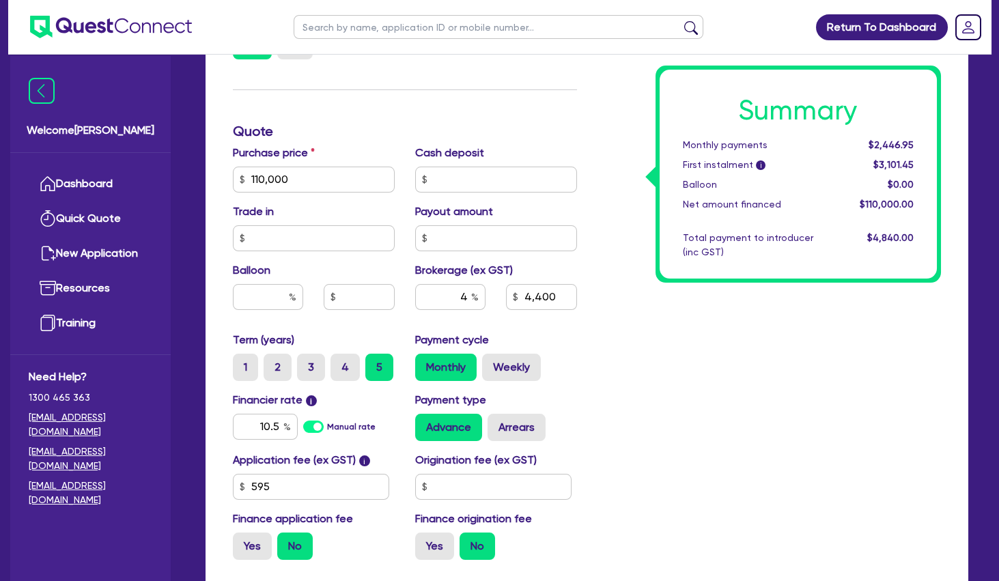
click at [780, 369] on div "Summary Monthly payments $2,446.95 First instalment i $3,101.45 Balloon $0.00 N…" at bounding box center [769, 172] width 365 height 798
click at [759, 362] on div "Summary Monthly payments $2,446.95 First instalment i $3,101.45 Balloon $0.00 N…" at bounding box center [769, 172] width 365 height 798
click at [710, 304] on div "Summary Monthly payments $2,446.95 First instalment i $3,101.45 Balloon $0.00 N…" at bounding box center [769, 172] width 365 height 798
click at [515, 367] on label "Weekly" at bounding box center [511, 367] width 59 height 27
click at [491, 362] on input "Weekly" at bounding box center [486, 358] width 9 height 9
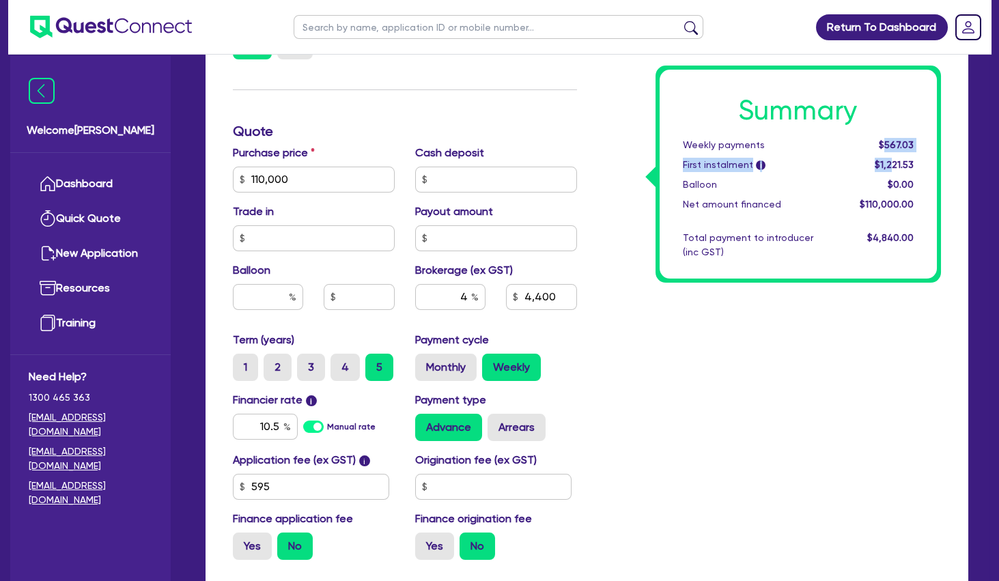
drag, startPoint x: 892, startPoint y: 163, endPoint x: 893, endPoint y: 176, distance: 13.0
click at [893, 175] on div "Summary Weekly payments $567.03 First instalment i $1,221.53 Balloon $0.00 Net …" at bounding box center [798, 174] width 278 height 209
click at [892, 177] on div "$0.00" at bounding box center [882, 184] width 84 height 14
click at [799, 192] on div "Summary Weekly payments $567.03 First instalment i $1,221.53 Balloon $0.00 Net …" at bounding box center [798, 174] width 278 height 209
click at [661, 400] on div "Summary Weekly payments $567.03 First instalment i $1,221.53 Balloon $0.00 Net …" at bounding box center [769, 172] width 365 height 798
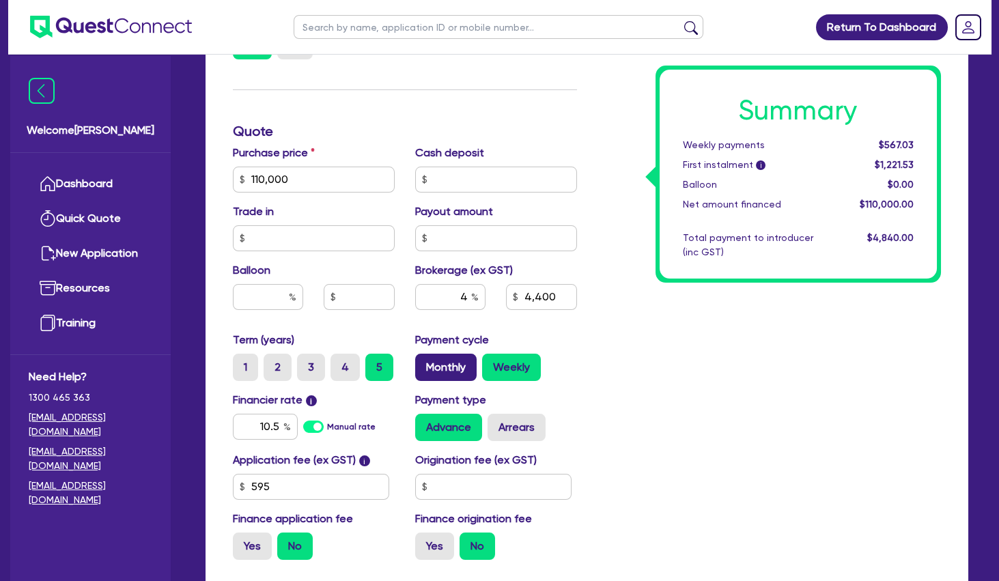
click at [464, 362] on label "Monthly" at bounding box center [445, 367] width 61 height 27
click at [424, 362] on input "Monthly" at bounding box center [419, 358] width 9 height 9
drag, startPoint x: 720, startPoint y: 355, endPoint x: 504, endPoint y: 335, distance: 217.3
click at [704, 348] on div "Summary Monthly payments $2,446.95 First instalment i $3,101.45 Balloon $0.00 N…" at bounding box center [769, 172] width 365 height 798
drag, startPoint x: 257, startPoint y: 420, endPoint x: 313, endPoint y: 421, distance: 56.0
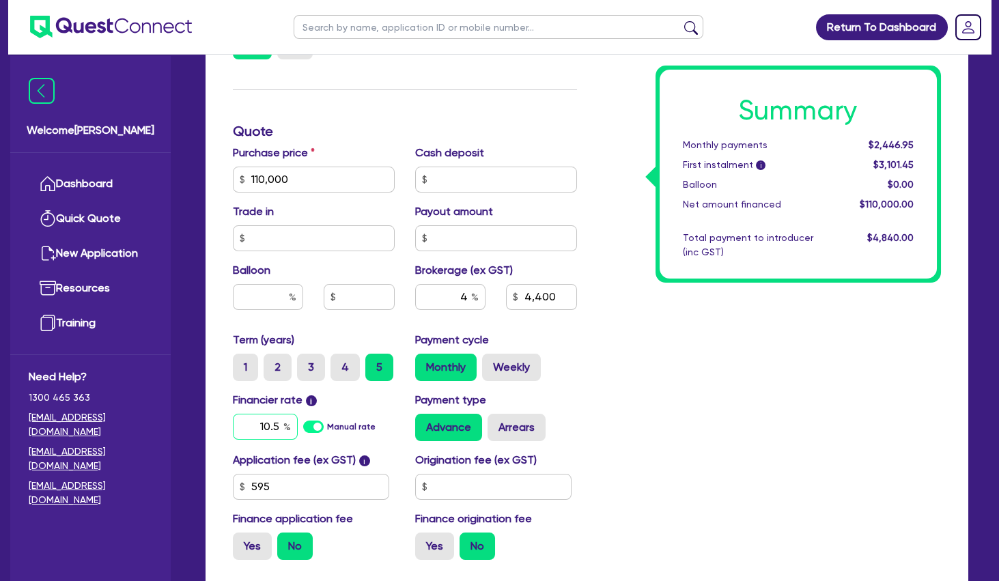
click at [298, 421] on input "10.5" at bounding box center [265, 427] width 65 height 26
click at [707, 382] on div "Summary Monthly payments Calculating... First instalment i Calculating... Ballo…" at bounding box center [769, 172] width 365 height 798
click at [519, 430] on label "Arrears" at bounding box center [516, 427] width 58 height 27
click at [496, 423] on input "Arrears" at bounding box center [491, 418] width 9 height 9
drag, startPoint x: 787, startPoint y: 365, endPoint x: 778, endPoint y: 347, distance: 19.2
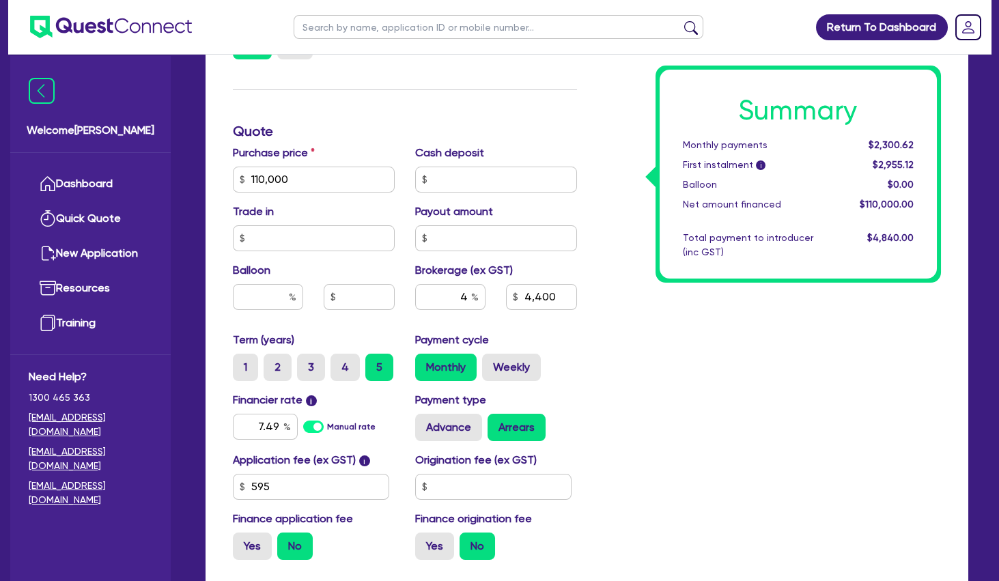
click at [784, 358] on div "Summary Monthly payments $2,300.62 First instalment i $2,955.12 Balloon $0.00 N…" at bounding box center [769, 172] width 365 height 798
drag, startPoint x: 728, startPoint y: 337, endPoint x: 707, endPoint y: 335, distance: 21.3
click at [722, 337] on div "Summary Monthly payments $2,300.62 First instalment i $2,955.12 Balloon $0.00 N…" at bounding box center [769, 172] width 365 height 798
drag, startPoint x: 679, startPoint y: 324, endPoint x: 660, endPoint y: 323, distance: 18.5
click at [660, 323] on div "Summary Monthly payments $2,300.62 First instalment i $2,955.12 Balloon $0.00 N…" at bounding box center [769, 172] width 365 height 798
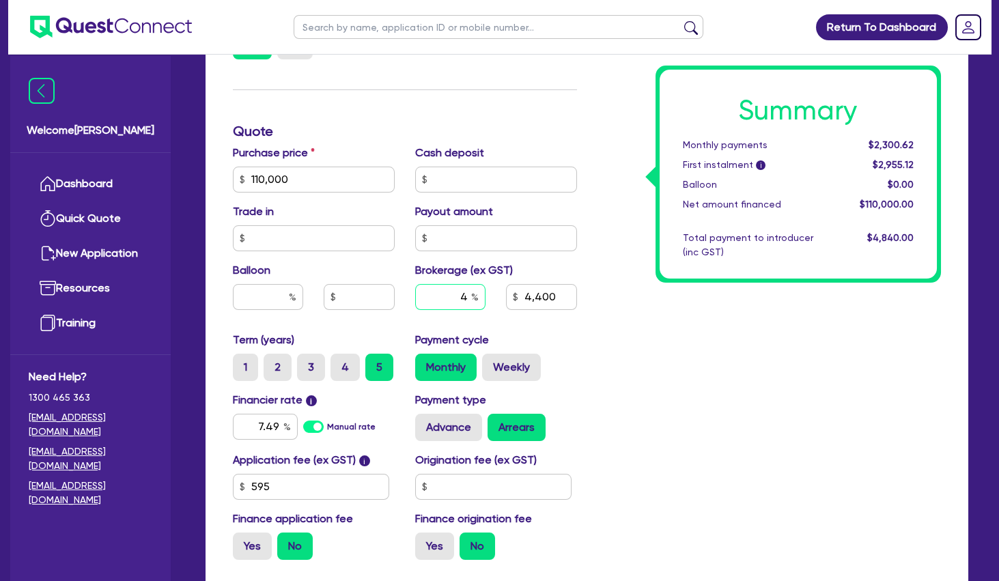
drag, startPoint x: 446, startPoint y: 291, endPoint x: 500, endPoint y: 284, distance: 55.1
click at [485, 290] on input "4" at bounding box center [450, 297] width 70 height 26
click at [698, 374] on div "Summary Monthly payments $2,300.62 First instalment i $2,955.12 Balloon $0.00 N…" at bounding box center [769, 172] width 365 height 798
click at [739, 363] on div "Summary Monthly payments $2,324.86 First instalment i $2,979.36 Balloon $0.00 N…" at bounding box center [769, 172] width 365 height 798
click at [781, 332] on div "Summary Monthly payments $2,324.86 First instalment i $2,979.36 Balloon $0.00 N…" at bounding box center [769, 172] width 365 height 798
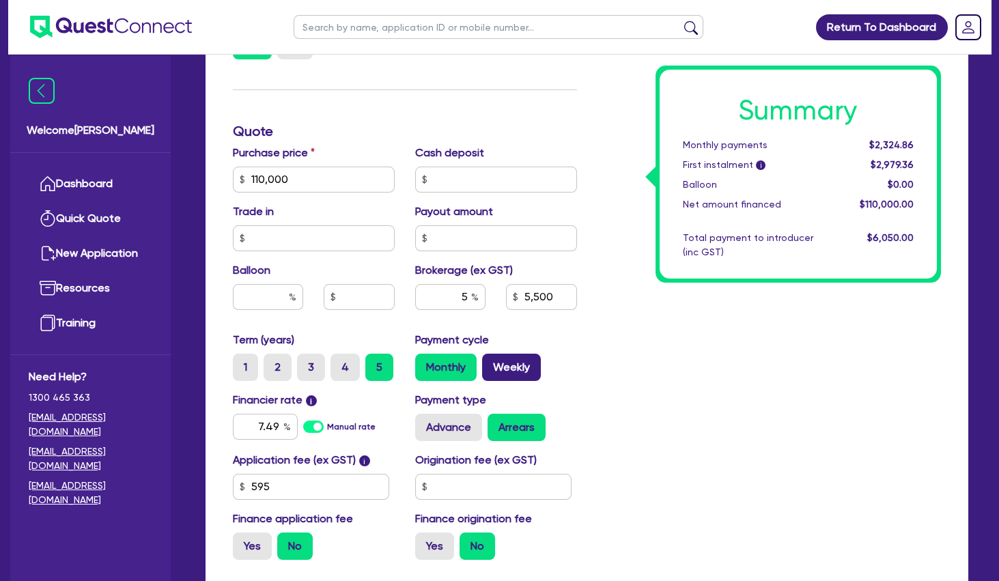
click at [498, 370] on label "Weekly" at bounding box center [511, 367] width 59 height 27
click at [491, 362] on input "Weekly" at bounding box center [486, 358] width 9 height 9
click at [801, 335] on div "Summary Weekly payments $535.45 First instalment i $1,189.95 Balloon $0.00 Net …" at bounding box center [769, 172] width 365 height 798
drag, startPoint x: 801, startPoint y: 335, endPoint x: 735, endPoint y: 328, distance: 65.9
click at [799, 335] on div "Summary Weekly payments $535.45 First instalment i $1,189.95 Balloon $0.00 Net …" at bounding box center [769, 172] width 365 height 798
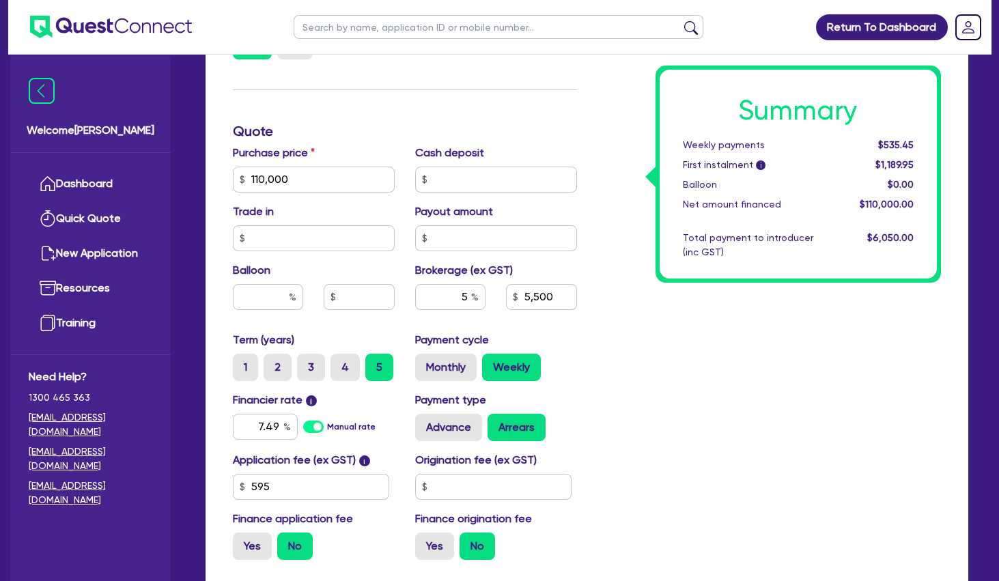
click at [643, 337] on div "Summary Weekly payments $535.45 First instalment i $1,189.95 Balloon $0.00 Net …" at bounding box center [769, 172] width 365 height 798
click at [645, 335] on div "Summary Weekly payments $535.45 First instalment i $1,189.95 Balloon $0.00 Net …" at bounding box center [769, 172] width 365 height 798
click at [630, 311] on div "Summary Weekly payments $535.45 First instalment i $1,189.95 Balloon $0.00 Net …" at bounding box center [769, 172] width 365 height 798
drag, startPoint x: 671, startPoint y: 383, endPoint x: 403, endPoint y: 397, distance: 267.9
click at [651, 379] on div "Summary Weekly payments $535.45 First instalment i $1,189.95 Balloon $0.00 Net …" at bounding box center [769, 172] width 365 height 798
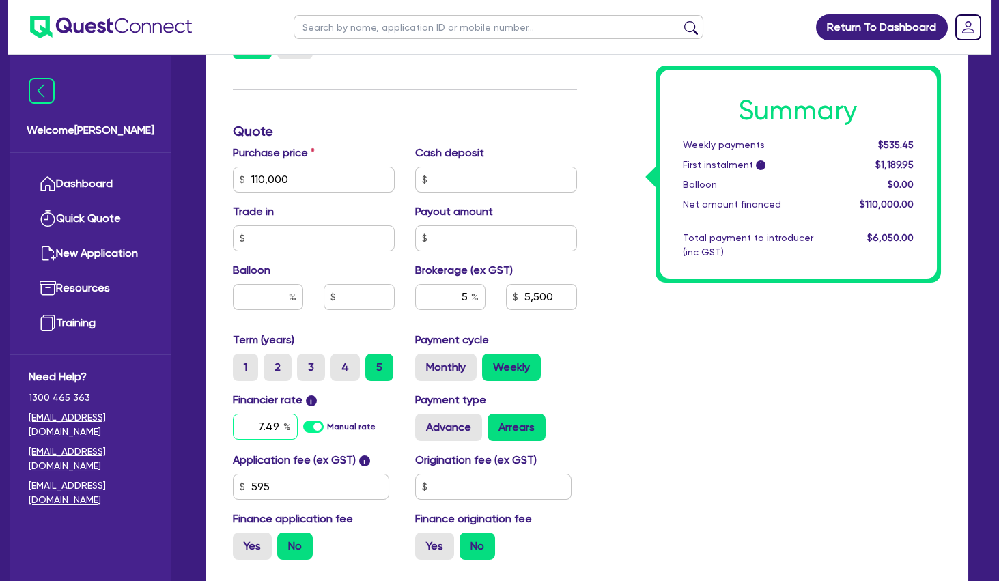
drag, startPoint x: 252, startPoint y: 423, endPoint x: 346, endPoint y: 407, distance: 95.5
click at [298, 415] on input "7.49" at bounding box center [265, 427] width 65 height 26
click at [706, 380] on div "Summary Weekly payments $535.45 First instalment i $1,189.95 Balloon $0.00 Net …" at bounding box center [769, 172] width 365 height 798
click at [682, 373] on div "Summary Weekly payments $580.75 First instalment i $1,235.25 Balloon $0.00 Net …" at bounding box center [769, 172] width 365 height 798
drag, startPoint x: 442, startPoint y: 290, endPoint x: 539, endPoint y: 289, distance: 96.9
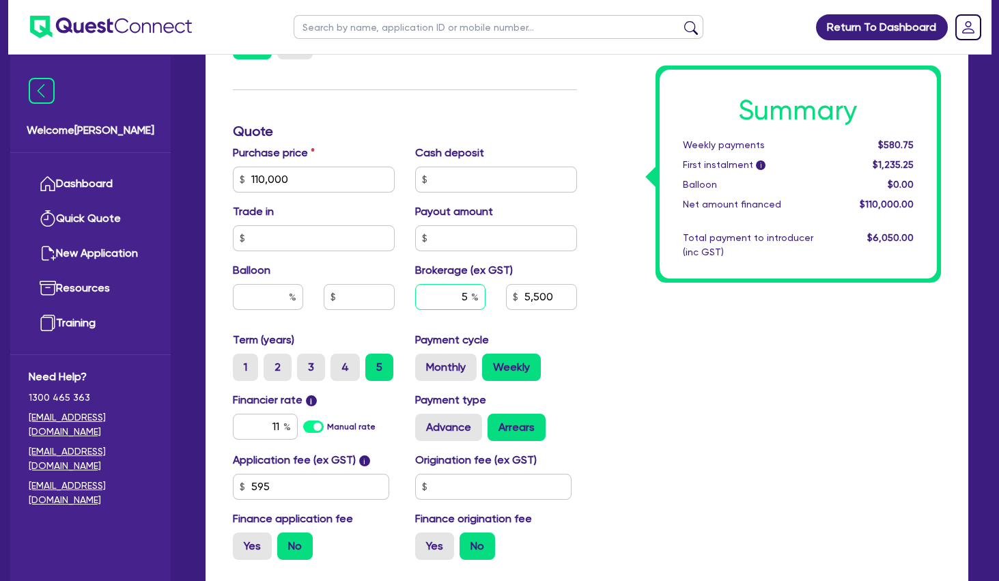
click at [485, 289] on input "5" at bounding box center [450, 297] width 70 height 26
click at [760, 319] on div "Summary Weekly payments $580.75 First instalment i $1,235.25 Balloon $0.00 Net …" at bounding box center [769, 172] width 365 height 798
click at [433, 358] on label "Monthly" at bounding box center [445, 367] width 61 height 27
click at [424, 358] on input "Monthly" at bounding box center [419, 358] width 9 height 9
click at [649, 323] on div "Summary Monthly payments $2,496.90 First instalment i $3,151.40 Balloon $0.00 N…" at bounding box center [769, 172] width 365 height 798
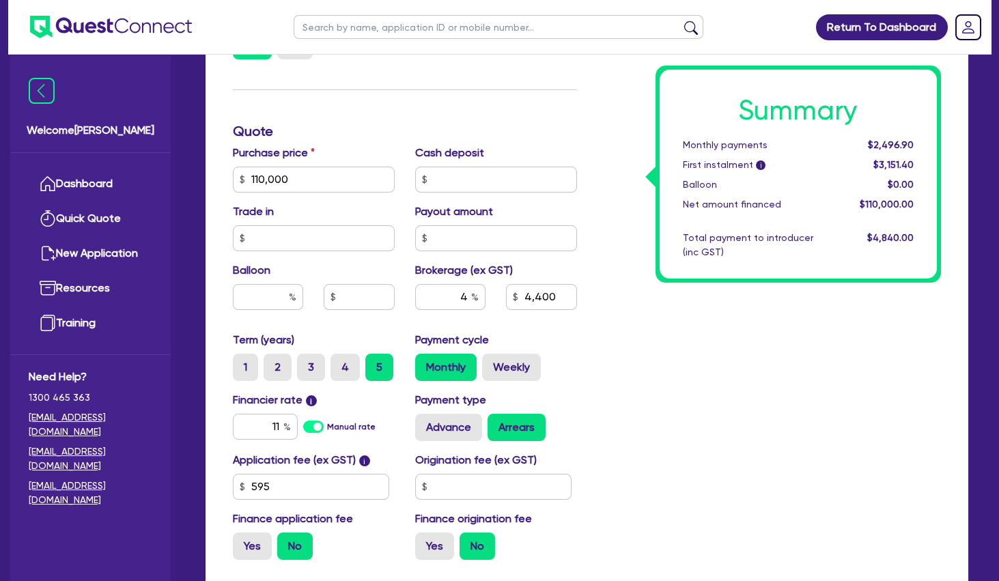
click at [608, 349] on div "Summary Monthly payments $2,496.90 First instalment i $3,151.40 Balloon $0.00 N…" at bounding box center [769, 172] width 365 height 798
click at [684, 355] on div "Summary Monthly payments $2,496.90 First instalment i $3,151.40 Balloon $0.00 N…" at bounding box center [769, 172] width 365 height 798
drag, startPoint x: 309, startPoint y: 424, endPoint x: 335, endPoint y: 423, distance: 26.7
click at [298, 423] on input "11" at bounding box center [265, 427] width 65 height 26
click at [801, 364] on div "Summary Monthly payments $2,496.90 First instalment i $3,151.40 Balloon $0.00 N…" at bounding box center [769, 172] width 365 height 798
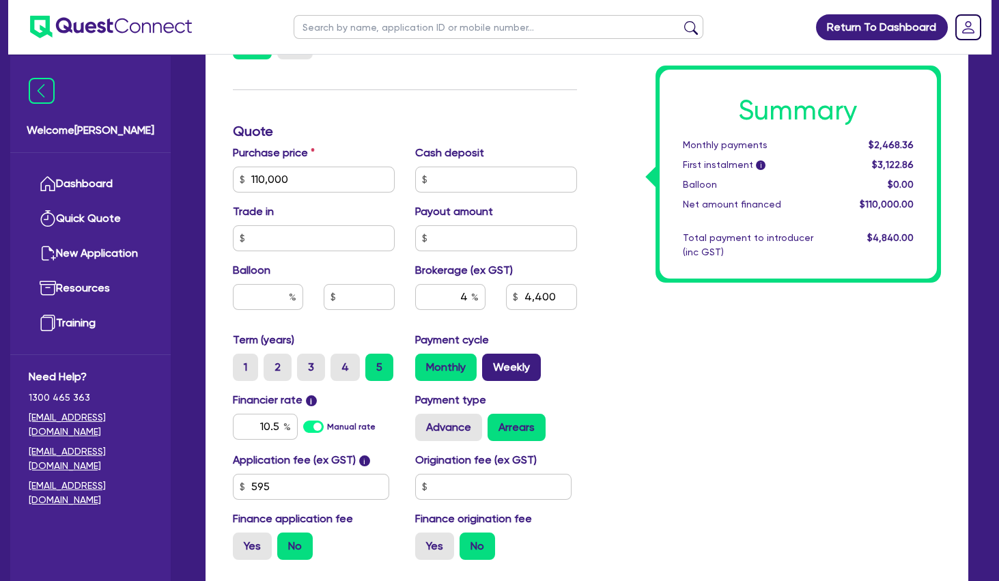
click at [533, 367] on label "Weekly" at bounding box center [511, 367] width 59 height 27
click at [491, 362] on input "Weekly" at bounding box center [486, 358] width 9 height 9
click at [690, 340] on div "Summary Weekly payments $568.18 First instalment i $1,222.68 Balloon $0.00 Net …" at bounding box center [769, 172] width 365 height 798
drag, startPoint x: 298, startPoint y: 405, endPoint x: 289, endPoint y: 409, distance: 9.5
click at [297, 405] on label "Financier rate i" at bounding box center [275, 400] width 84 height 16
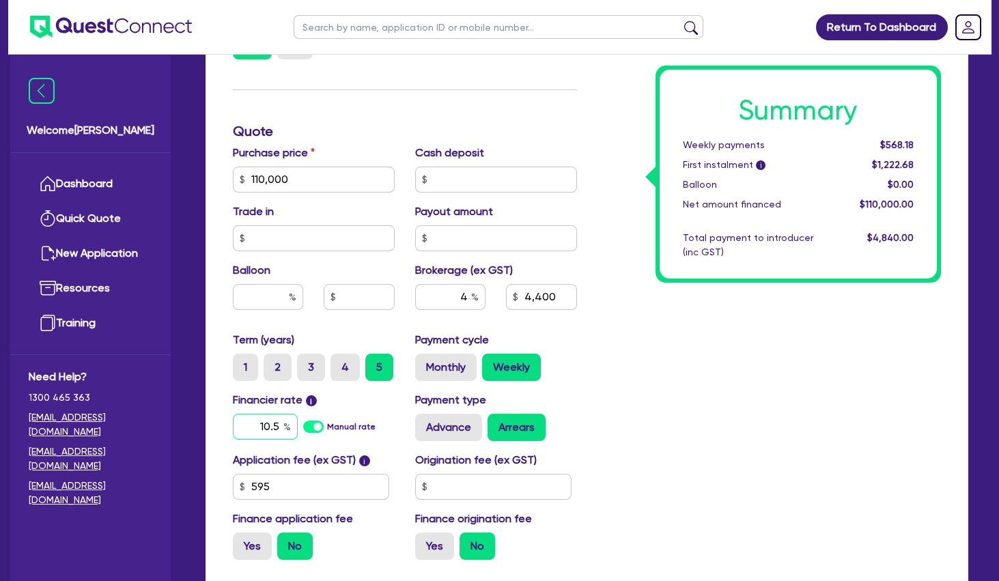
drag, startPoint x: 256, startPoint y: 424, endPoint x: 315, endPoint y: 423, distance: 58.7
click at [298, 423] on input "10.5" at bounding box center [265, 427] width 65 height 26
click at [640, 345] on div "Summary Weekly payments Calculating... First instalment i Calculating... Balloo…" at bounding box center [769, 172] width 365 height 798
click at [485, 293] on input "4" at bounding box center [450, 297] width 70 height 26
click at [742, 329] on div "Summary Weekly payments $529.87 First instalment i $1,184.37 Balloon $0.00 Net …" at bounding box center [769, 172] width 365 height 798
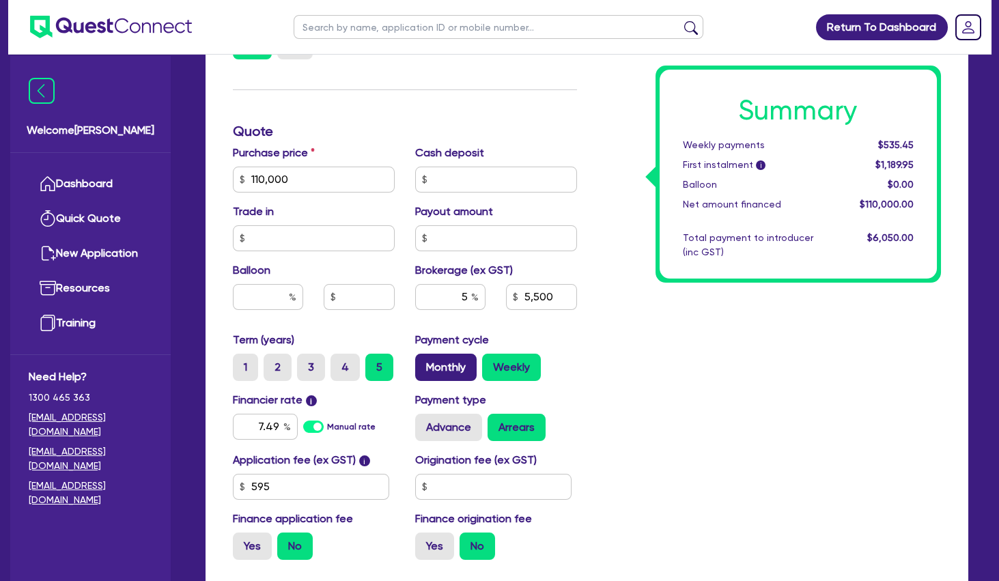
click at [457, 362] on label "Monthly" at bounding box center [445, 367] width 61 height 27
click at [424, 362] on input "Monthly" at bounding box center [419, 358] width 9 height 9
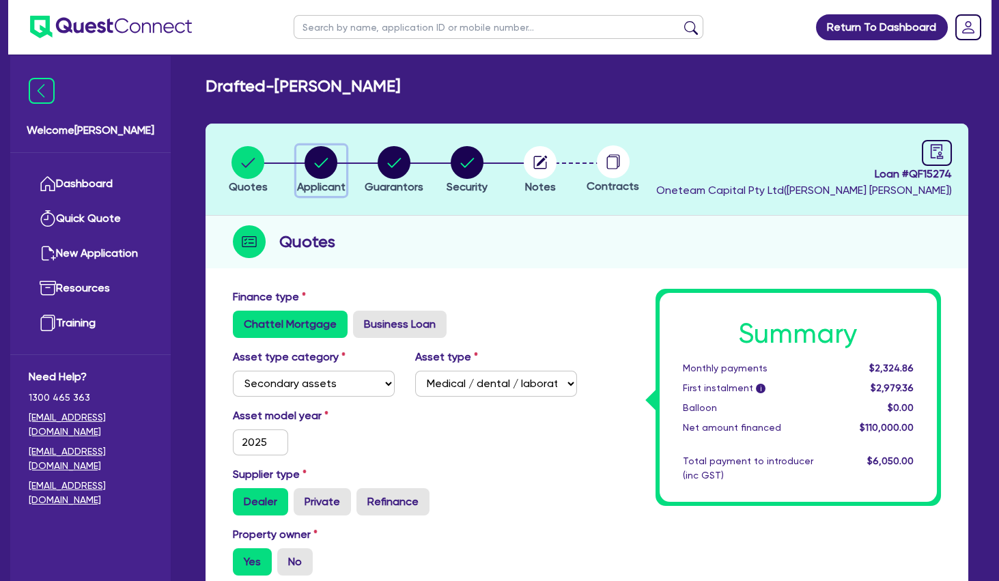
click at [330, 172] on circle "button" at bounding box center [320, 162] width 33 height 33
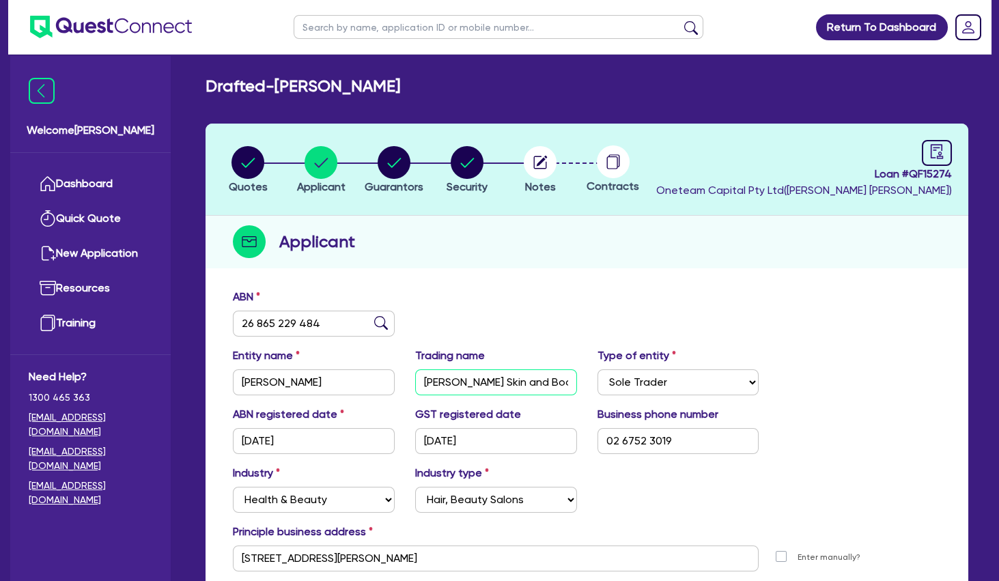
click at [453, 384] on input "[PERSON_NAME] Skin and Body Centre" at bounding box center [496, 382] width 162 height 26
drag, startPoint x: 958, startPoint y: 174, endPoint x: 913, endPoint y: 178, distance: 45.2
click at [913, 178] on header "Quotes Applicant [GEOGRAPHIC_DATA] Security Notes Contracts Loan # QF15274 Onet…" at bounding box center [586, 170] width 763 height 92
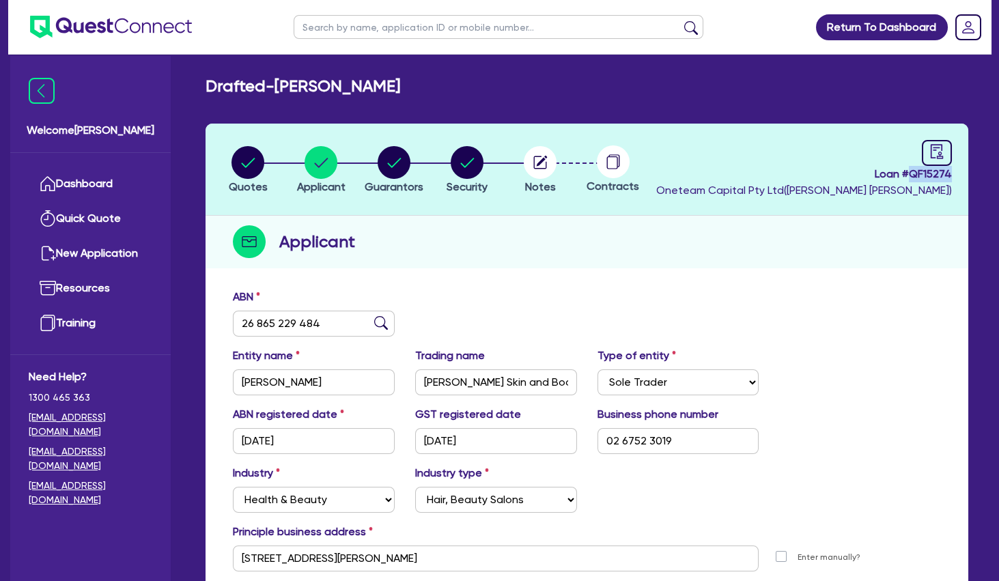
copy span "QF15274"
click at [414, 159] on div "button" at bounding box center [394, 162] width 59 height 33
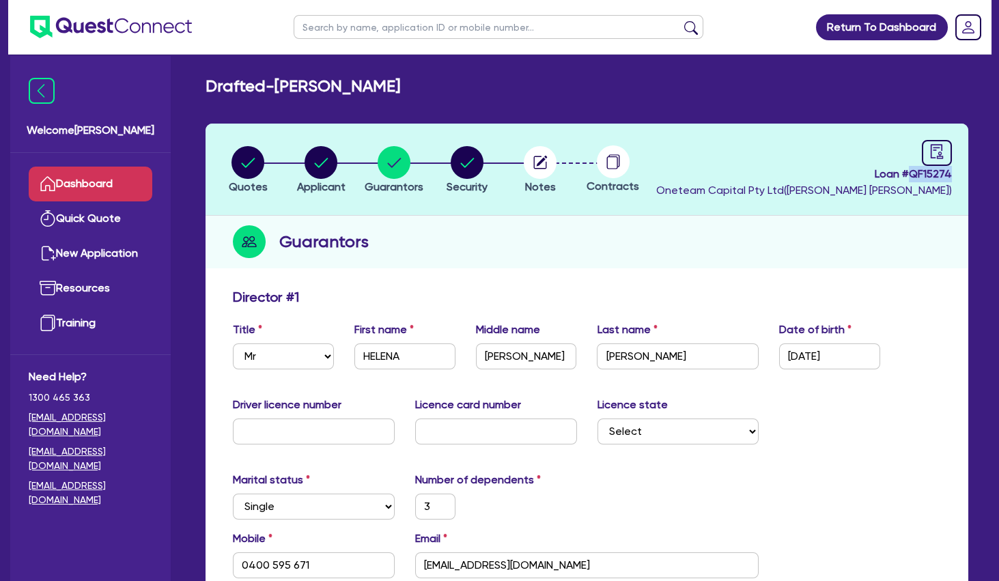
click at [123, 182] on link "Dashboard" at bounding box center [91, 184] width 124 height 35
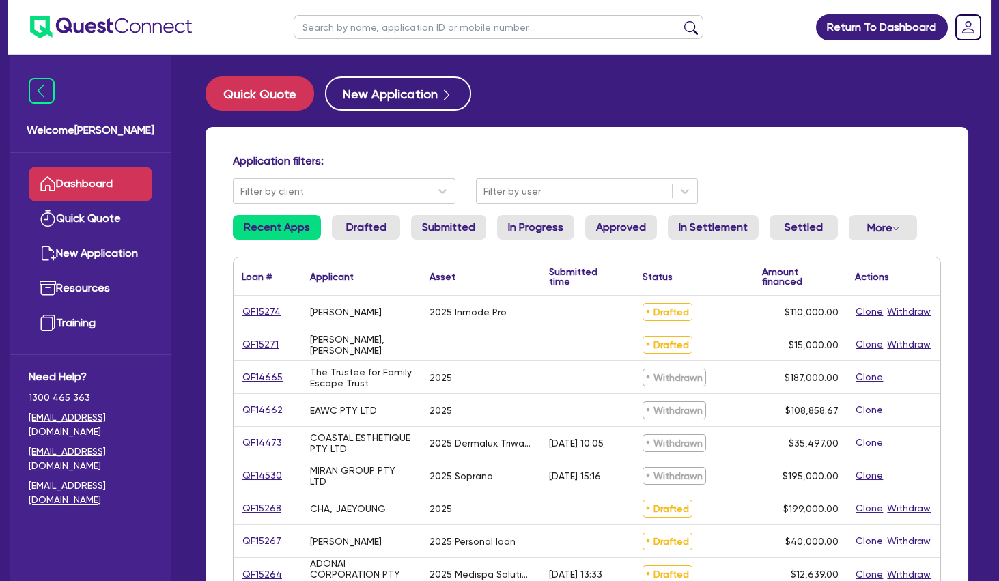
click at [393, 31] on input "text" at bounding box center [499, 27] width 410 height 24
click at [680, 20] on button "submit" at bounding box center [691, 29] width 22 height 19
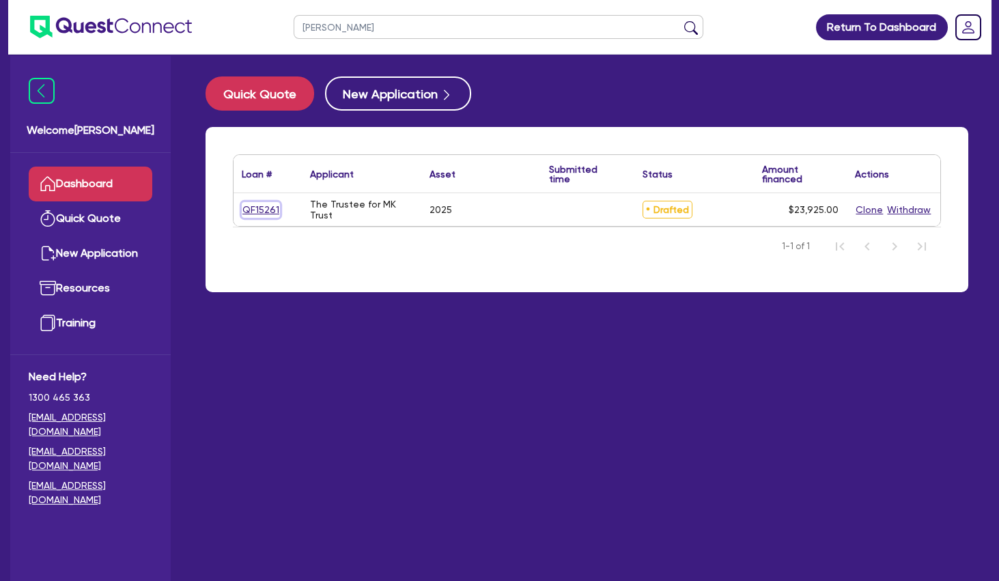
click at [256, 205] on link "QF15261" at bounding box center [261, 210] width 38 height 16
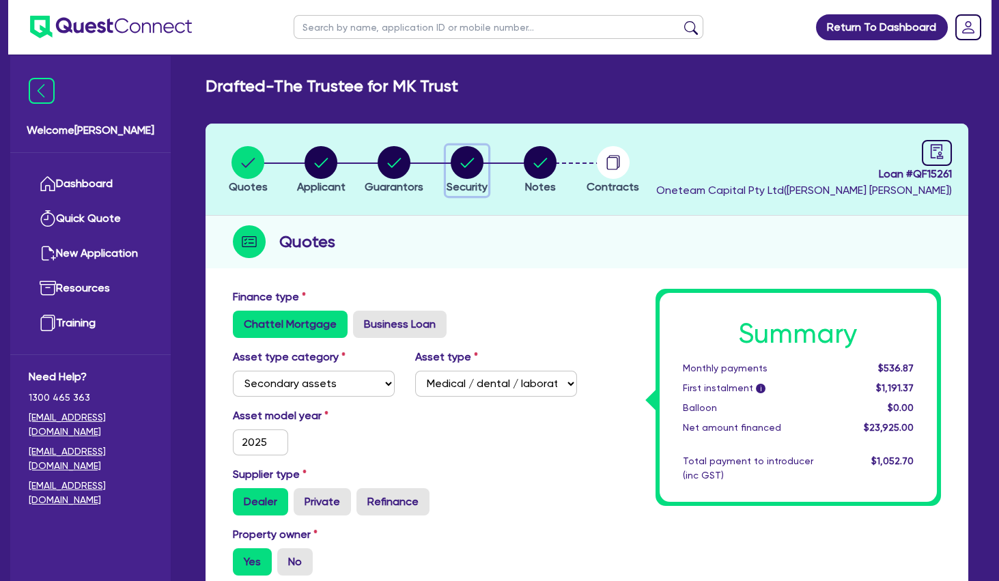
click at [459, 158] on circle "button" at bounding box center [467, 162] width 33 height 33
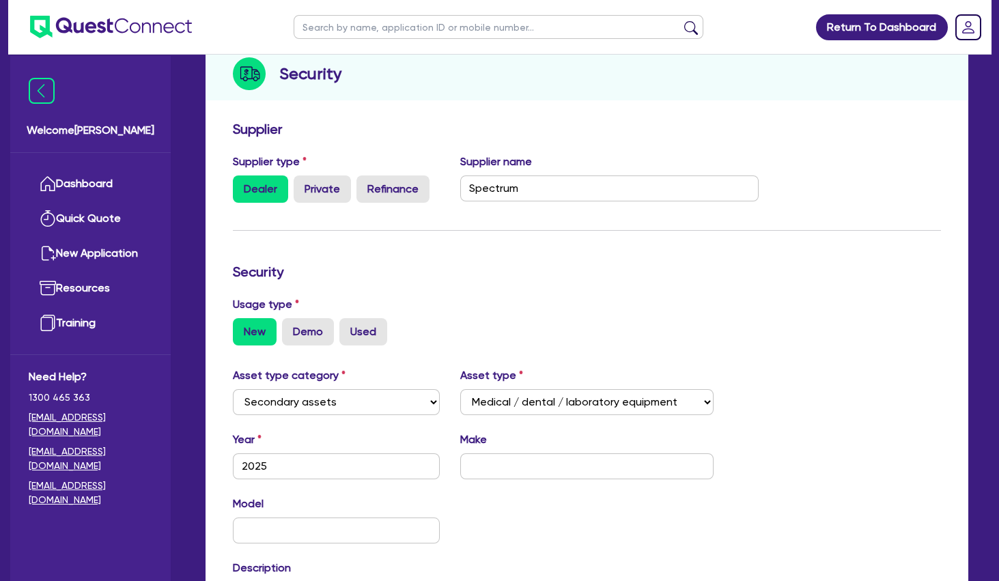
scroll to position [74, 0]
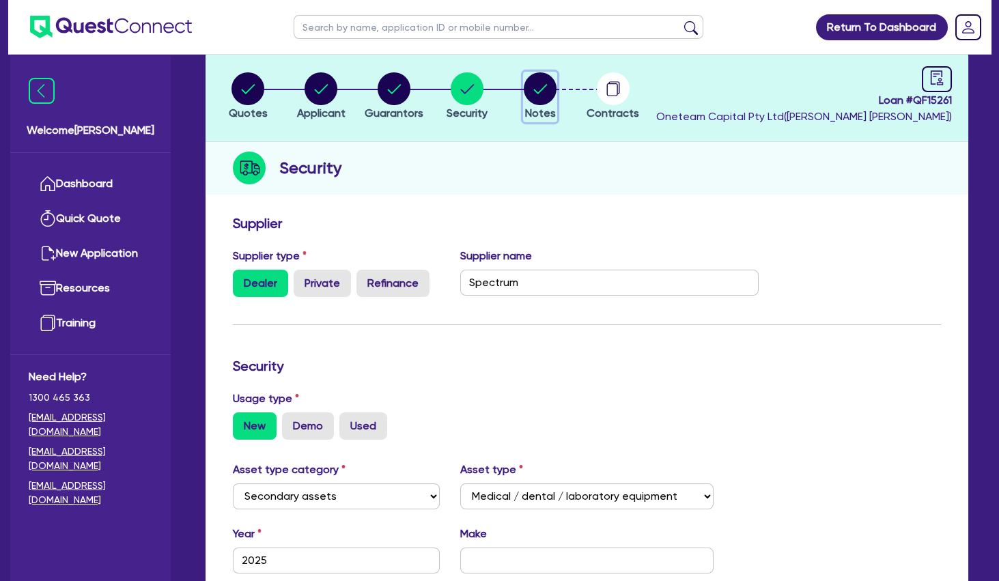
click at [524, 84] on icon "button" at bounding box center [540, 88] width 33 height 33
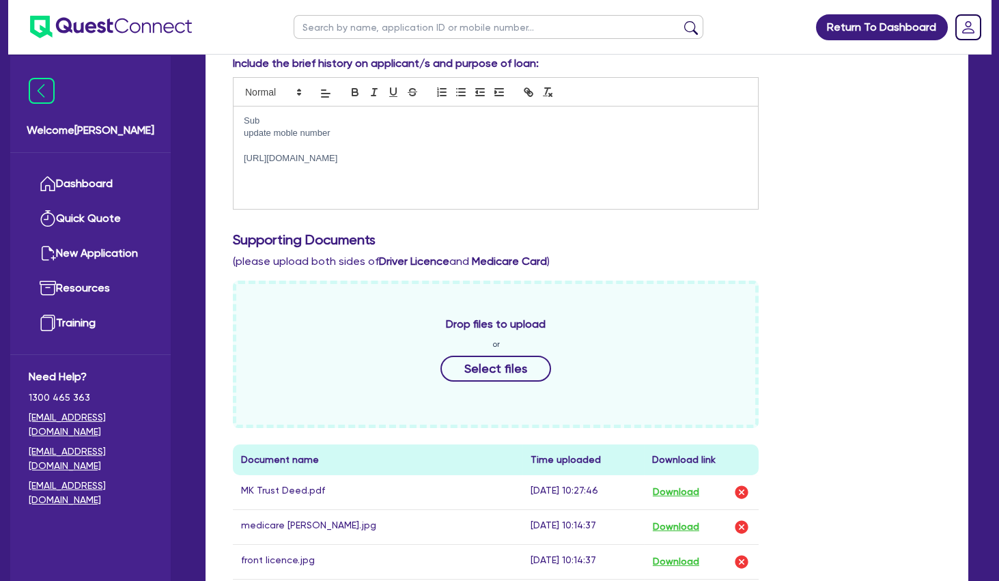
scroll to position [664, 0]
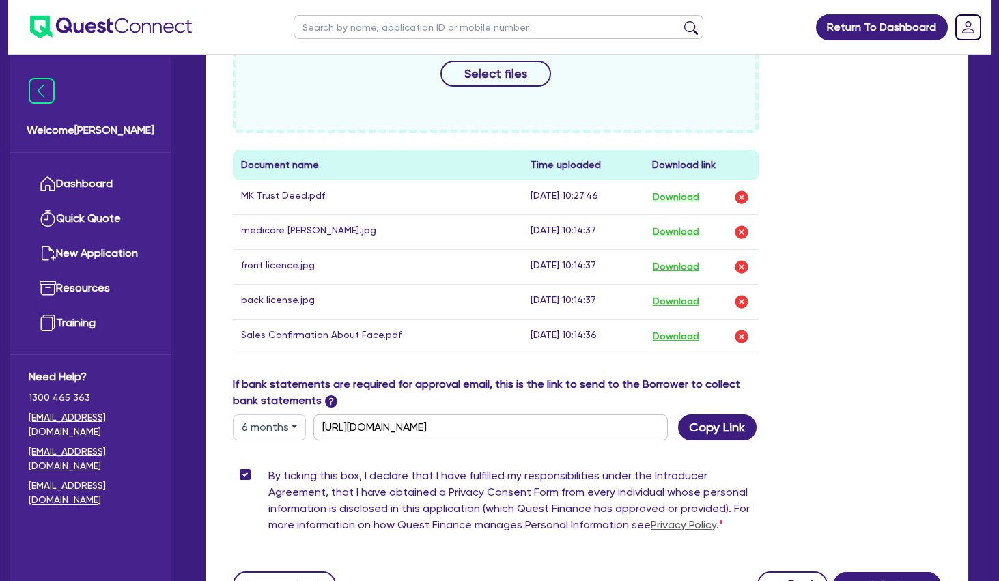
click at [859, 354] on div "Drop files to upload or Select files Document name Time uploaded Download link …" at bounding box center [587, 181] width 728 height 390
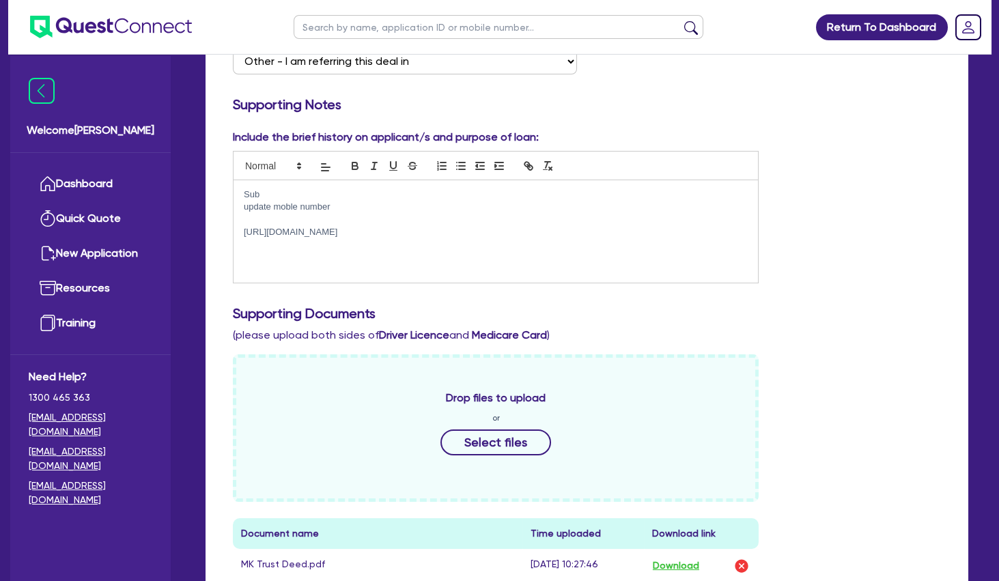
scroll to position [0, 0]
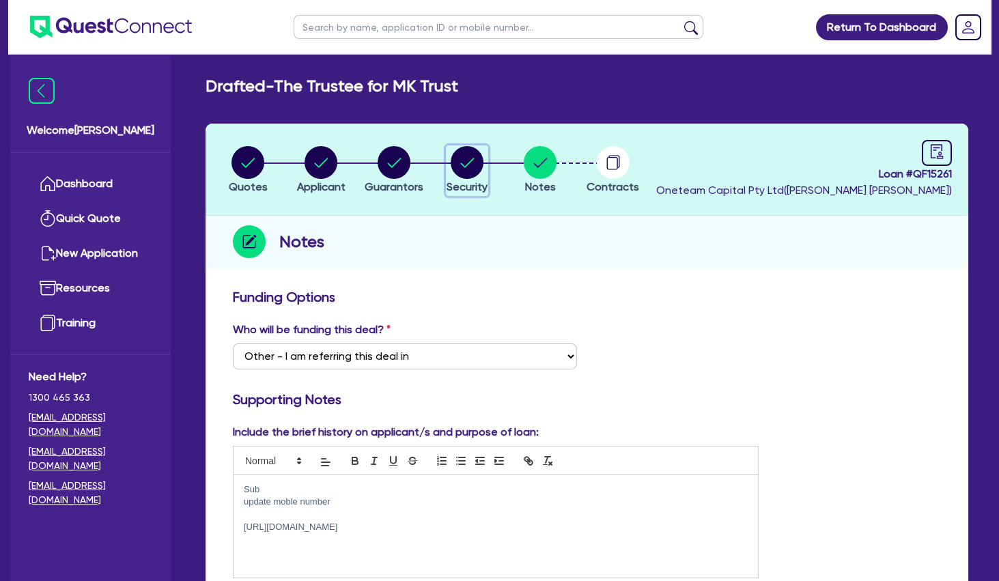
click at [474, 162] on circle "button" at bounding box center [467, 162] width 33 height 33
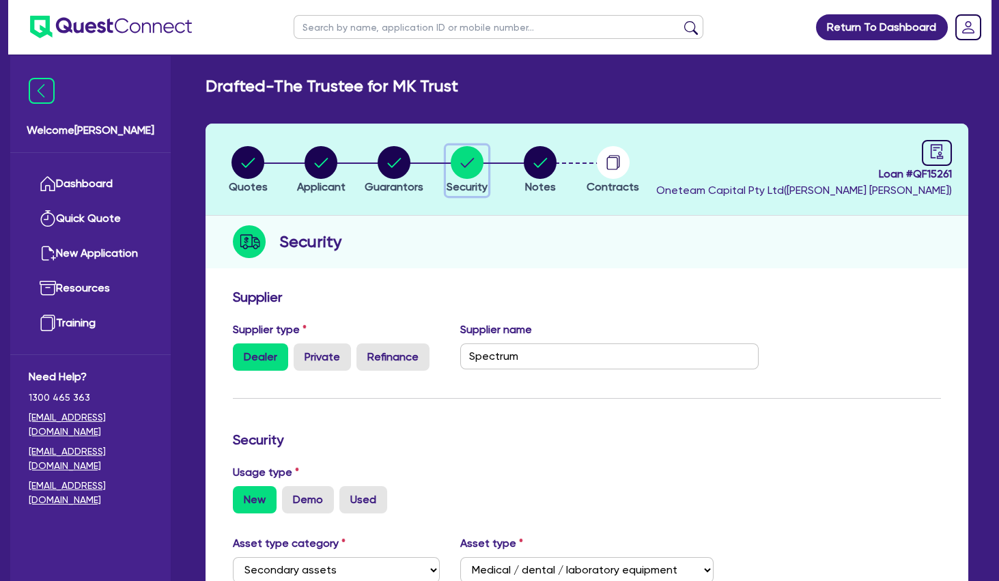
scroll to position [369, 0]
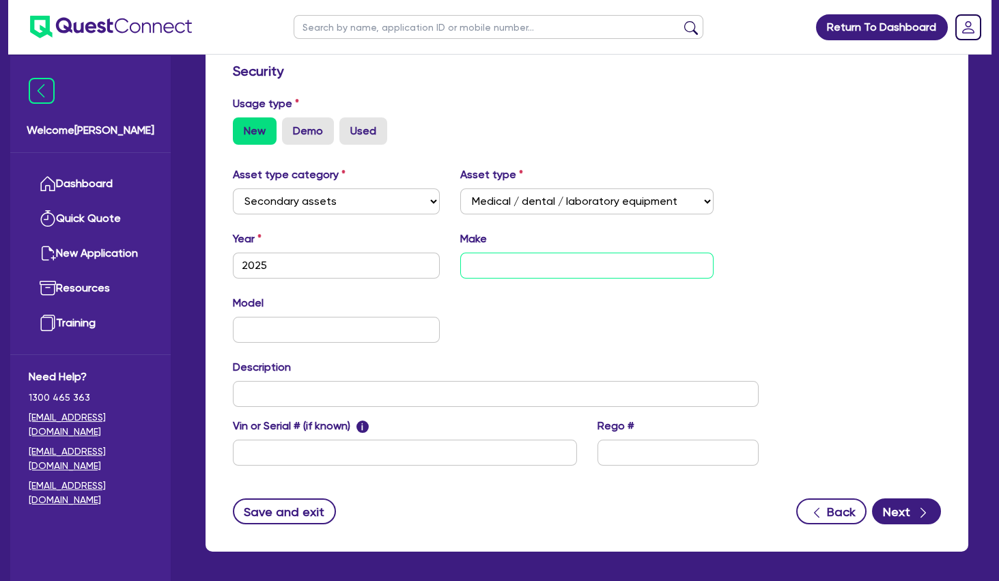
click at [513, 259] on input "text" at bounding box center [586, 266] width 253 height 26
paste input "Spectrum Giovane IPL/"
click at [845, 298] on div "Asset type category Select Cars and light trucks Primary assets Secondary asset…" at bounding box center [587, 324] width 728 height 315
click at [913, 507] on button "Next" at bounding box center [906, 511] width 69 height 26
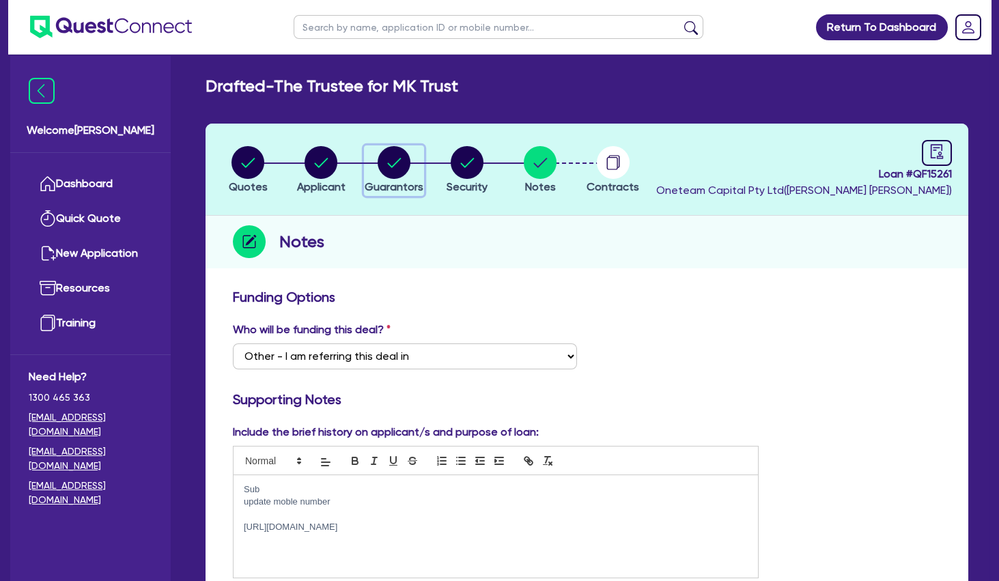
click at [401, 160] on circle "button" at bounding box center [394, 162] width 33 height 33
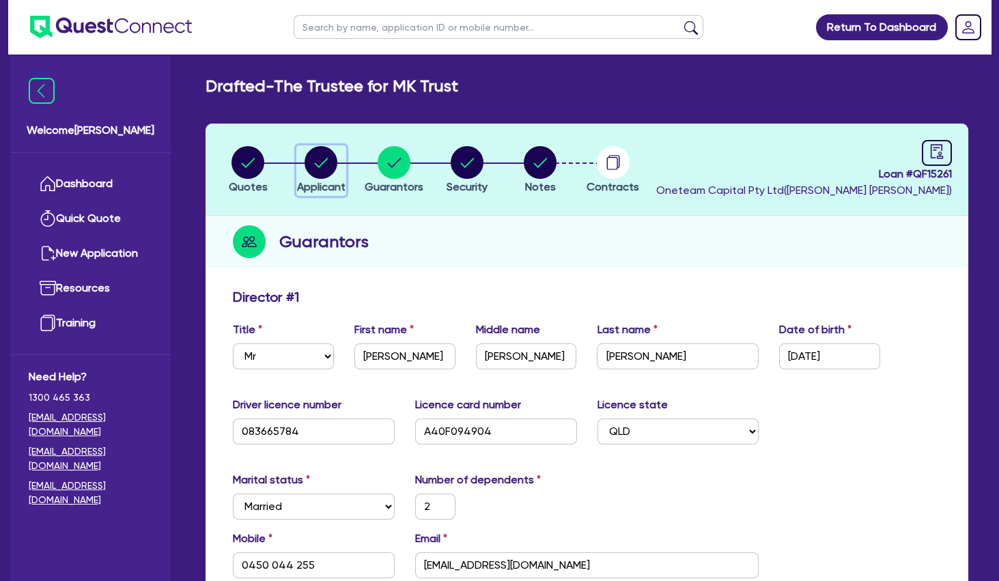
click at [319, 155] on circle "button" at bounding box center [320, 162] width 33 height 33
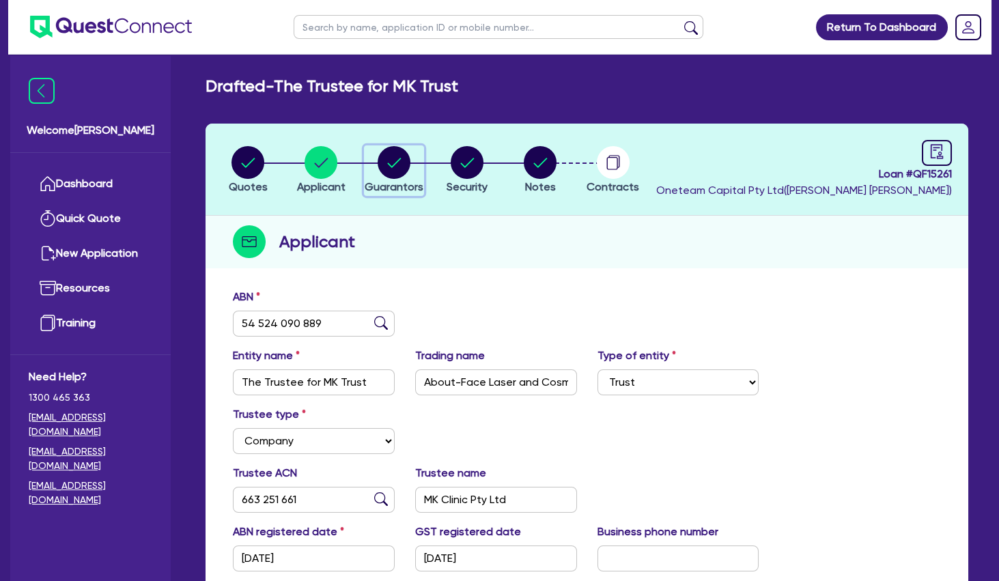
click at [395, 156] on circle "button" at bounding box center [394, 162] width 33 height 33
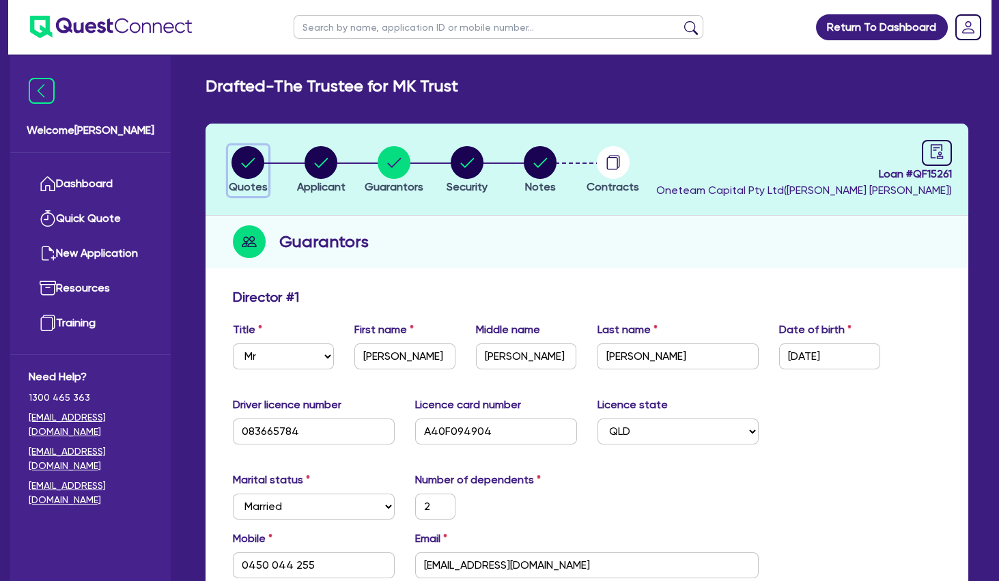
click at [255, 165] on circle "button" at bounding box center [247, 162] width 33 height 33
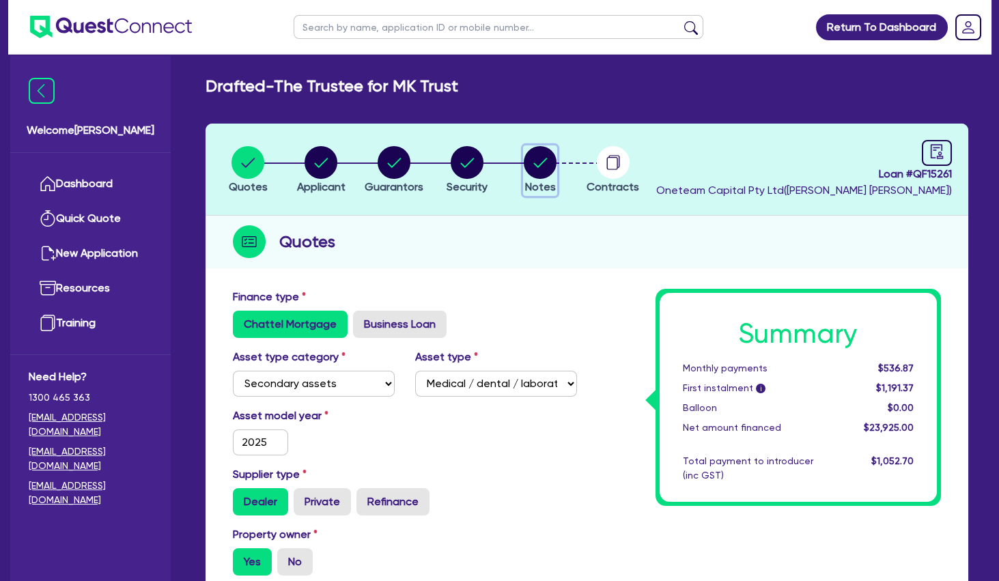
click at [552, 159] on circle "button" at bounding box center [540, 162] width 33 height 33
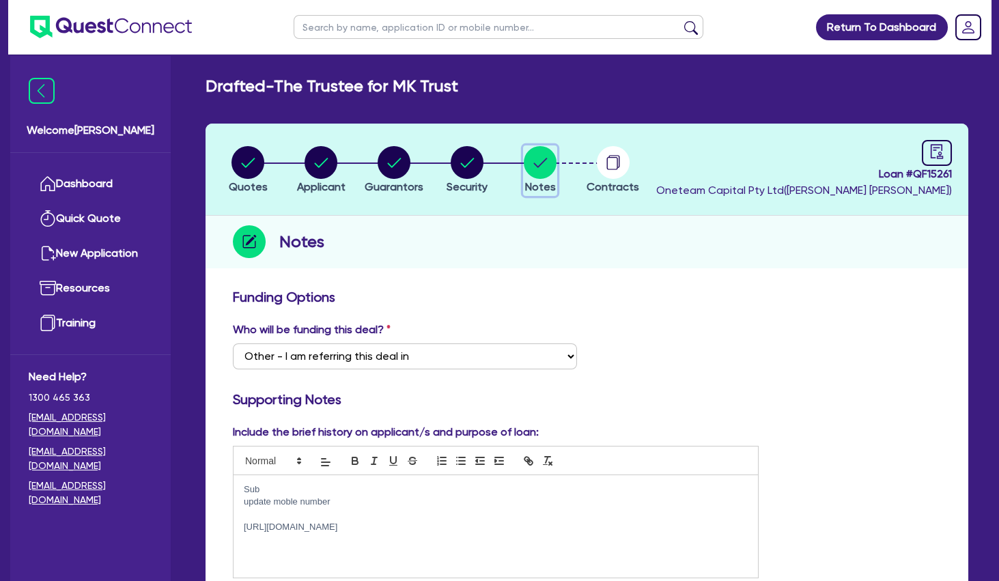
scroll to position [221, 0]
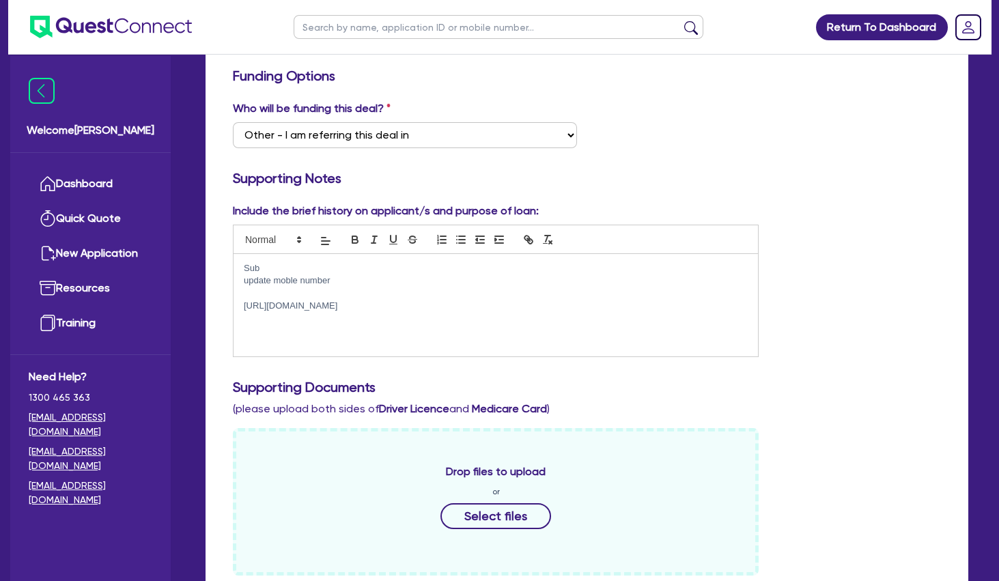
click at [302, 290] on p at bounding box center [496, 293] width 504 height 12
drag, startPoint x: 365, startPoint y: 279, endPoint x: 231, endPoint y: 266, distance: 134.4
click at [233, 266] on div "Sub update moble number [URL][DOMAIN_NAME]" at bounding box center [495, 305] width 524 height 102
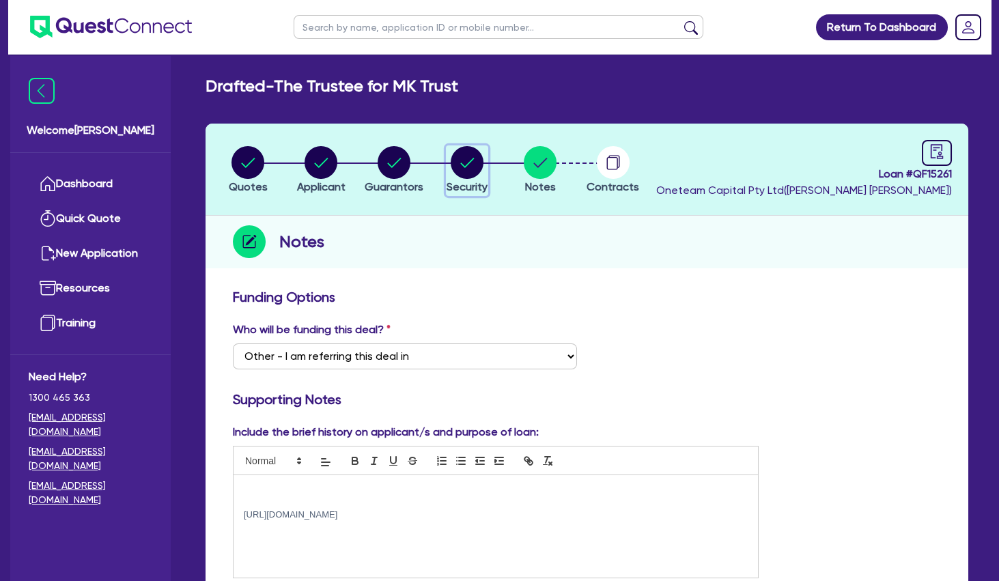
click at [470, 162] on icon "button" at bounding box center [468, 163] width 14 height 10
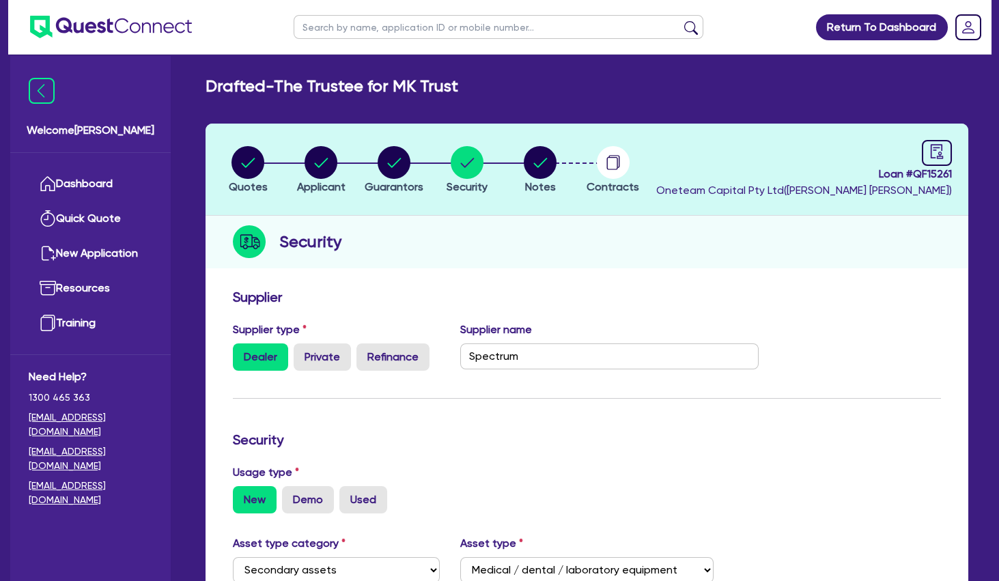
click at [325, 167] on circle "button" at bounding box center [320, 162] width 33 height 33
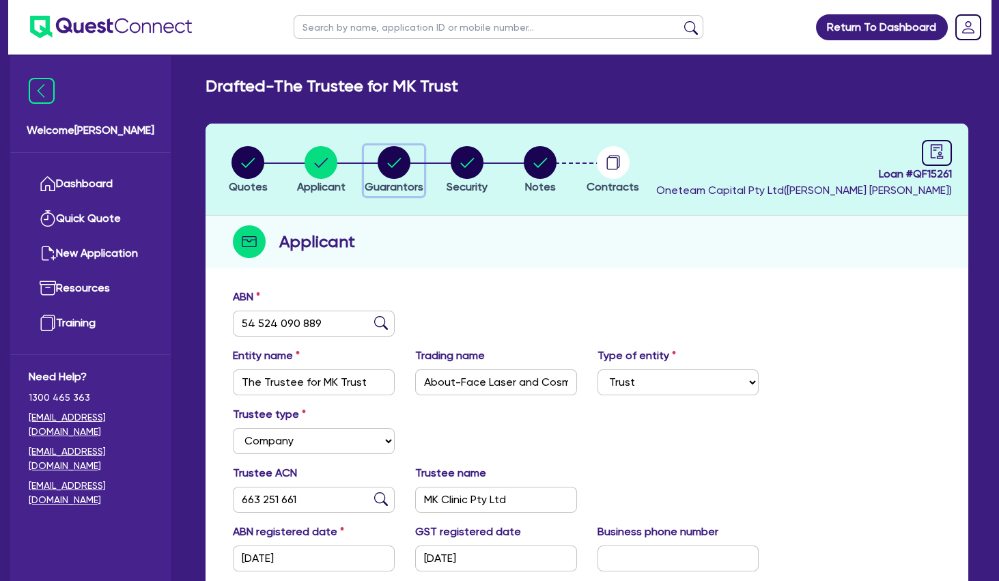
click at [400, 163] on circle "button" at bounding box center [394, 162] width 33 height 33
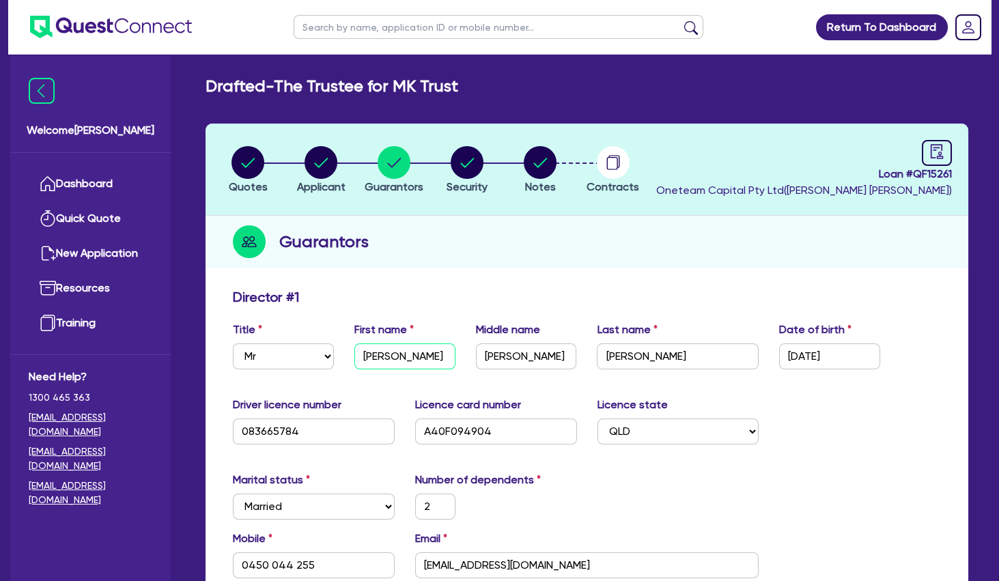
click at [393, 356] on input "[PERSON_NAME]" at bounding box center [404, 356] width 101 height 26
click at [320, 162] on circle "button" at bounding box center [320, 162] width 33 height 33
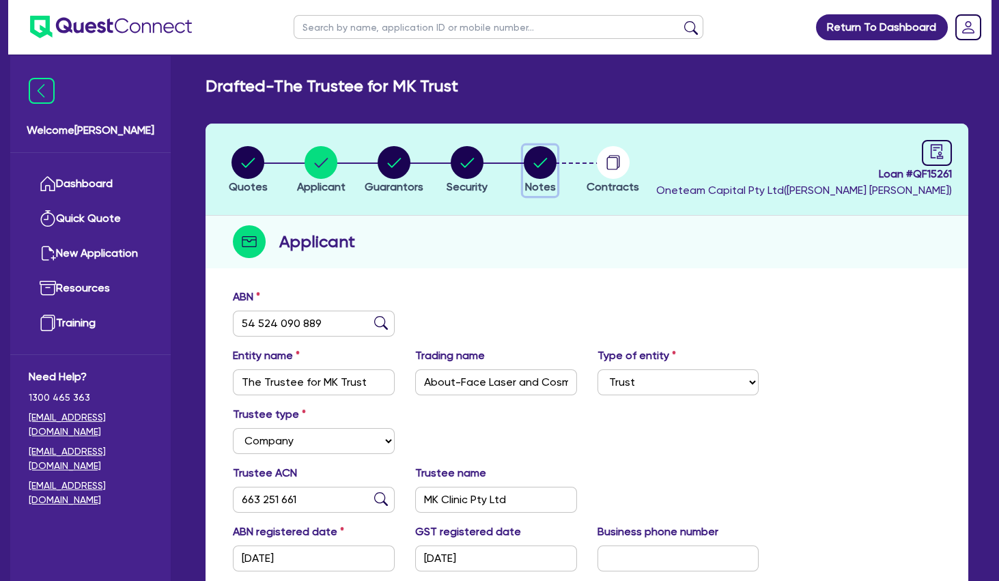
click at [530, 160] on circle "button" at bounding box center [540, 162] width 33 height 33
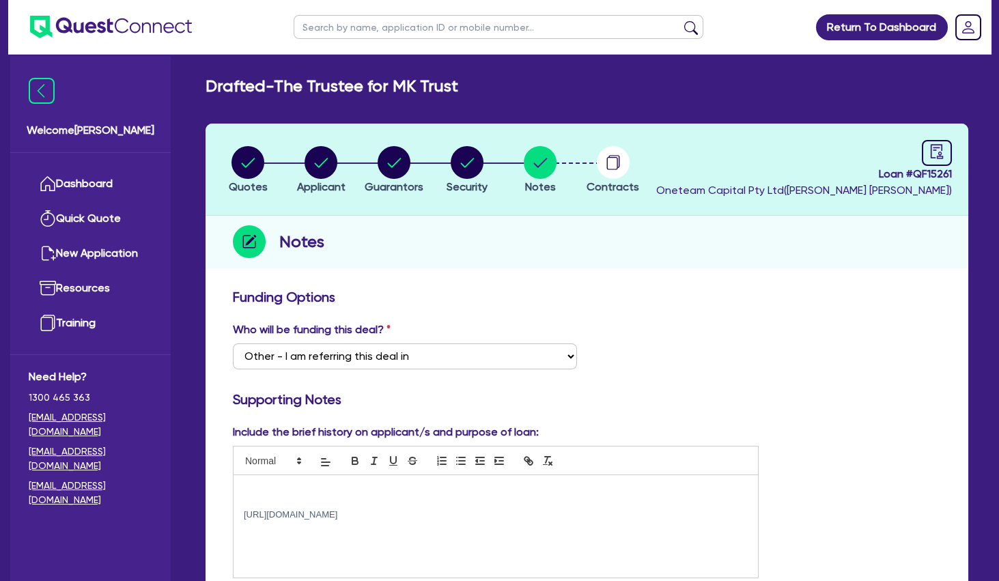
click at [266, 493] on p at bounding box center [496, 489] width 504 height 12
drag, startPoint x: 300, startPoint y: 494, endPoint x: 285, endPoint y: 497, distance: 14.6
click at [285, 497] on div "Previous ABN - ABN 85 433 256 894 [URL][DOMAIN_NAME]" at bounding box center [495, 526] width 524 height 102
click at [285, 498] on p "Previous ABN - ABN 85 433 256 894" at bounding box center [496, 502] width 504 height 12
click at [298, 501] on p "Previous ABN - ABN 85 433 256 894" at bounding box center [496, 502] width 504 height 12
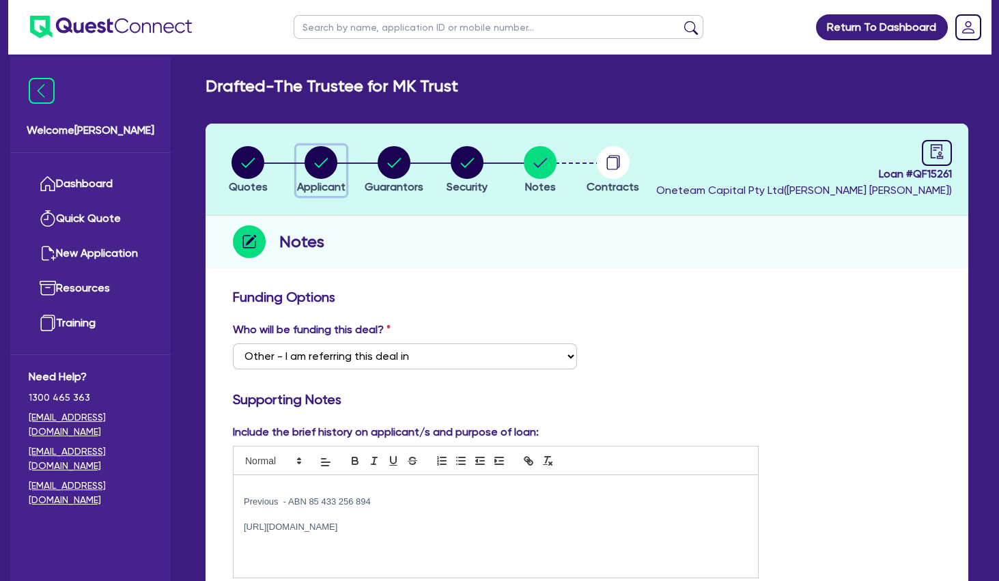
click at [320, 162] on circle "button" at bounding box center [320, 162] width 33 height 33
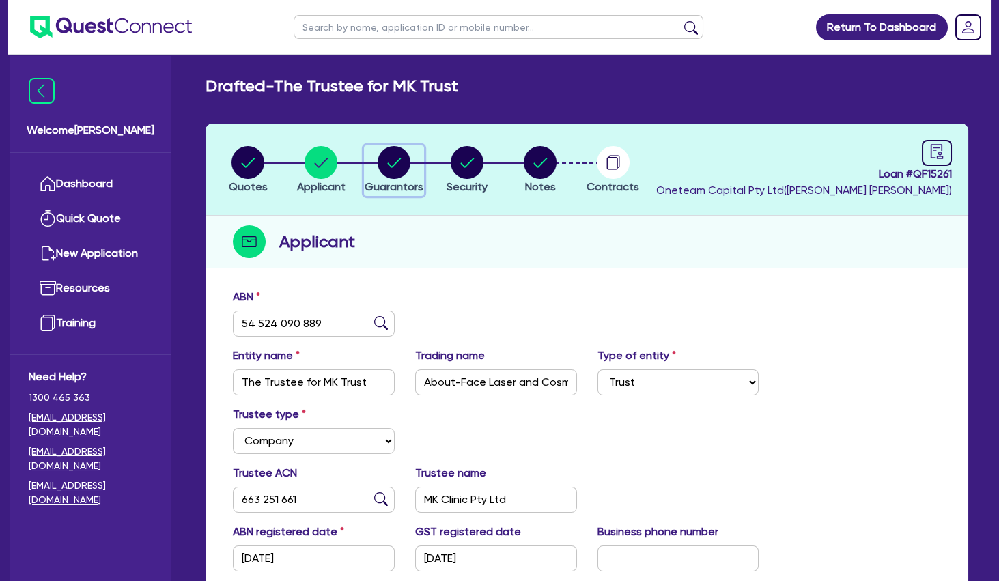
click at [390, 169] on circle "button" at bounding box center [394, 162] width 33 height 33
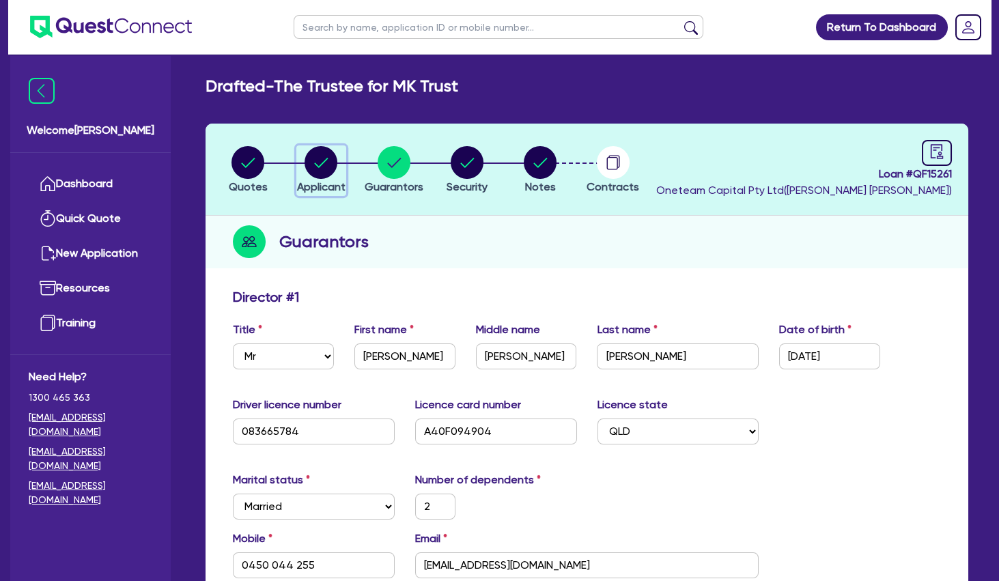
click at [328, 173] on circle "button" at bounding box center [320, 162] width 33 height 33
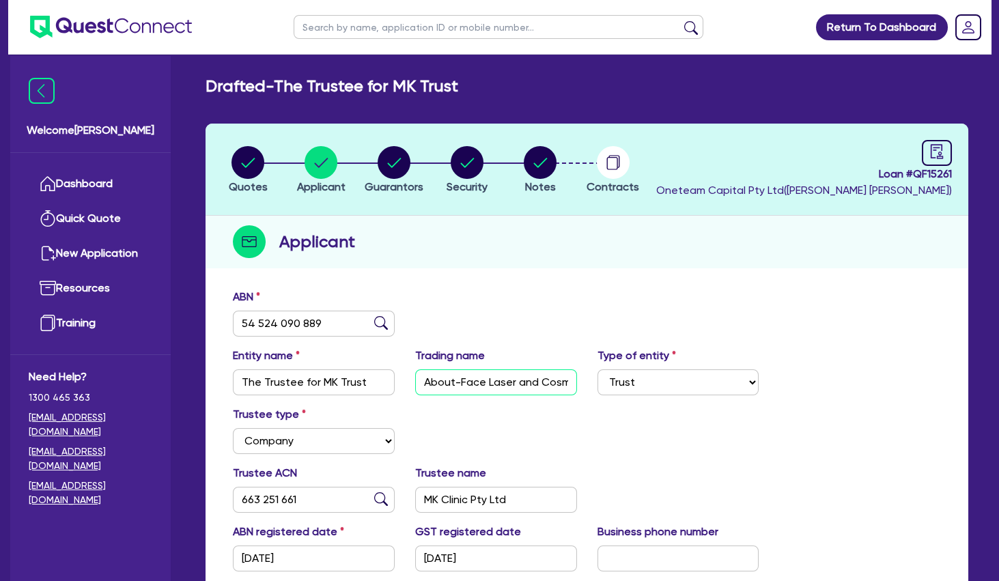
click at [485, 380] on input "About-Face Laser and Cosmedic Clinic" at bounding box center [496, 382] width 162 height 26
click at [247, 162] on circle "button" at bounding box center [247, 162] width 33 height 33
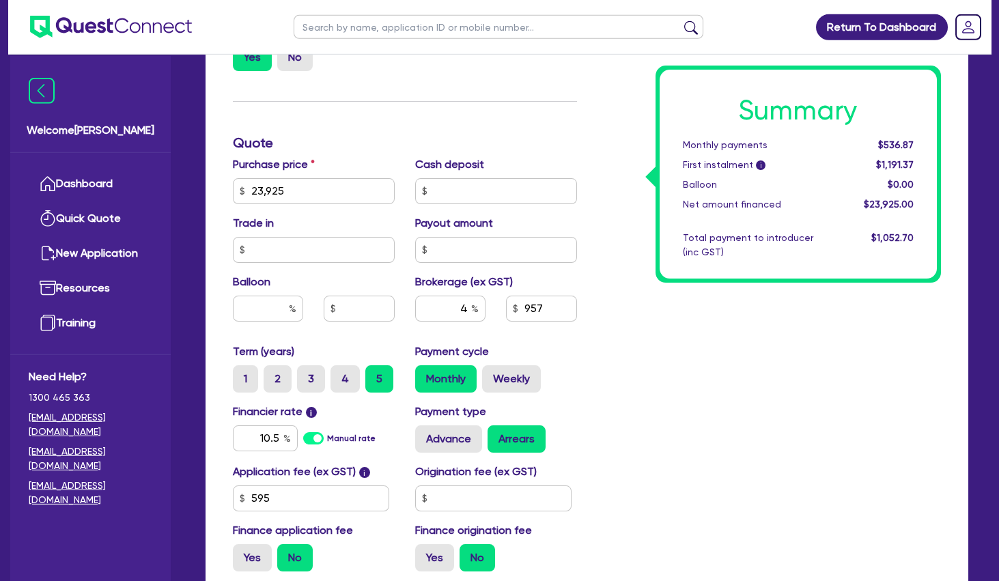
scroll to position [516, 0]
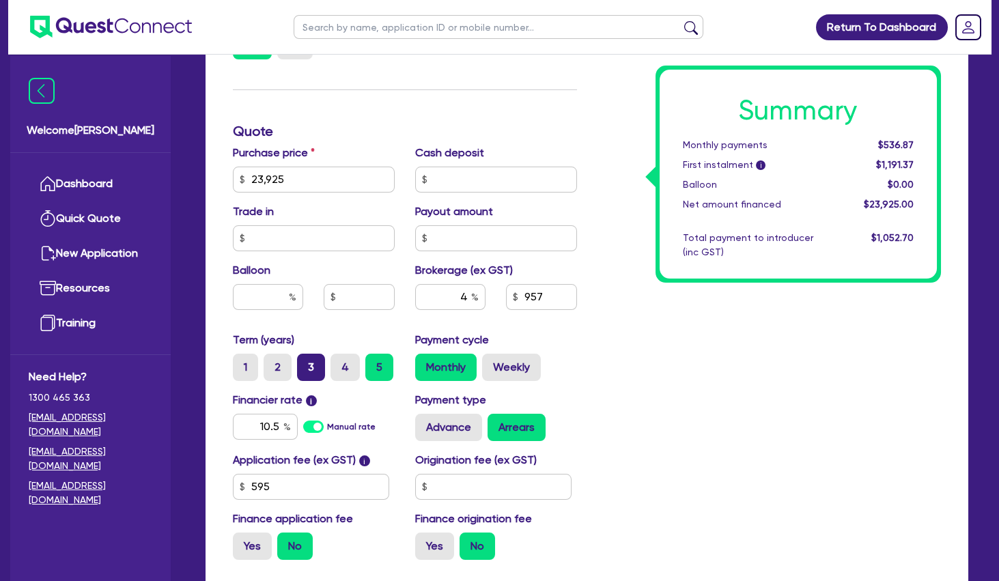
click at [314, 365] on label "3" at bounding box center [311, 367] width 28 height 27
click at [306, 362] on input "3" at bounding box center [301, 358] width 9 height 9
drag, startPoint x: 728, startPoint y: 366, endPoint x: 734, endPoint y: 362, distance: 7.4
click at [728, 367] on div "Summary Monthly payments $811.84 First instalment i $1,466.34 Balloon $0.00 Net…" at bounding box center [769, 172] width 365 height 798
click at [739, 336] on div "Summary Monthly payments $811.84 First instalment i $1,466.34 Balloon $0.00 Net…" at bounding box center [769, 172] width 365 height 798
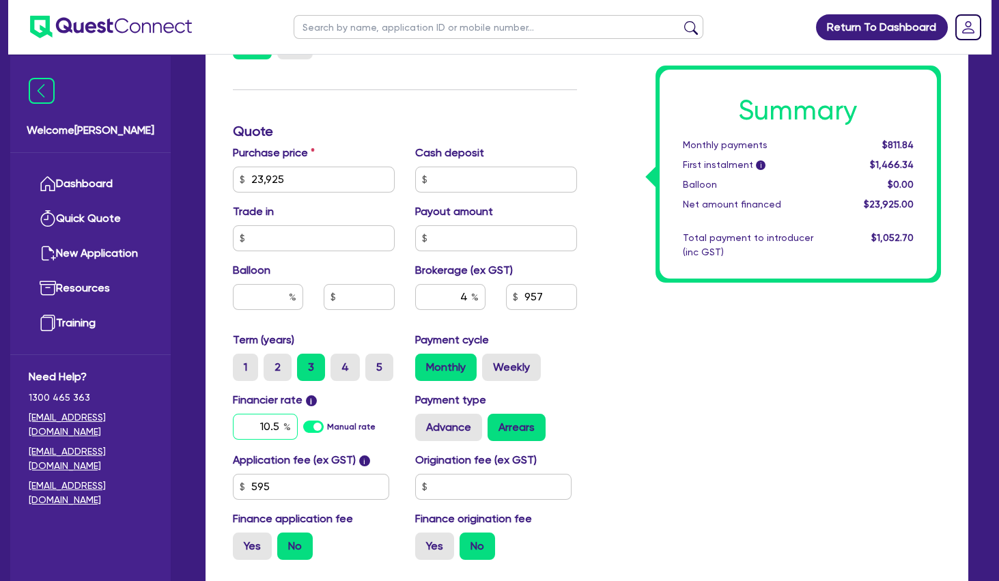
drag, startPoint x: 258, startPoint y: 425, endPoint x: 328, endPoint y: 424, distance: 69.6
click at [298, 425] on input "10.5" at bounding box center [265, 427] width 65 height 26
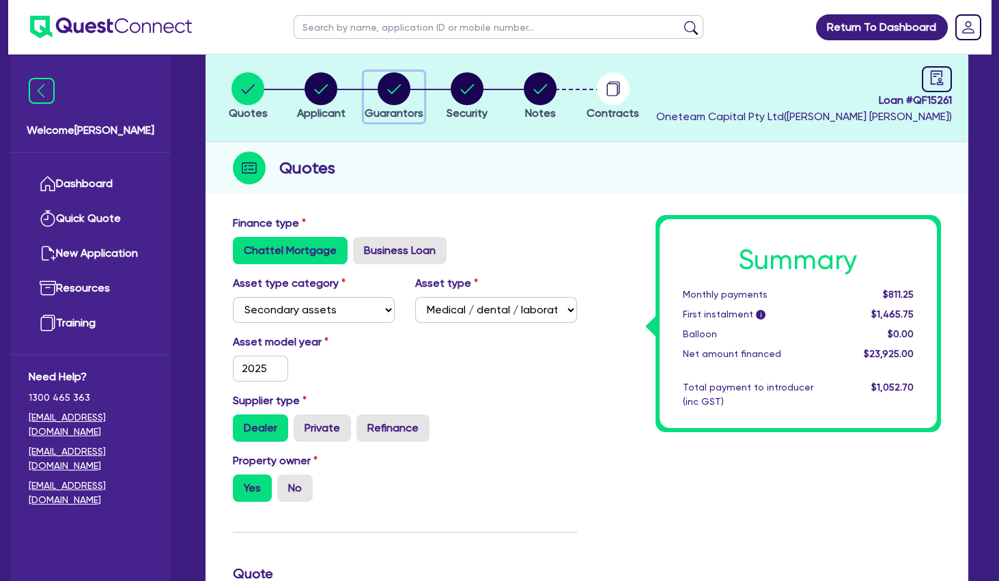
click at [395, 86] on circle "button" at bounding box center [394, 88] width 33 height 33
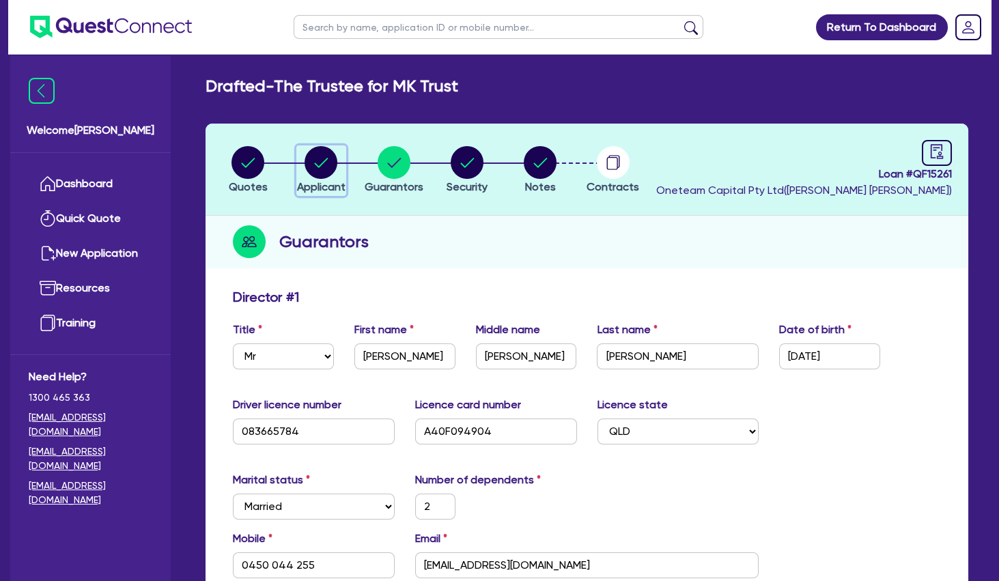
click at [319, 178] on circle "button" at bounding box center [320, 162] width 33 height 33
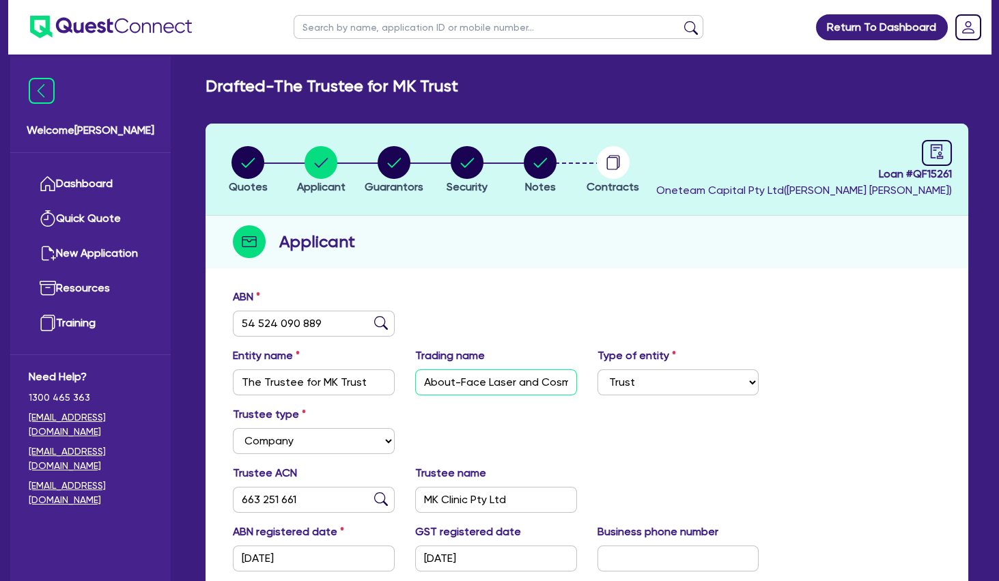
click at [455, 385] on input "About-Face Laser and Cosmedic Clinic" at bounding box center [496, 382] width 162 height 26
click at [934, 148] on icon "audit" at bounding box center [936, 151] width 15 height 15
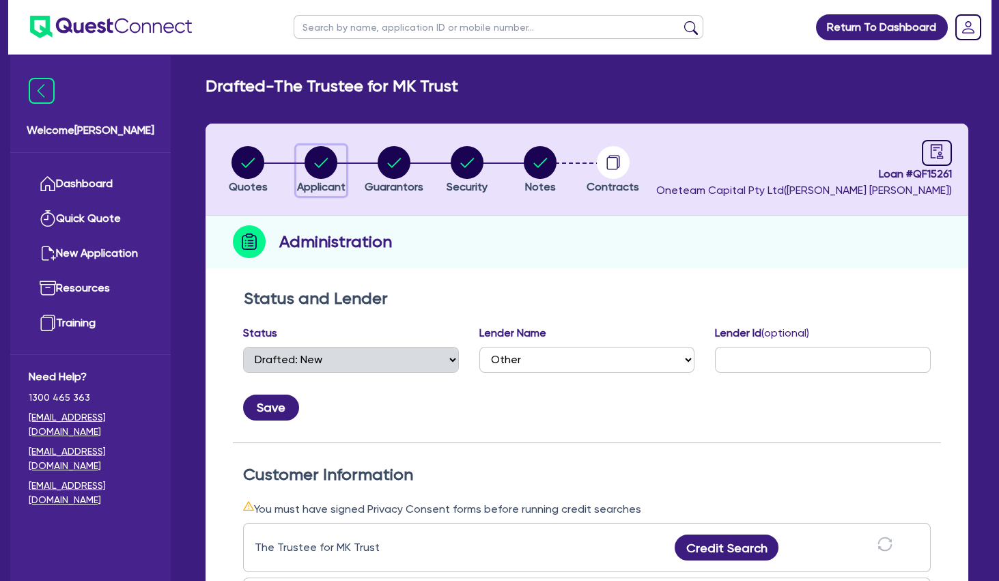
click at [319, 169] on circle "button" at bounding box center [320, 162] width 33 height 33
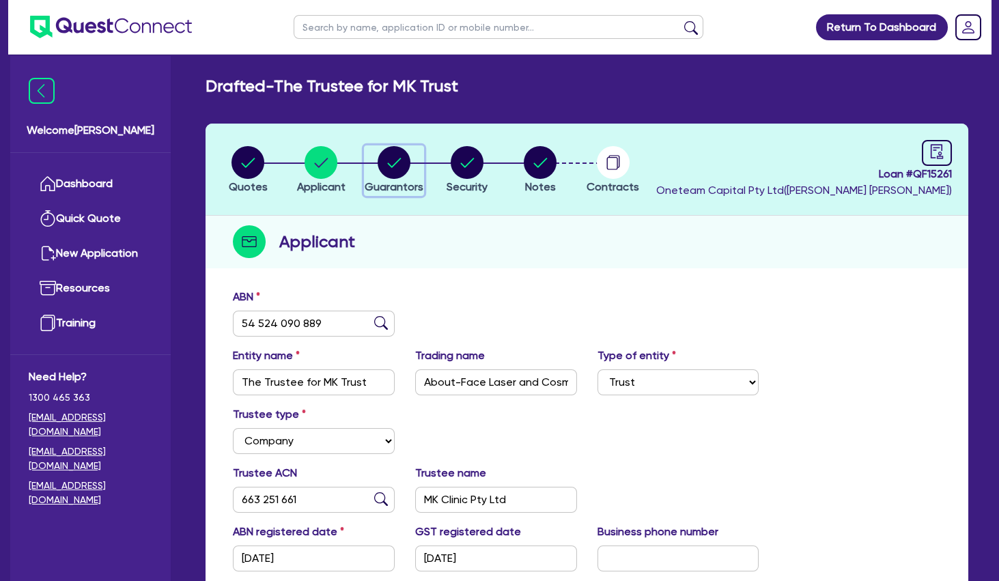
click at [390, 154] on circle "button" at bounding box center [394, 162] width 33 height 33
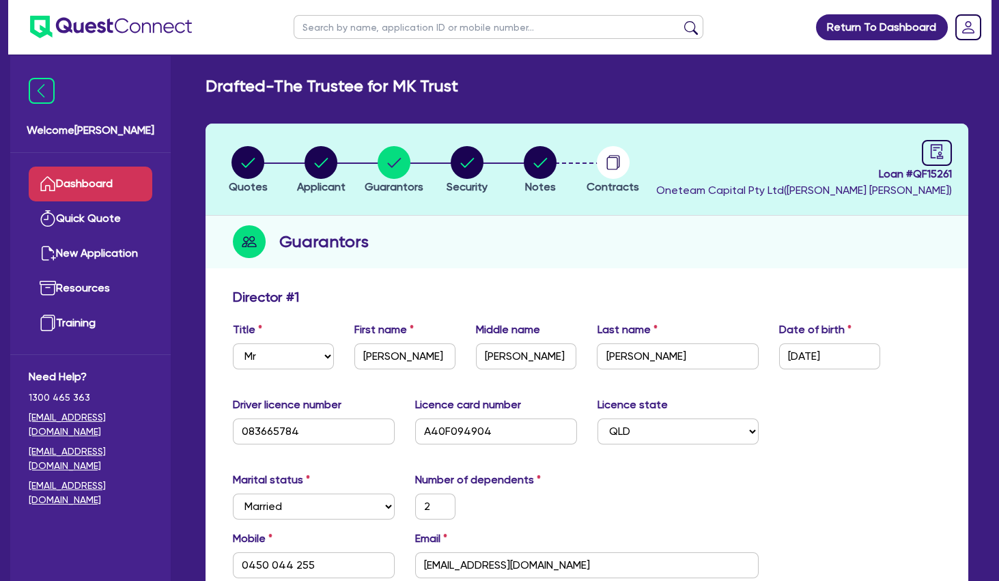
click at [100, 185] on link "Dashboard" at bounding box center [91, 184] width 124 height 35
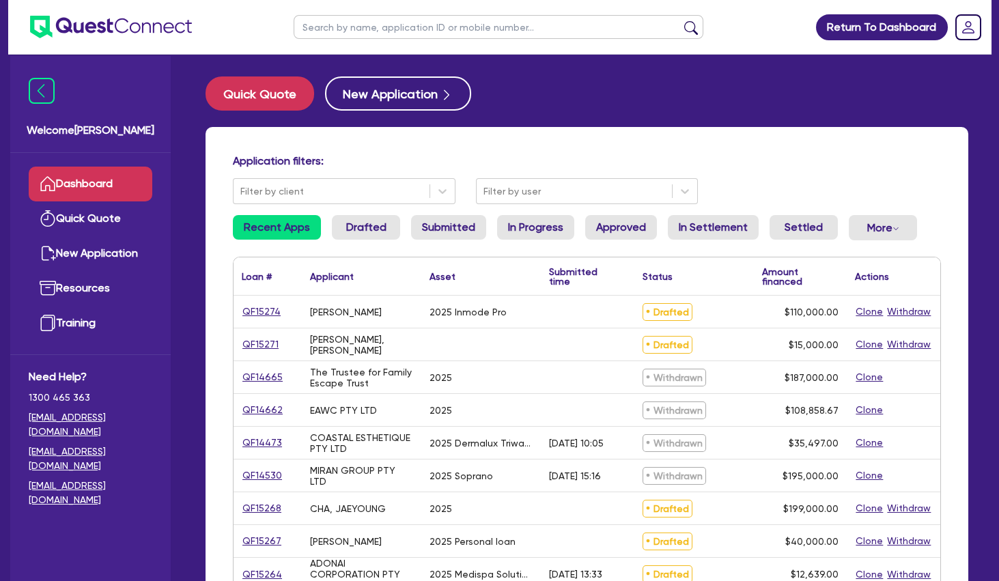
click at [241, 324] on div "QF15274" at bounding box center [267, 312] width 68 height 32
click at [399, 33] on input "text" at bounding box center [499, 27] width 410 height 24
click at [680, 20] on button "submit" at bounding box center [691, 29] width 22 height 19
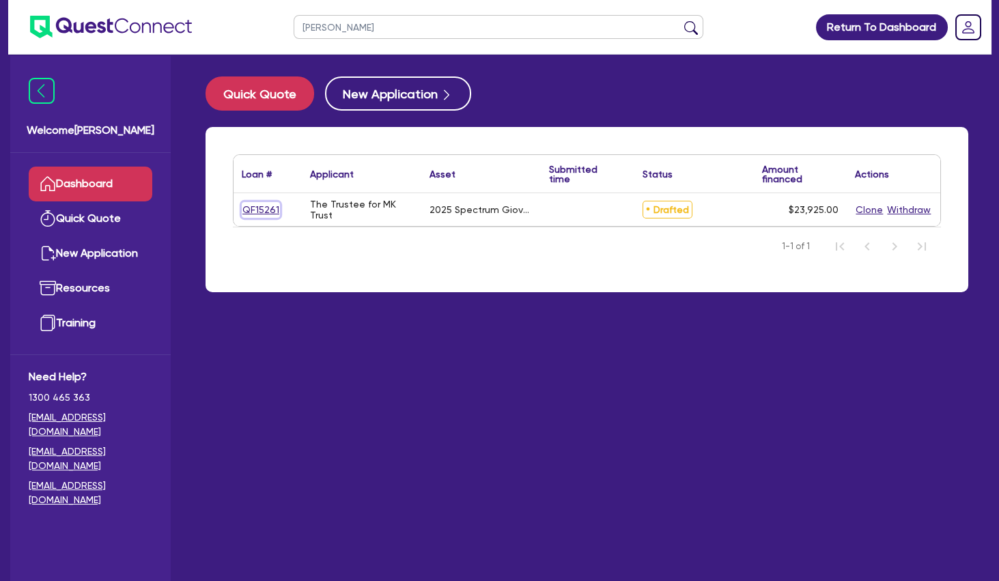
click at [271, 208] on link "QF15261" at bounding box center [261, 210] width 38 height 16
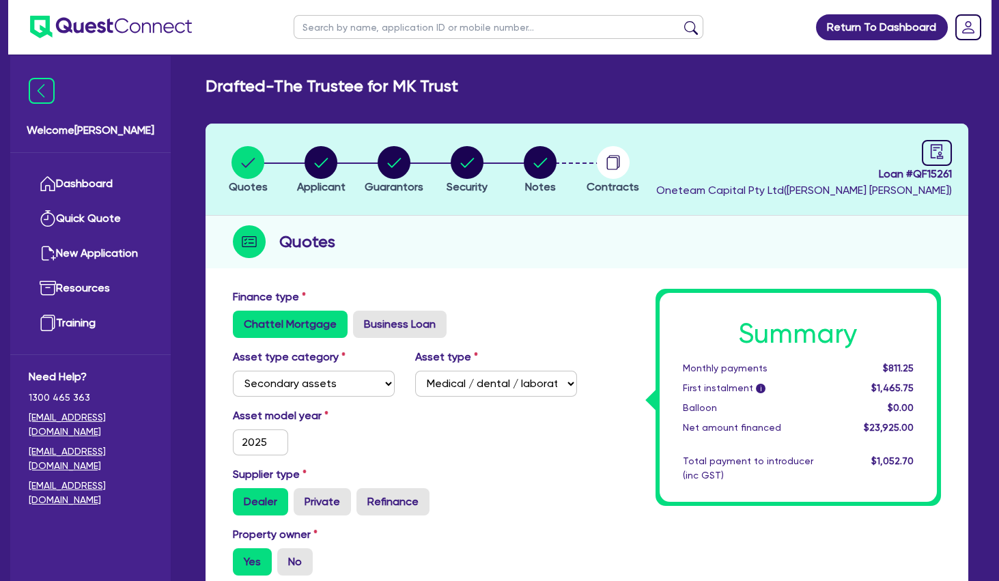
click at [503, 22] on input "text" at bounding box center [499, 27] width 410 height 24
click button "submit" at bounding box center [691, 29] width 22 height 19
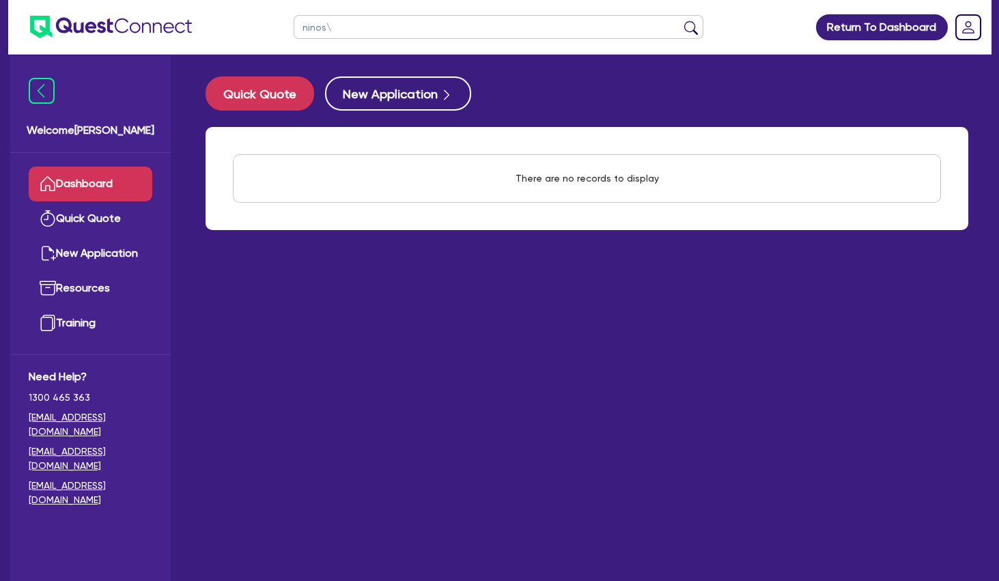
click at [450, 37] on input "ninos\" at bounding box center [499, 27] width 410 height 24
click at [680, 20] on button "submit" at bounding box center [691, 29] width 22 height 19
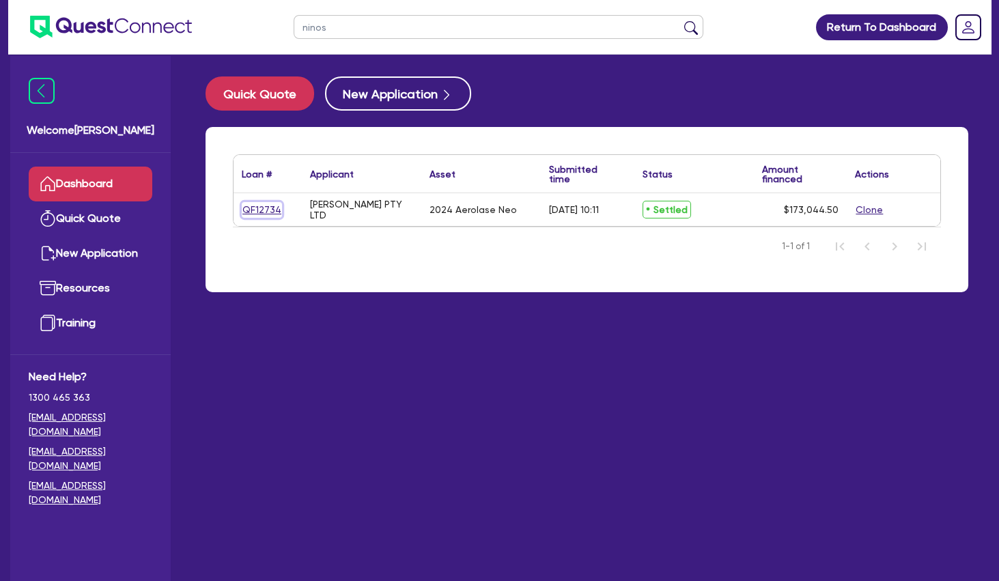
click at [266, 204] on link "QF12734" at bounding box center [262, 210] width 40 height 16
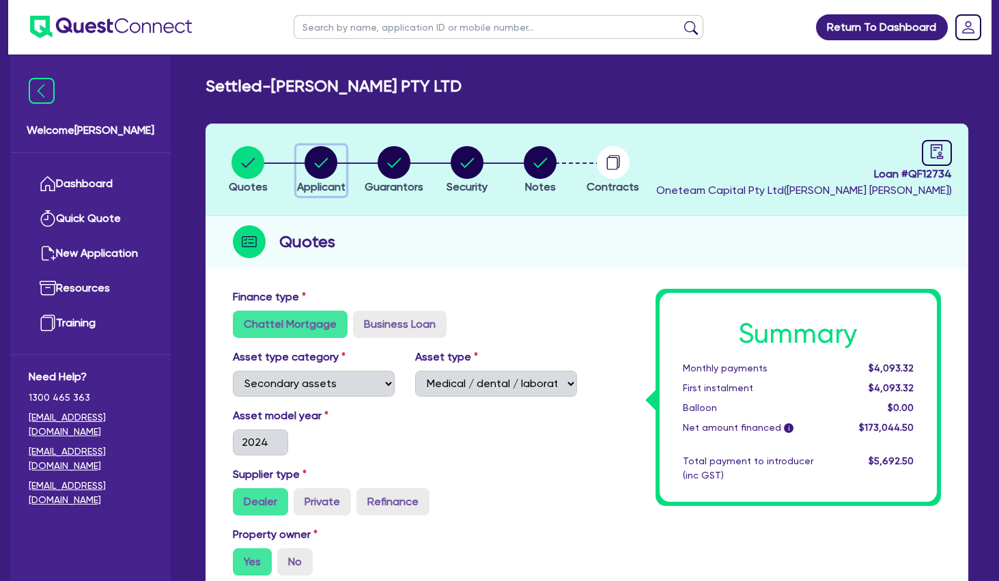
click at [329, 164] on circle "button" at bounding box center [320, 162] width 33 height 33
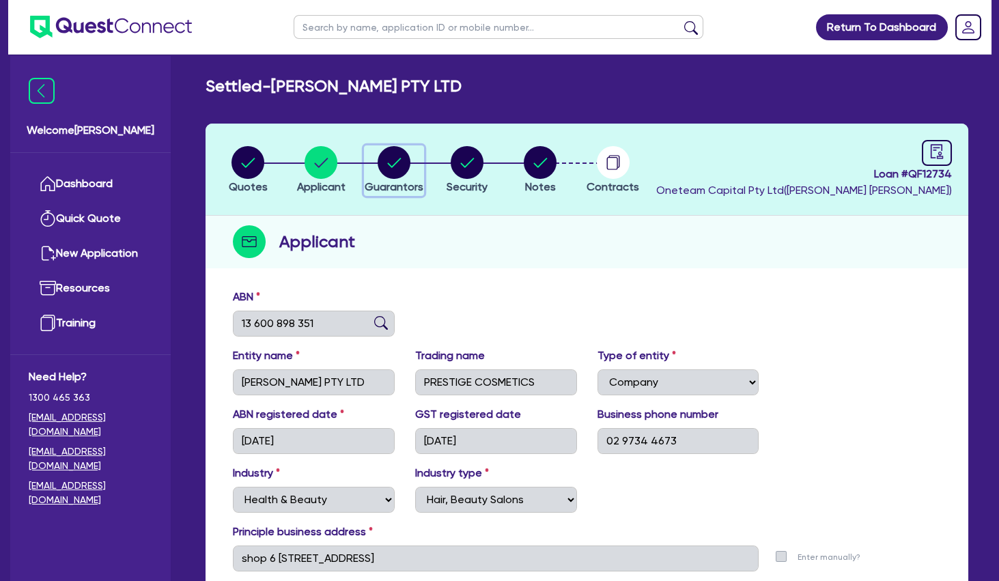
click at [391, 167] on icon "button" at bounding box center [395, 163] width 14 height 10
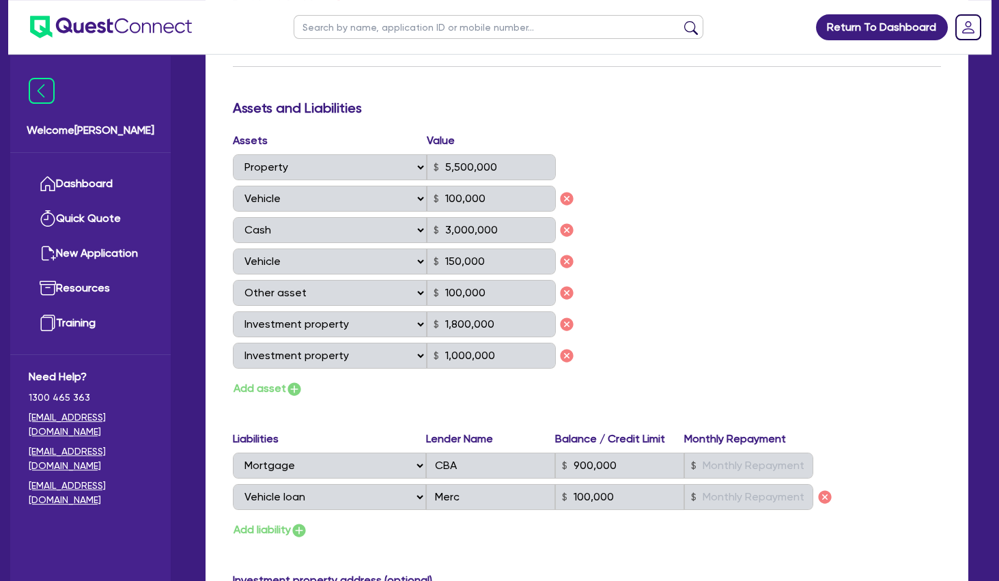
scroll to position [811, 0]
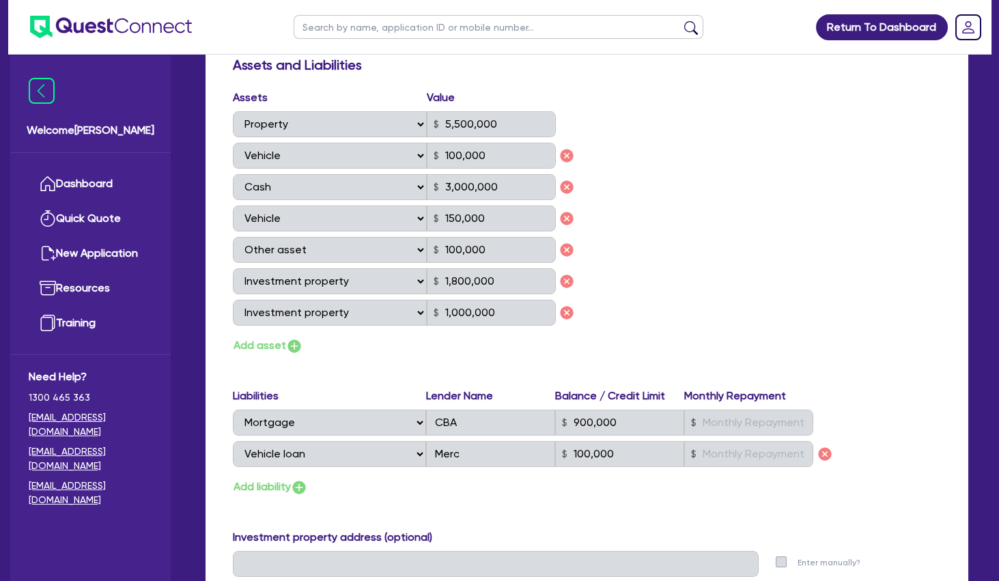
click at [702, 157] on div "Assets Value Select Asset Cash Property Investment property Vehicle Truck Trail…" at bounding box center [587, 222] width 728 height 266
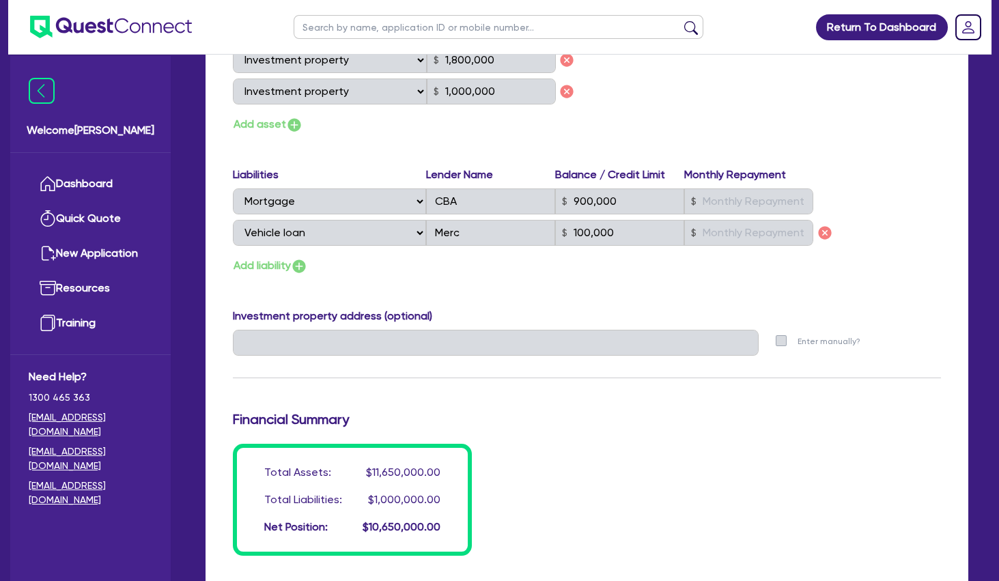
click at [574, 270] on div "Add liability" at bounding box center [587, 266] width 728 height 18
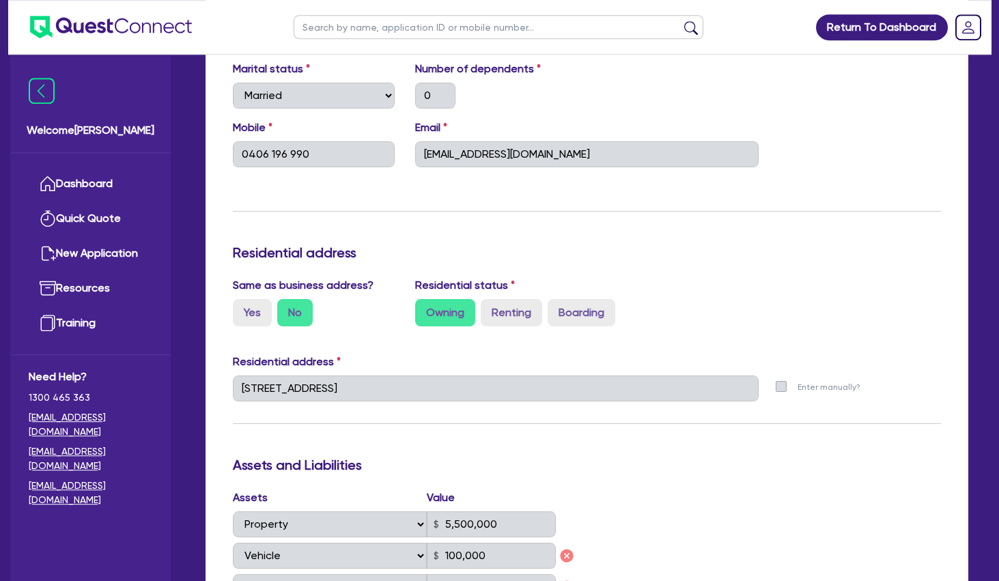
scroll to position [442, 0]
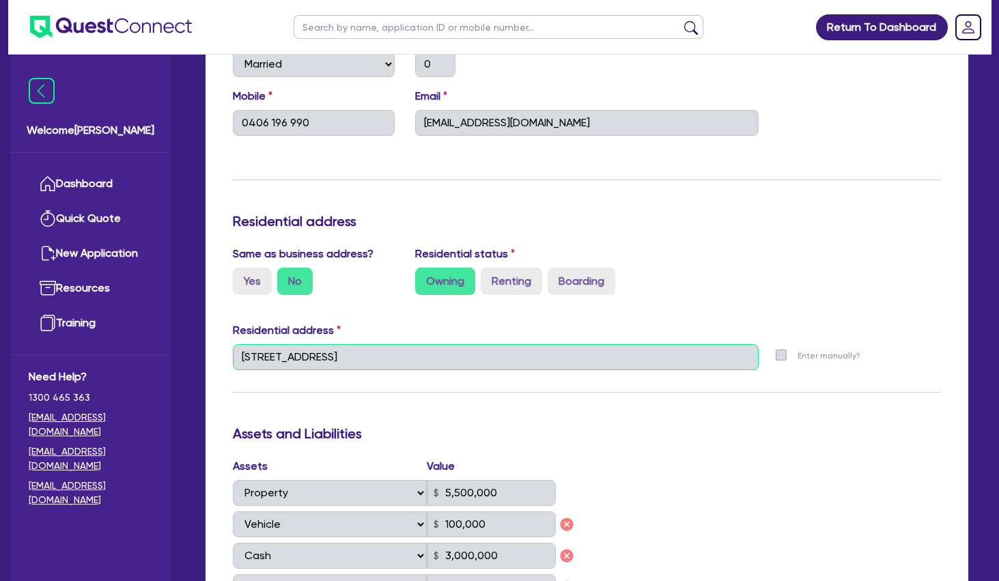
click at [344, 362] on input "[STREET_ADDRESS]" at bounding box center [496, 357] width 526 height 26
click at [371, 353] on input "[STREET_ADDRESS]" at bounding box center [496, 357] width 526 height 26
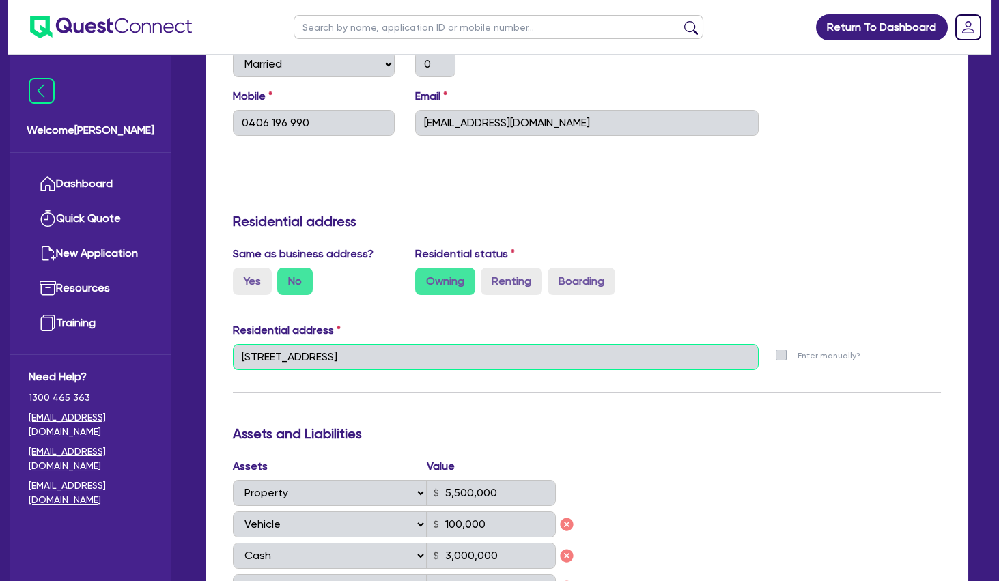
click at [371, 353] on input "[STREET_ADDRESS]" at bounding box center [496, 357] width 526 height 26
click at [343, 361] on input "[STREET_ADDRESS]" at bounding box center [496, 357] width 526 height 26
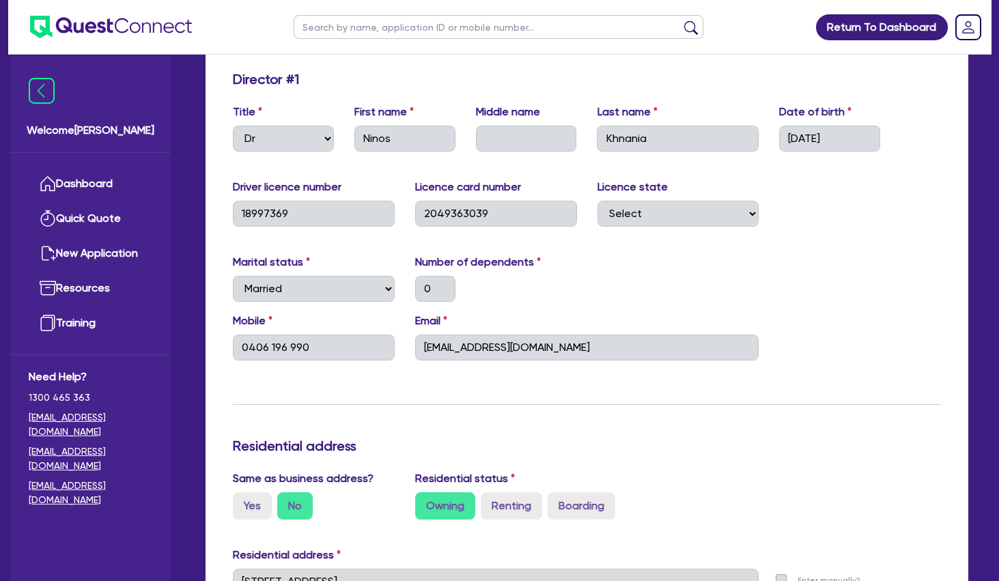
scroll to position [0, 0]
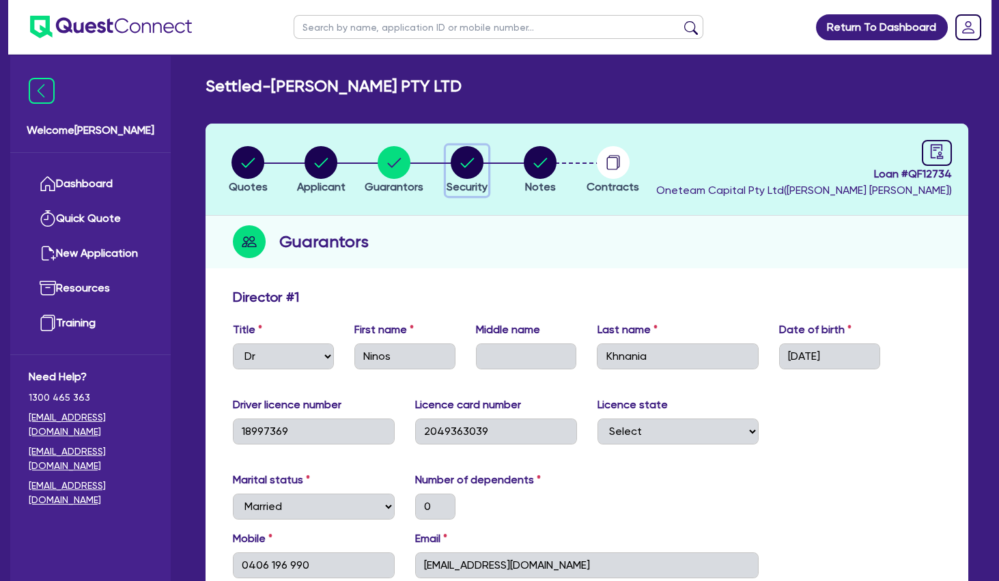
click at [484, 168] on div "button" at bounding box center [466, 162] width 41 height 33
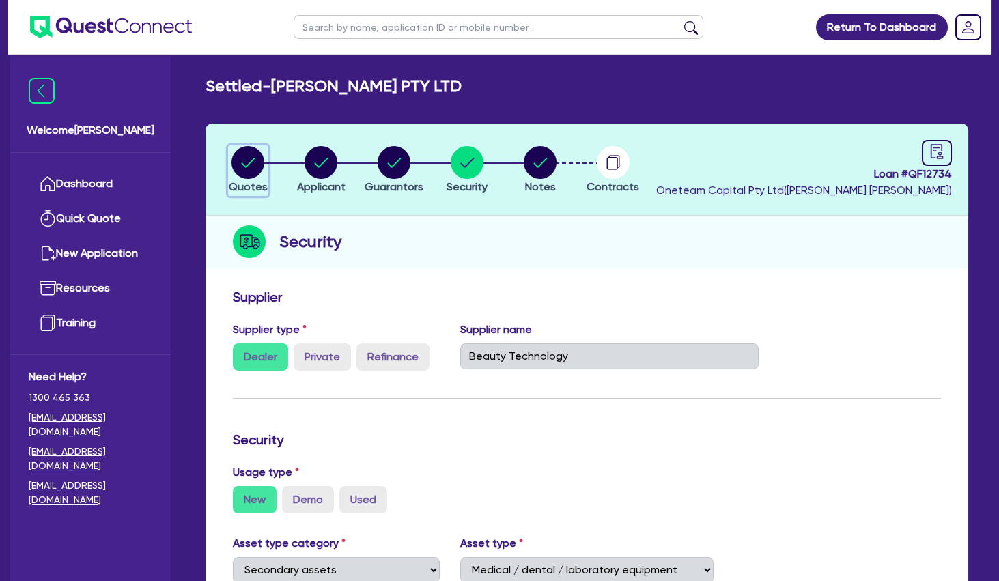
click at [257, 171] on circle "button" at bounding box center [247, 162] width 33 height 33
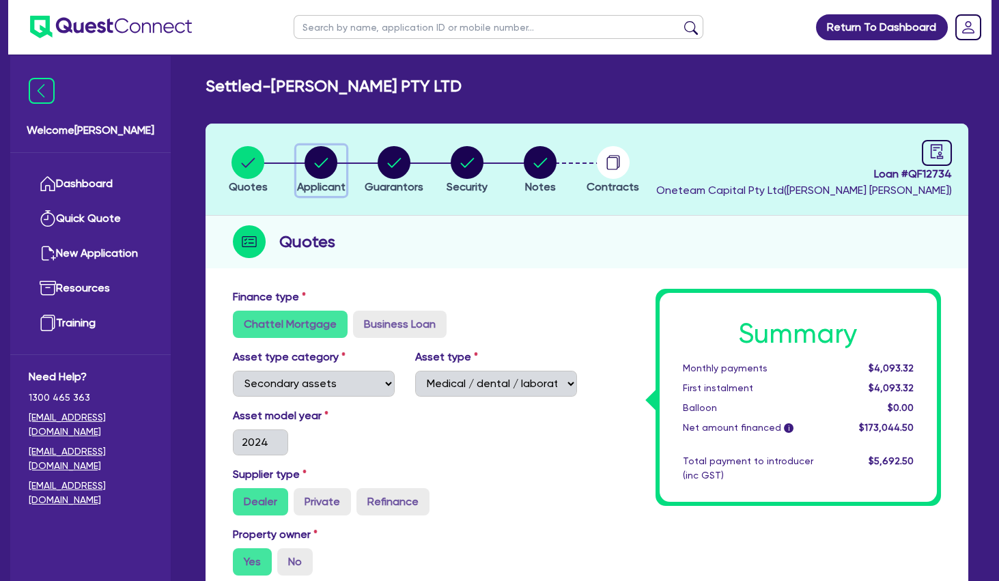
click at [324, 163] on circle "button" at bounding box center [320, 162] width 33 height 33
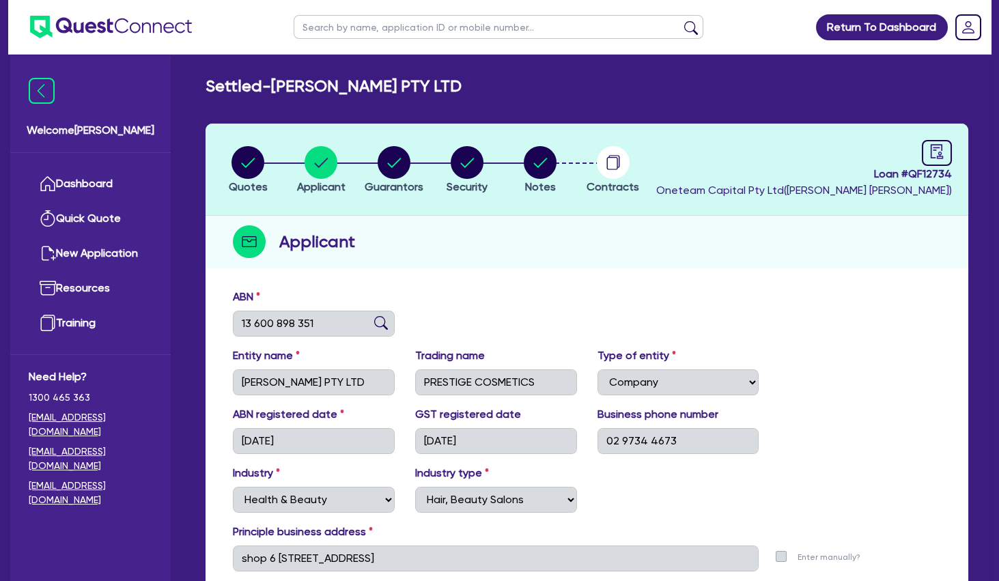
click at [534, 261] on div "Applicant" at bounding box center [586, 242] width 763 height 53
click at [403, 157] on circle "button" at bounding box center [394, 162] width 33 height 33
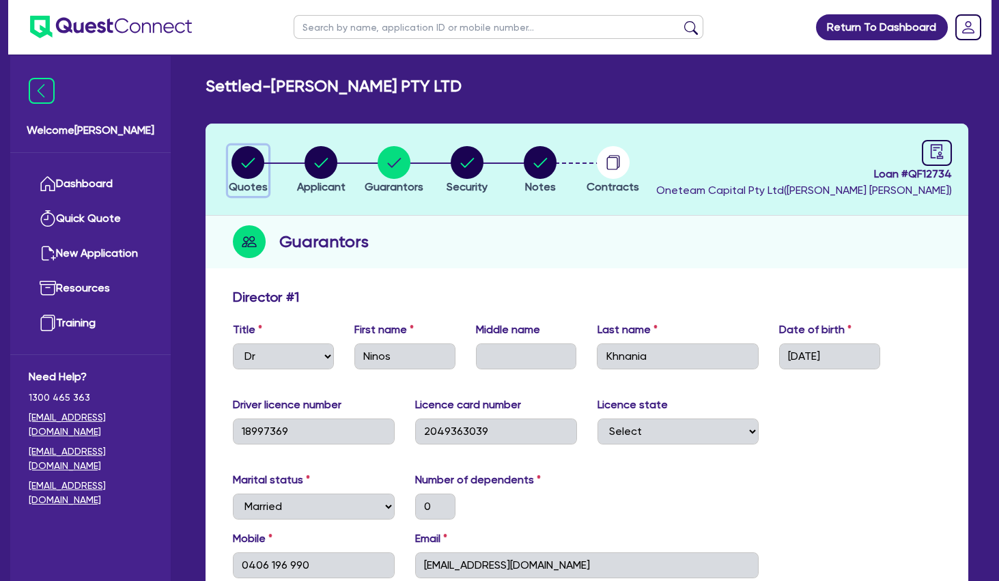
click at [243, 167] on circle "button" at bounding box center [247, 162] width 33 height 33
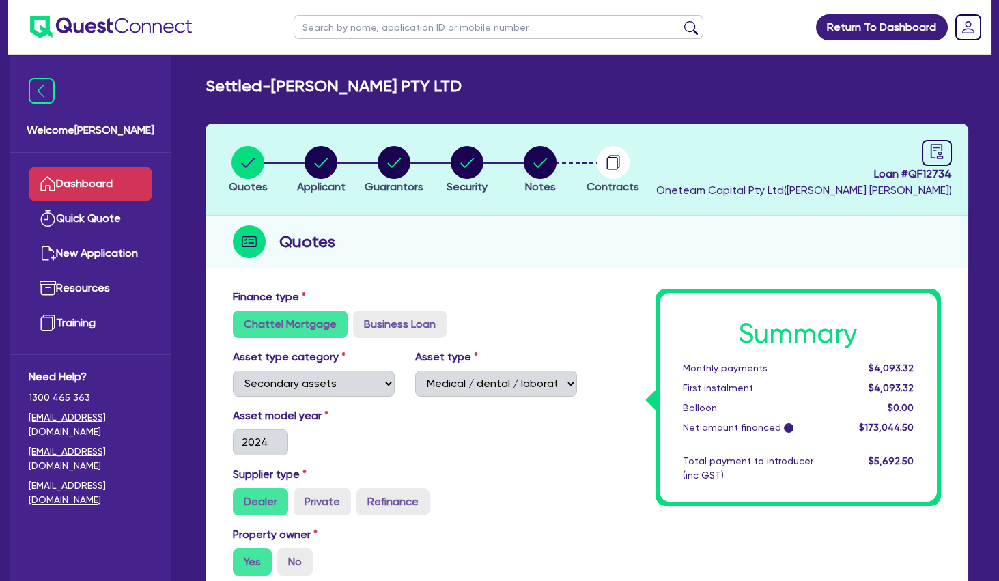
click at [102, 185] on link "Dashboard" at bounding box center [91, 184] width 124 height 35
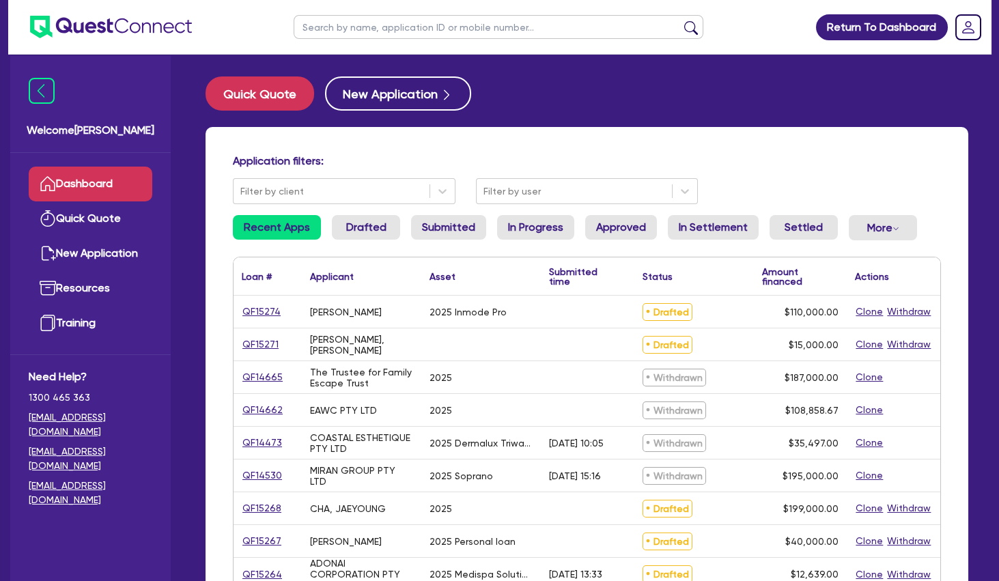
click at [386, 29] on input "text" at bounding box center [499, 27] width 410 height 24
click at [680, 20] on button "submit" at bounding box center [691, 29] width 22 height 19
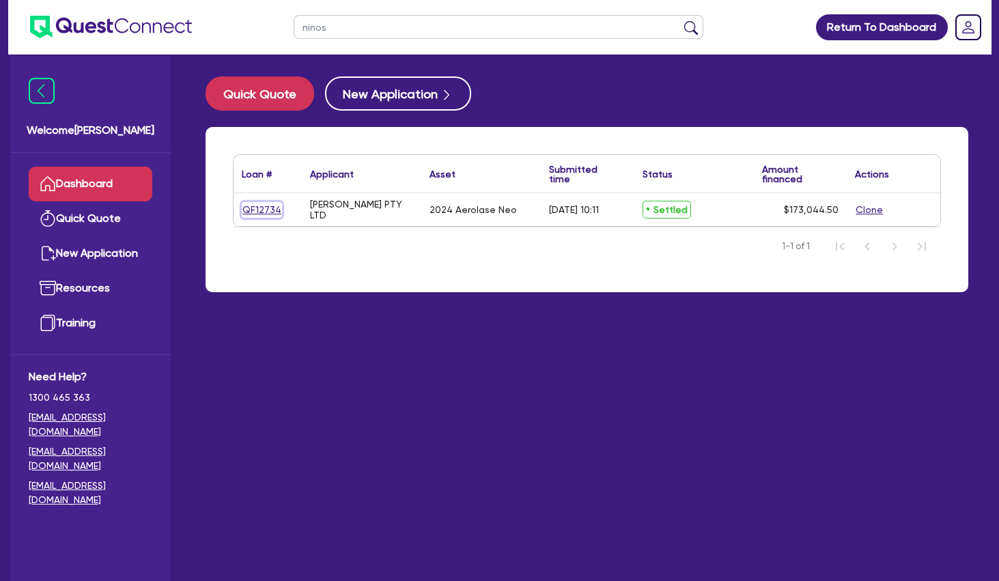
click at [257, 210] on link "QF12734" at bounding box center [262, 210] width 40 height 16
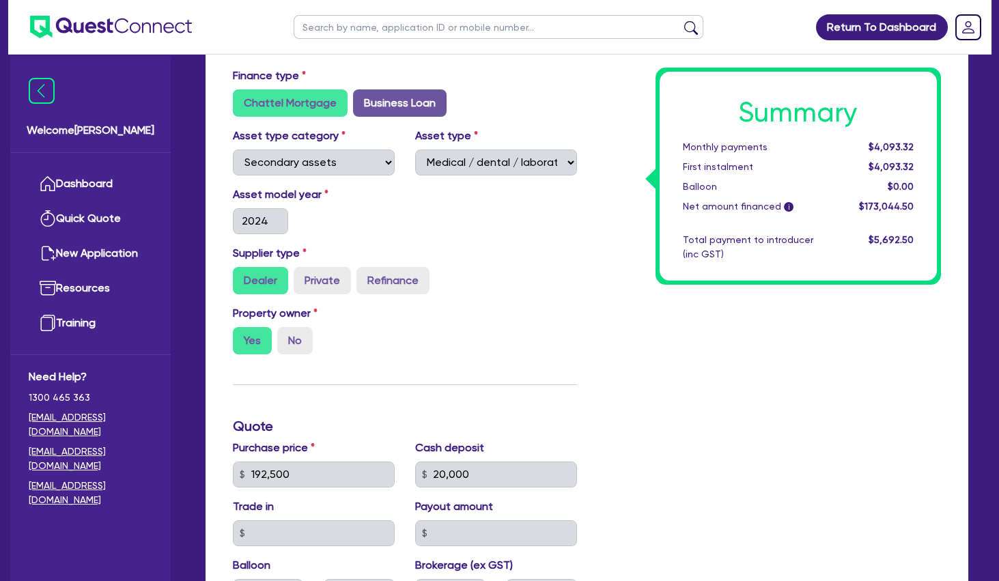
scroll to position [516, 0]
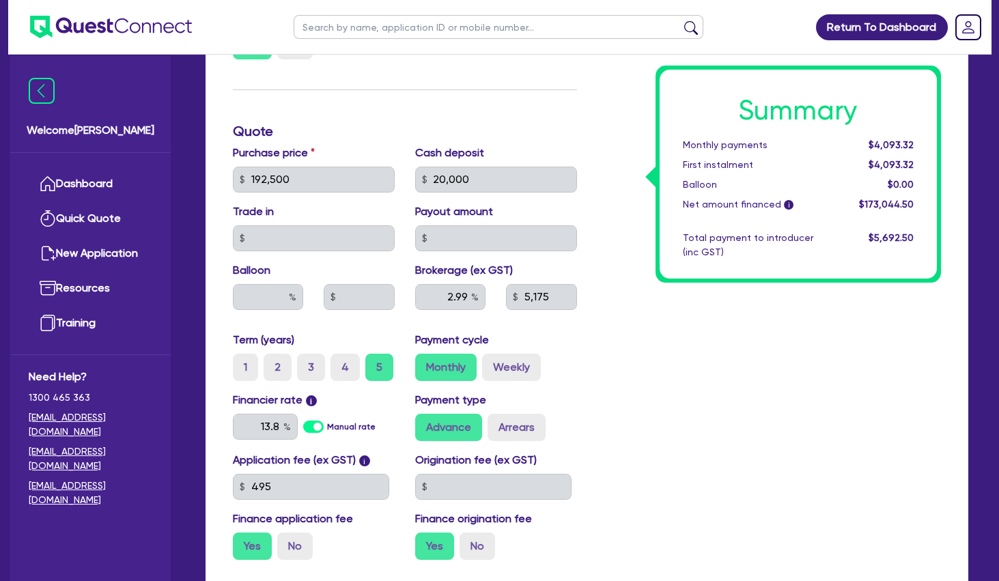
click at [655, 329] on div "Summary Monthly payments $4,093.32 First instalment $4,093.32 Balloon $0.00 Net…" at bounding box center [769, 172] width 365 height 798
click at [670, 343] on div "Summary Monthly payments $4,093.32 First instalment $4,093.32 Balloon $0.00 Net…" at bounding box center [769, 172] width 365 height 798
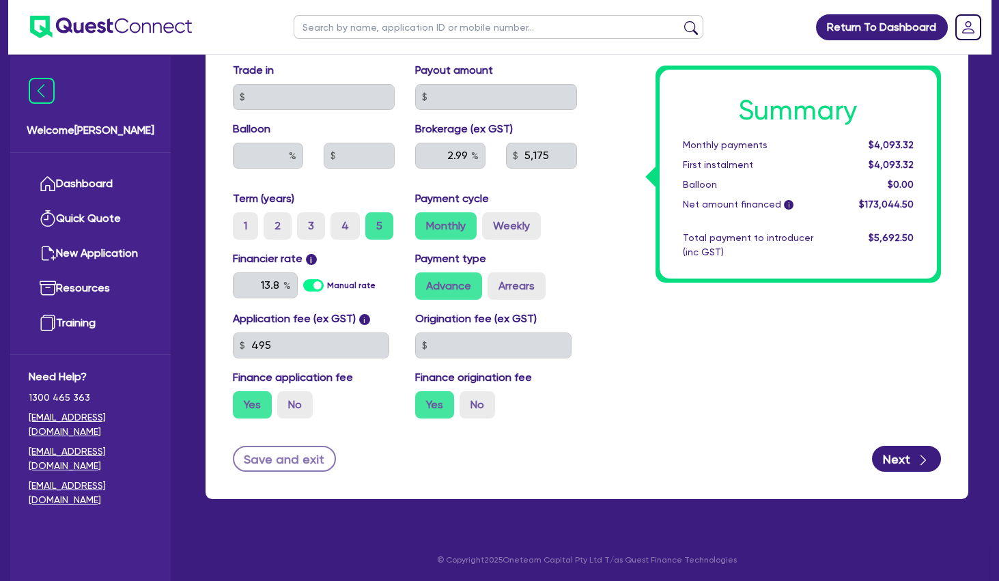
click at [748, 337] on div "Summary Monthly payments $4,093.32 First instalment $4,093.32 Balloon $0.00 Net…" at bounding box center [769, 30] width 365 height 798
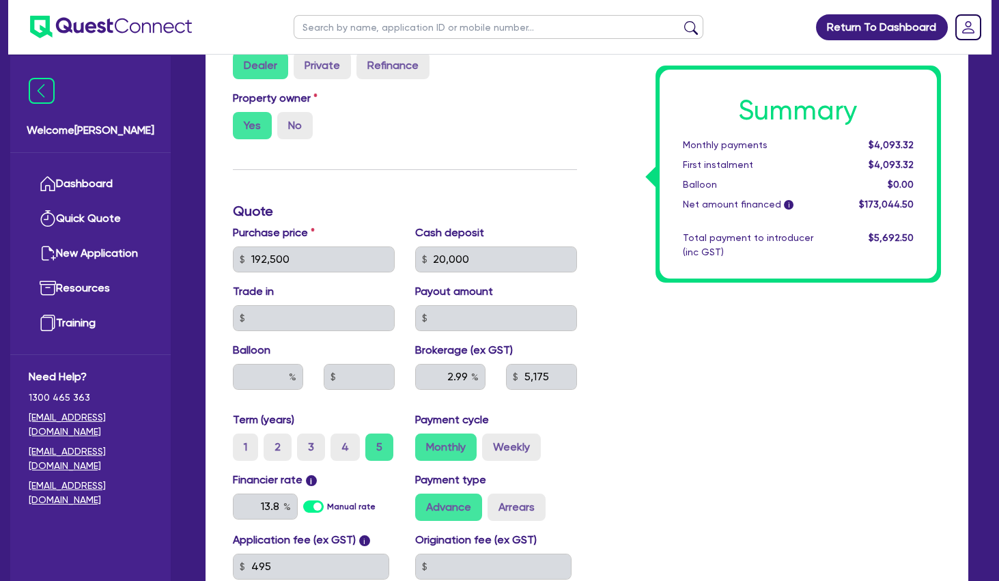
scroll to position [0, 0]
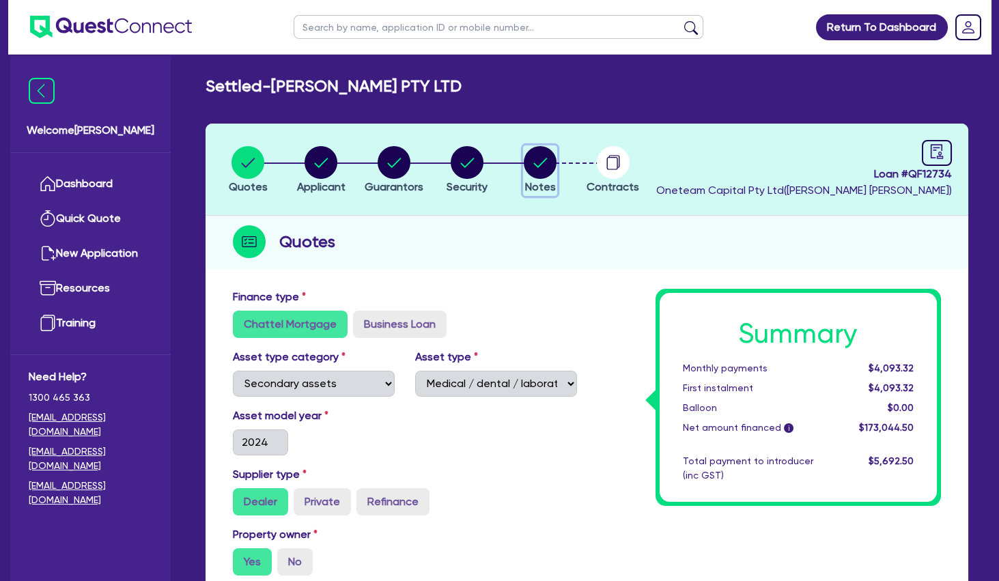
click at [535, 159] on circle "button" at bounding box center [540, 162] width 33 height 33
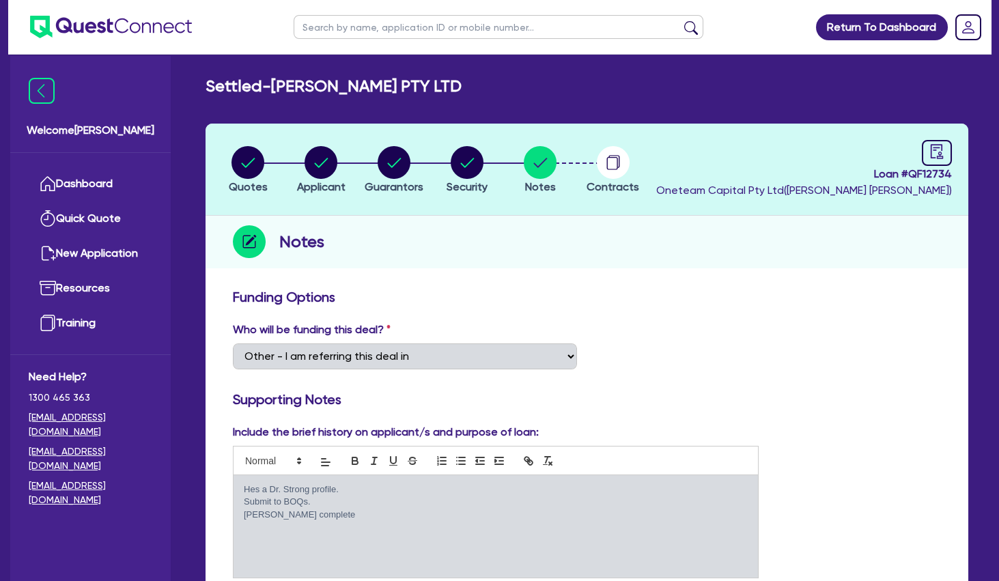
click at [687, 333] on div "Who will be funding this deal? Select I want Quest to fund 100% I will fund 100…" at bounding box center [587, 351] width 728 height 59
click at [397, 161] on icon "button" at bounding box center [395, 163] width 14 height 10
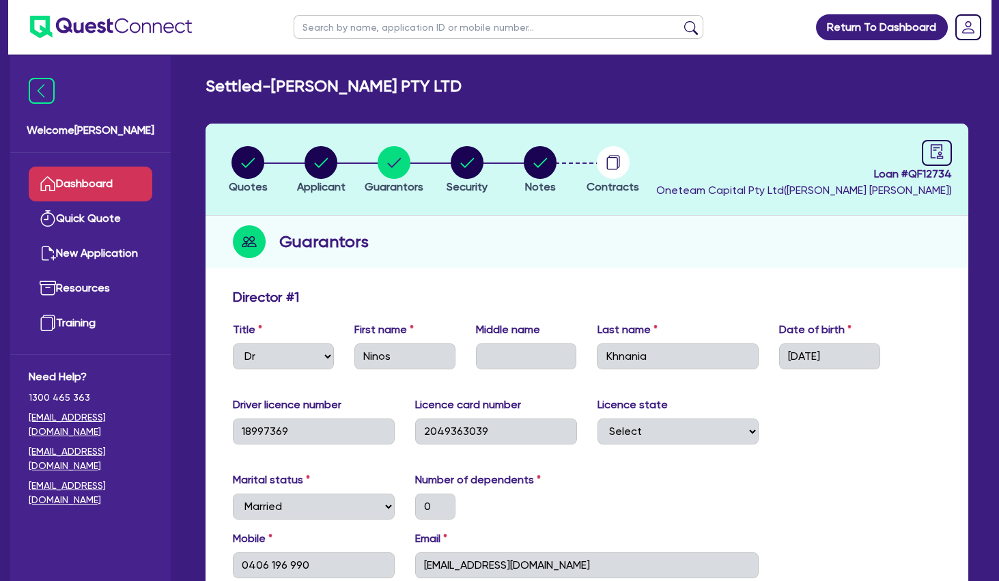
click at [102, 180] on link "Dashboard" at bounding box center [91, 184] width 124 height 35
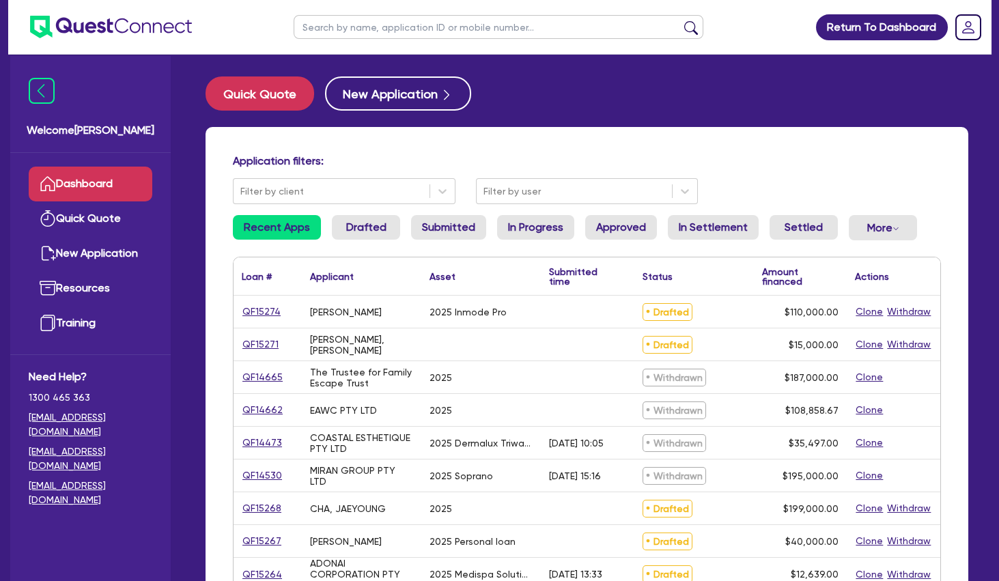
click at [395, 27] on input "text" at bounding box center [499, 27] width 410 height 24
click at [680, 20] on button "submit" at bounding box center [691, 29] width 22 height 19
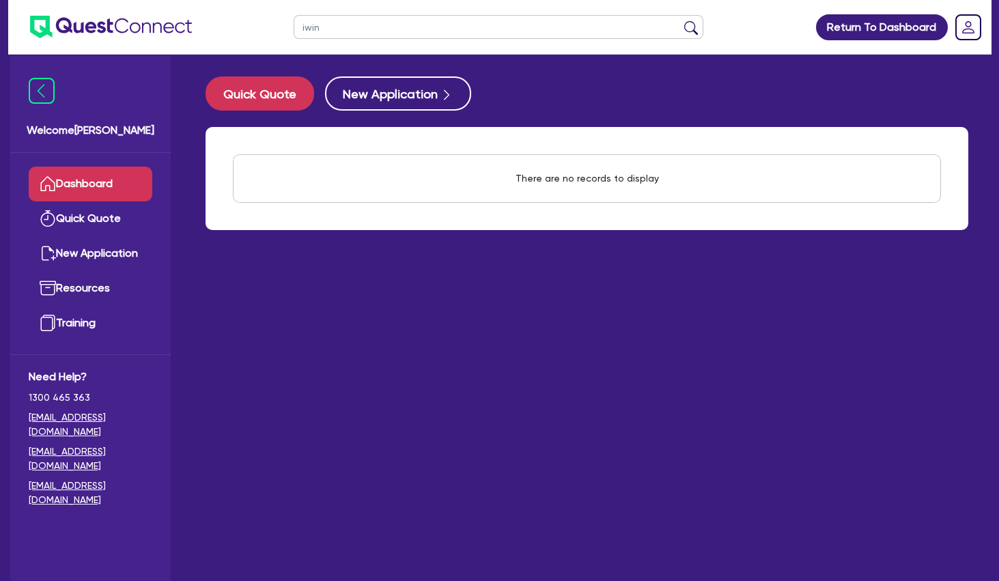
drag, startPoint x: 326, startPoint y: 23, endPoint x: 252, endPoint y: 17, distance: 73.9
click at [294, 17] on input "iwin" at bounding box center [499, 27] width 410 height 24
click at [680, 20] on button "submit" at bounding box center [691, 29] width 22 height 19
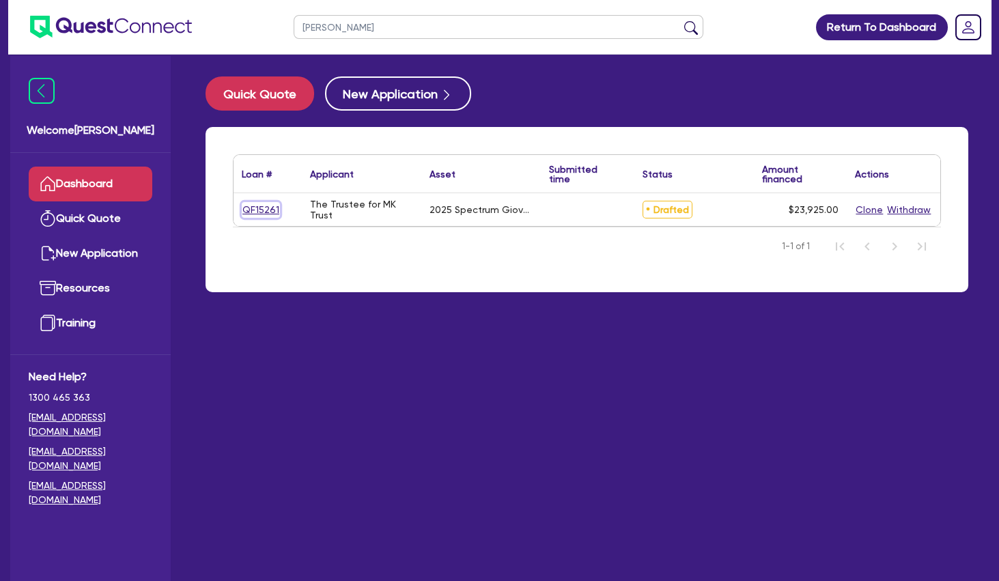
click at [261, 206] on link "QF15261" at bounding box center [261, 210] width 38 height 16
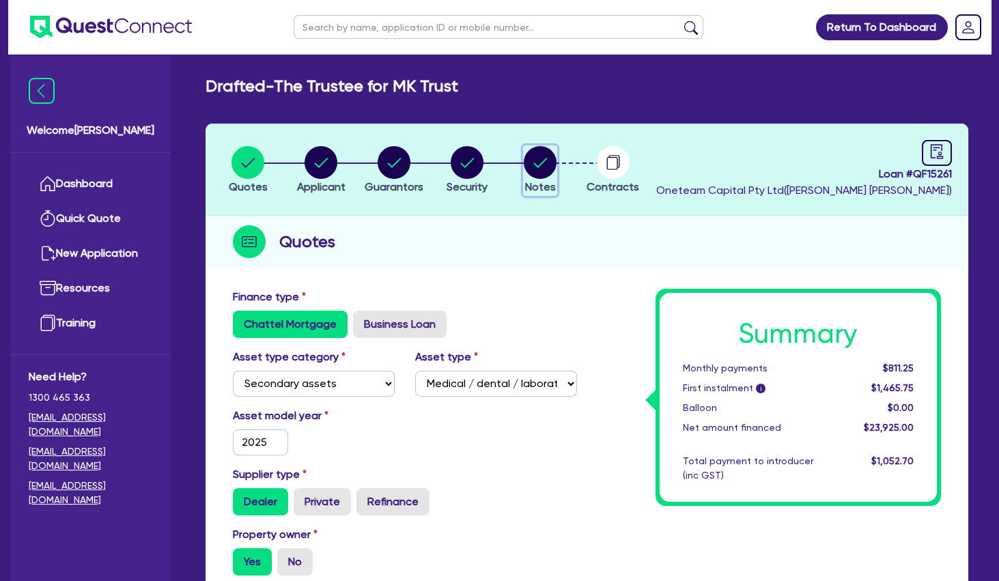
click at [538, 172] on circle "button" at bounding box center [540, 162] width 33 height 33
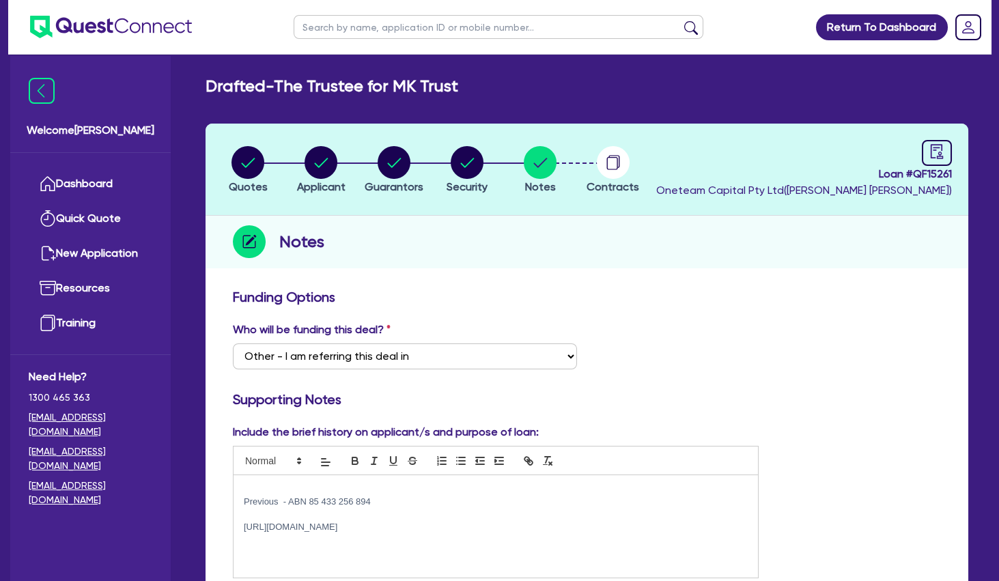
click at [333, 481] on div "Previous - ABN 85 433 256 894 [URL][DOMAIN_NAME]" at bounding box center [495, 526] width 524 height 102
drag, startPoint x: 375, startPoint y: 516, endPoint x: 246, endPoint y: 520, distance: 129.1
click at [246, 520] on p "Previous - ABN 85 433 256 894" at bounding box center [496, 515] width 504 height 12
click at [471, 490] on p "Clinic has been trading since [DATE] under his" at bounding box center [496, 489] width 504 height 12
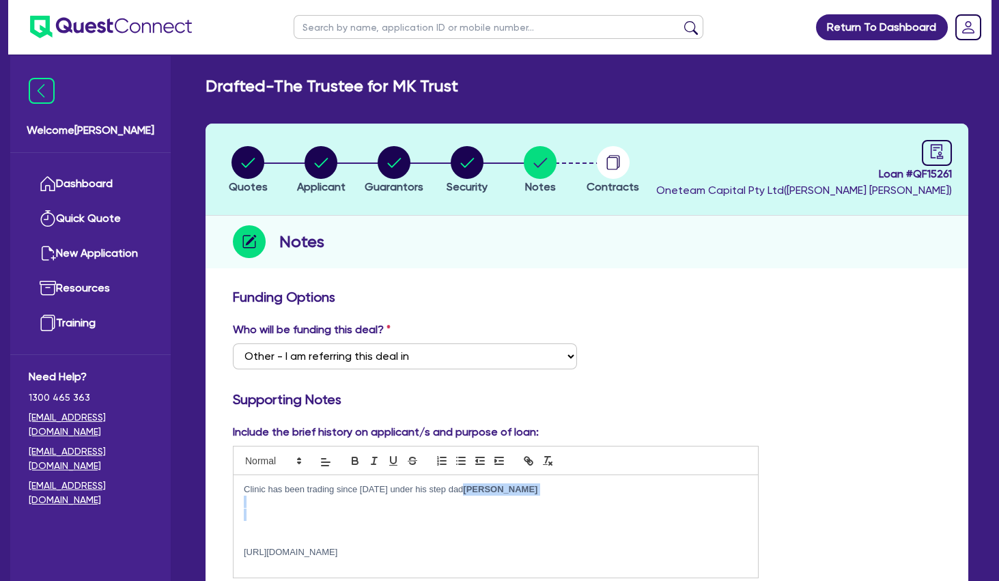
drag, startPoint x: 497, startPoint y: 510, endPoint x: 458, endPoint y: 489, distance: 44.0
click at [458, 489] on div "Clinic has been trading since [DATE] under his step dad [PERSON_NAME] [URL][DOM…" at bounding box center [495, 526] width 524 height 102
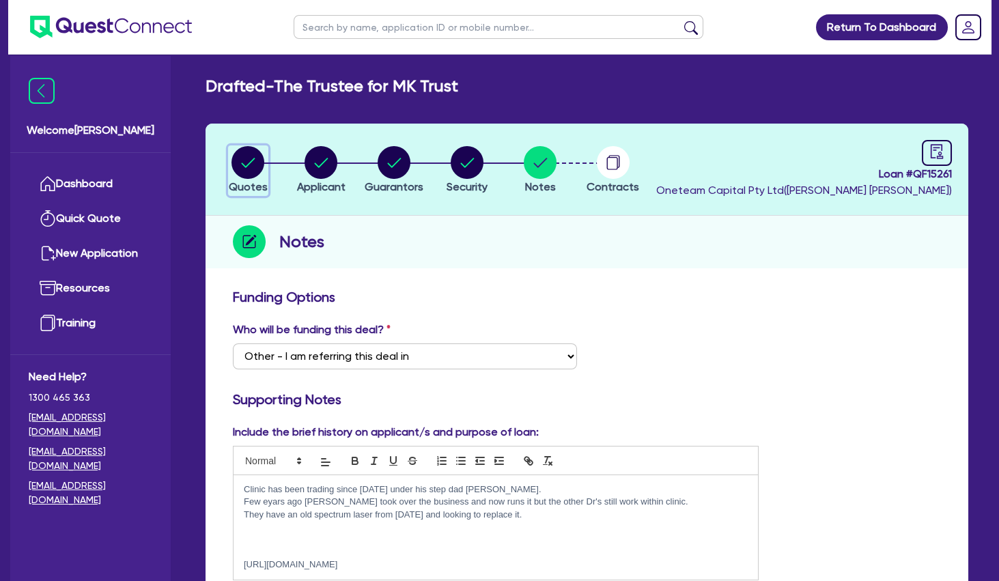
click at [253, 168] on circle "button" at bounding box center [247, 162] width 33 height 33
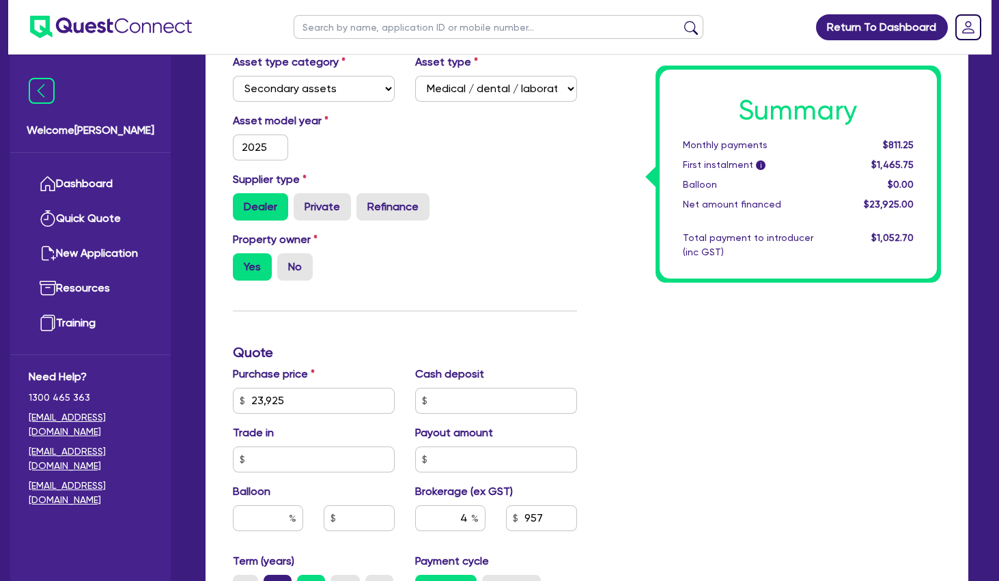
scroll to position [590, 0]
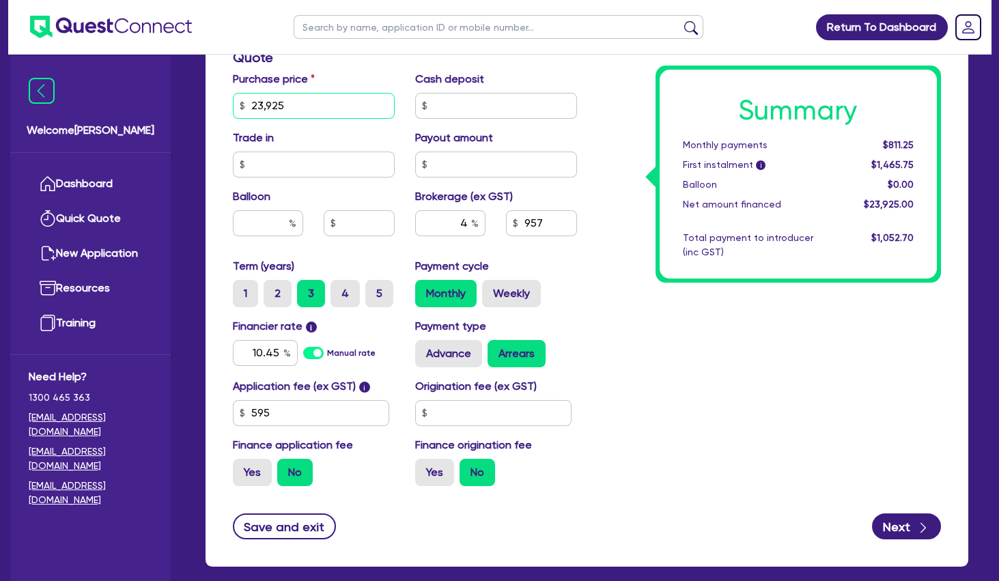
drag, startPoint x: 324, startPoint y: 106, endPoint x: 165, endPoint y: 115, distance: 160.0
click at [233, 115] on input "23,925" at bounding box center [314, 106] width 162 height 26
drag, startPoint x: 666, startPoint y: 433, endPoint x: 616, endPoint y: 418, distance: 52.0
click at [659, 431] on div "Summary Monthly payments $811.25 First instalment i $1,465.75 Balloon $0.00 Net…" at bounding box center [769, 98] width 365 height 798
drag, startPoint x: 243, startPoint y: 347, endPoint x: 397, endPoint y: 343, distance: 153.7
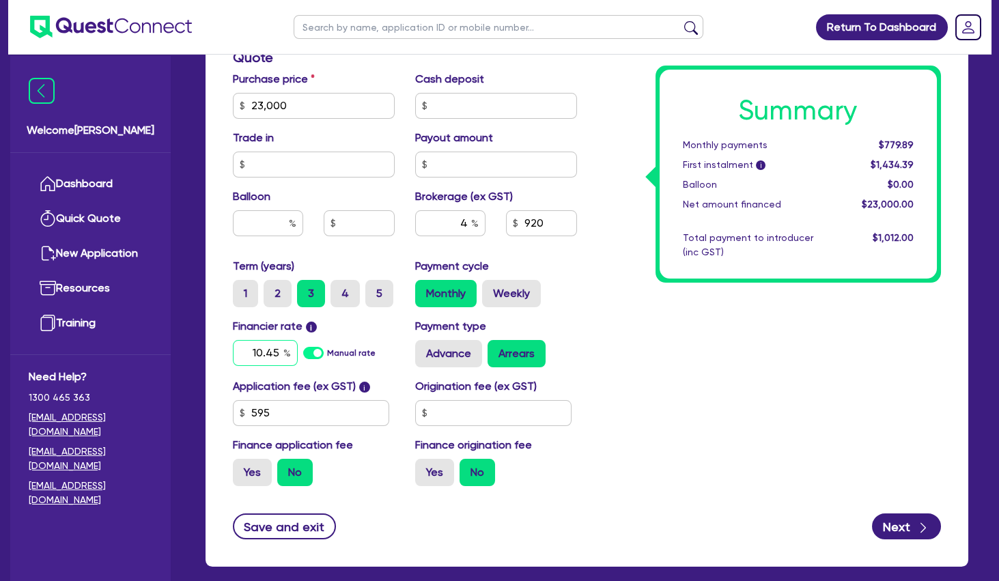
click at [298, 343] on input "10.45" at bounding box center [265, 353] width 65 height 26
click at [728, 356] on div "Summary Monthly payments $779.89 First instalment i $1,434.39 Balloon $0.00 Net…" at bounding box center [769, 98] width 365 height 798
click at [897, 526] on button "Next" at bounding box center [906, 526] width 69 height 26
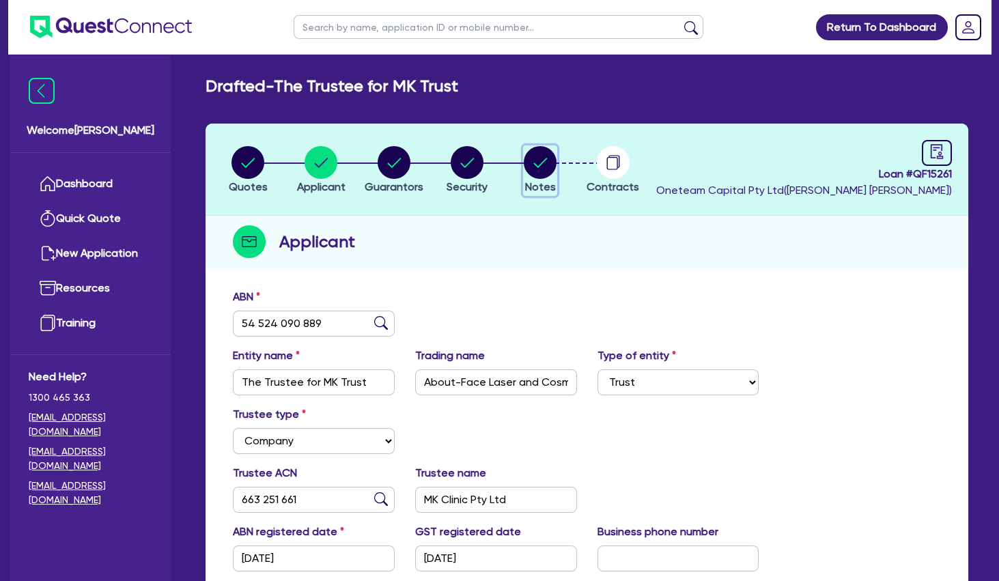
click at [547, 161] on circle "button" at bounding box center [540, 162] width 33 height 33
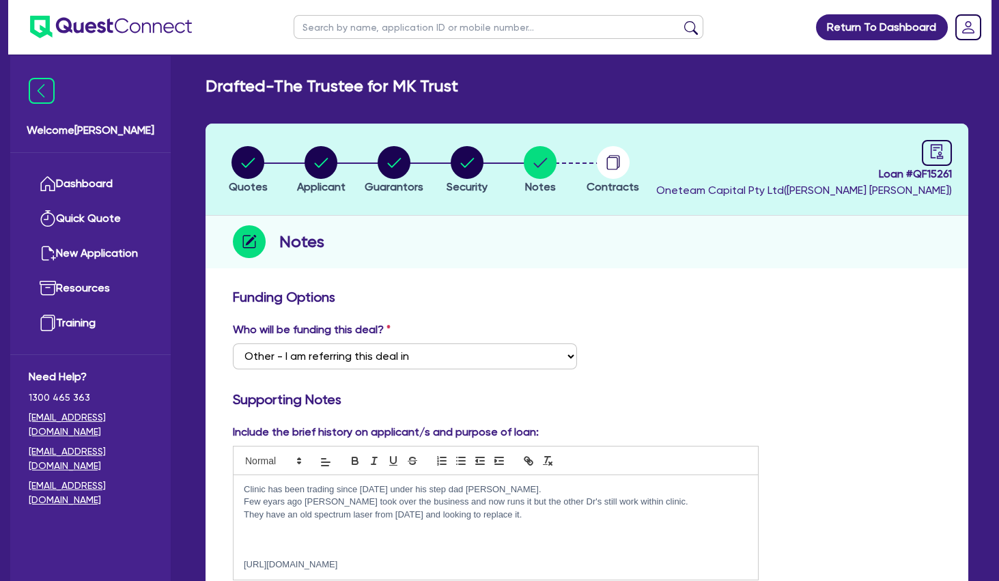
click at [498, 530] on p at bounding box center [496, 527] width 504 height 12
click at [373, 526] on p at bounding box center [496, 527] width 504 height 12
click at [568, 517] on p "They have an old spectrum laser from [DATE] and looking to replace it." at bounding box center [496, 515] width 504 height 12
click at [243, 482] on div "Clinic has been trading since [DATE] under his step dad [PERSON_NAME]. Few year…" at bounding box center [495, 527] width 524 height 104
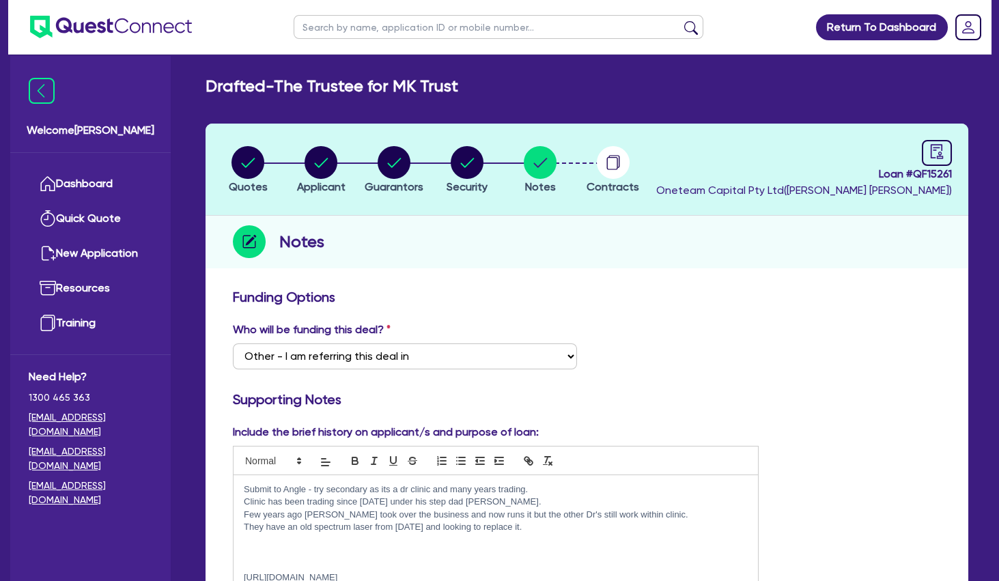
click at [554, 539] on p at bounding box center [496, 539] width 504 height 12
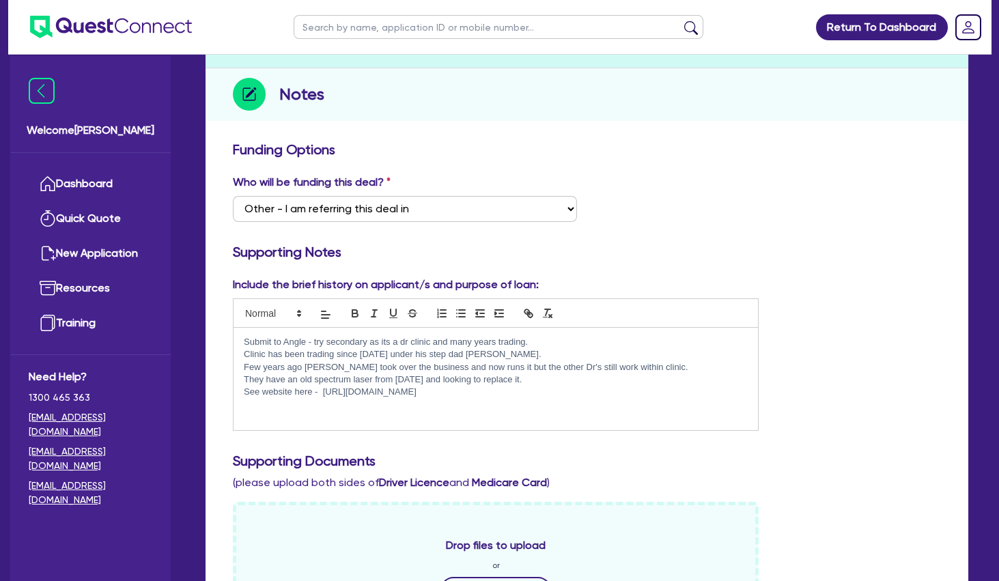
click at [328, 414] on div "Submit to Angle - try secondary as its a dr clinic and many years trading. Clin…" at bounding box center [495, 379] width 524 height 102
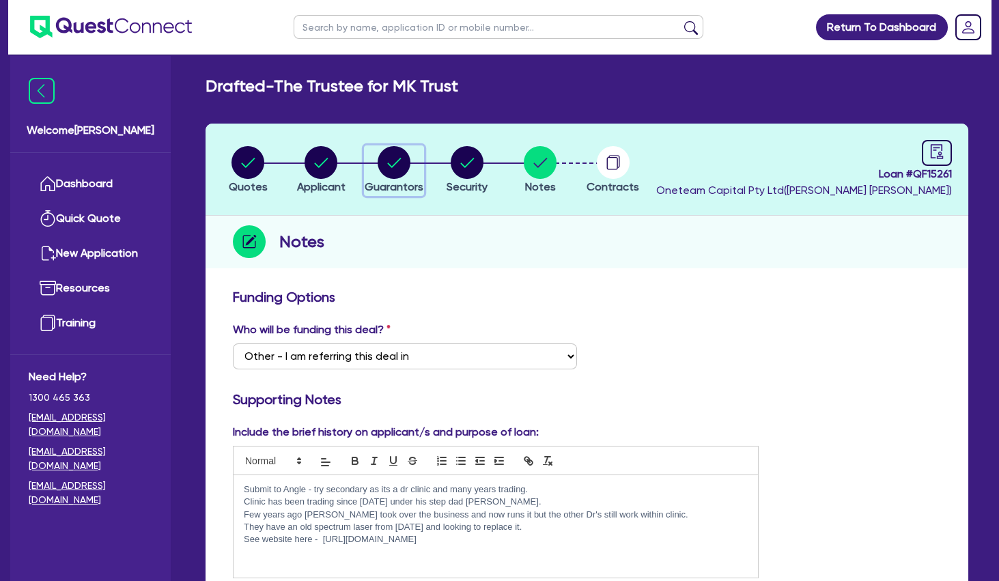
click at [395, 162] on circle "button" at bounding box center [394, 162] width 33 height 33
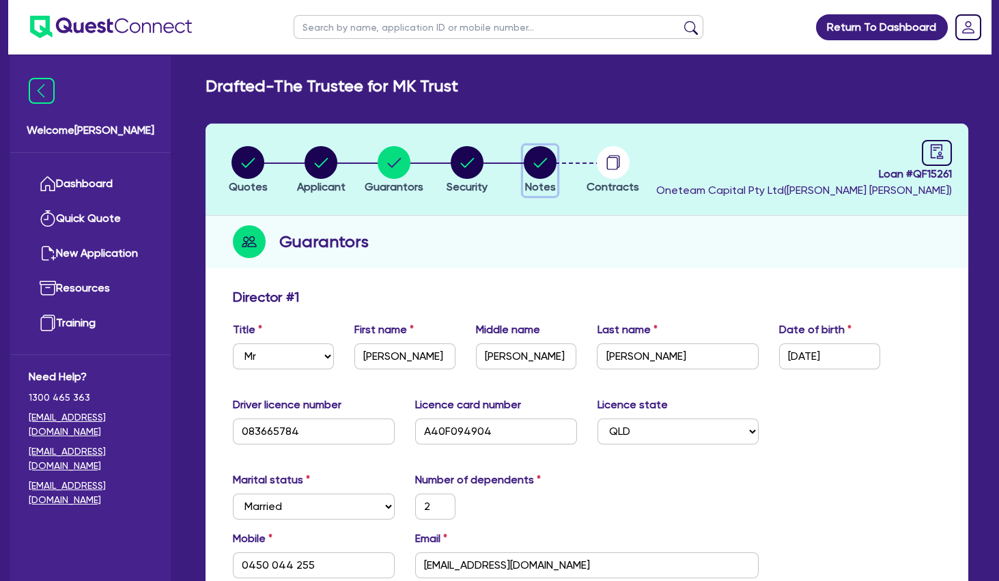
click at [556, 171] on icon "button" at bounding box center [540, 162] width 33 height 33
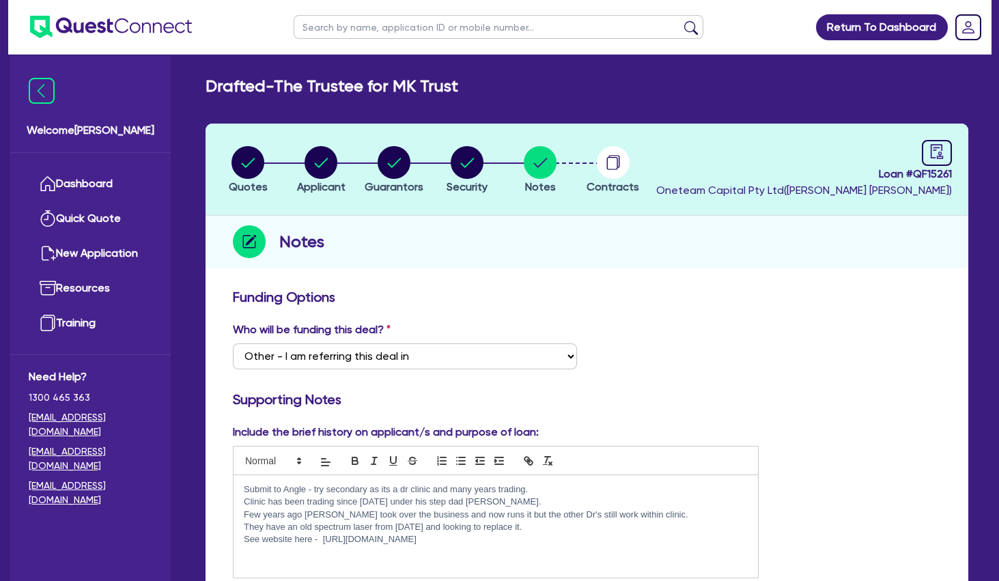
click at [383, 550] on div "Submit to Angle - try secondary as its a dr clinic and many years trading. Clin…" at bounding box center [495, 526] width 524 height 102
click at [514, 535] on p "See website here - [URL][DOMAIN_NAME]" at bounding box center [496, 539] width 504 height 12
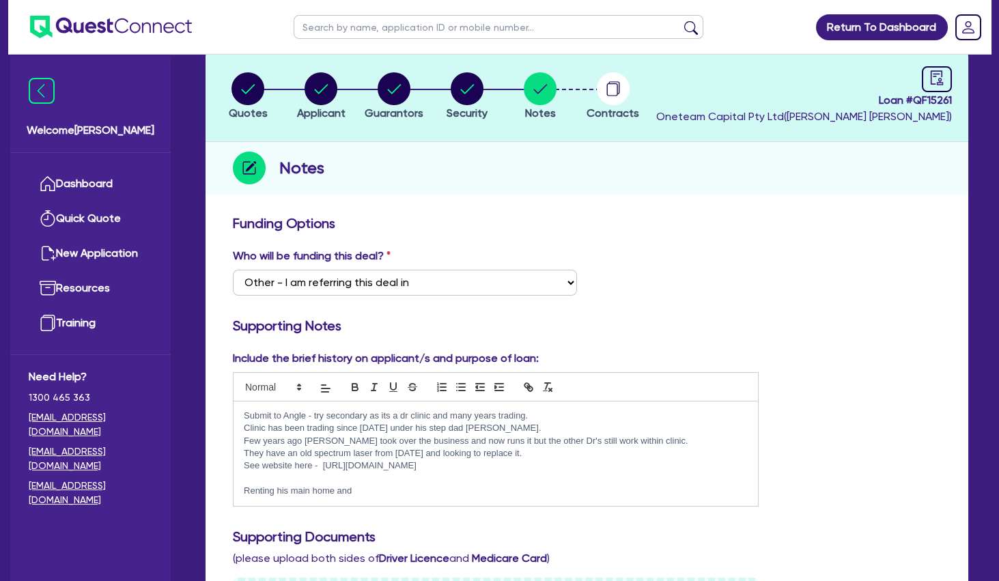
scroll to position [295, 0]
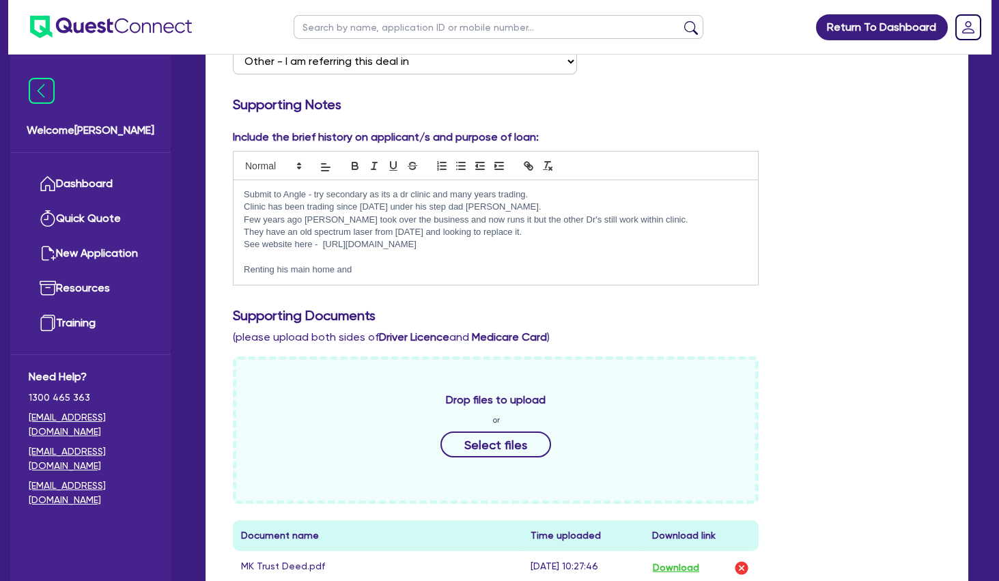
click at [437, 269] on p "Renting his main home and" at bounding box center [496, 270] width 504 height 12
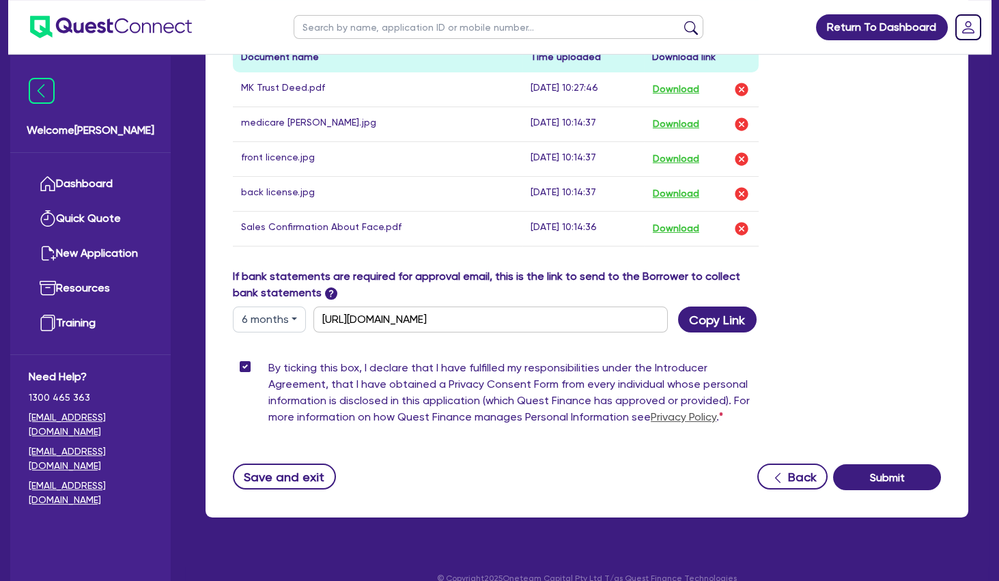
scroll to position [791, 0]
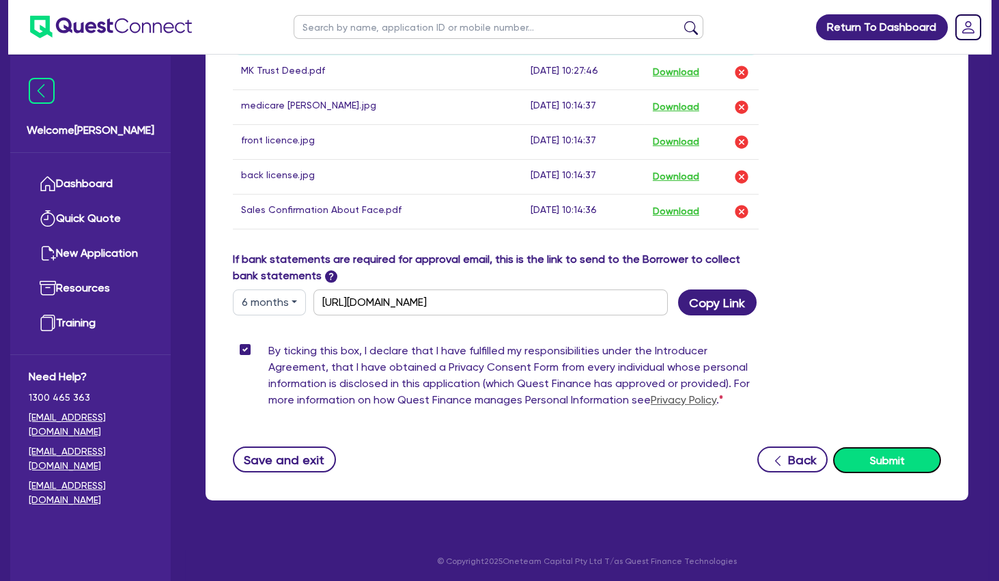
click at [887, 456] on button "Submit" at bounding box center [887, 460] width 108 height 26
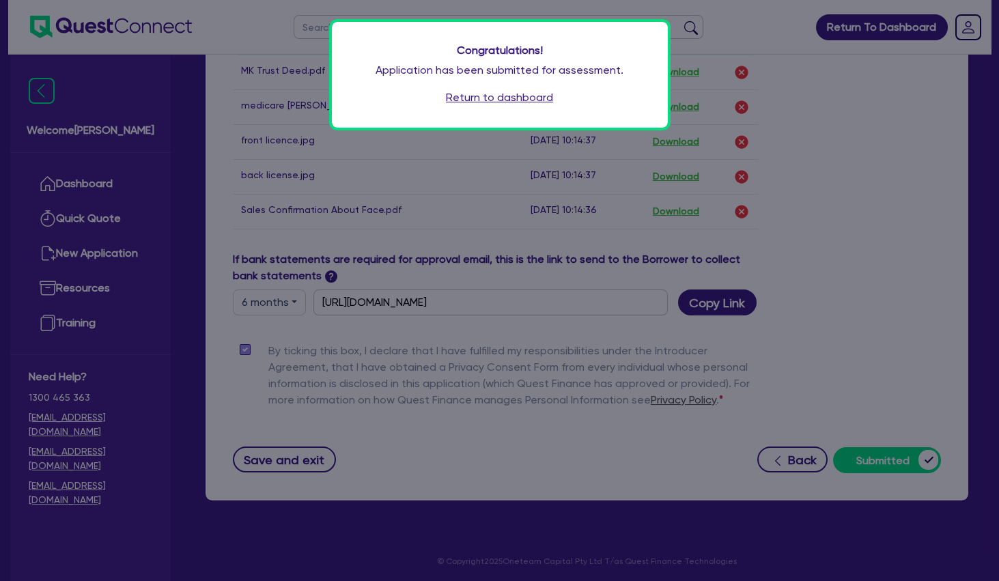
click at [519, 98] on link "Return to dashboard" at bounding box center [499, 97] width 107 height 16
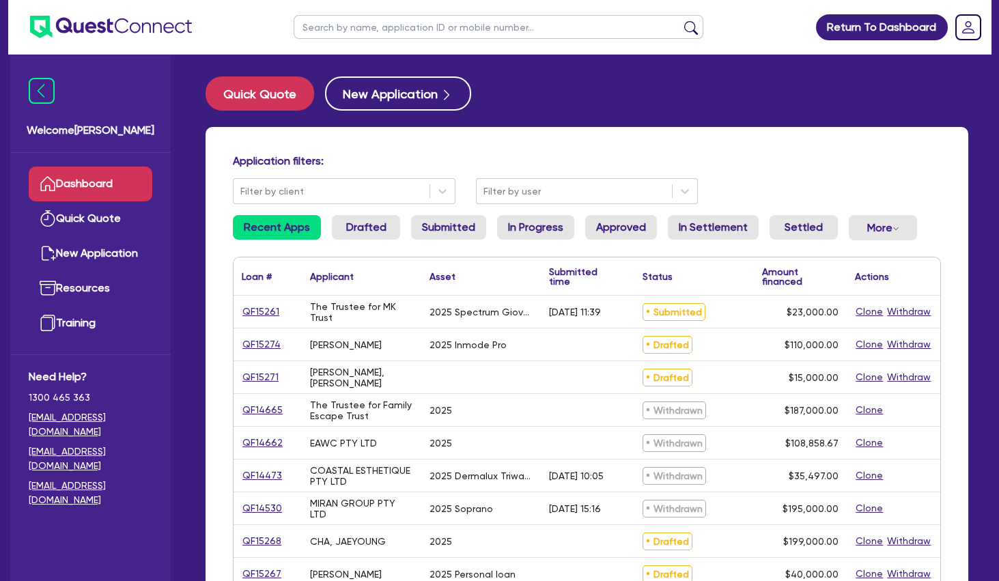
click at [366, 29] on input "text" at bounding box center [499, 27] width 410 height 24
type input "manly"
click at [680, 20] on button "submit" at bounding box center [691, 29] width 22 height 19
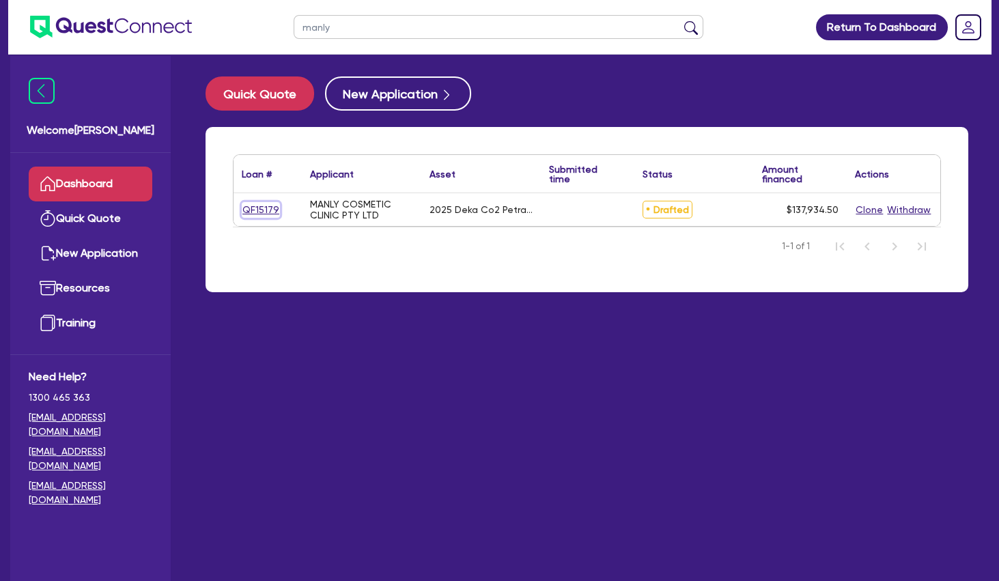
click at [268, 211] on link "QF15179" at bounding box center [261, 210] width 38 height 16
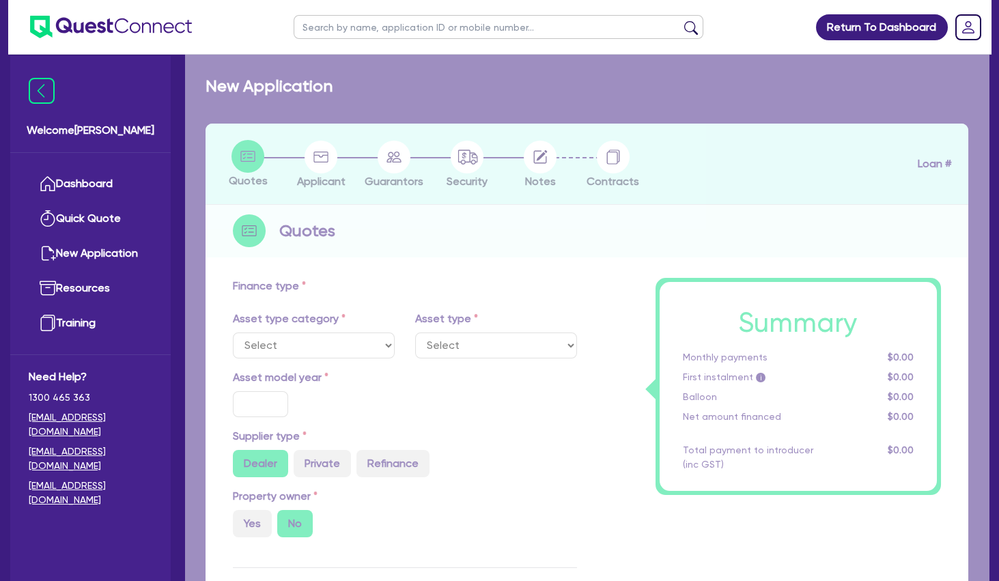
select select "SECONDARY_ASSETS"
type input "2025"
radio input "true"
type input "171,600"
type input "34,320"
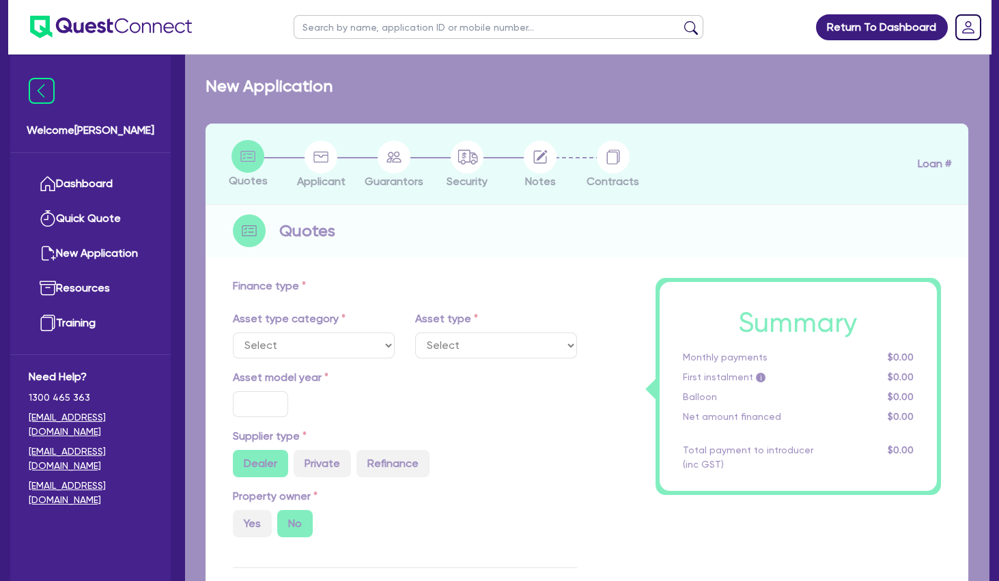
type input "4"
type input "5,517.38"
type input "7.99"
select select "MEDICAL_DENTAL_LABORATORY_EQUIPMENT"
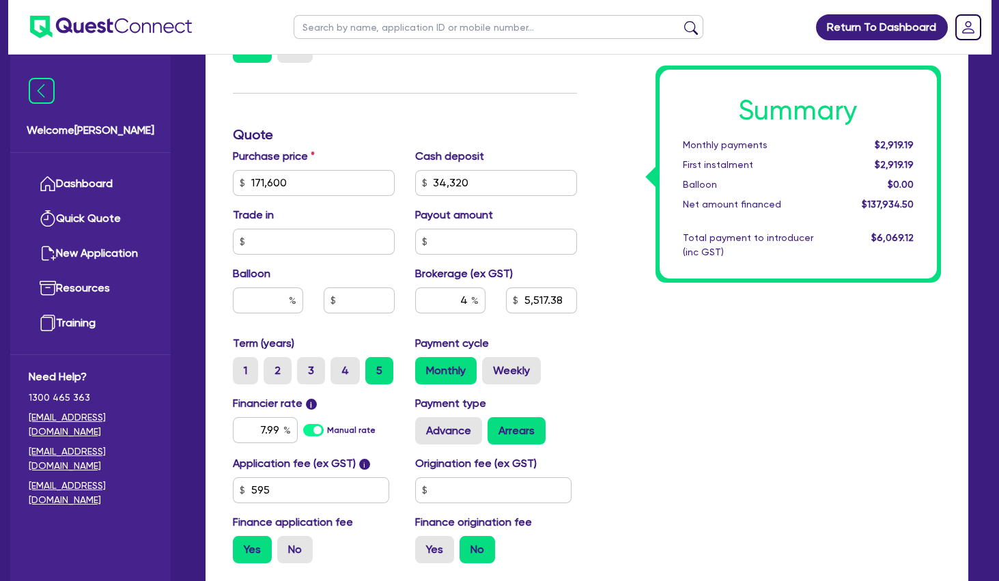
scroll to position [516, 0]
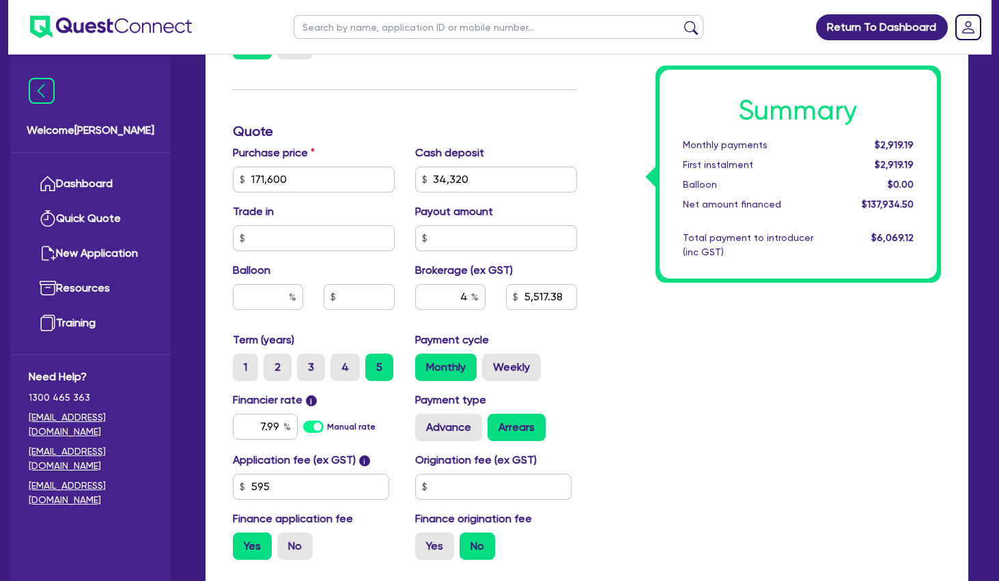
drag, startPoint x: 735, startPoint y: 337, endPoint x: 724, endPoint y: 324, distance: 17.5
click at [735, 335] on div "Summary Monthly payments $2,919.19 First instalment $2,919.19 Balloon $0.00 Net…" at bounding box center [769, 172] width 365 height 798
drag, startPoint x: 252, startPoint y: 422, endPoint x: 304, endPoint y: 412, distance: 52.8
click at [298, 420] on input "7.99" at bounding box center [265, 427] width 65 height 26
type input "8.99"
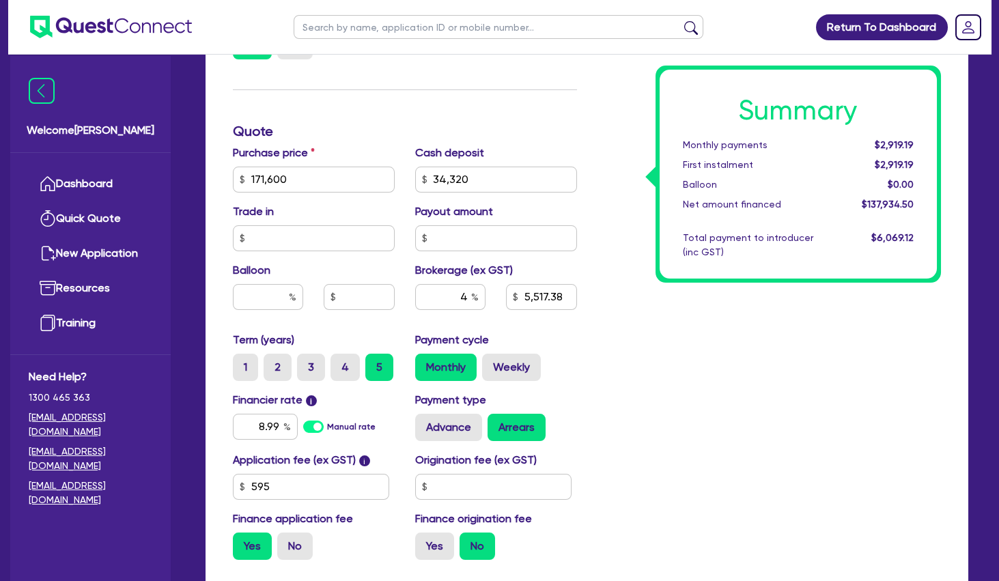
type input "171,600"
type input "34,320"
type input "5,517.38"
click at [618, 380] on div "Summary Monthly payments $2,919.19 First instalment $2,919.19 Balloon $0.00 Net…" at bounding box center [769, 172] width 365 height 798
type input "171,600"
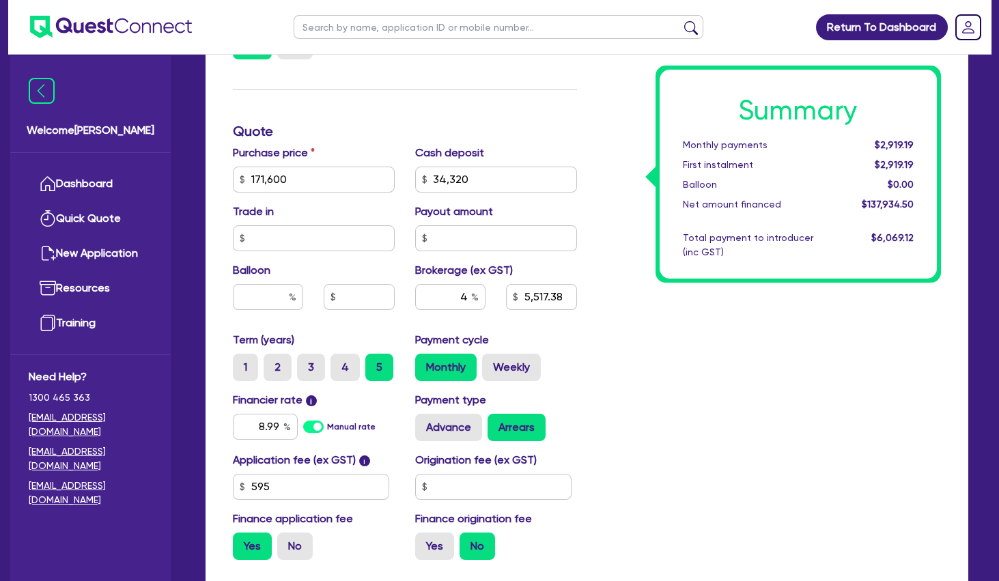
type input "34,320"
type input "5,517.38"
drag, startPoint x: 276, startPoint y: 427, endPoint x: 324, endPoint y: 424, distance: 47.2
click at [298, 424] on input "8.99" at bounding box center [265, 427] width 65 height 26
type input "10.45"
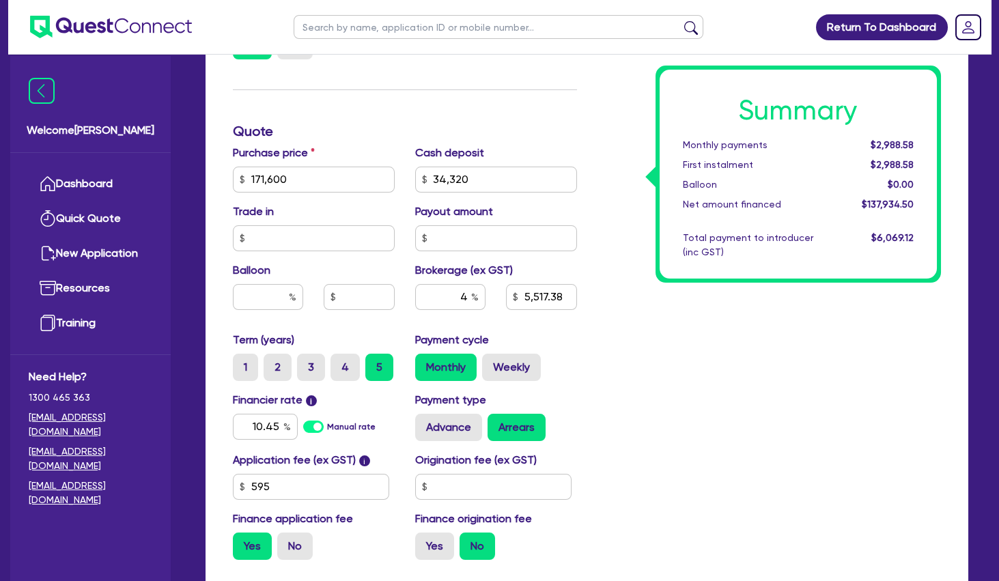
type input "171,600"
type input "34,320"
type input "5,517.38"
click at [704, 380] on div "Summary Monthly payments $2,988.58 First instalment $2,988.58 Balloon $0.00 Net…" at bounding box center [769, 172] width 365 height 798
type input "171,600"
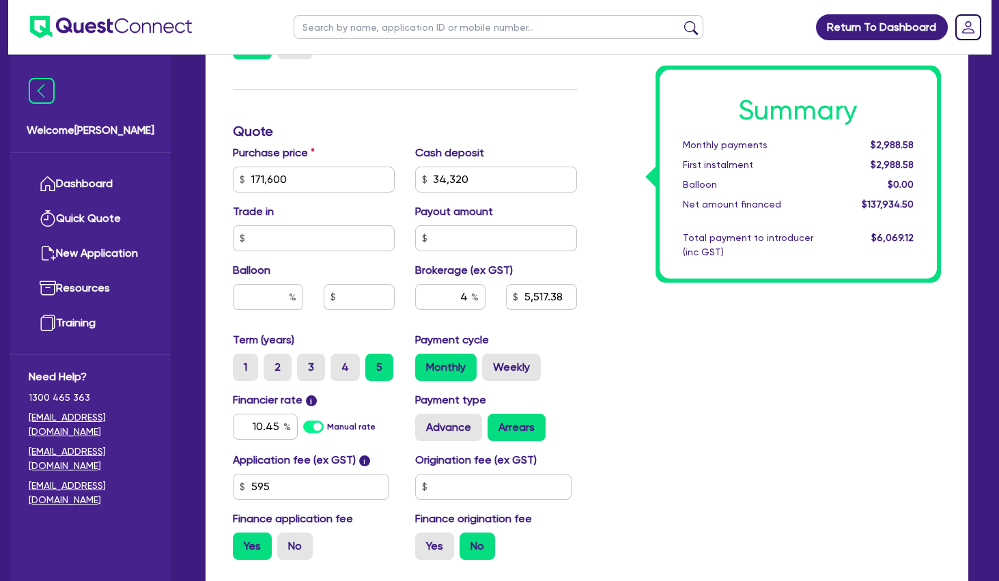
type input "34,320"
type input "5,517.38"
click at [338, 370] on label "4" at bounding box center [344, 367] width 29 height 27
click at [338, 362] on input "4" at bounding box center [334, 358] width 9 height 9
radio input "true"
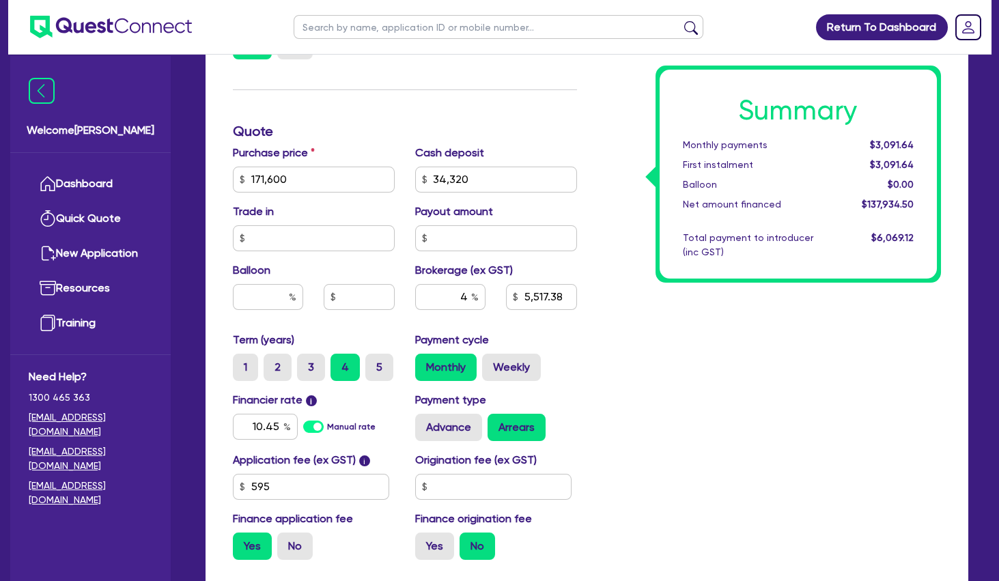
type input "171,600"
type input "34,320"
type input "5,517.38"
type input "171,600"
type input "34,320"
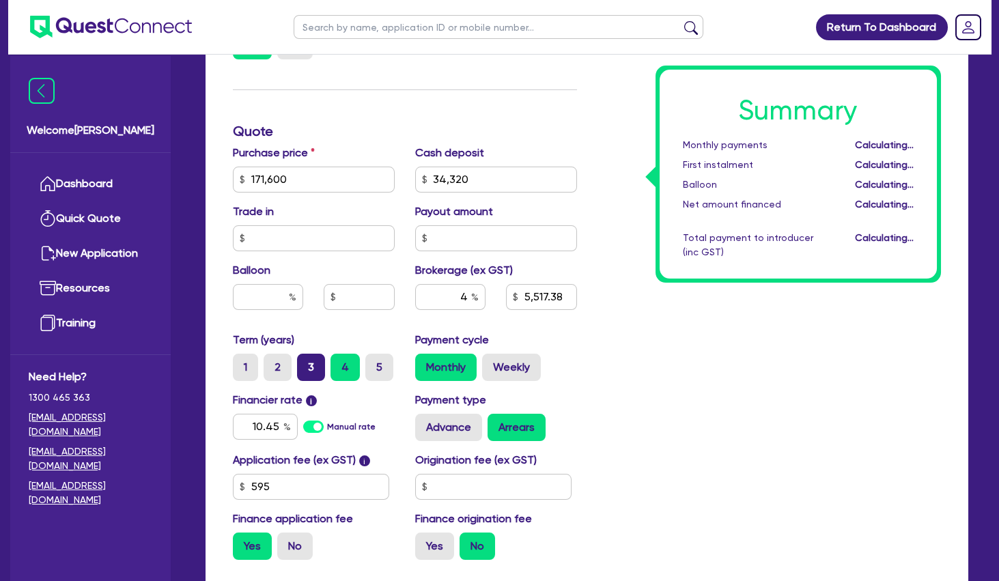
type input "5,517.38"
click at [317, 375] on label "3" at bounding box center [311, 367] width 28 height 27
click at [306, 362] on input "3" at bounding box center [301, 358] width 9 height 9
radio input "true"
type input "171,600"
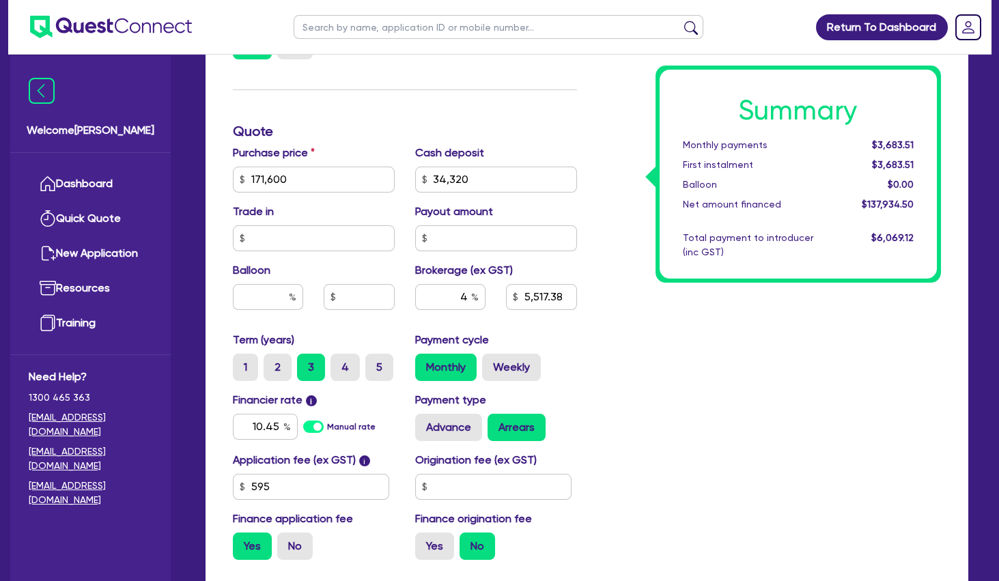
type input "34,320"
type input "5,517.38"
type input "171,600"
type input "34,320"
type input "5,517.38"
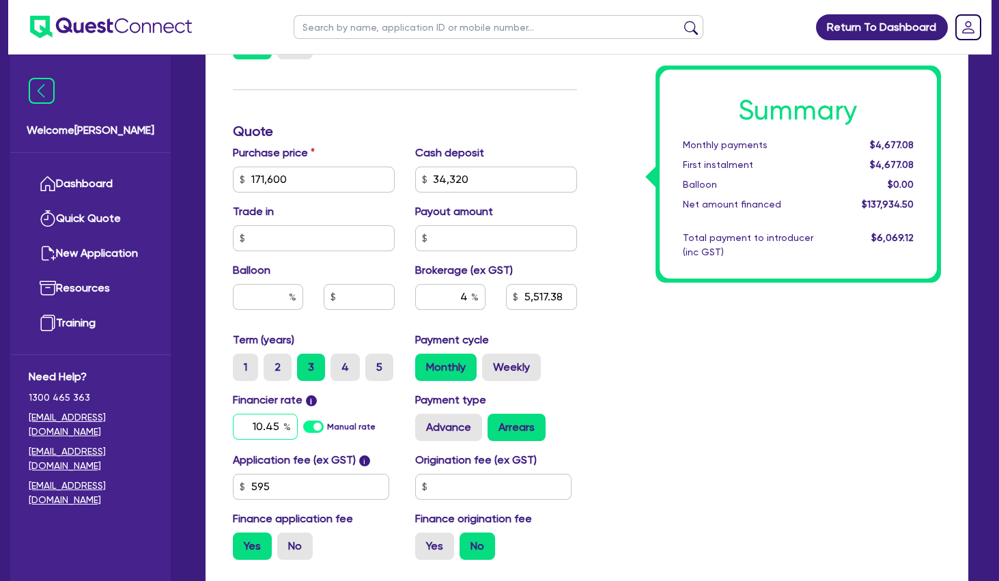
drag, startPoint x: 247, startPoint y: 424, endPoint x: 343, endPoint y: 430, distance: 96.5
click at [298, 430] on input "10.45" at bounding box center [265, 427] width 65 height 26
type input "8.99"
type input "171,600"
type input "34,320"
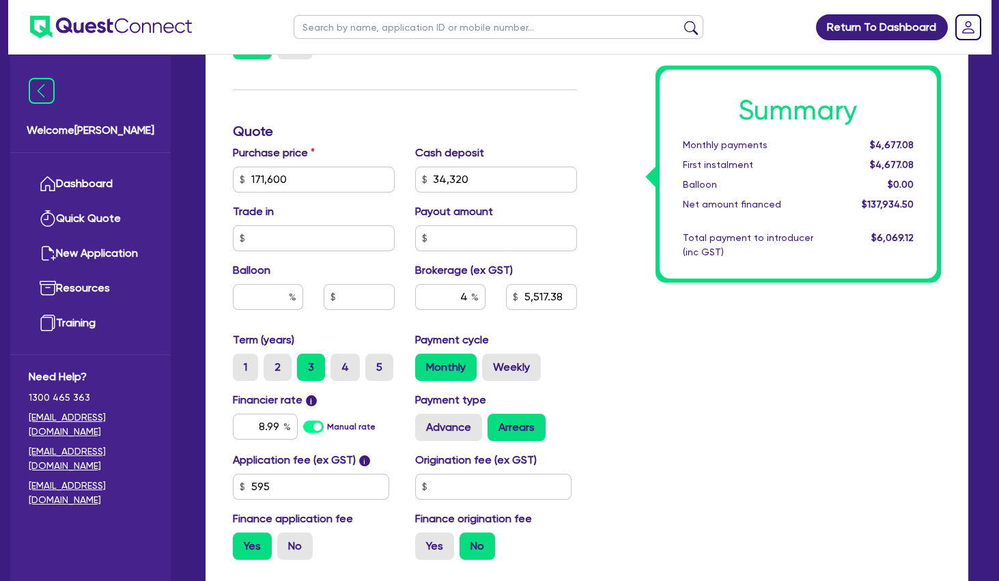
type input "5,517.38"
click at [809, 414] on div "Summary Monthly payments $4,677.08 First instalment $4,677.08 Balloon $0.00 Net…" at bounding box center [769, 172] width 365 height 798
type input "171,600"
type input "34,320"
type input "5,517.38"
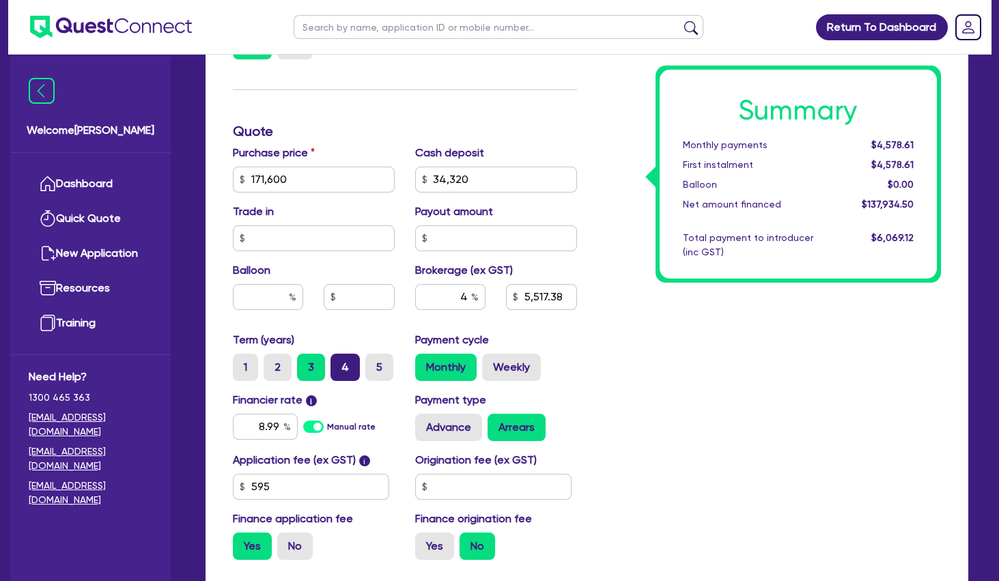
click at [349, 363] on label "4" at bounding box center [344, 367] width 29 height 27
click at [339, 362] on input "4" at bounding box center [334, 358] width 9 height 9
radio input "true"
type input "171,600"
type input "34,320"
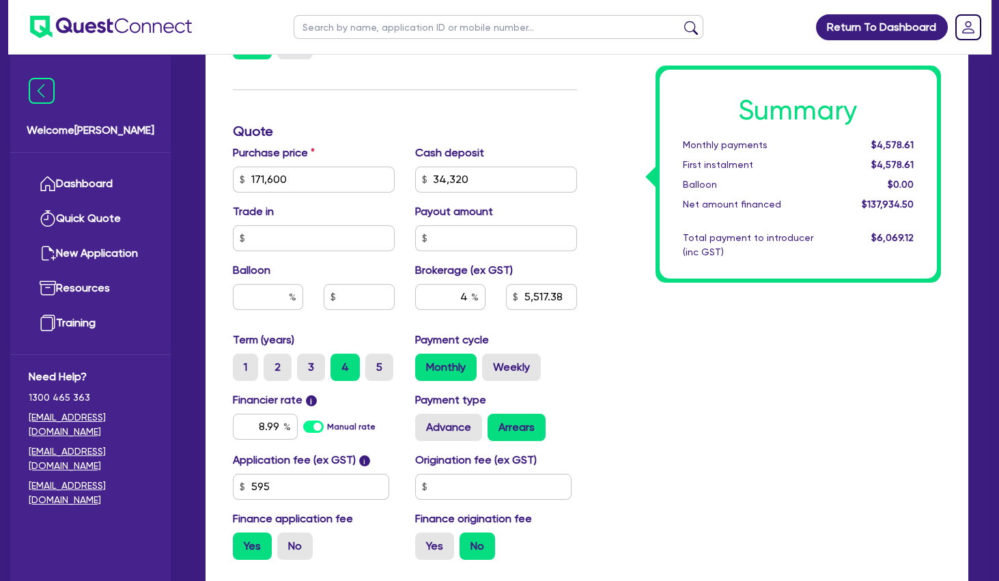
type input "5,517.38"
type input "171,600"
type input "34,320"
type input "5,517.38"
